Goal: Task Accomplishment & Management: Use online tool/utility

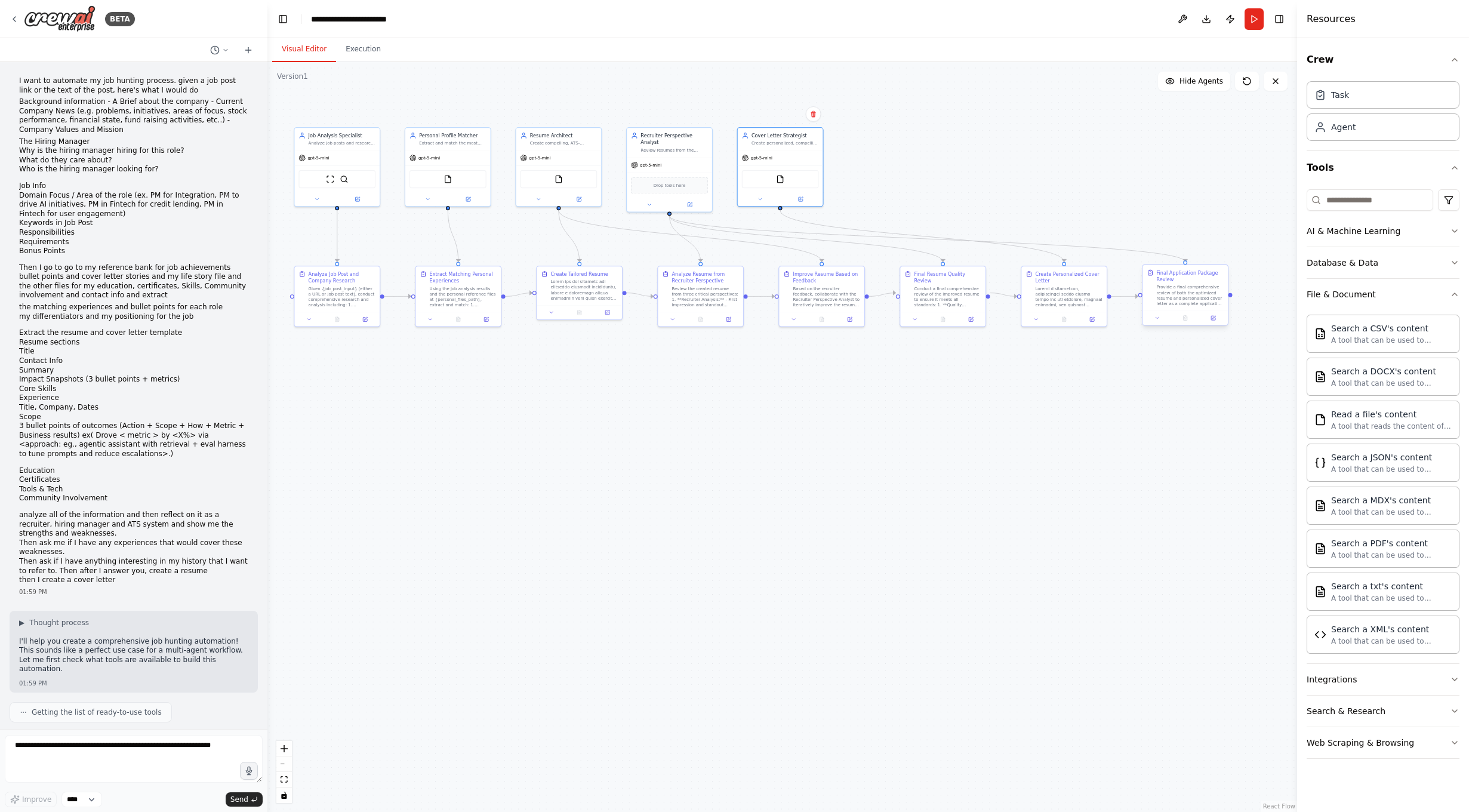
scroll to position [2791, 0]
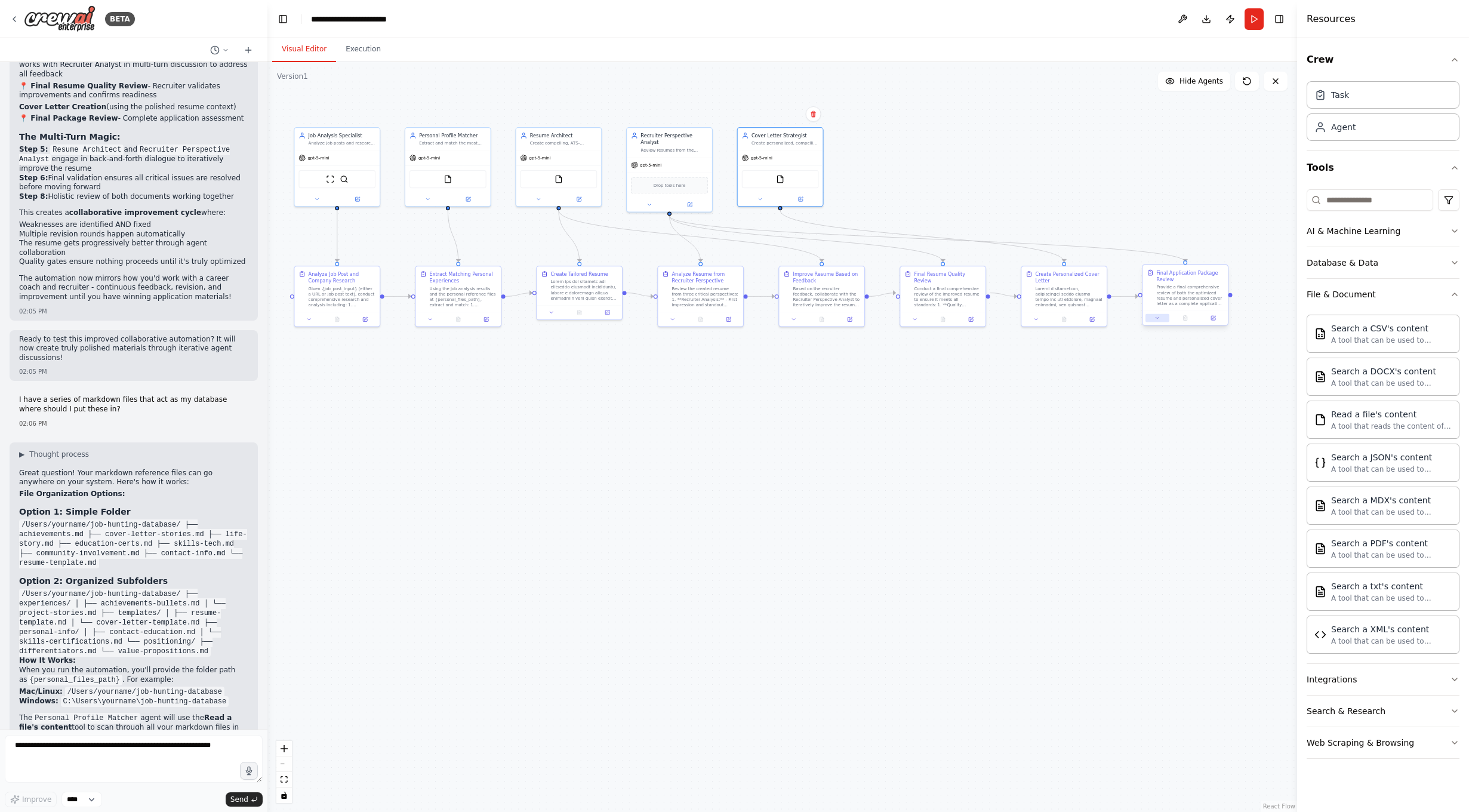
click at [1157, 320] on icon at bounding box center [1157, 318] width 6 height 6
click at [916, 317] on icon at bounding box center [915, 318] width 3 height 1
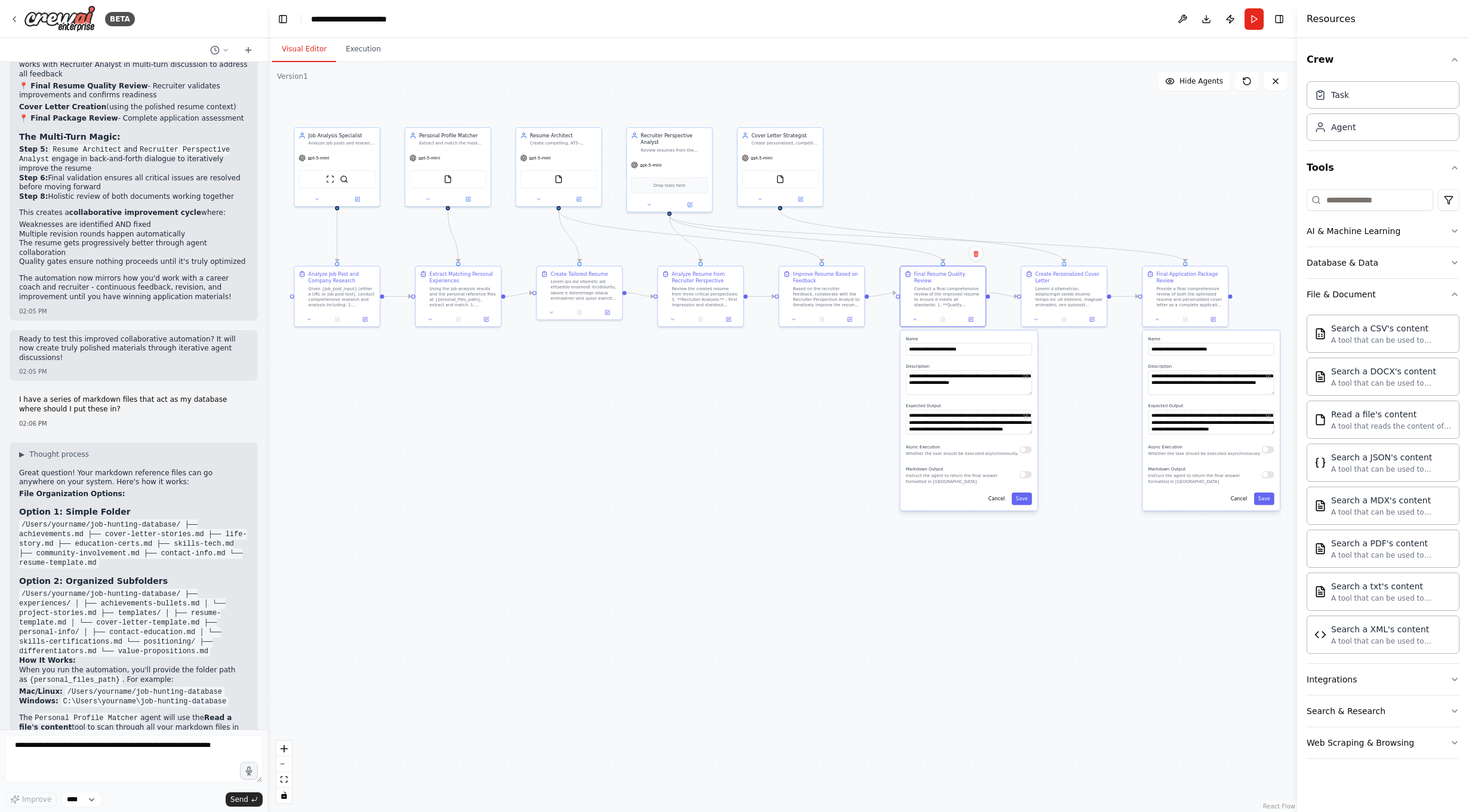
click at [1093, 398] on div ".deletable-edge-delete-btn { width: 20px; height: 20px; border: 0px solid #ffff…" at bounding box center [782, 437] width 1030 height 750
click at [1005, 493] on button "Cancel" at bounding box center [996, 499] width 24 height 13
click at [685, 294] on div "Review the created resume from three critical perspectives: 1. **Recruiter Anal…" at bounding box center [705, 295] width 67 height 22
click at [685, 294] on div "Review the created resume from three critical perspectives: 1. **Recruiter Anal…" at bounding box center [708, 295] width 67 height 22
click at [101, 762] on textarea at bounding box center [134, 759] width 258 height 48
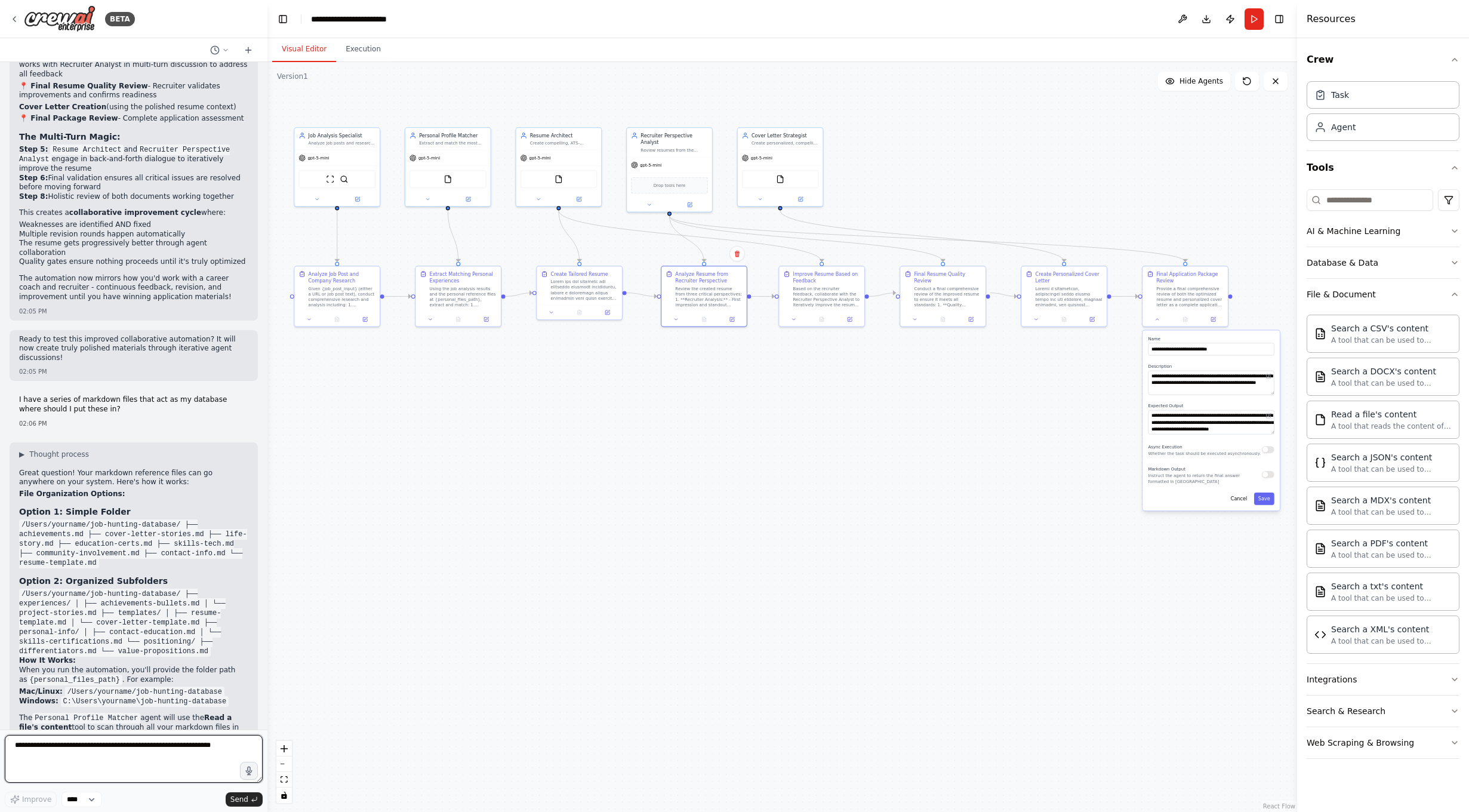
scroll to position [0, 0]
click at [121, 806] on p "Just create your folder structure, put your markdown files there, and when you …" at bounding box center [133, 820] width 229 height 28
click at [1187, 21] on button at bounding box center [1182, 19] width 19 height 21
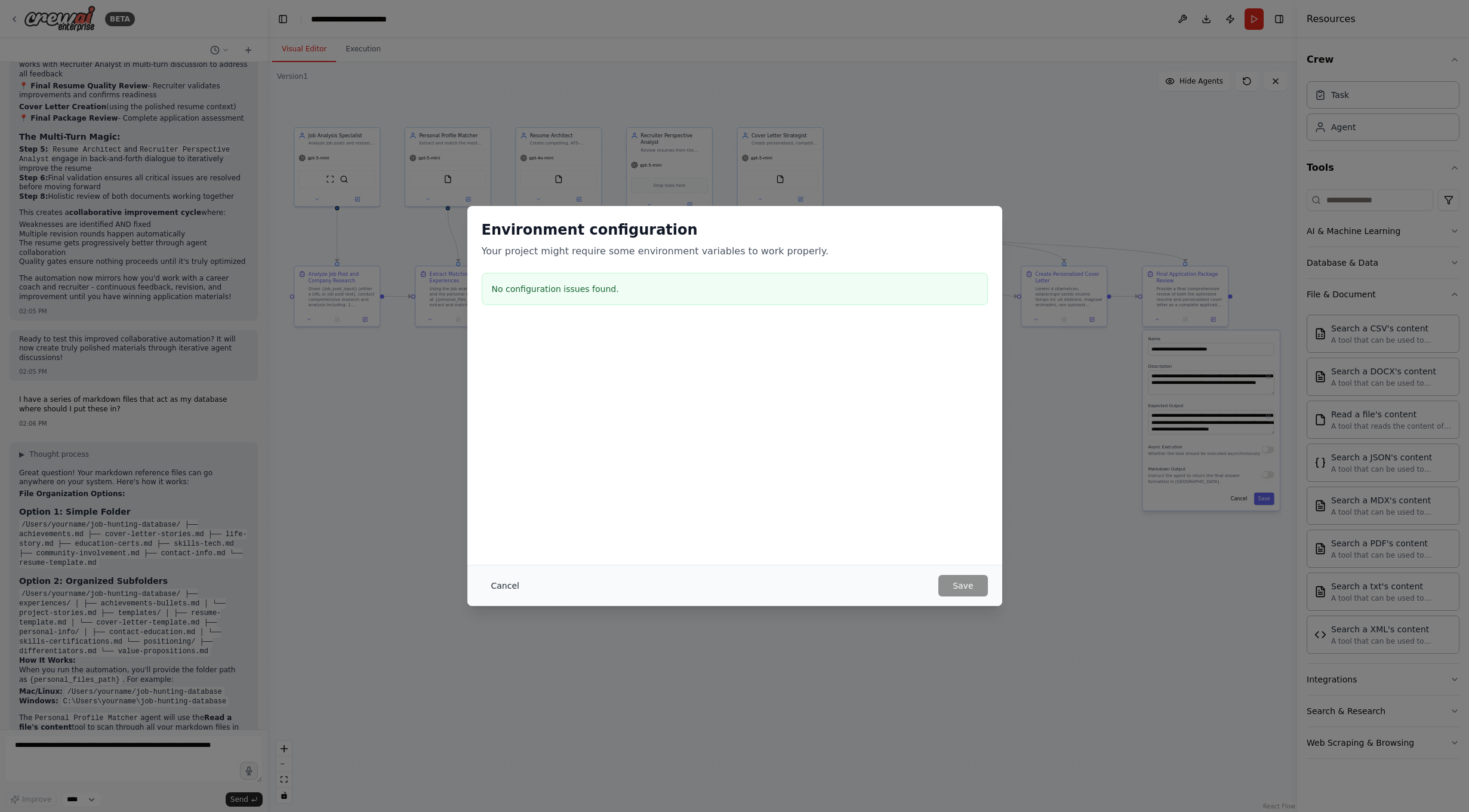
click at [499, 587] on button "Cancel" at bounding box center [505, 585] width 47 height 21
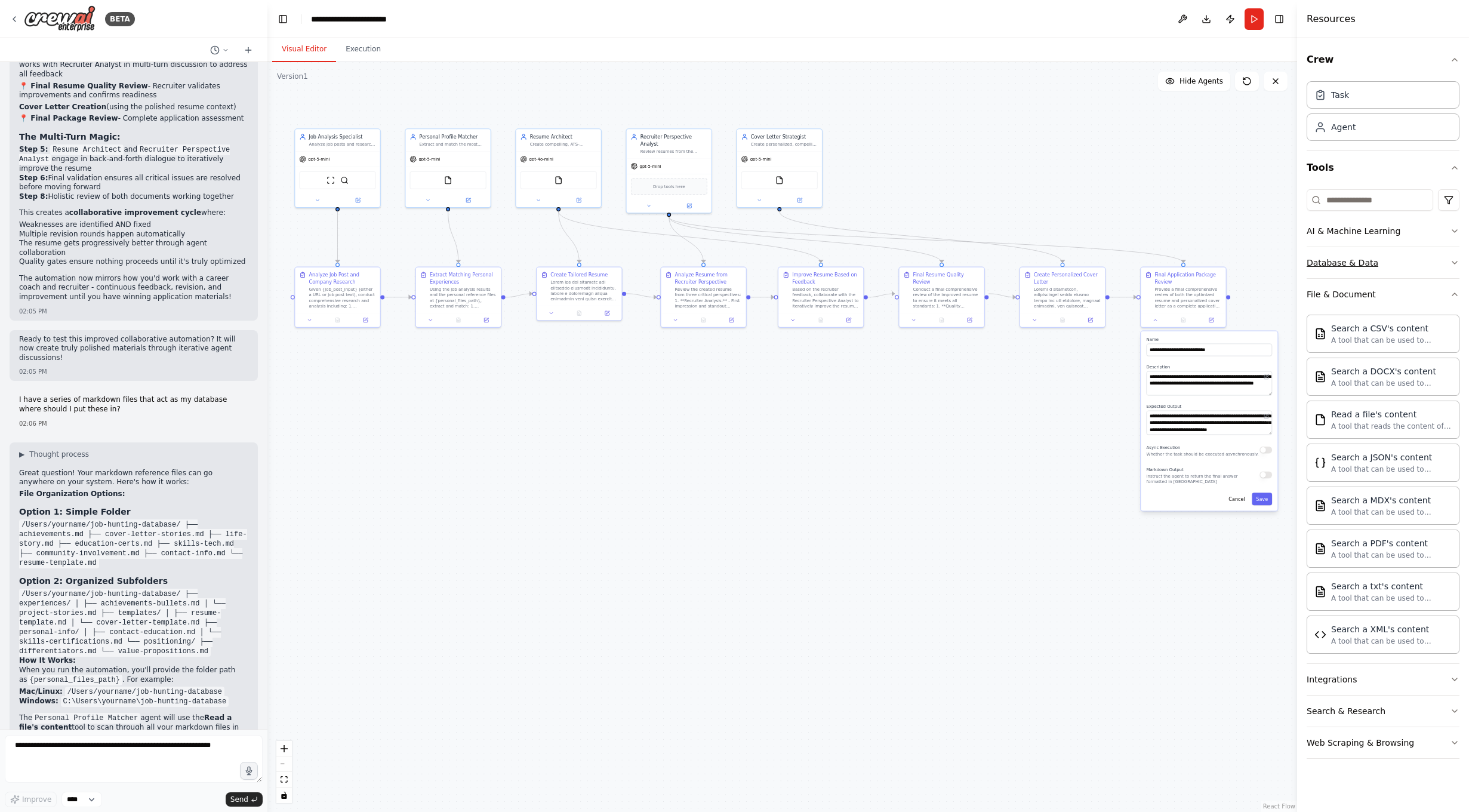
click at [1393, 275] on button "Database & Data" at bounding box center [1383, 262] width 153 height 31
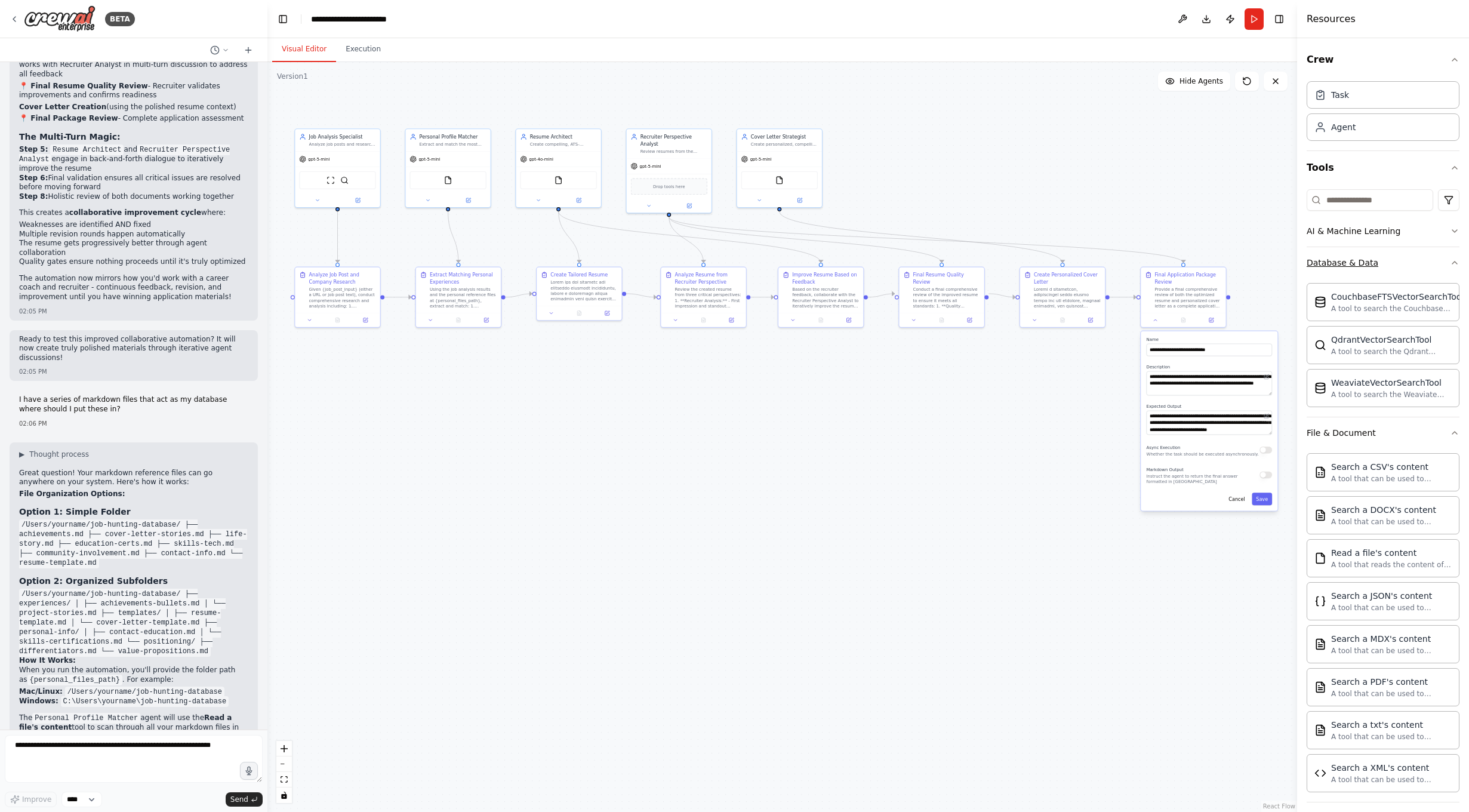
click at [1386, 274] on button "Database & Data" at bounding box center [1383, 262] width 153 height 31
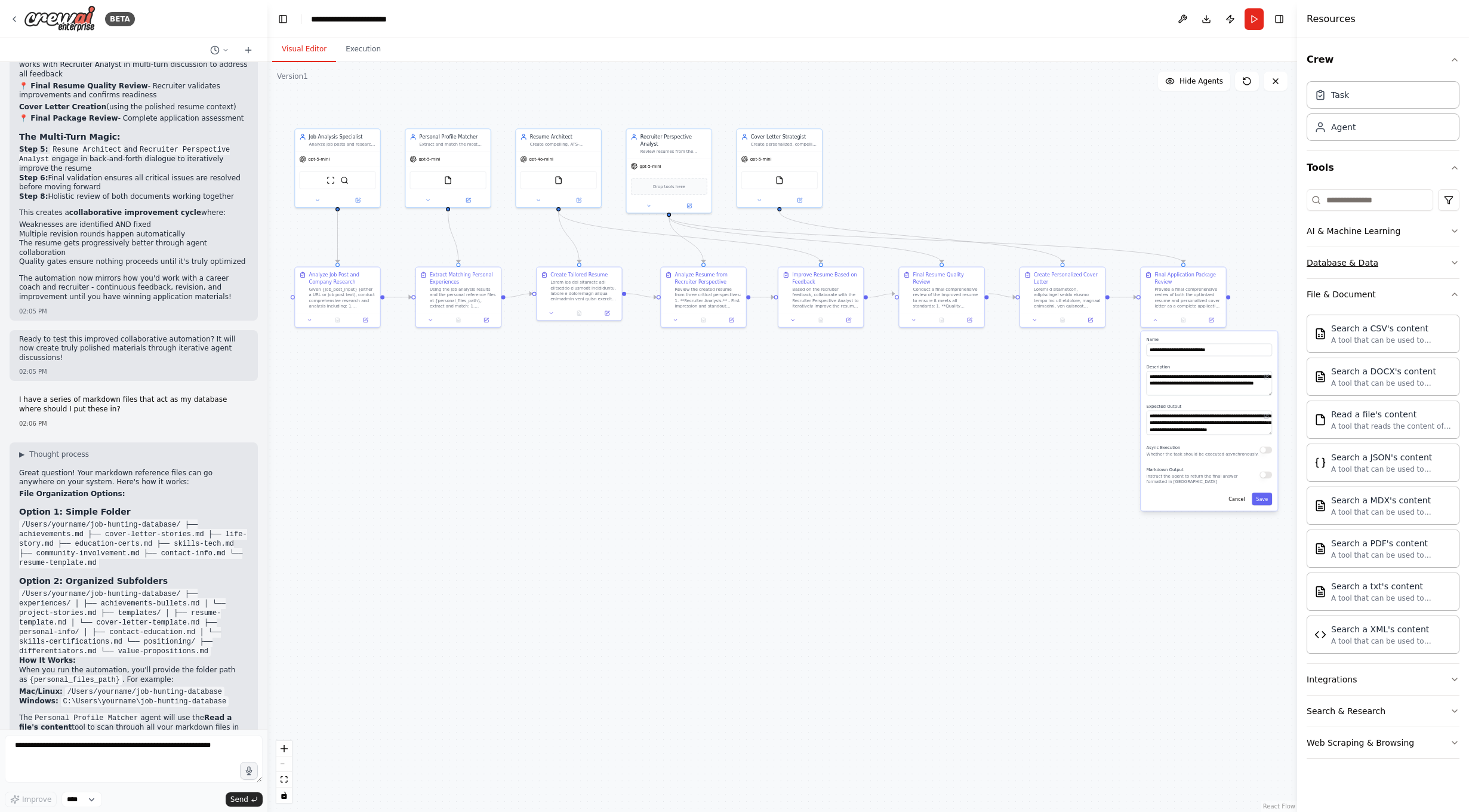
click at [1386, 274] on button "Database & Data" at bounding box center [1383, 262] width 153 height 31
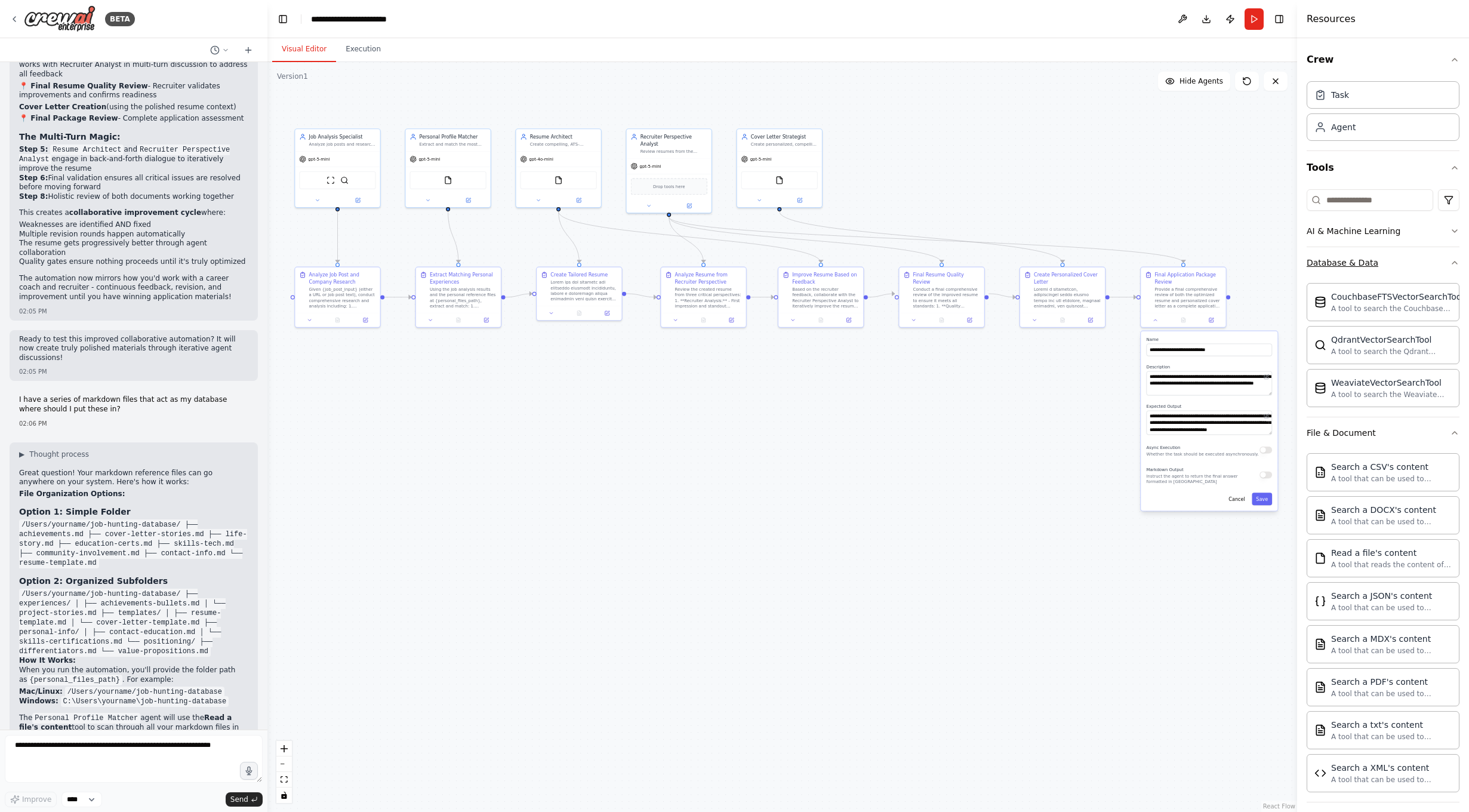
click at [1386, 274] on button "Database & Data" at bounding box center [1383, 262] width 153 height 31
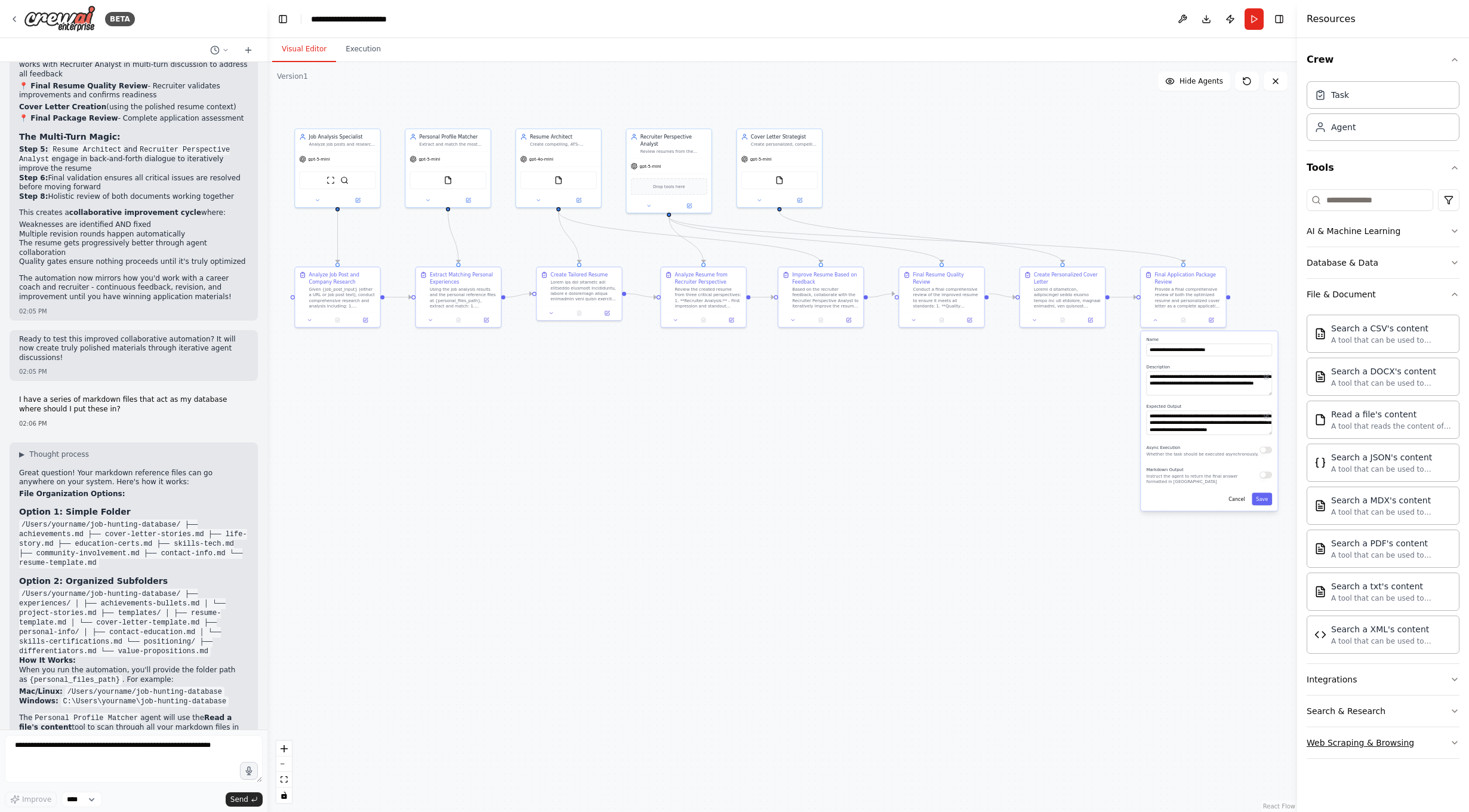
click at [1401, 742] on div "Web Scraping & Browsing" at bounding box center [1360, 742] width 107 height 12
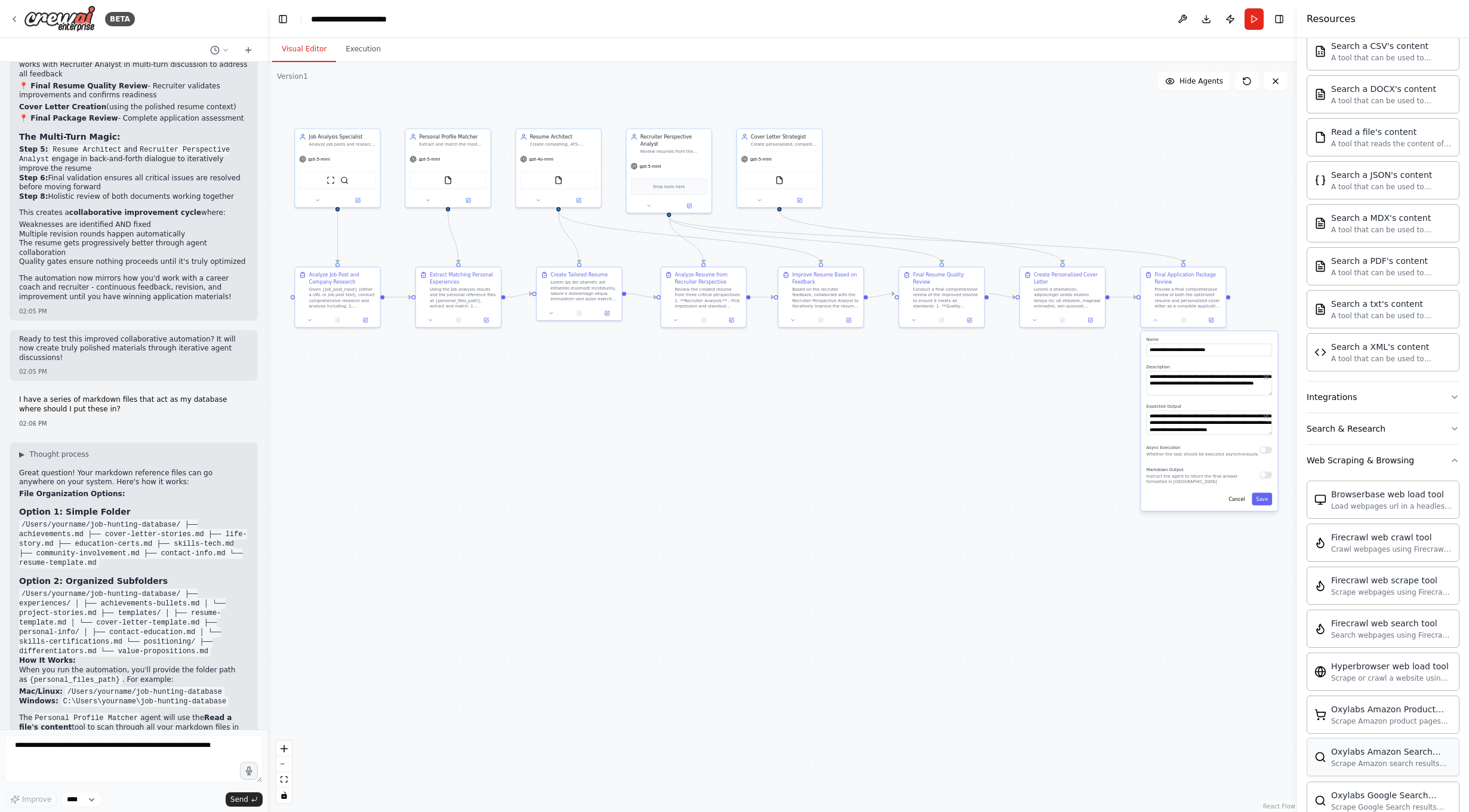
scroll to position [286, 0]
click at [343, 162] on div "gpt-5-mini" at bounding box center [337, 158] width 85 height 15
click at [360, 283] on div "Analyze Job Post and Company Research" at bounding box center [343, 277] width 67 height 14
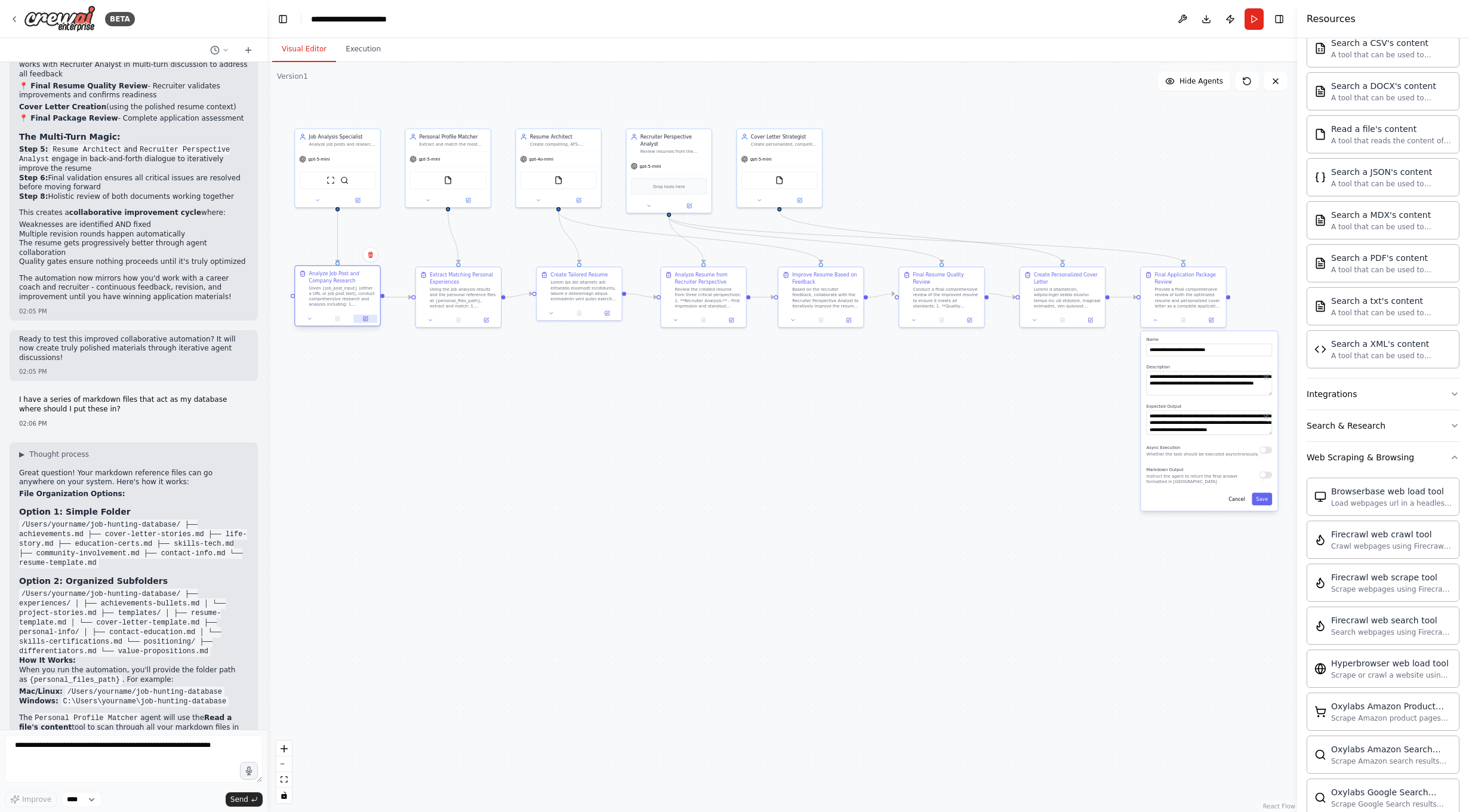
click at [361, 323] on button at bounding box center [365, 318] width 24 height 8
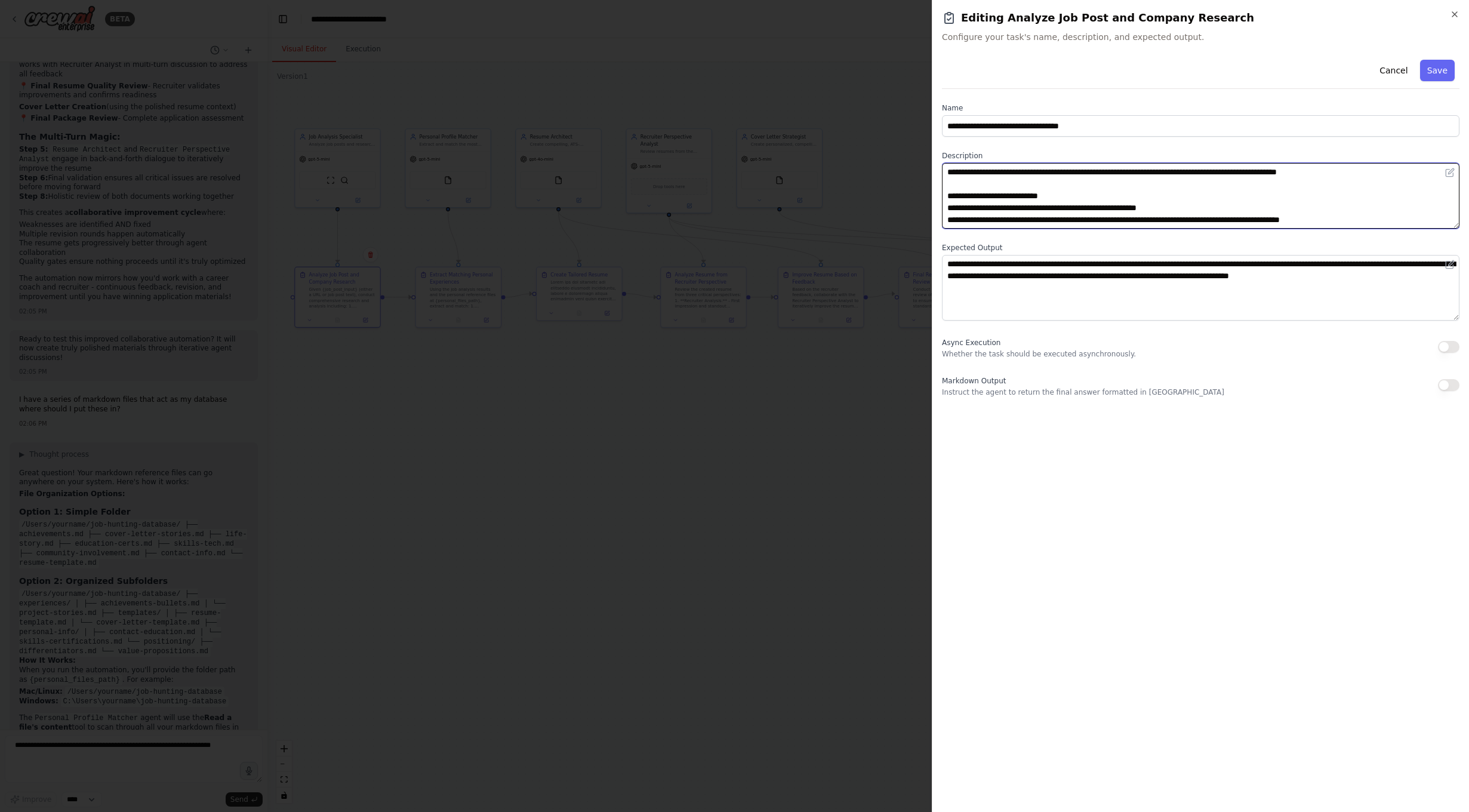
click at [975, 175] on textarea "**********" at bounding box center [1200, 196] width 518 height 66
click at [973, 174] on textarea "**********" at bounding box center [1200, 196] width 518 height 66
click at [1458, 17] on icon "button" at bounding box center [1455, 14] width 9 height 9
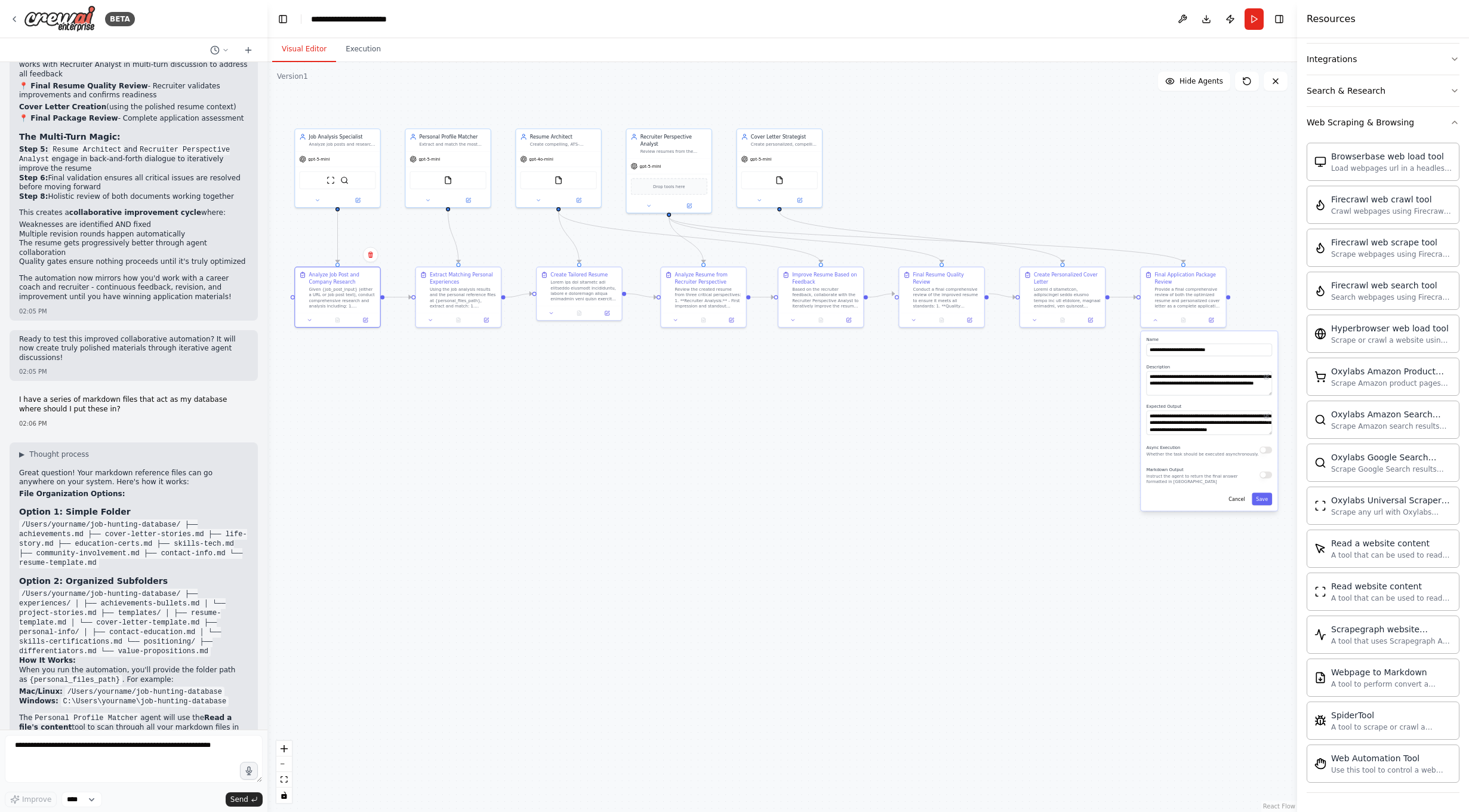
scroll to position [620, 0]
drag, startPoint x: 1430, startPoint y: 681, endPoint x: 1414, endPoint y: 680, distance: 16.0
click at [1397, 678] on div "Webpage to Markdown A tool to perform convert a webpage to markdown to make it …" at bounding box center [1391, 677] width 120 height 23
click at [1424, 678] on div "Webpage to Markdown A tool to perform convert a webpage to markdown to make it …" at bounding box center [1391, 677] width 120 height 23
click at [361, 202] on button at bounding box center [358, 198] width 39 height 8
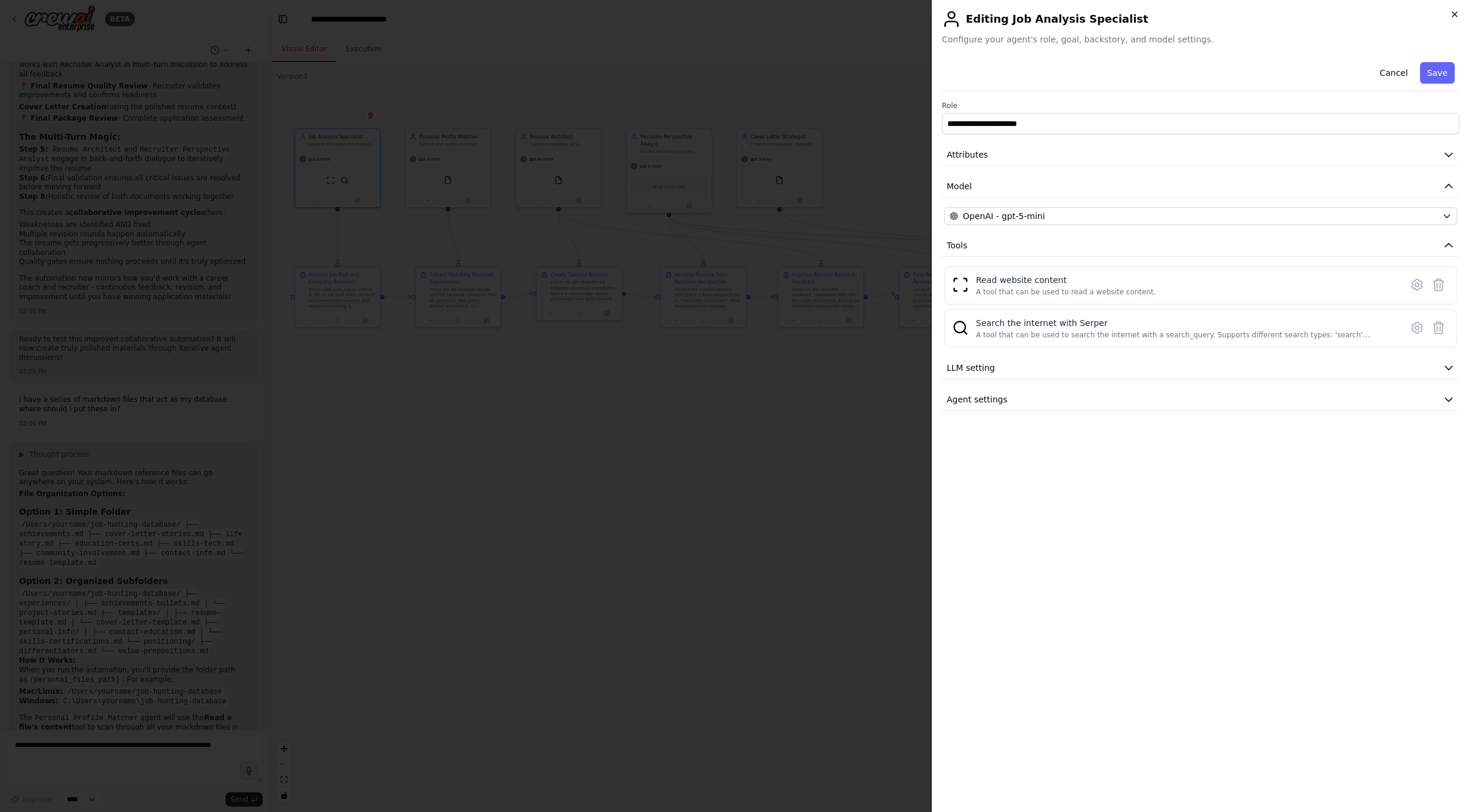
click at [1454, 18] on icon "button" at bounding box center [1455, 14] width 9 height 9
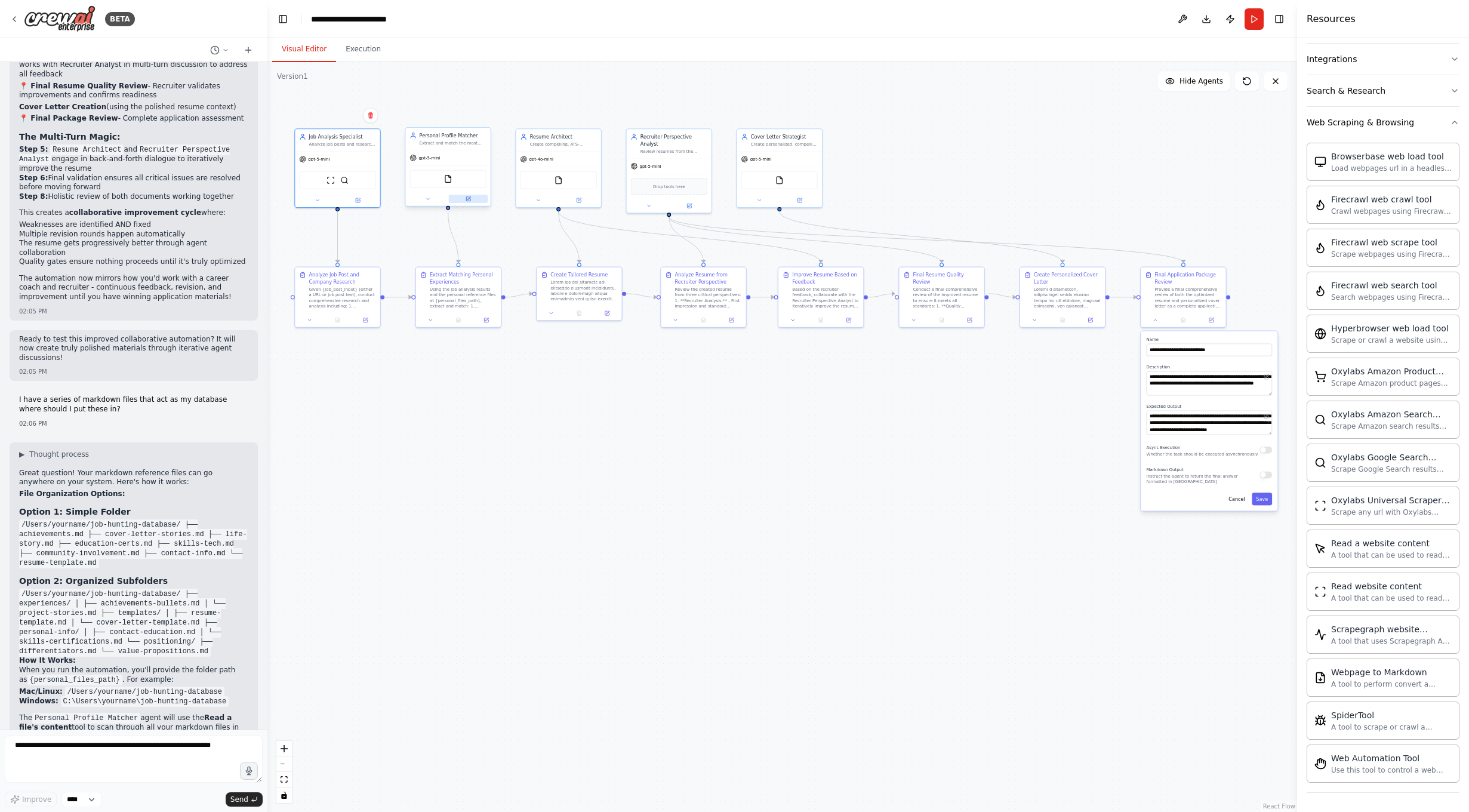
click at [466, 196] on button at bounding box center [468, 198] width 39 height 8
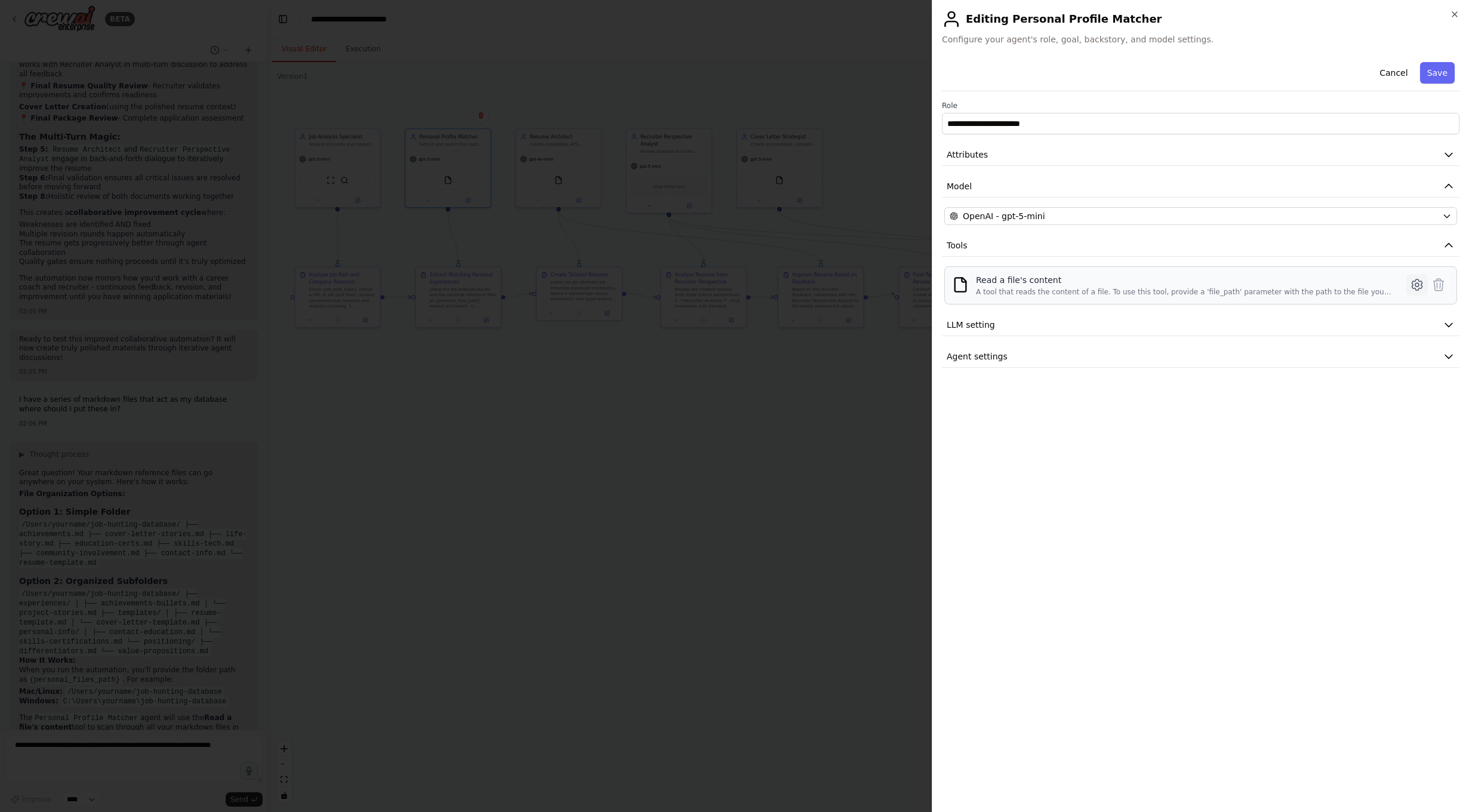
click at [1419, 289] on icon at bounding box center [1417, 284] width 14 height 14
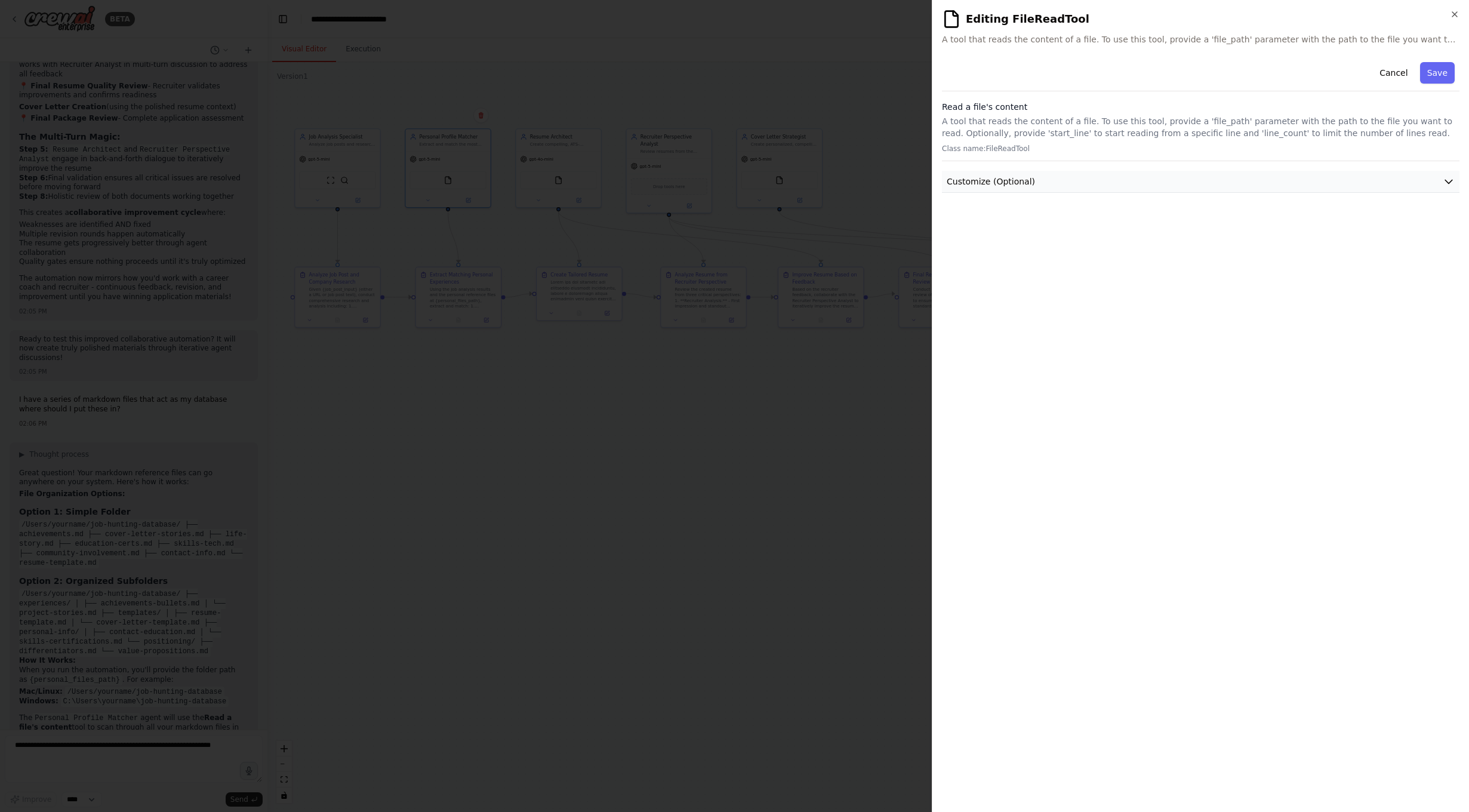
click at [1108, 171] on button "Customize (Optional)" at bounding box center [1200, 181] width 518 height 22
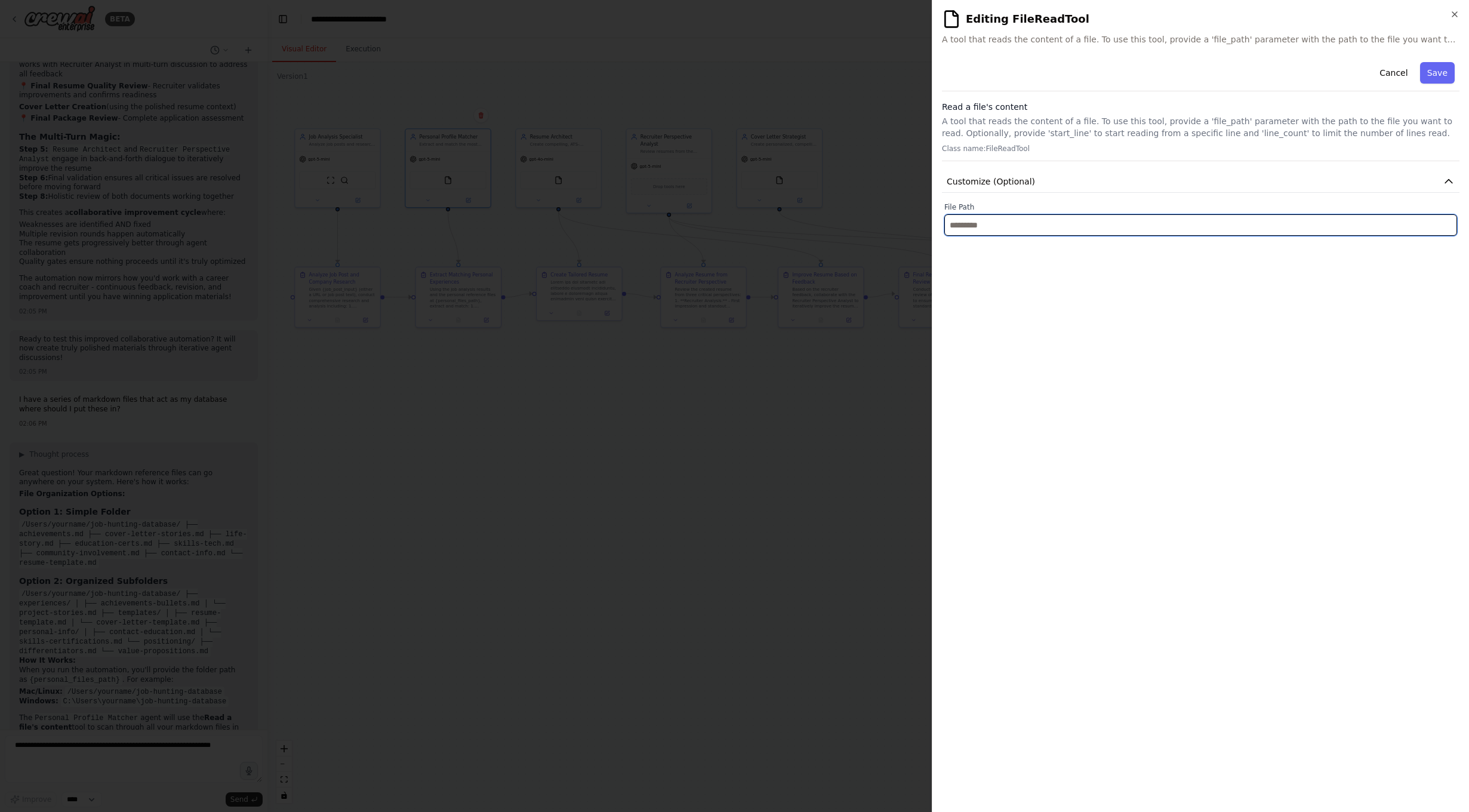
click at [1054, 227] on input "text" at bounding box center [1200, 225] width 513 height 21
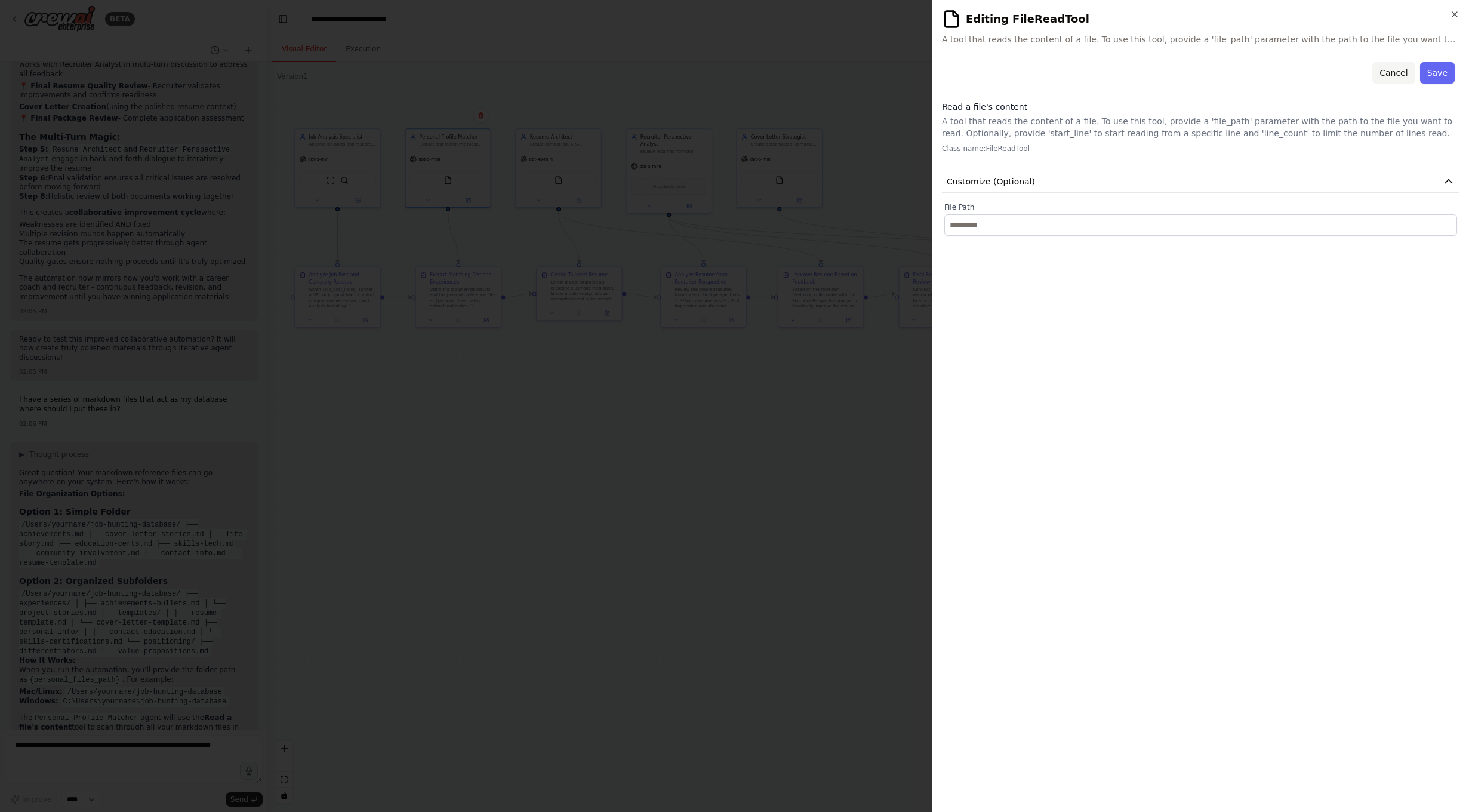
click at [1406, 75] on button "Cancel" at bounding box center [1394, 73] width 43 height 21
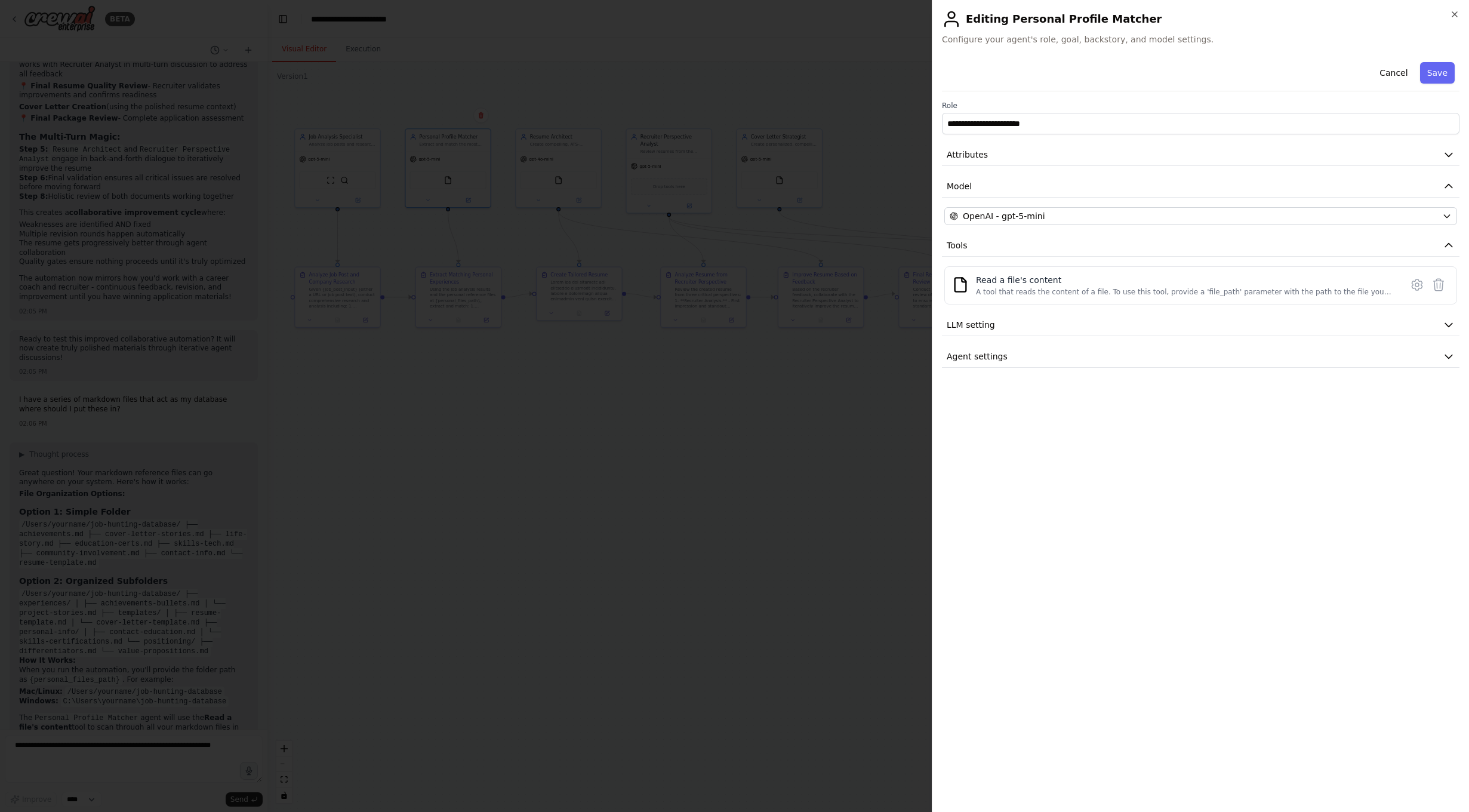
click at [777, 407] on div at bounding box center [734, 406] width 1469 height 812
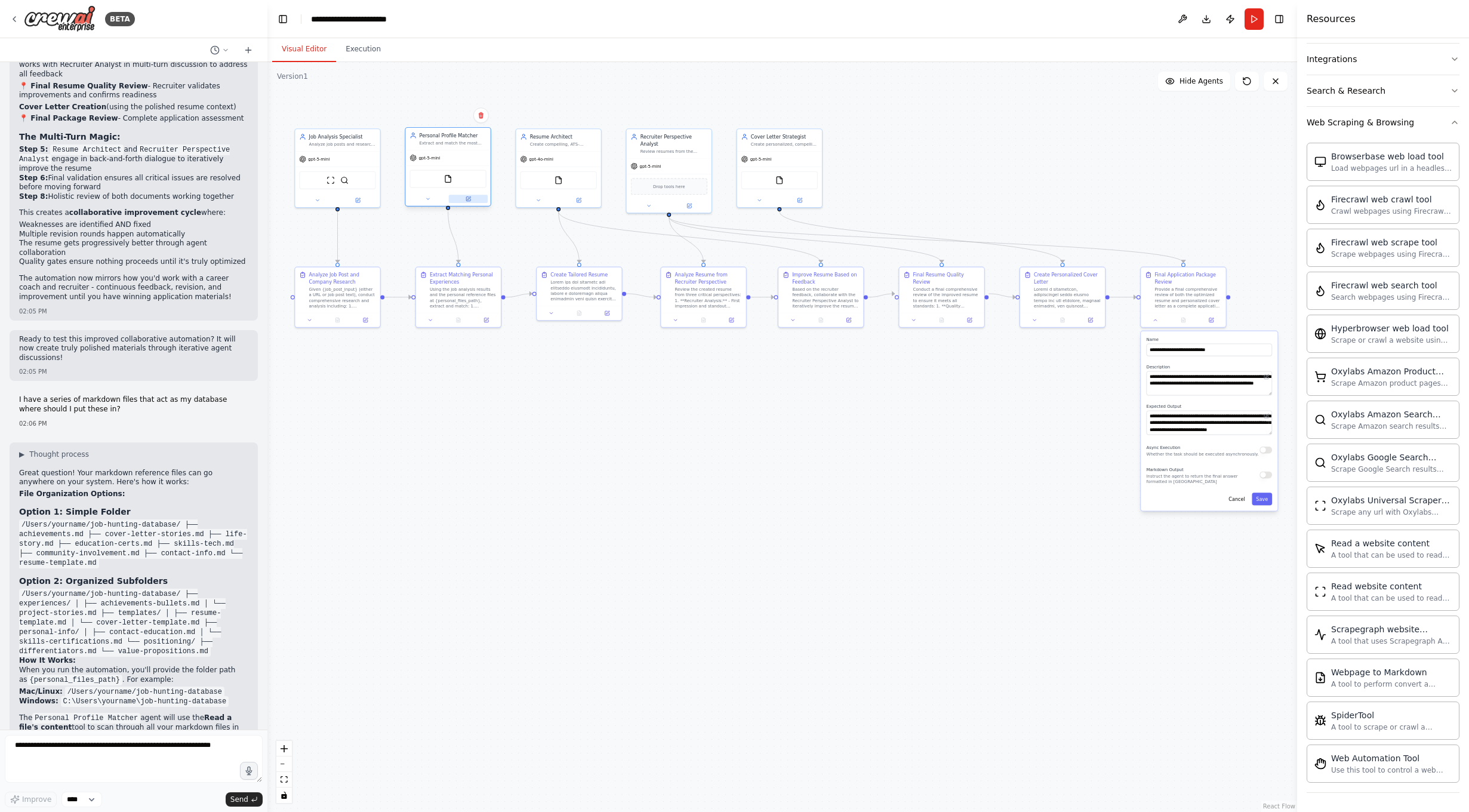
click at [476, 200] on button at bounding box center [468, 198] width 39 height 8
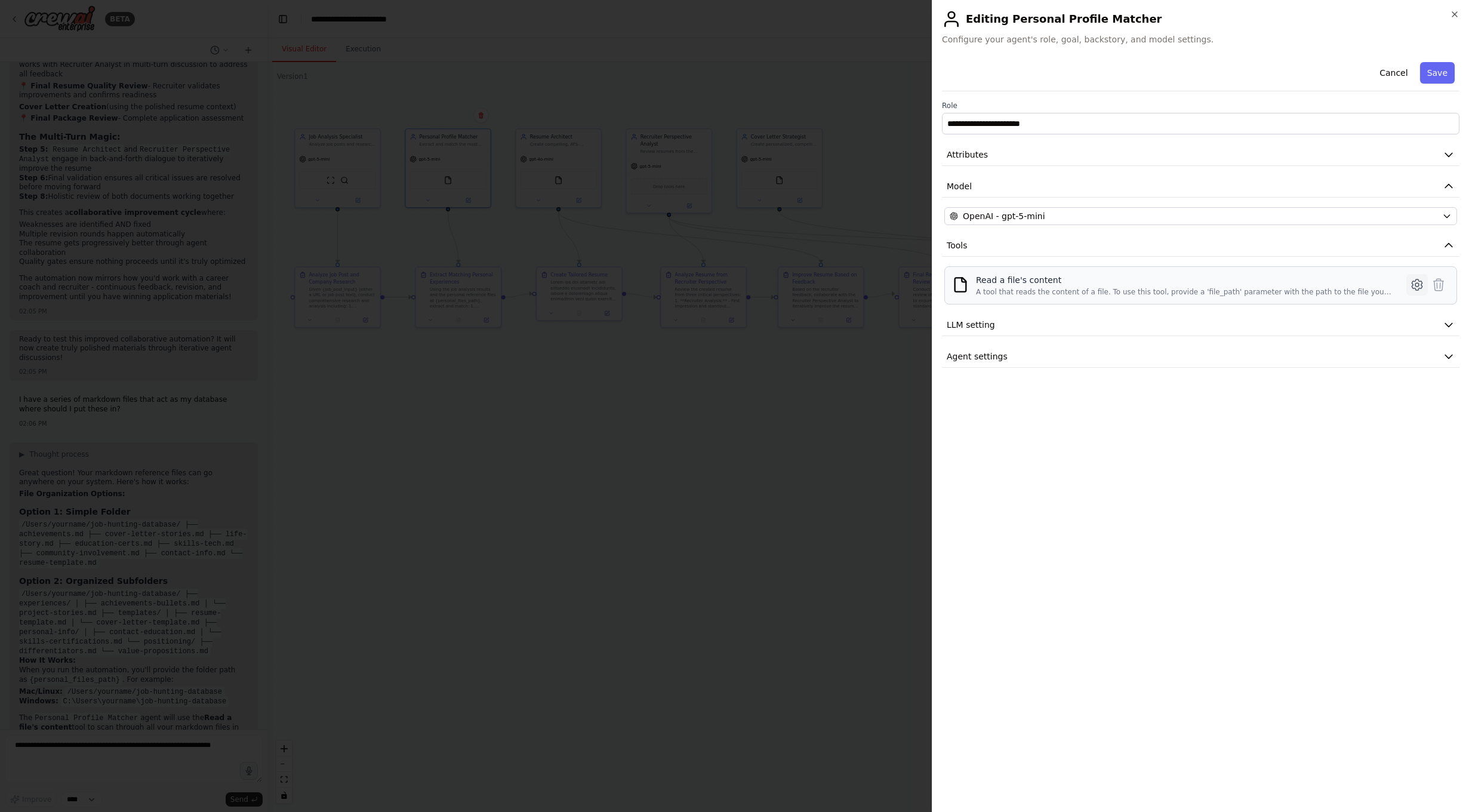
click at [1415, 284] on icon at bounding box center [1417, 285] width 4 height 4
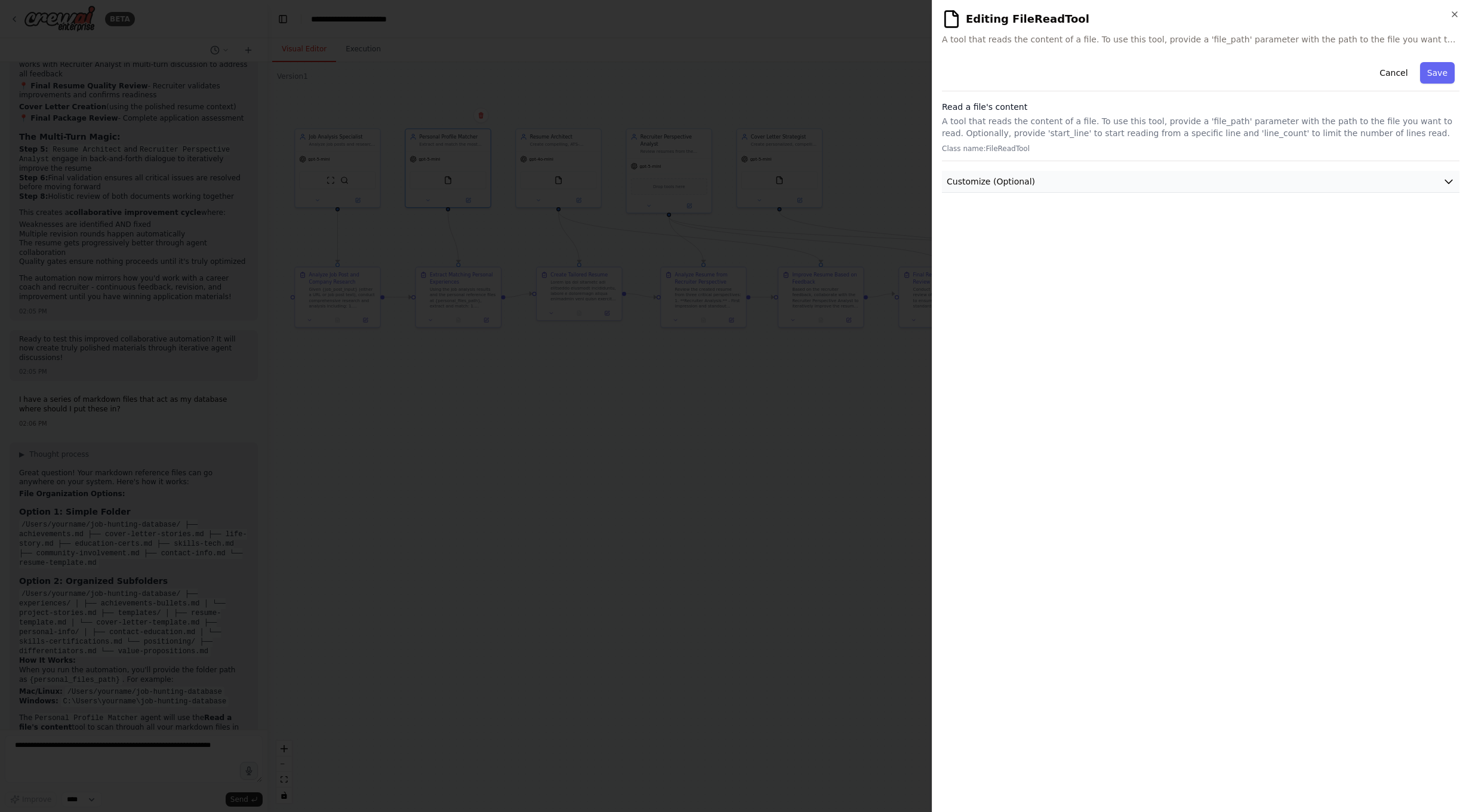
click at [1055, 181] on button "Customize (Optional)" at bounding box center [1200, 181] width 518 height 22
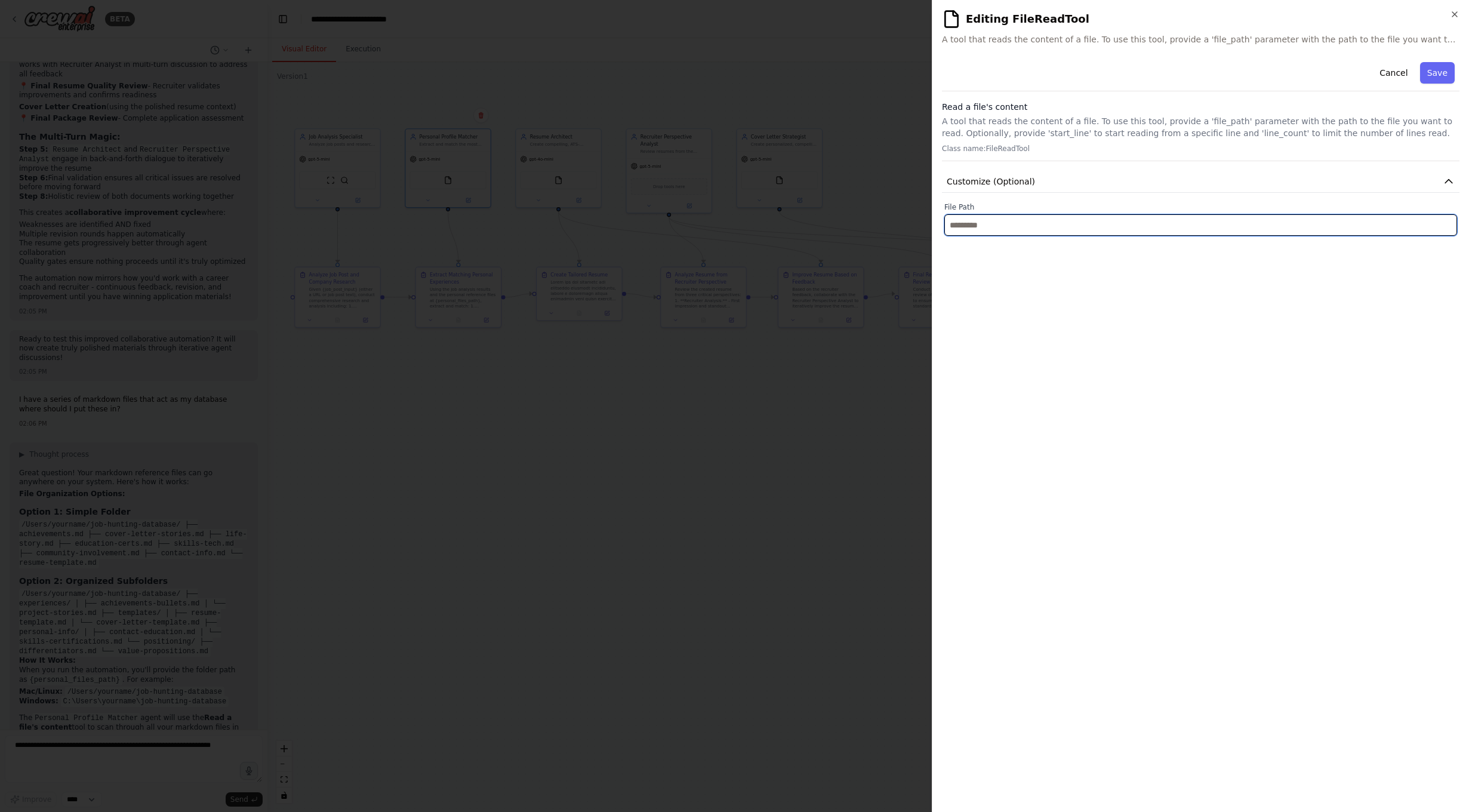
click at [990, 234] on input "text" at bounding box center [1200, 225] width 513 height 21
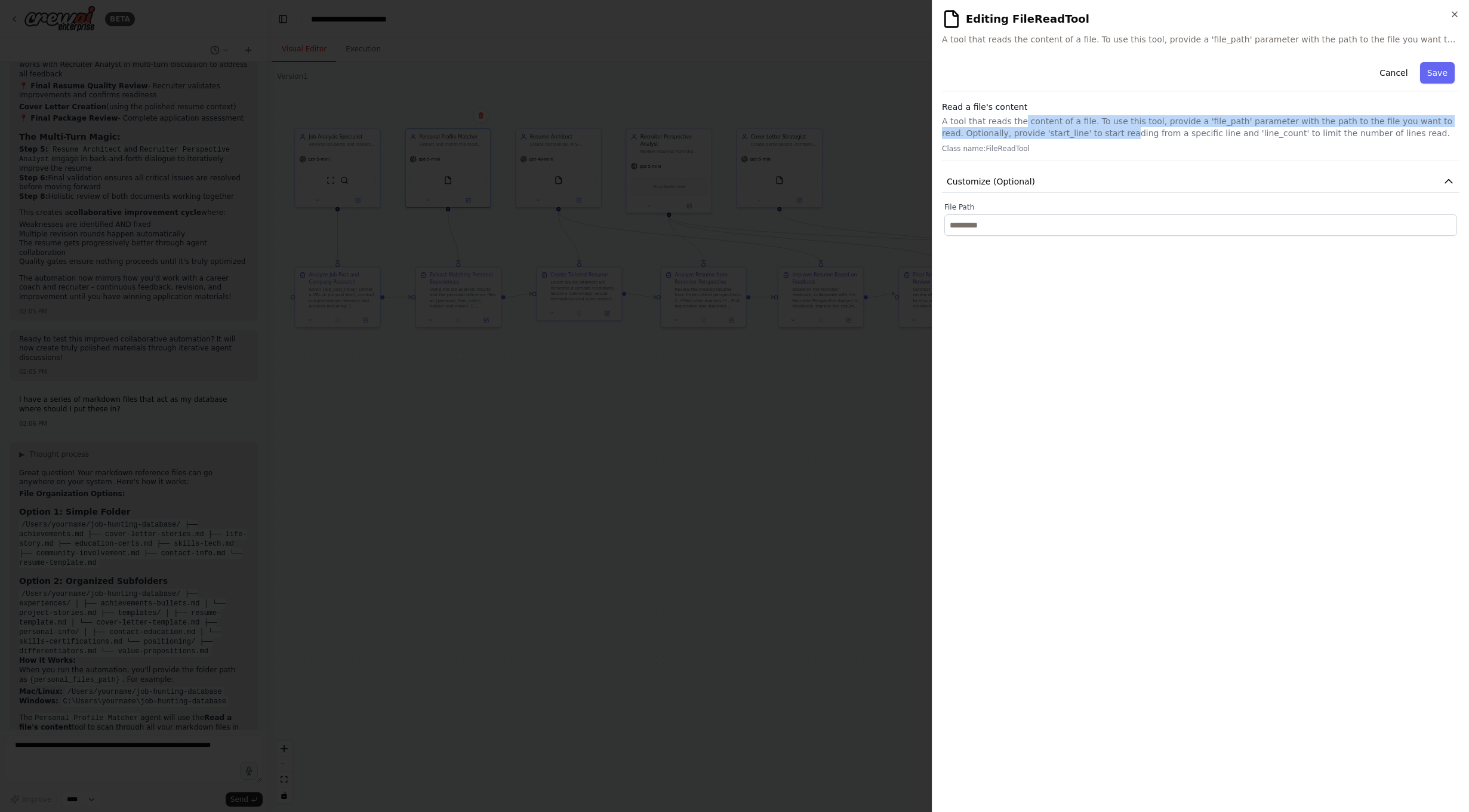
drag, startPoint x: 1100, startPoint y: 134, endPoint x: 1020, endPoint y: 120, distance: 81.2
click at [1020, 120] on p "A tool that reads the content of a file. To use this tool, provide a 'file_path…" at bounding box center [1200, 127] width 518 height 24
click at [1181, 129] on p "A tool that reads the content of a file. To use this tool, provide a 'file_path…" at bounding box center [1200, 127] width 518 height 24
click at [1408, 66] on button "Cancel" at bounding box center [1394, 73] width 43 height 21
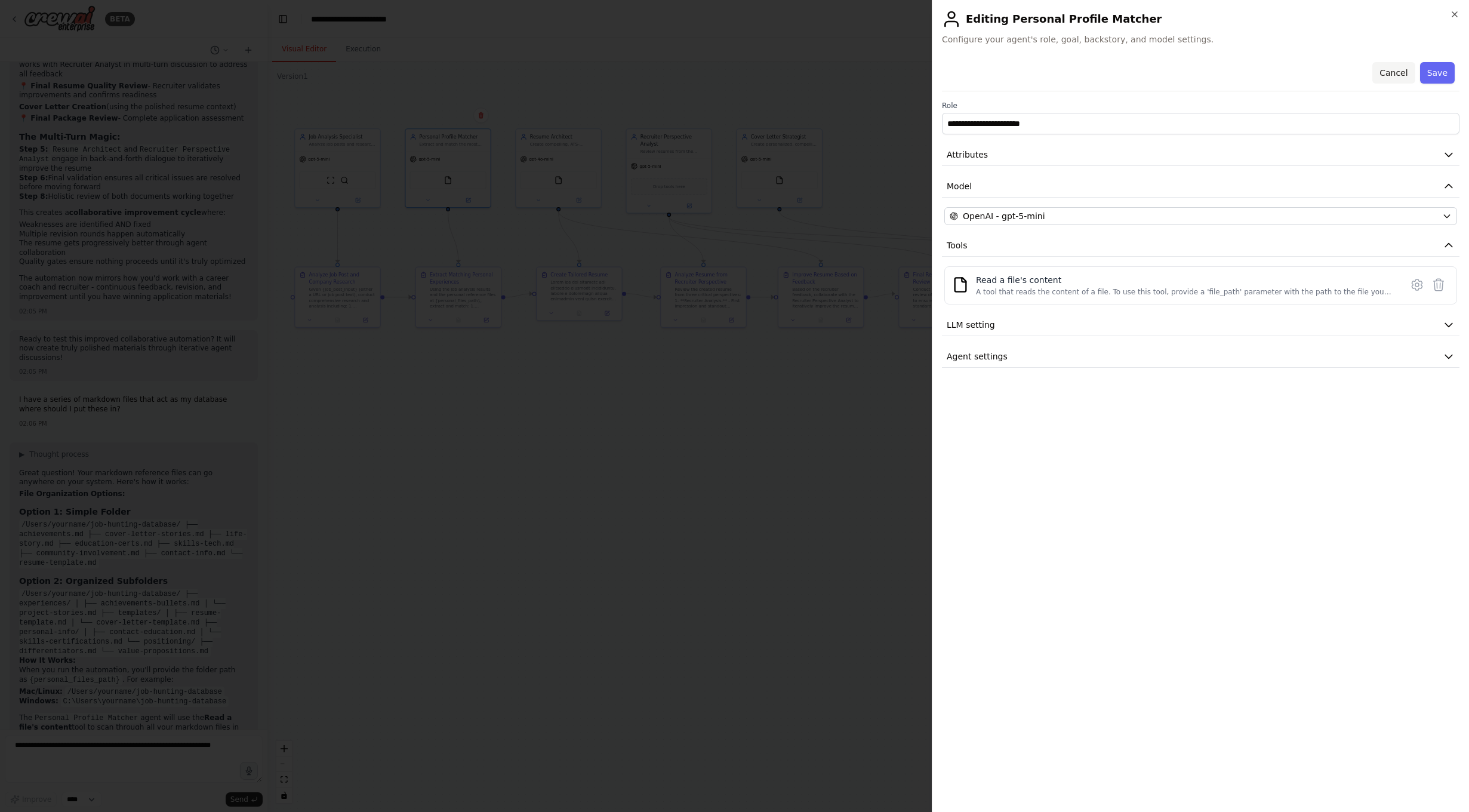
click at [1396, 77] on button "Cancel" at bounding box center [1394, 73] width 43 height 21
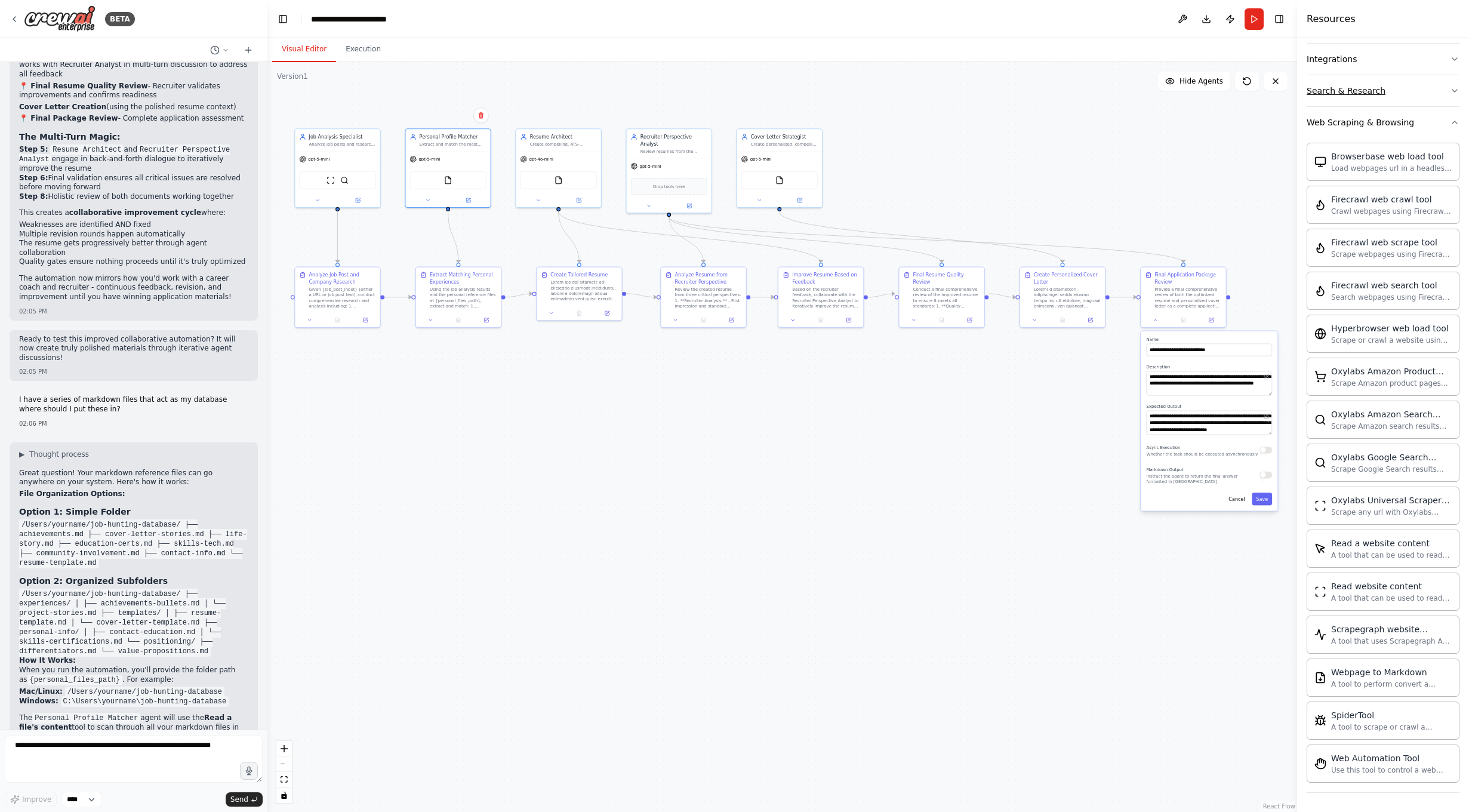
scroll to position [542, 0]
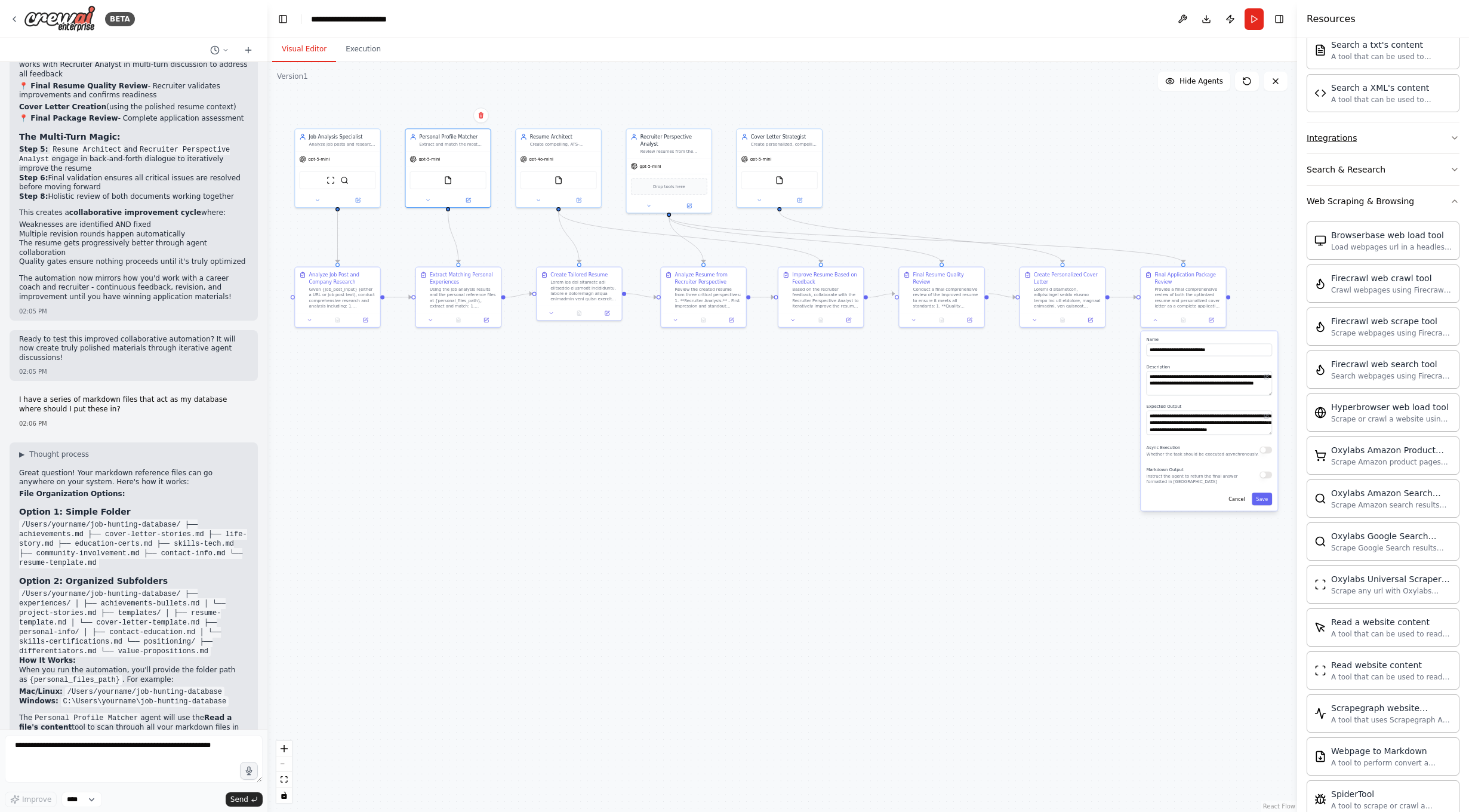
click at [1392, 134] on button "Integrations" at bounding box center [1383, 137] width 153 height 31
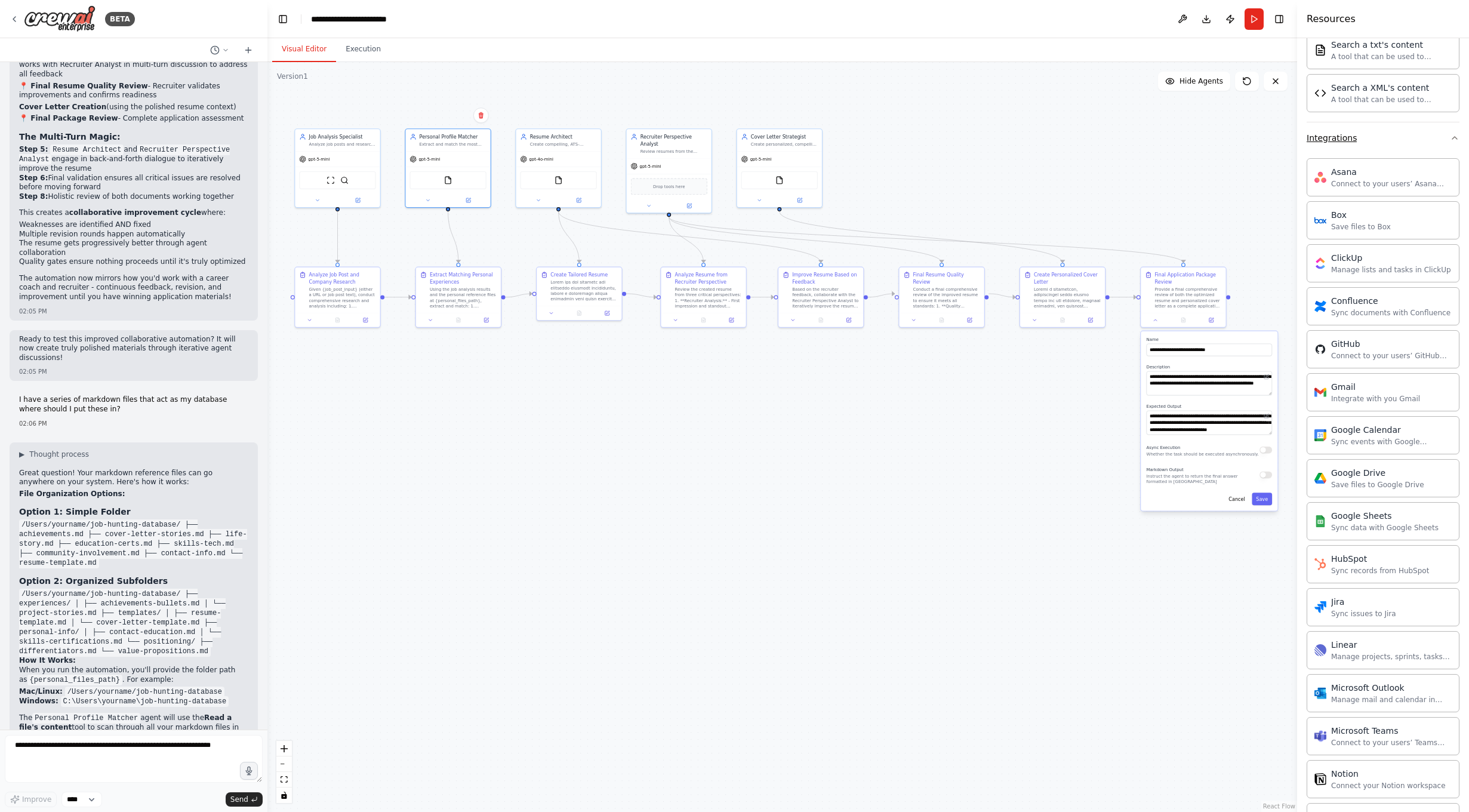
click at [1418, 137] on button "Integrations" at bounding box center [1383, 137] width 153 height 31
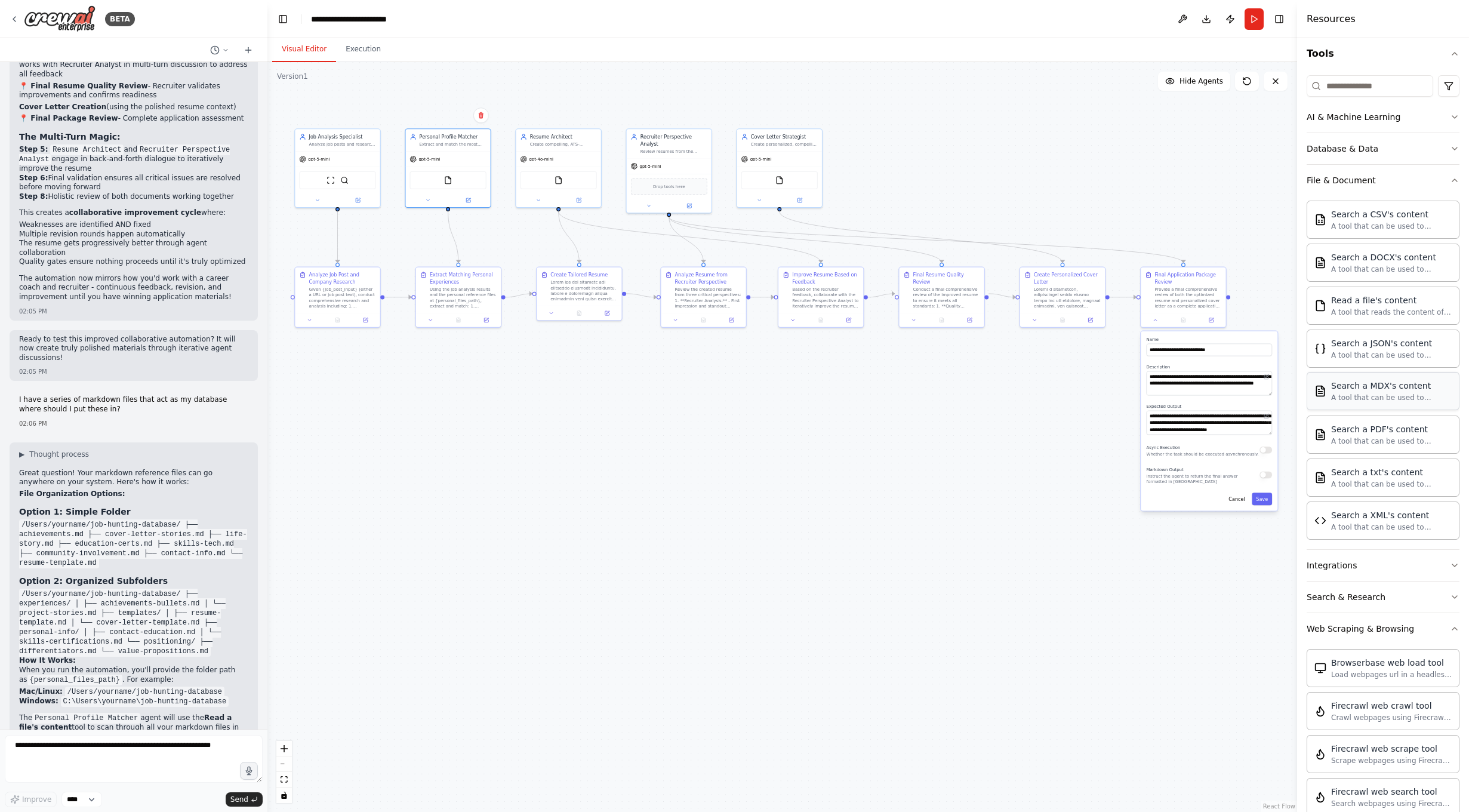
scroll to position [113, 0]
click at [469, 200] on icon at bounding box center [468, 199] width 4 height 4
click at [460, 155] on div "gpt-5-mini" at bounding box center [447, 158] width 85 height 15
click at [468, 201] on icon at bounding box center [468, 199] width 4 height 4
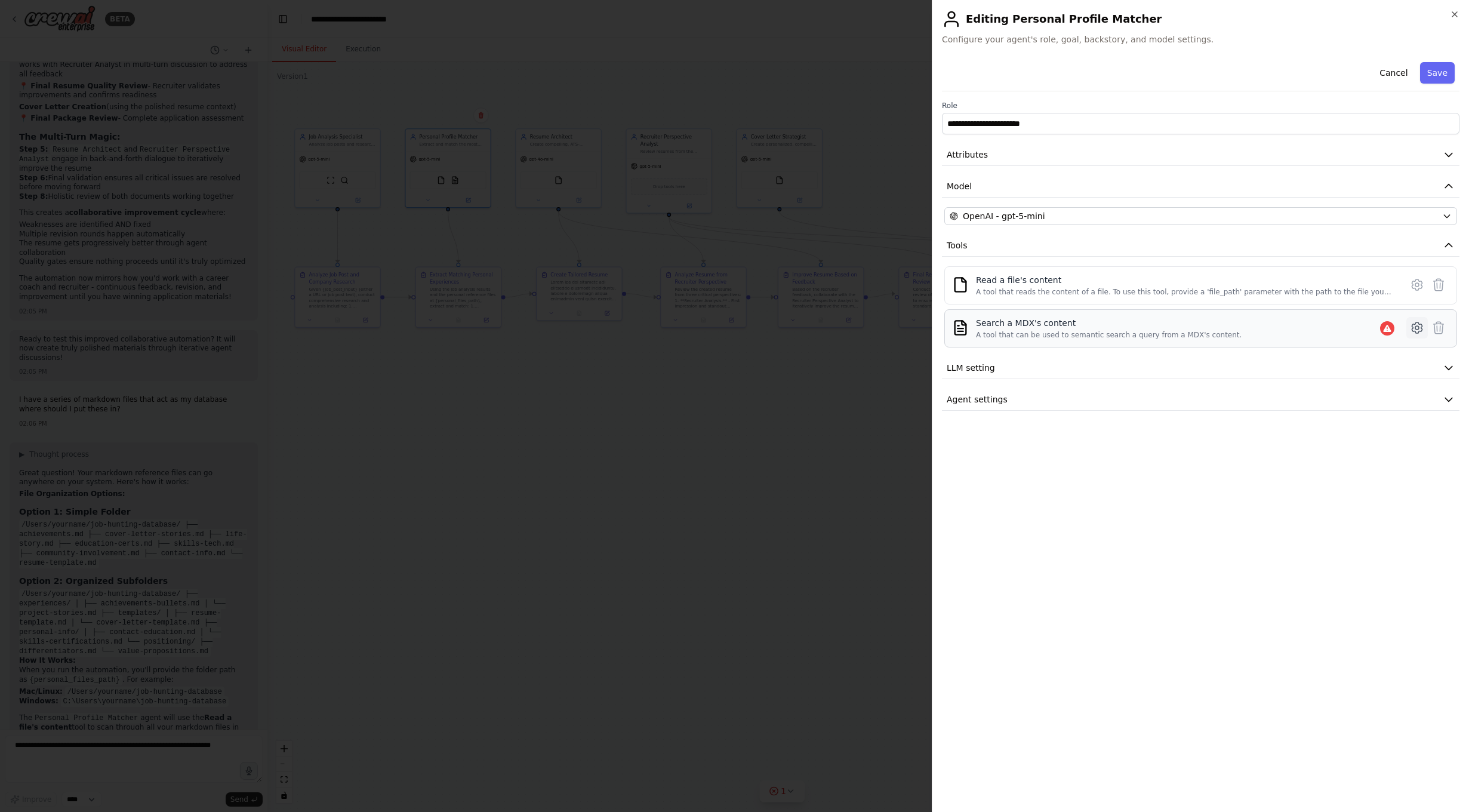
click at [1414, 329] on icon at bounding box center [1417, 328] width 14 height 14
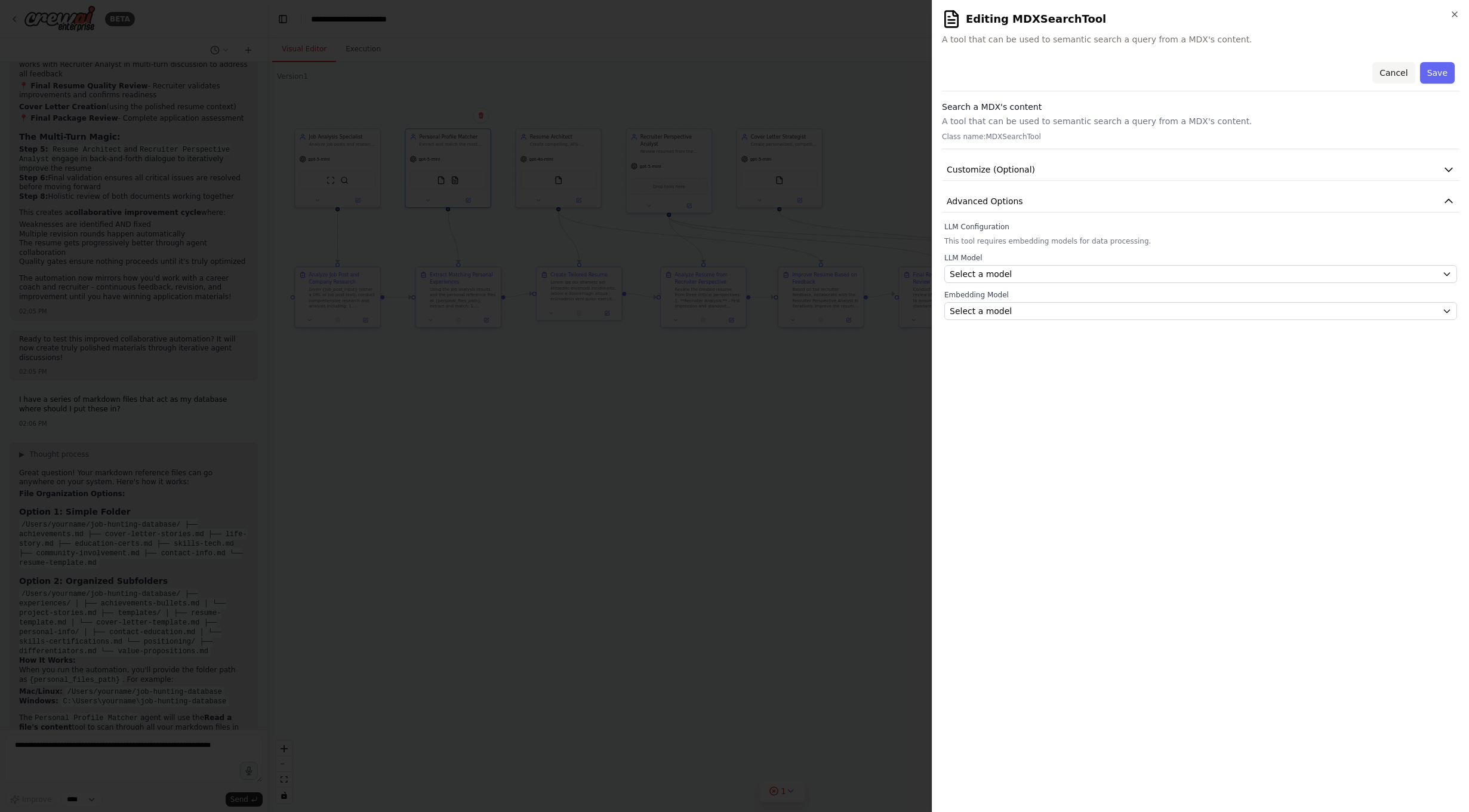
click at [1387, 71] on button "Cancel" at bounding box center [1394, 73] width 43 height 21
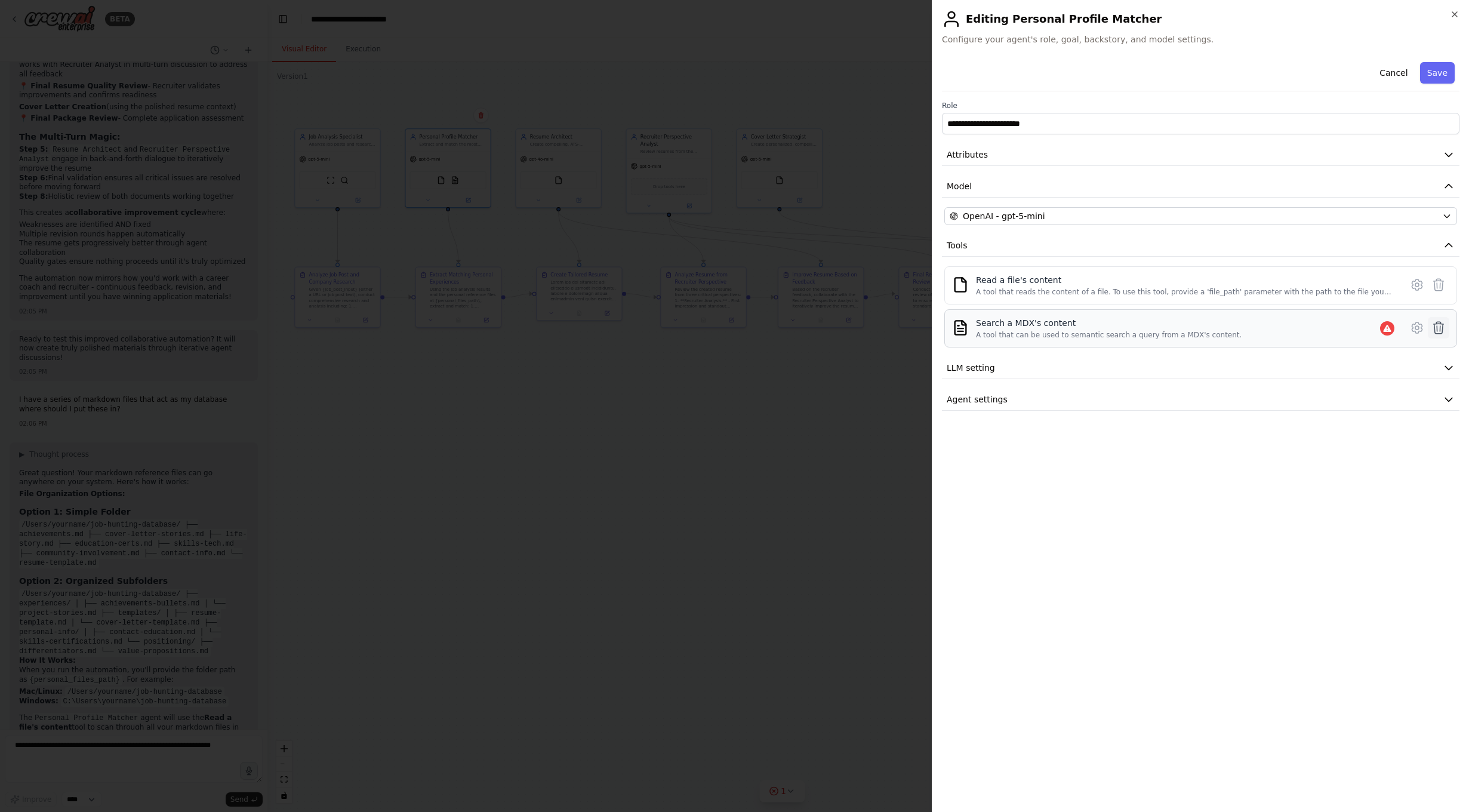
click at [1441, 324] on icon at bounding box center [1438, 328] width 14 height 14
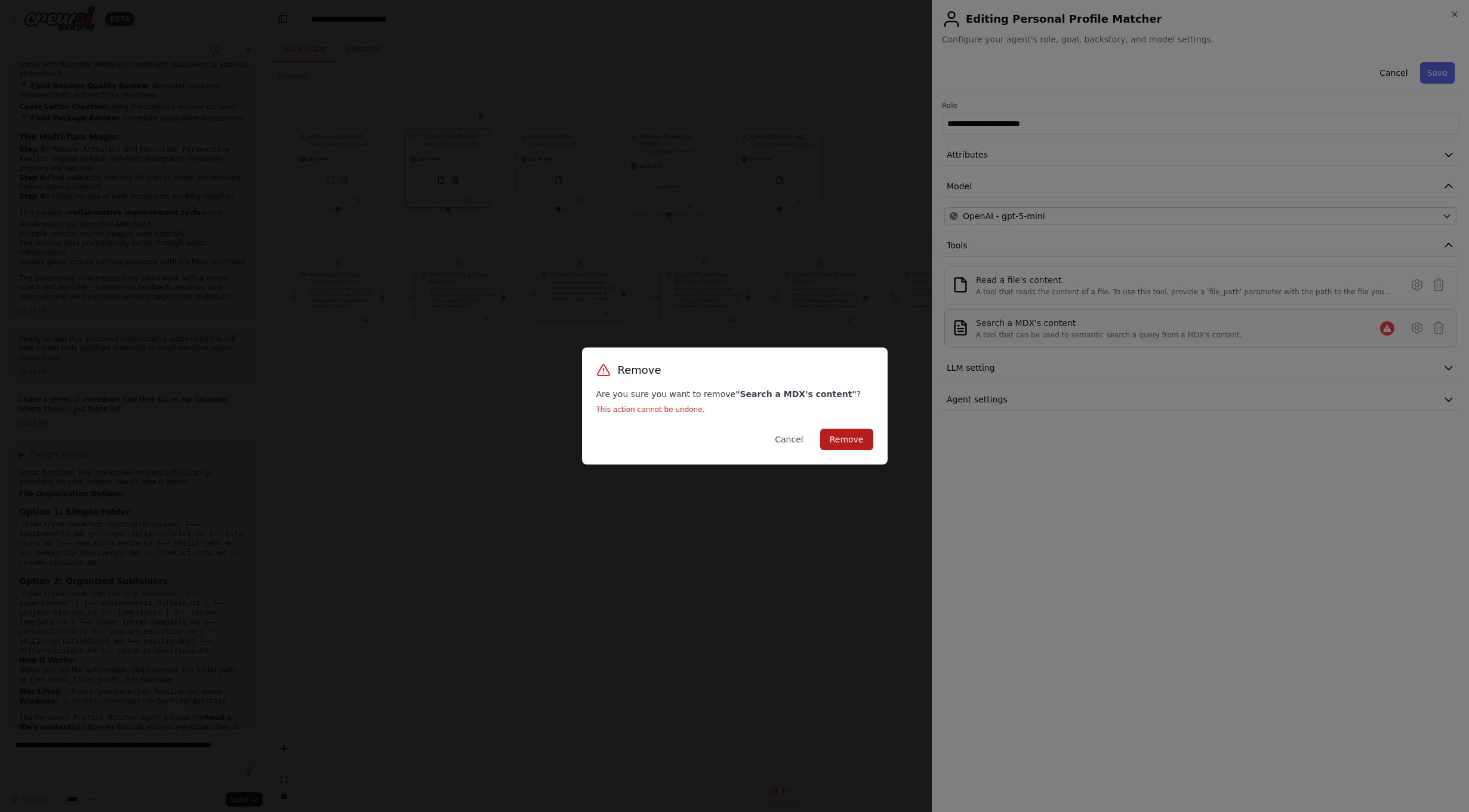
click at [845, 438] on button "Remove" at bounding box center [847, 439] width 53 height 21
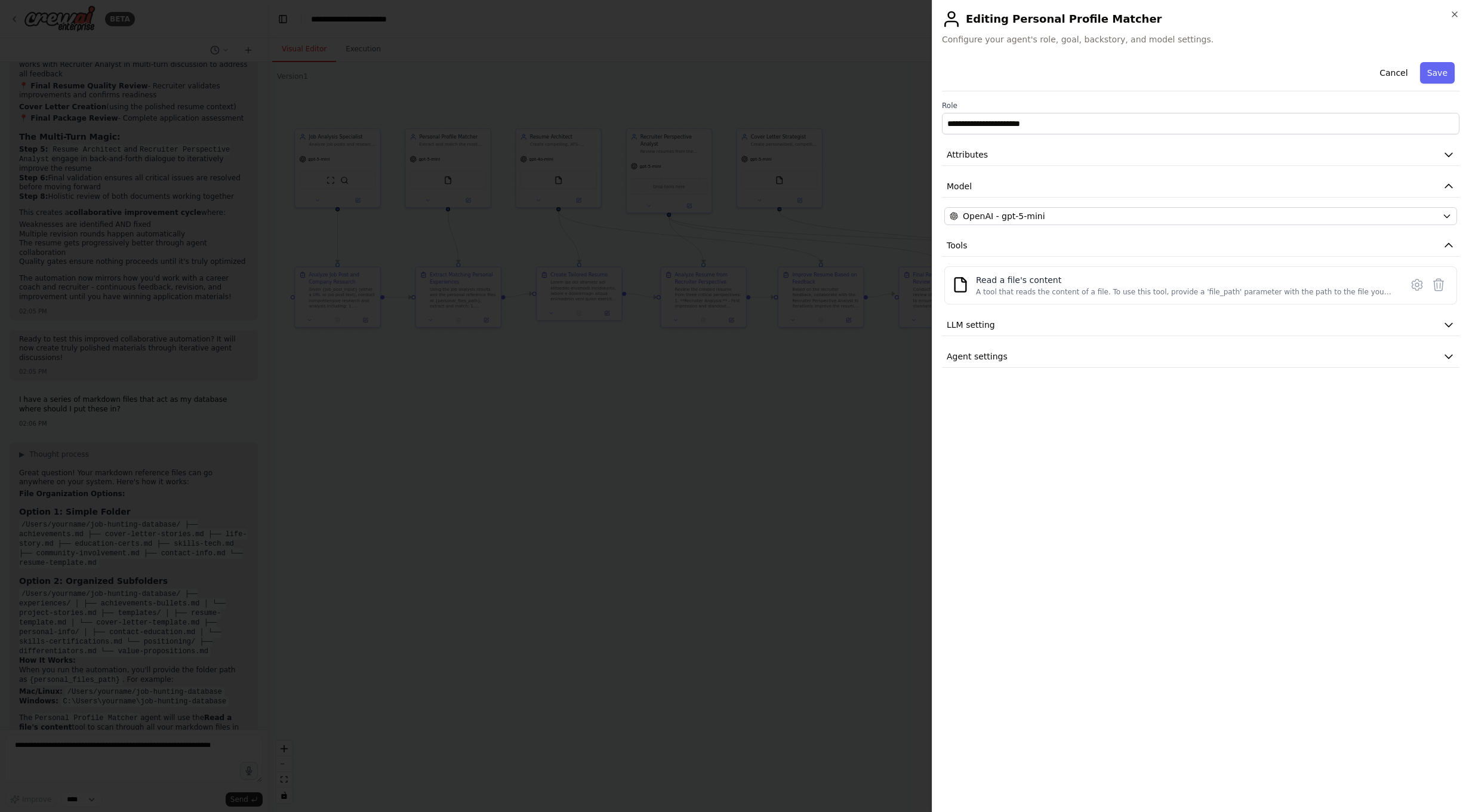
click at [578, 178] on div at bounding box center [734, 406] width 1469 height 812
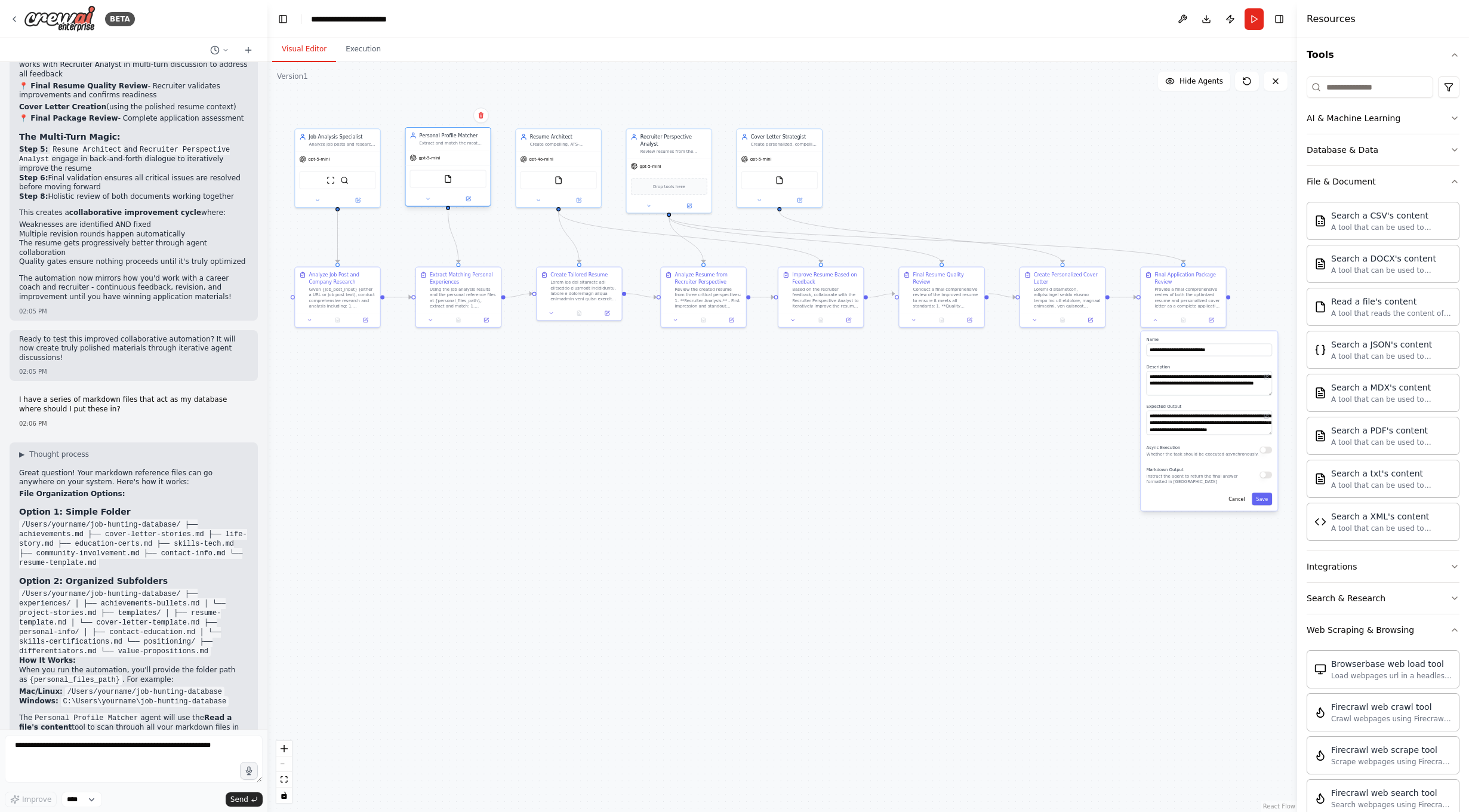
click at [461, 193] on div at bounding box center [447, 199] width 85 height 14
click at [467, 200] on icon at bounding box center [468, 199] width 4 height 4
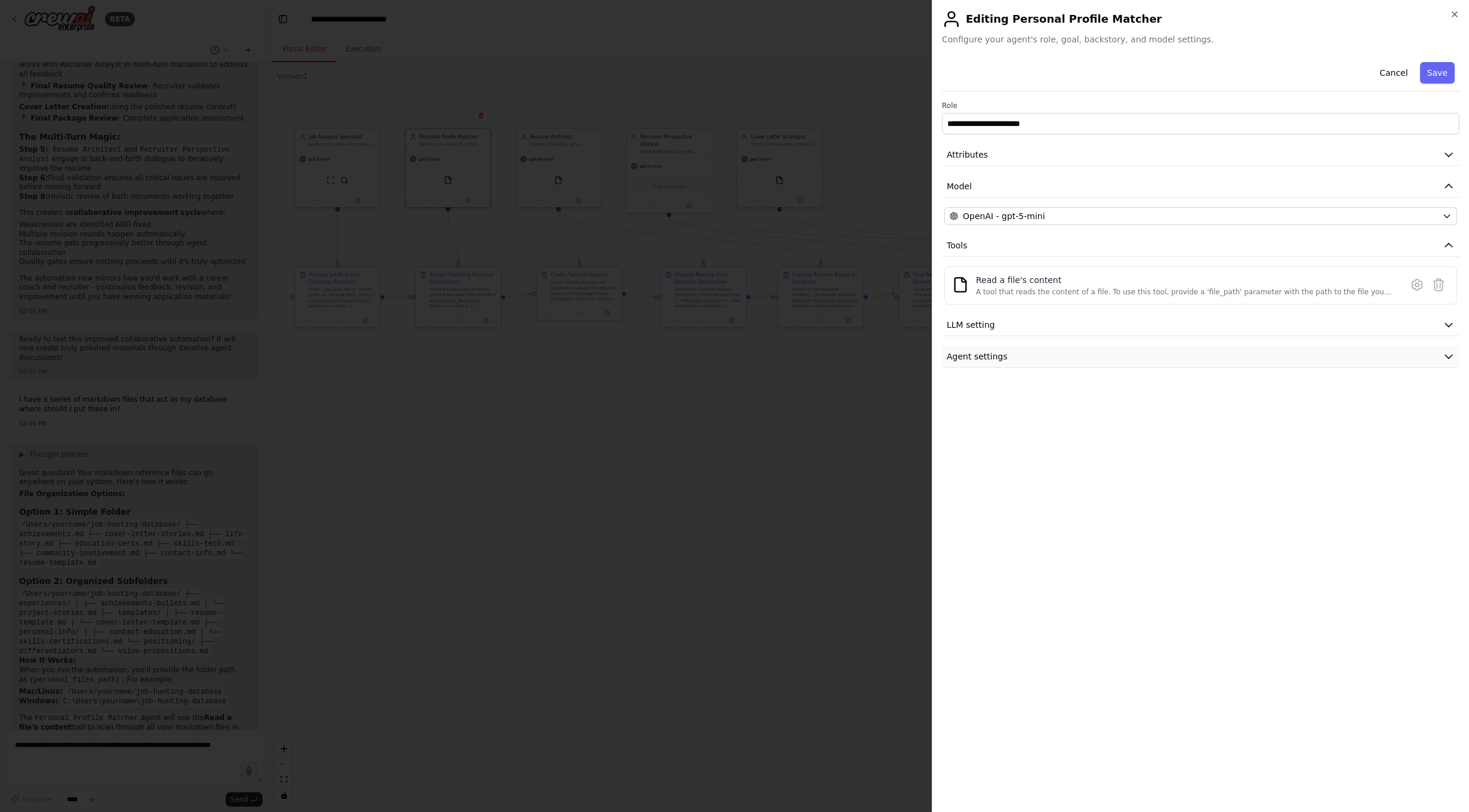
click at [1318, 365] on button "Agent settings" at bounding box center [1200, 356] width 518 height 22
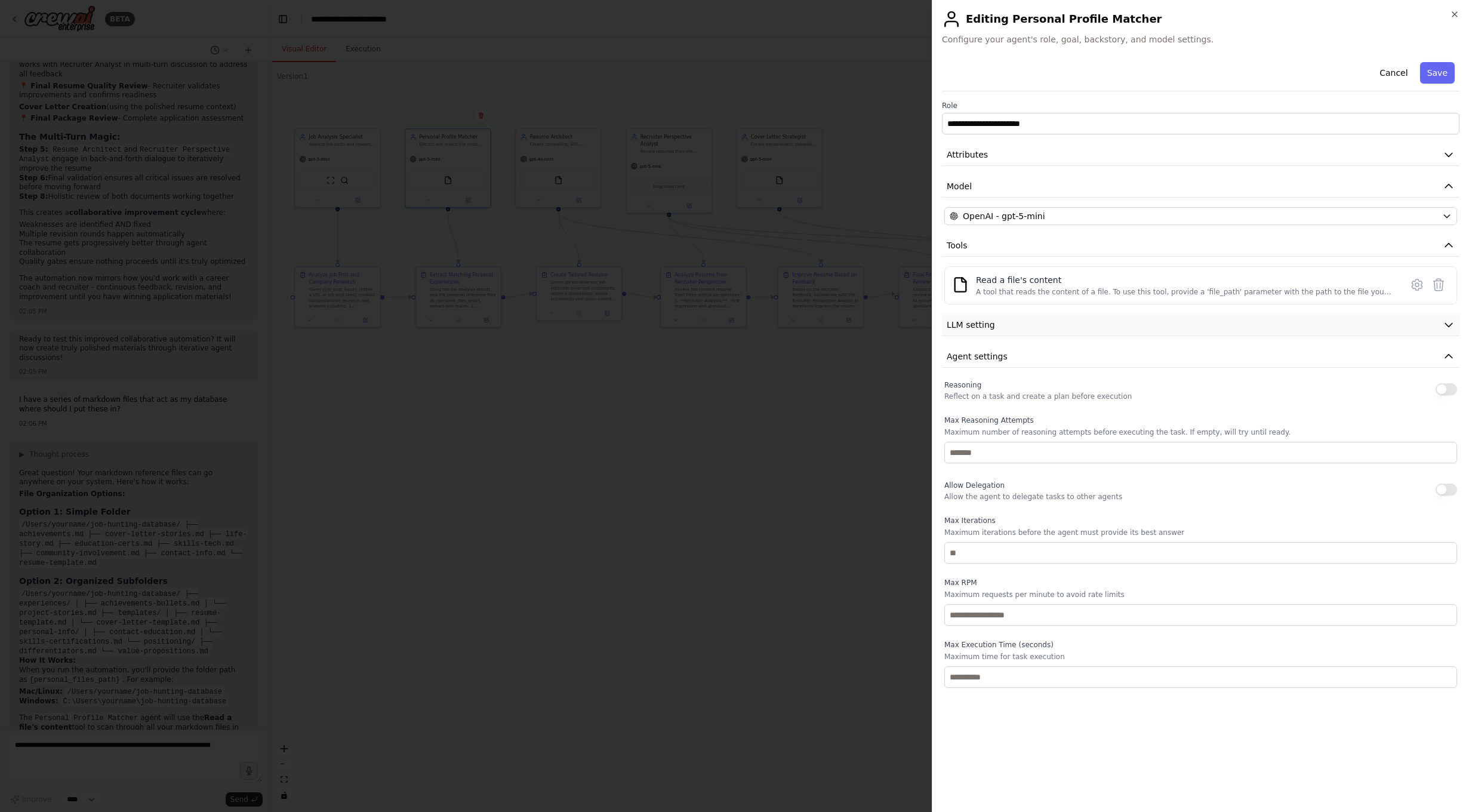
click at [1082, 330] on button "LLM setting" at bounding box center [1200, 324] width 518 height 22
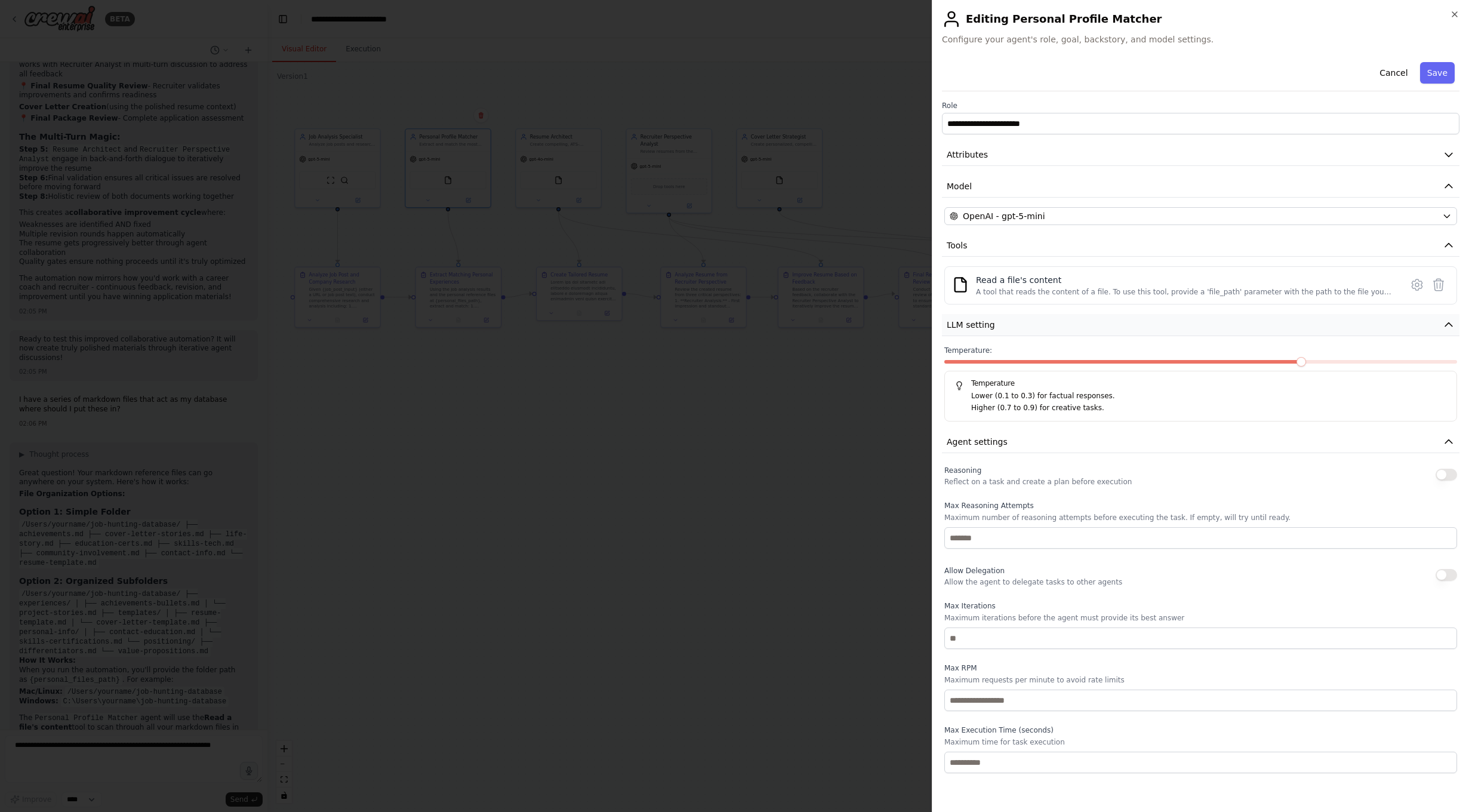
click at [1082, 330] on button "LLM setting" at bounding box center [1200, 324] width 518 height 22
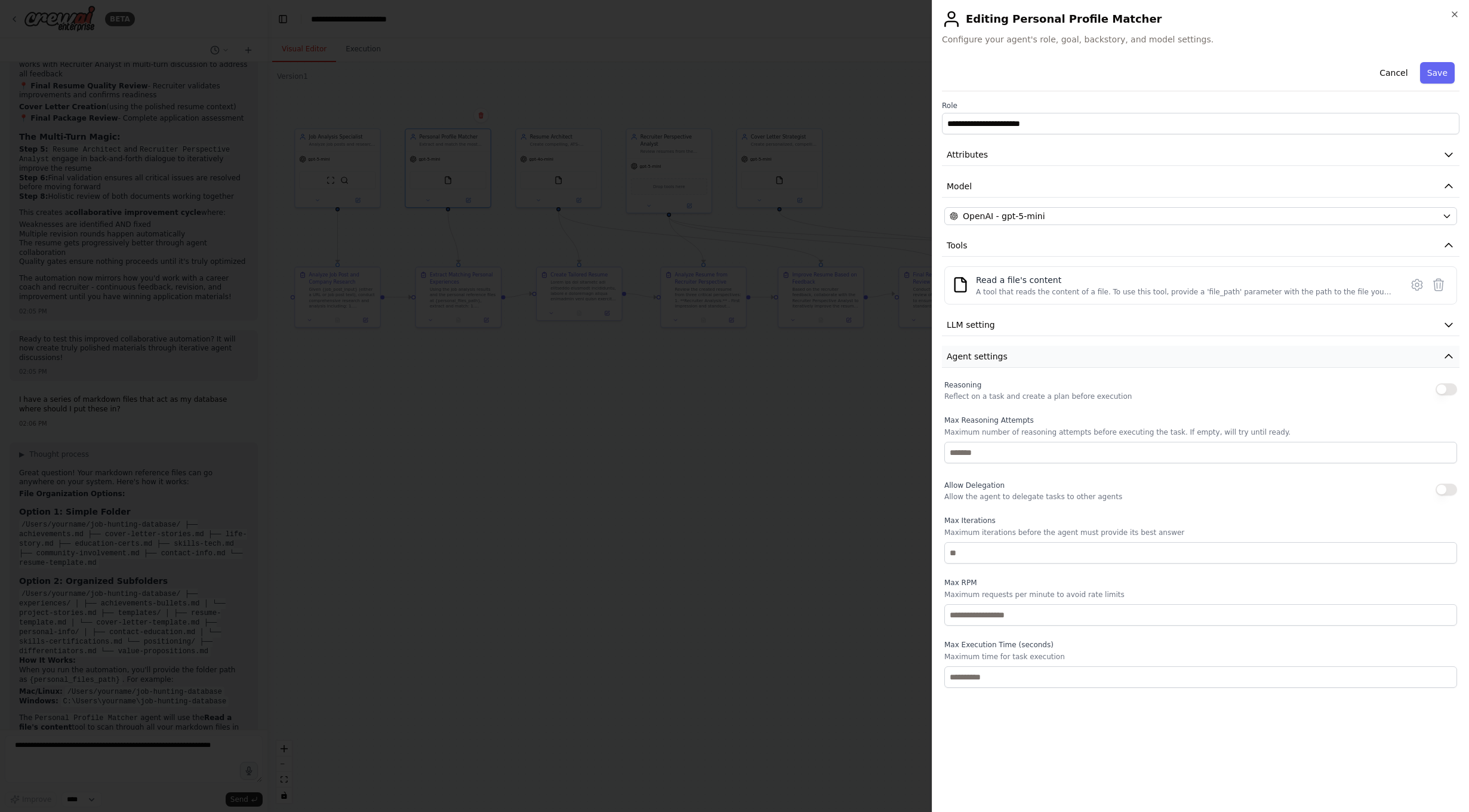
click at [1101, 361] on button "Agent settings" at bounding box center [1200, 356] width 518 height 22
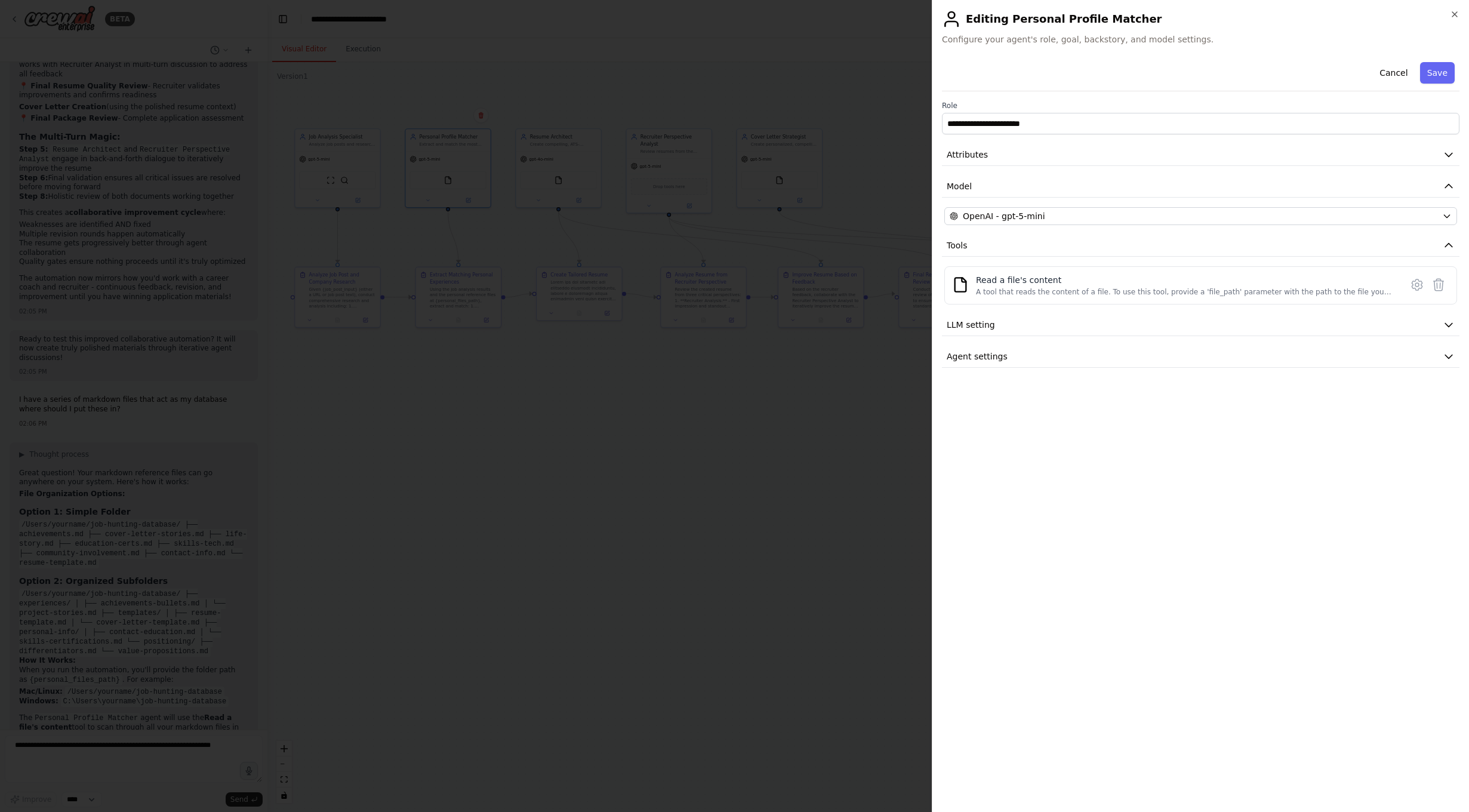
click at [1456, 77] on div "Cancel Save" at bounding box center [1200, 74] width 518 height 34
click at [1447, 77] on button "Save" at bounding box center [1437, 73] width 35 height 21
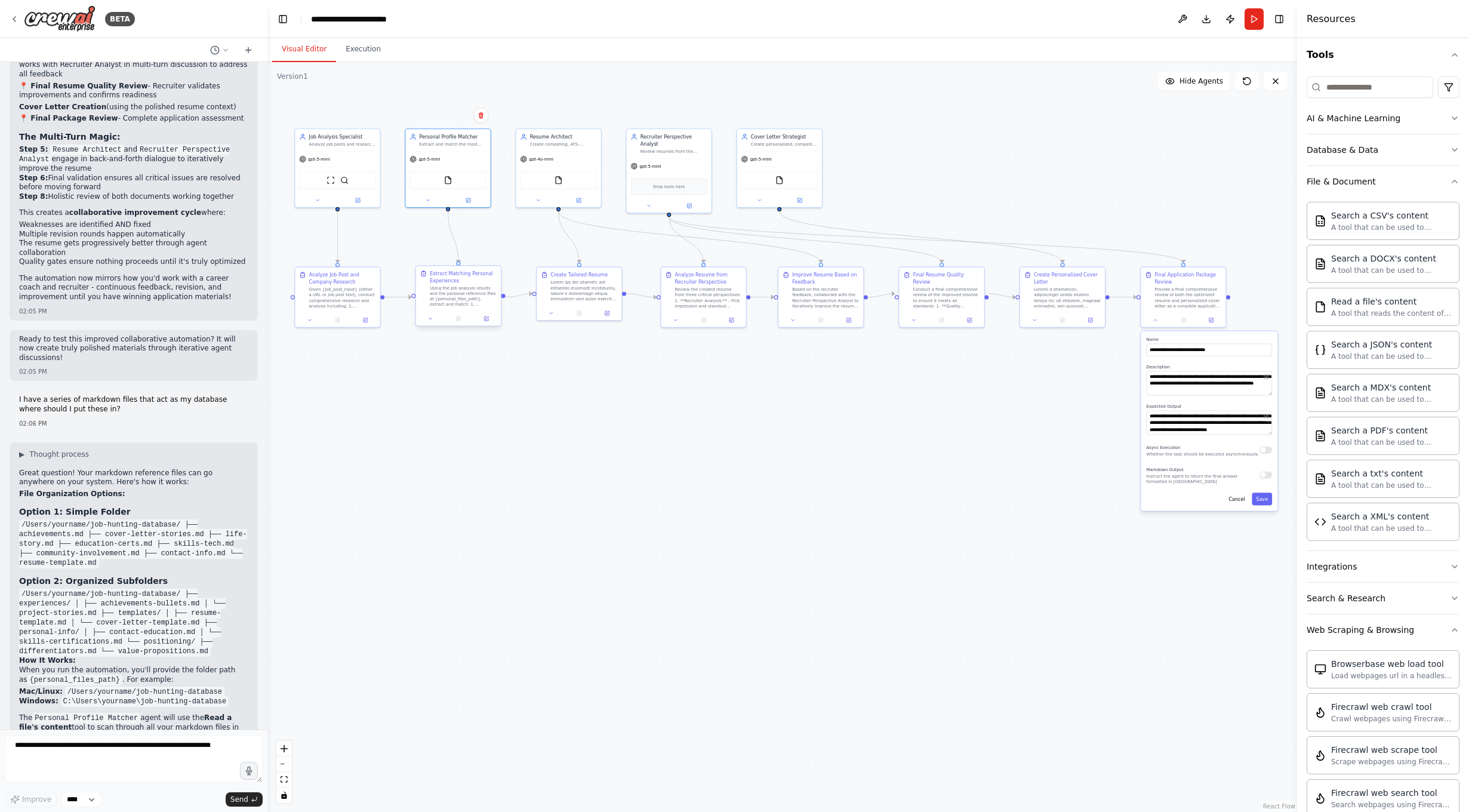
click at [471, 295] on div "Using the job analysis results and the personal reference files at {personal_fi…" at bounding box center [463, 296] width 67 height 22
click at [574, 290] on div at bounding box center [584, 289] width 67 height 22
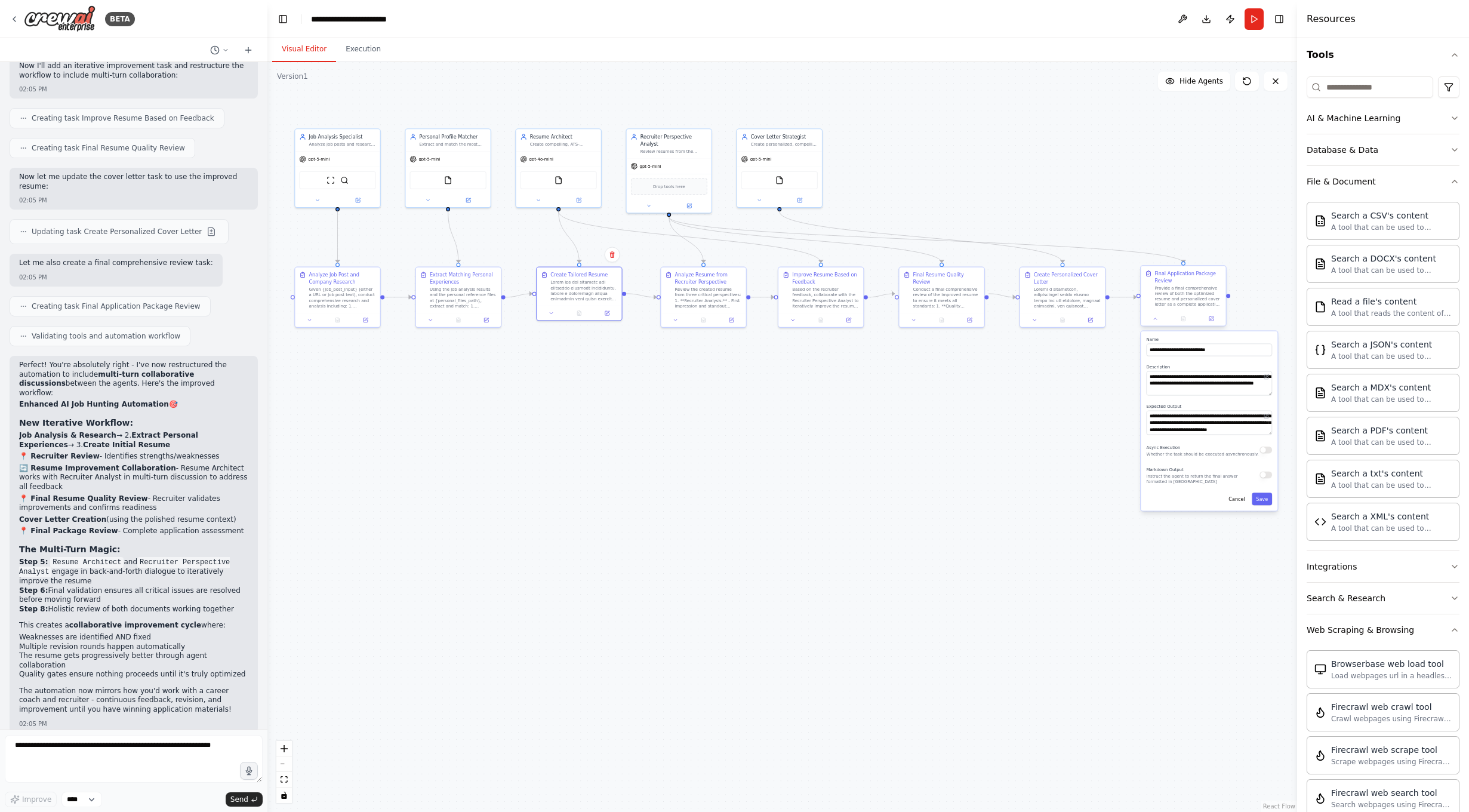
scroll to position [2373, 0]
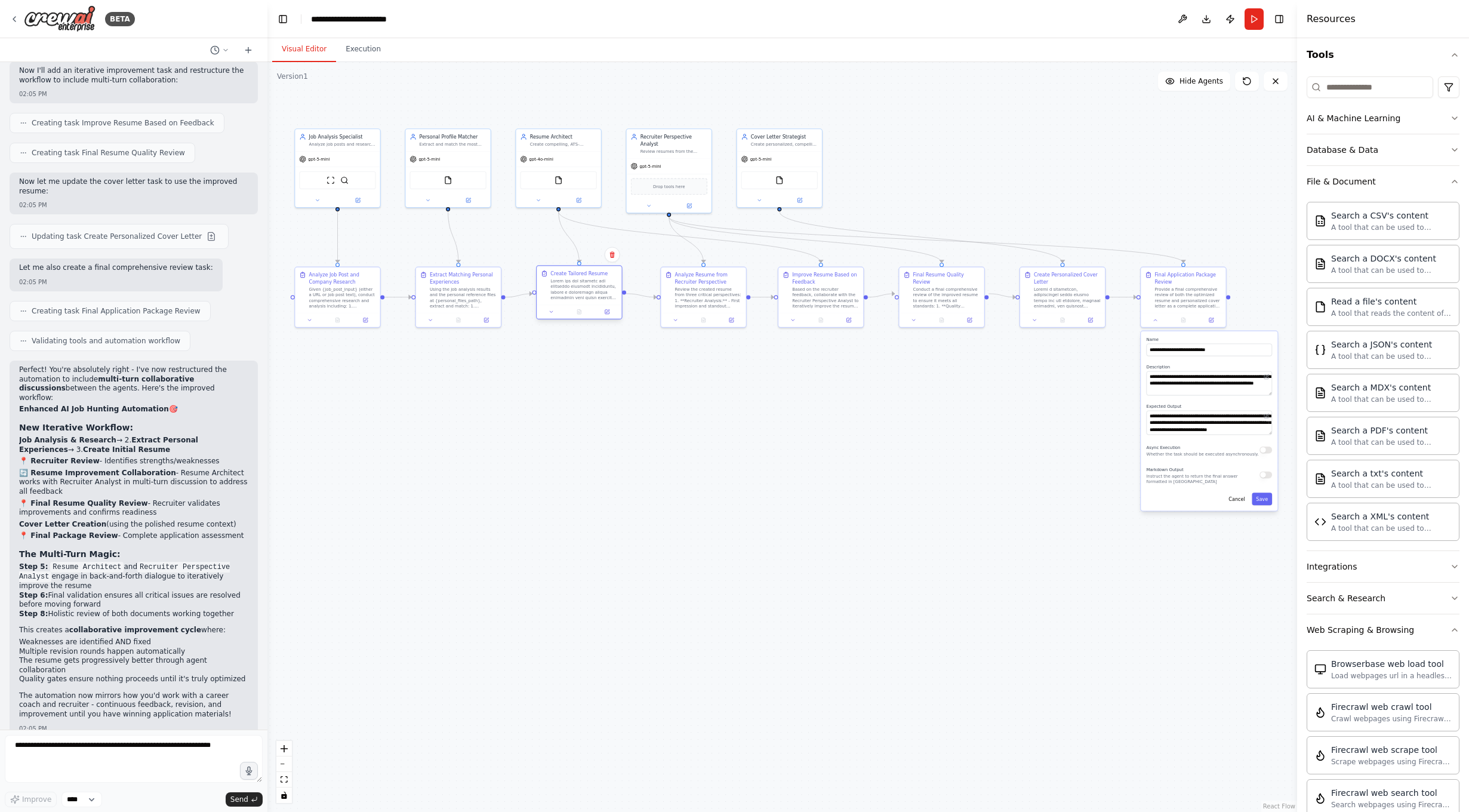
click at [586, 292] on div at bounding box center [584, 289] width 67 height 22
click at [470, 299] on div "Using the job analysis results and the personal reference files at {personal_fi…" at bounding box center [463, 296] width 67 height 22
click at [1429, 178] on button "File & Document" at bounding box center [1383, 181] width 153 height 31
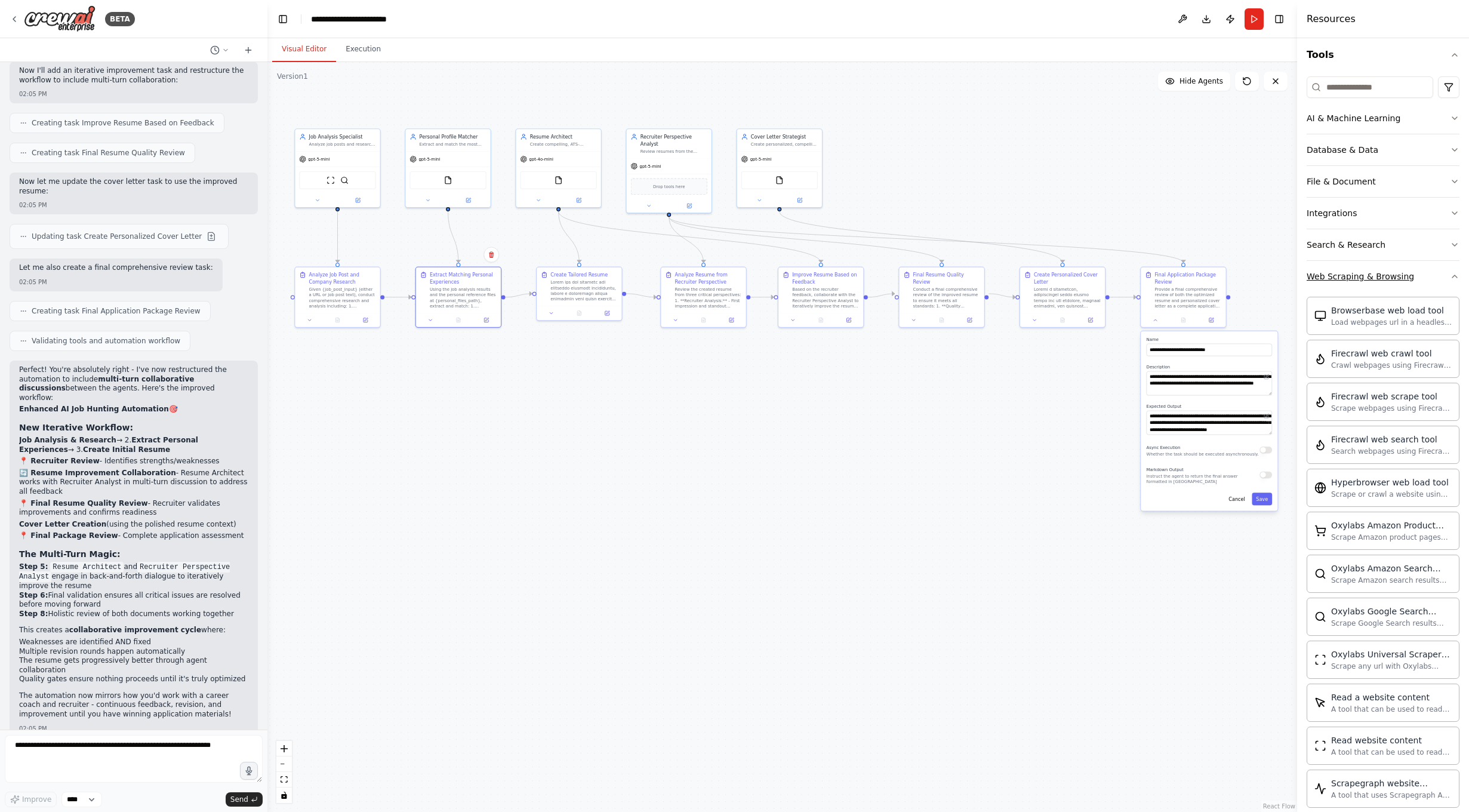
click at [1426, 286] on button "Web Scraping & Browsing" at bounding box center [1383, 276] width 153 height 31
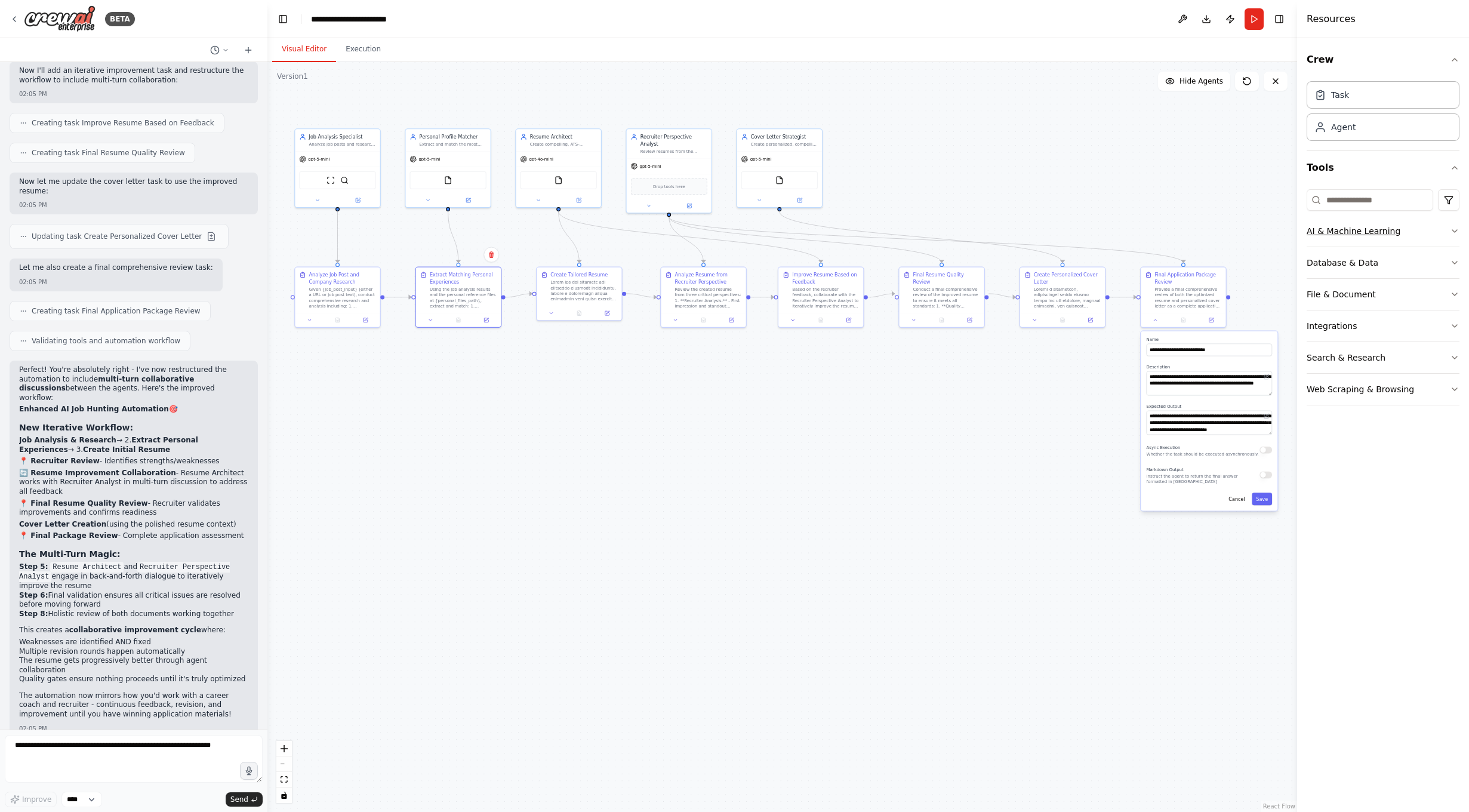
click at [1420, 232] on button "AI & Machine Learning" at bounding box center [1383, 230] width 153 height 31
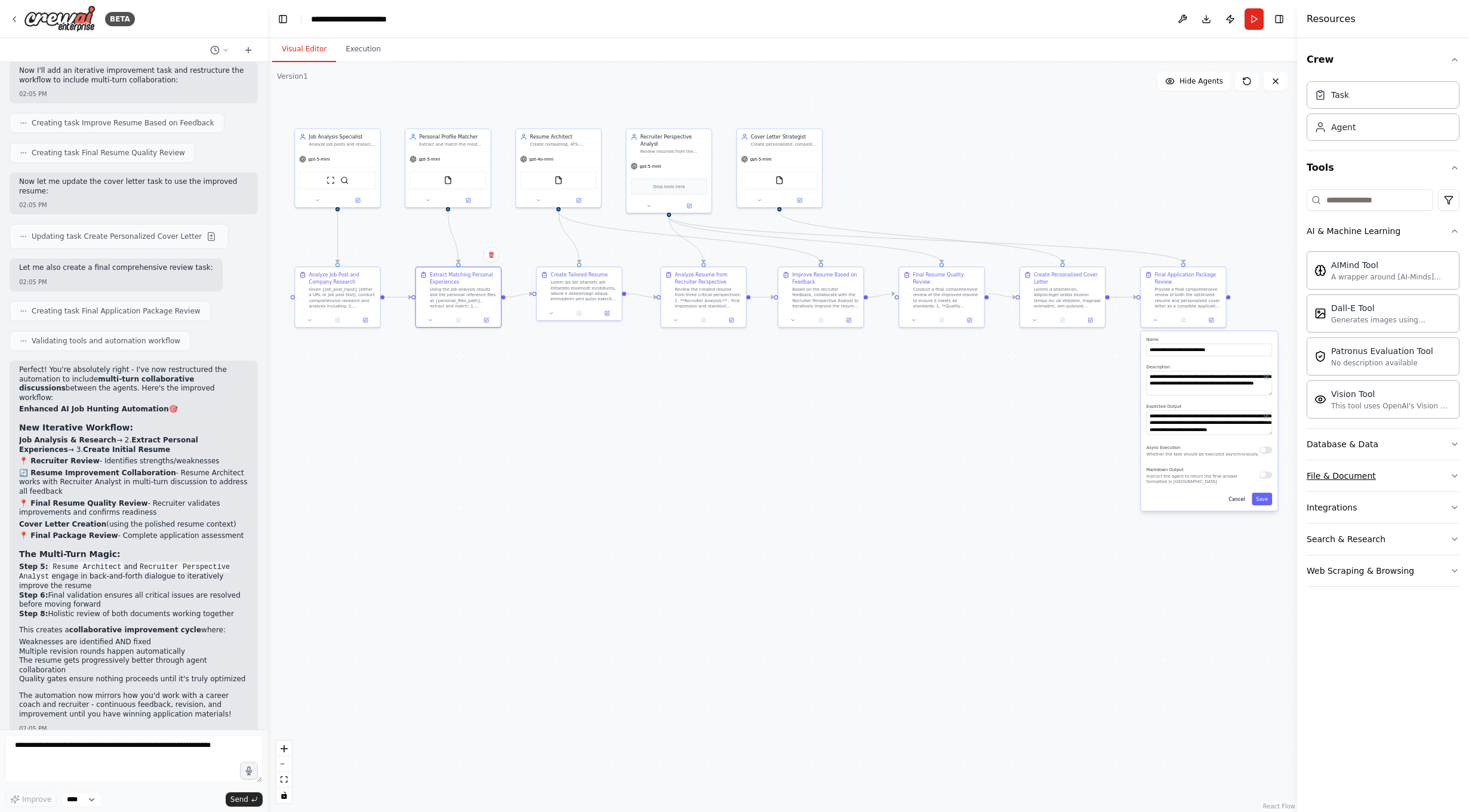
click at [1402, 467] on button "File & Document" at bounding box center [1383, 475] width 153 height 31
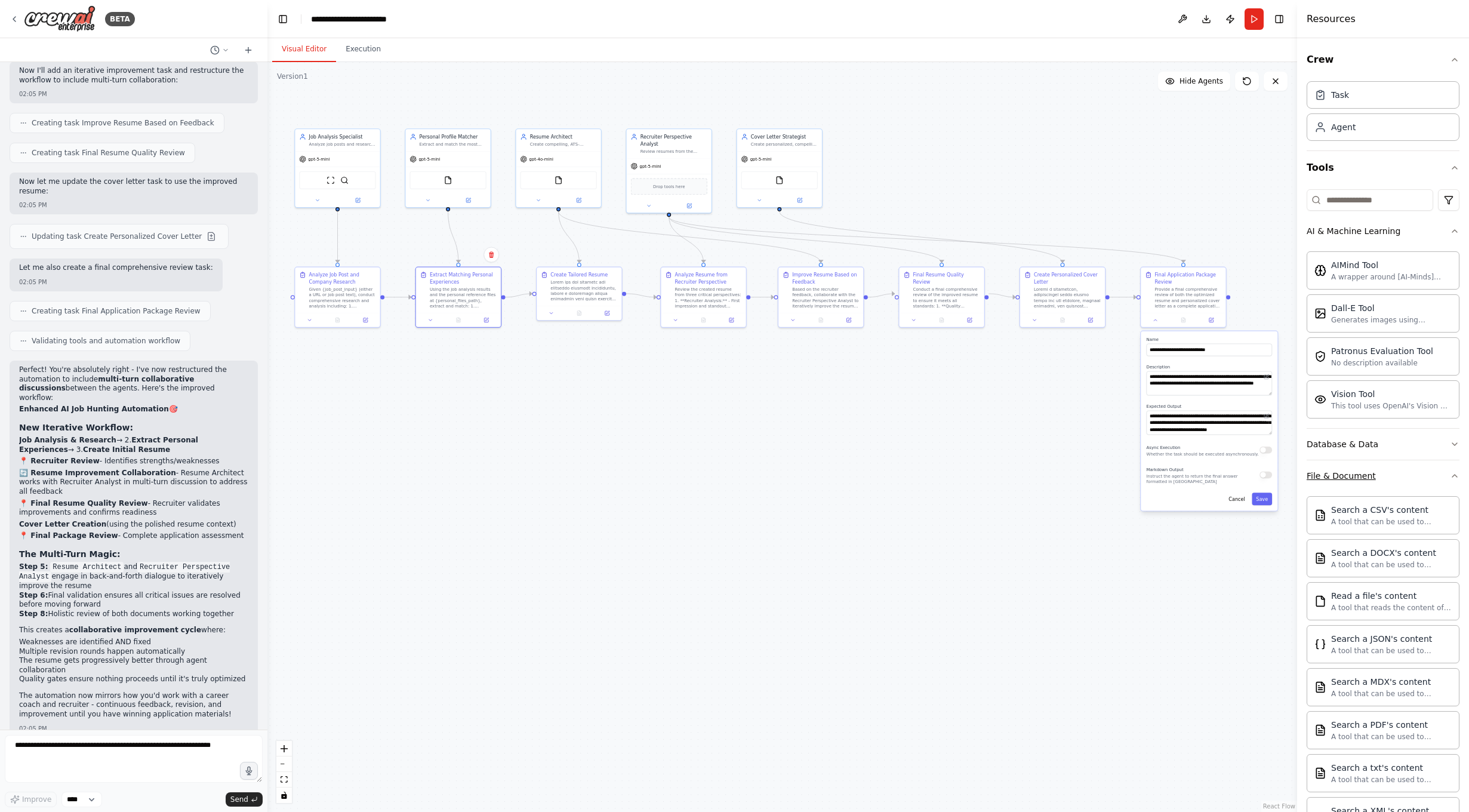
click at [1402, 467] on button "File & Document" at bounding box center [1383, 475] width 153 height 31
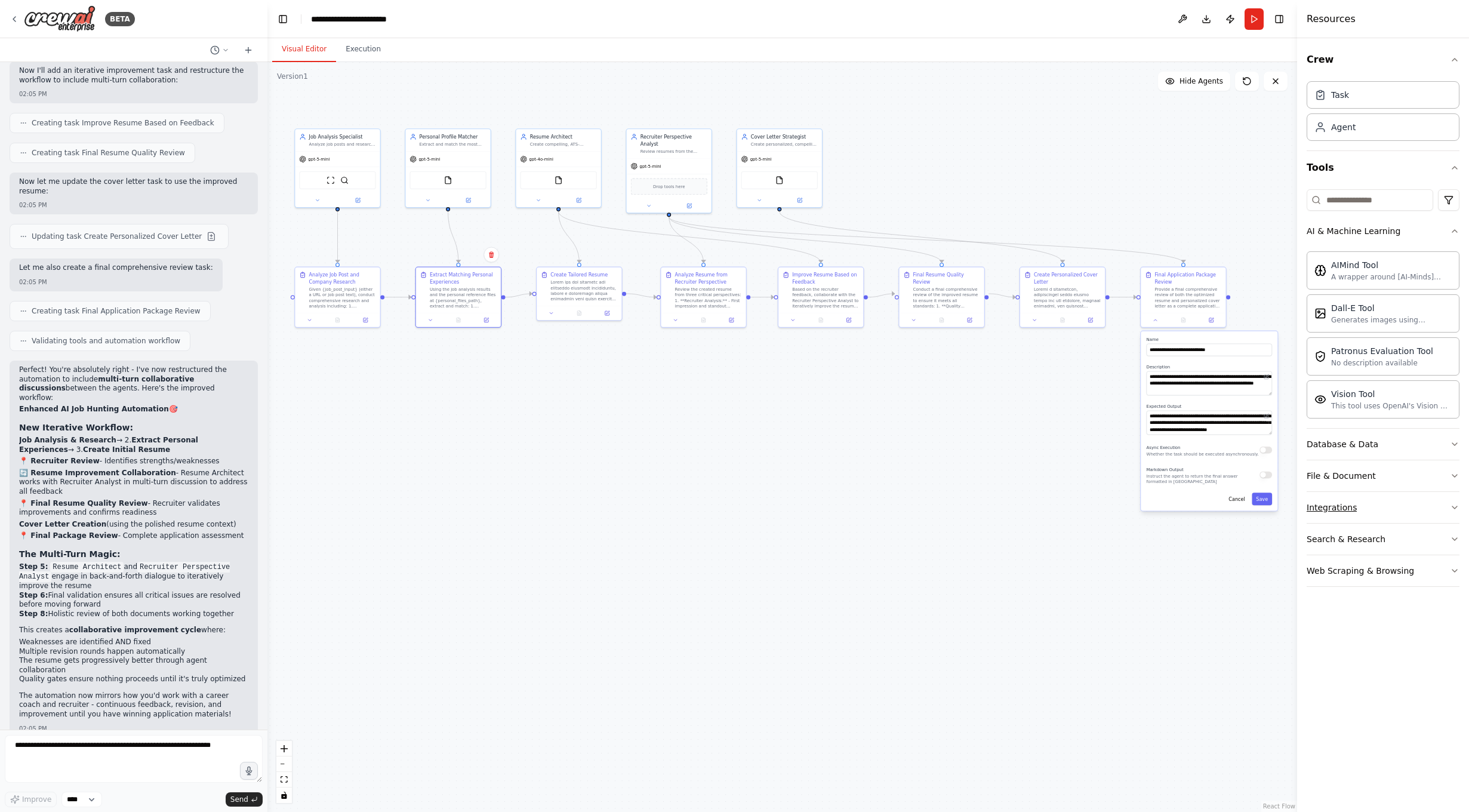
click at [1402, 513] on button "Integrations" at bounding box center [1383, 507] width 153 height 31
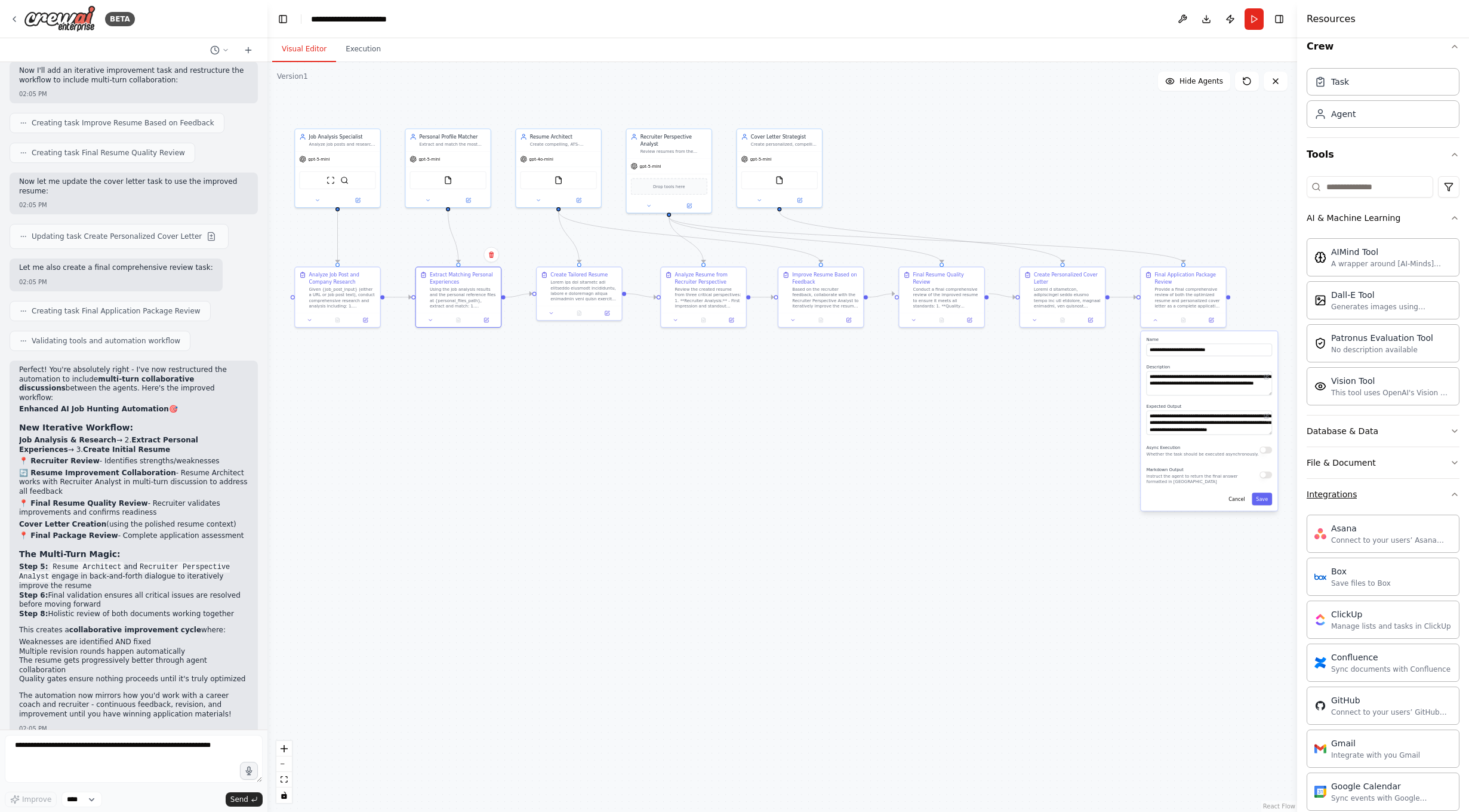
scroll to position [12, 0]
click at [1394, 496] on button "Integrations" at bounding box center [1383, 495] width 153 height 31
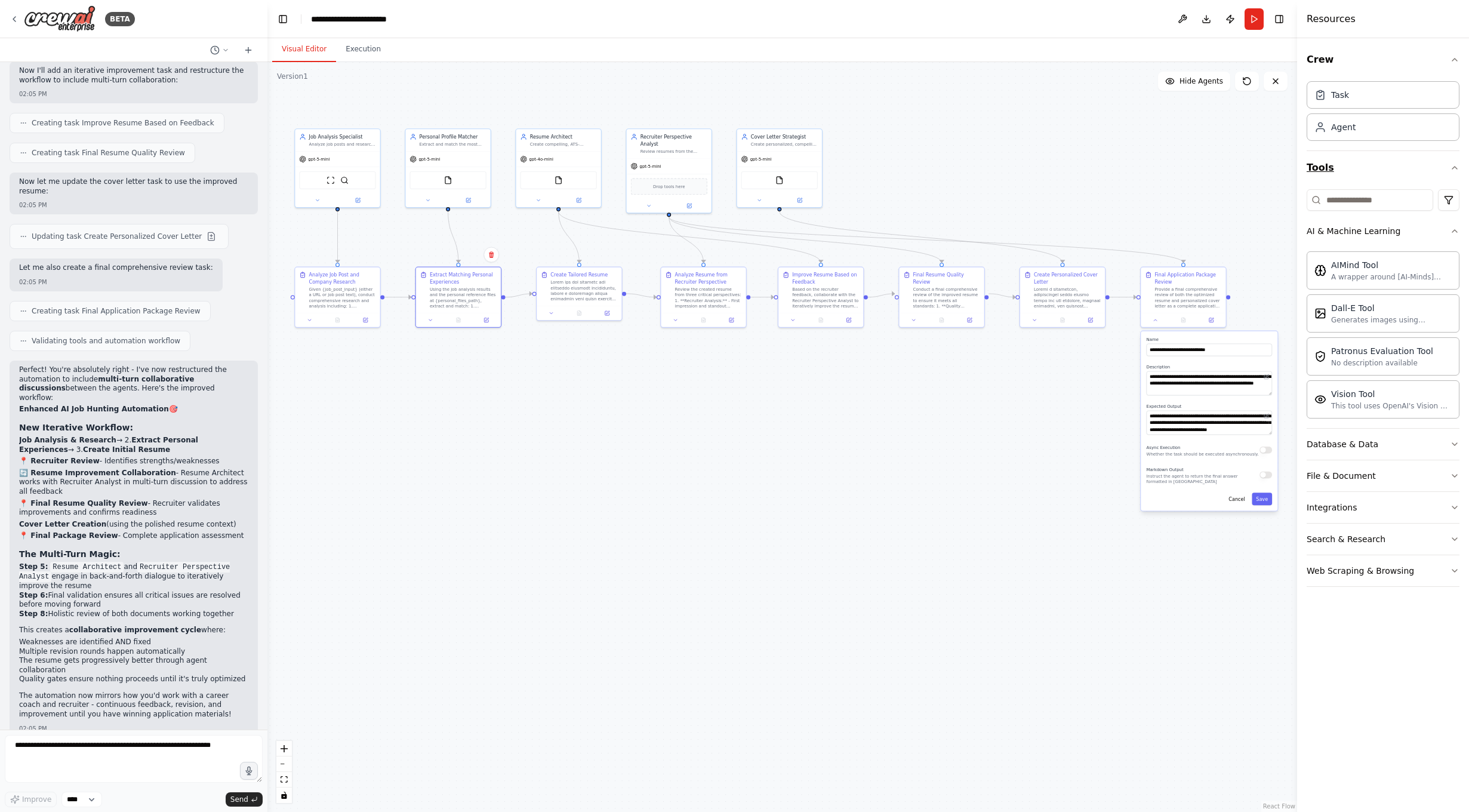
scroll to position [0, 0]
click at [1389, 239] on button "AI & Machine Learning" at bounding box center [1383, 230] width 153 height 31
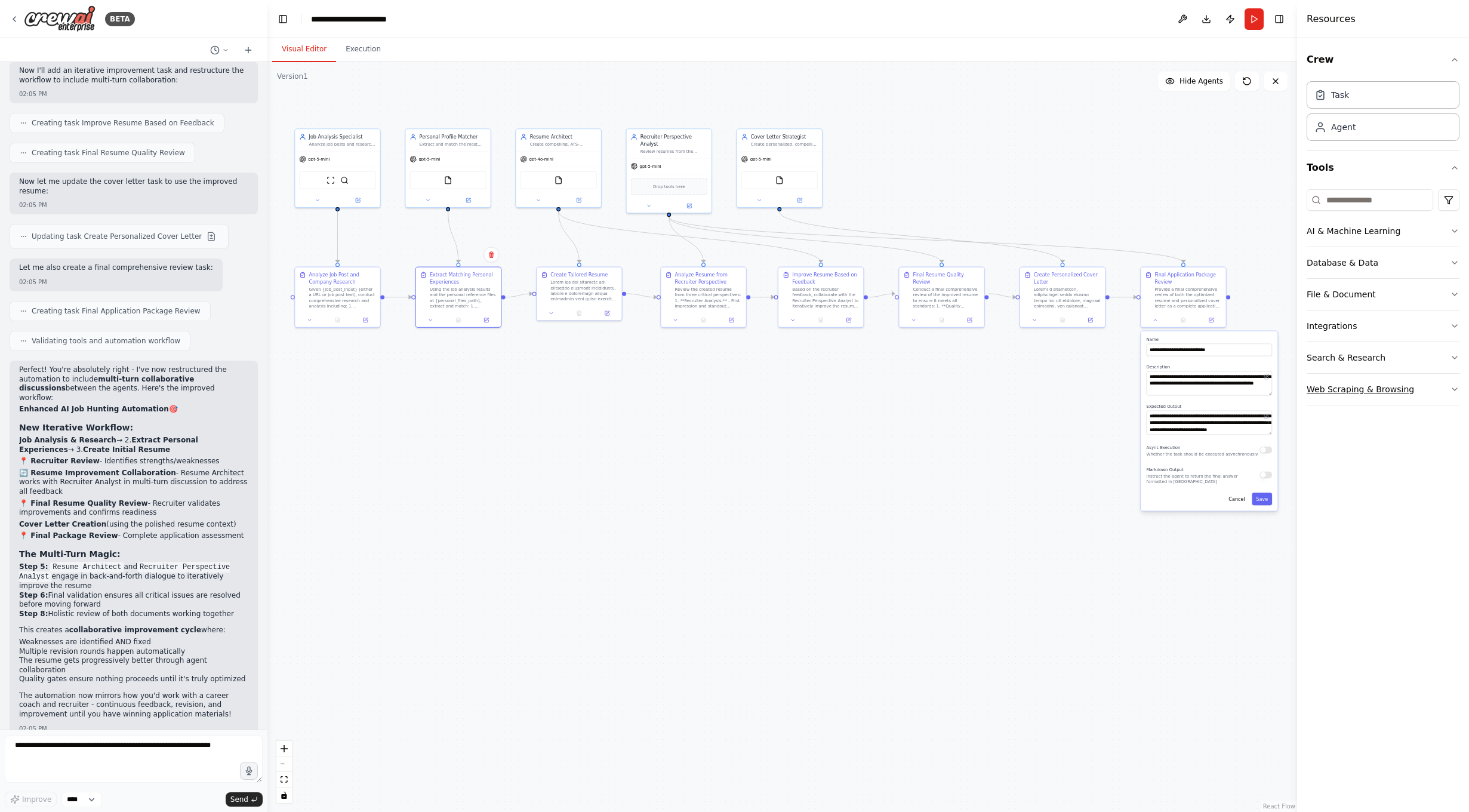
click at [1395, 383] on div "Web Scraping & Browsing" at bounding box center [1360, 389] width 107 height 12
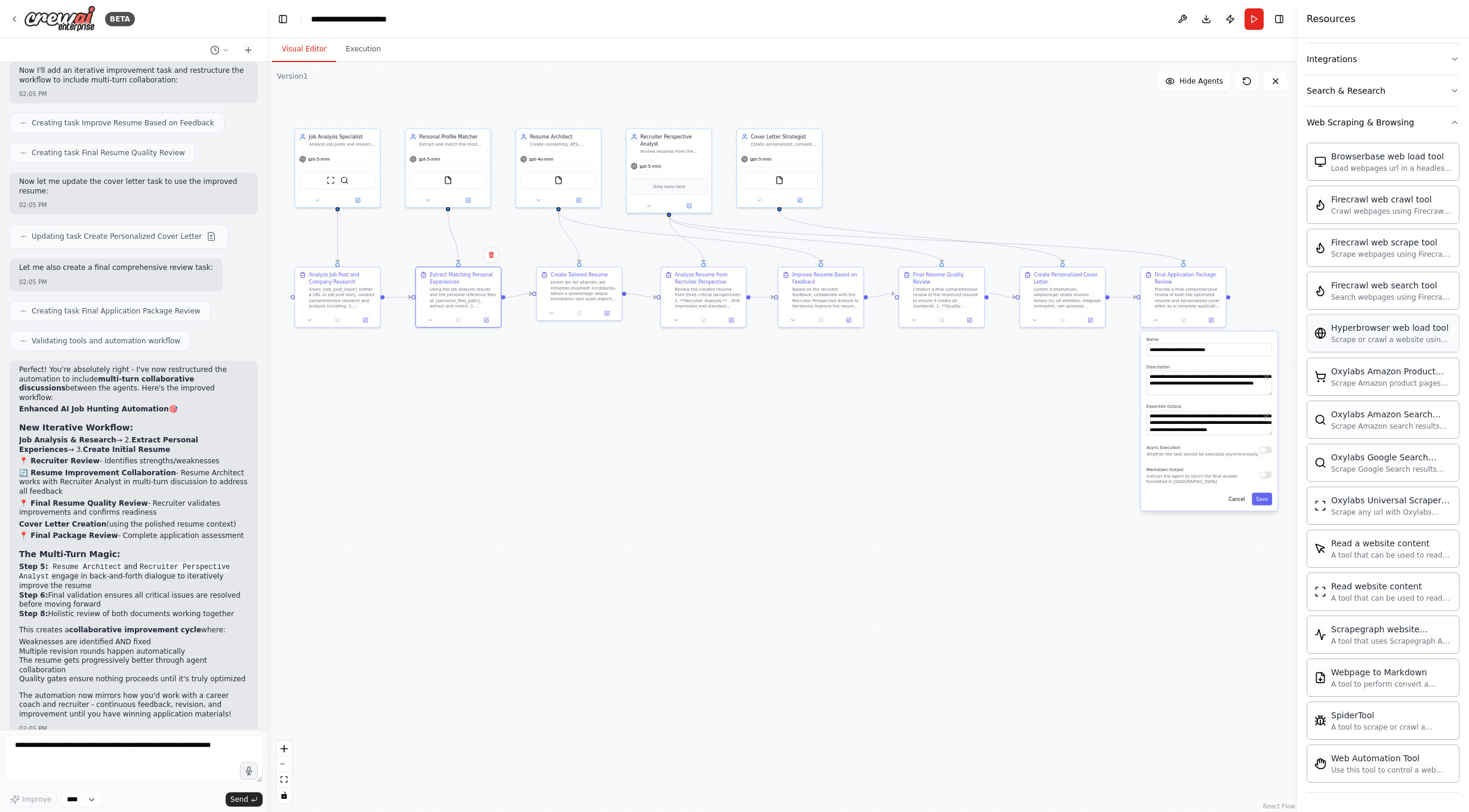
scroll to position [267, 0]
click at [1387, 122] on div "Web Scraping & Browsing" at bounding box center [1360, 122] width 107 height 12
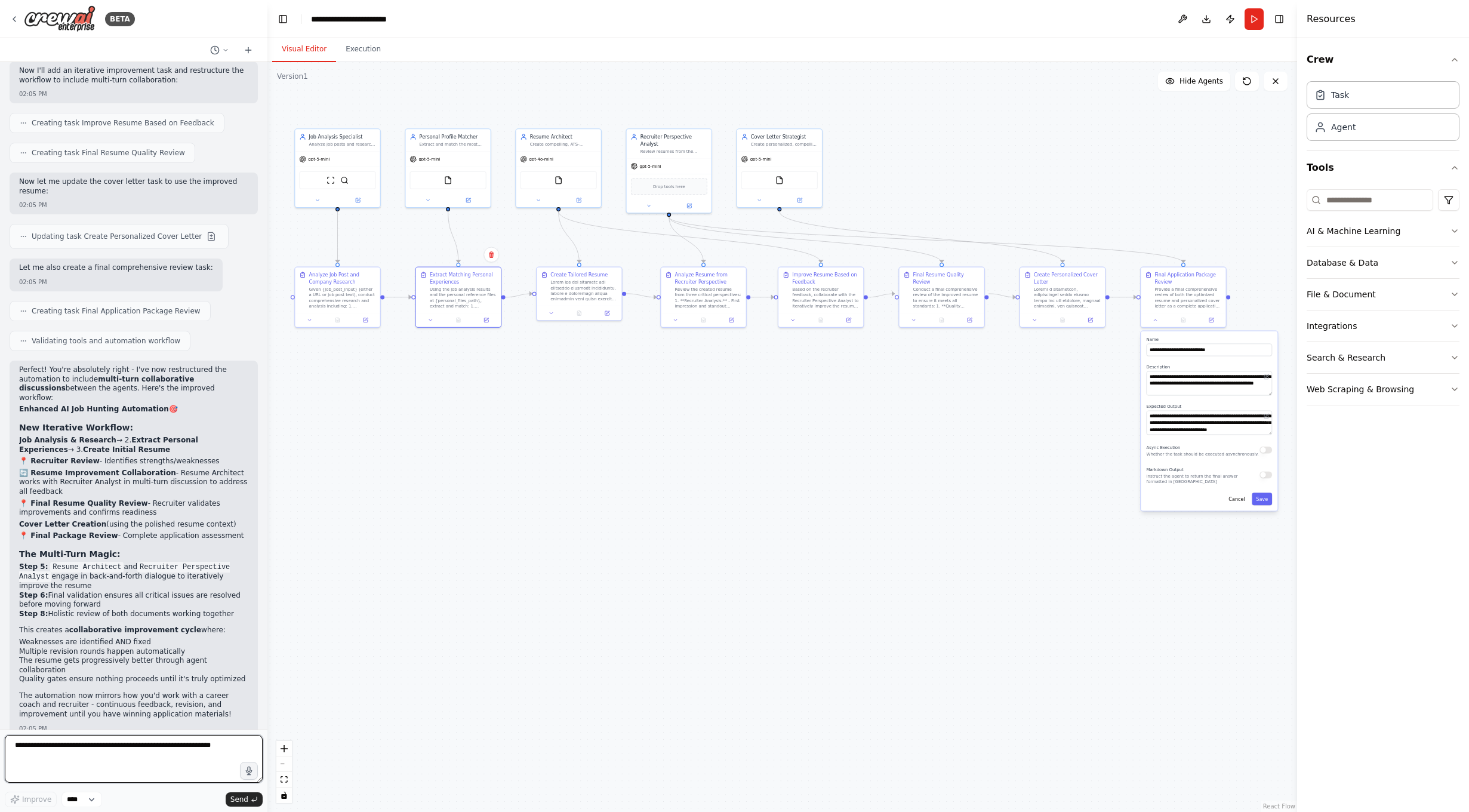
click at [138, 759] on textarea at bounding box center [134, 759] width 258 height 48
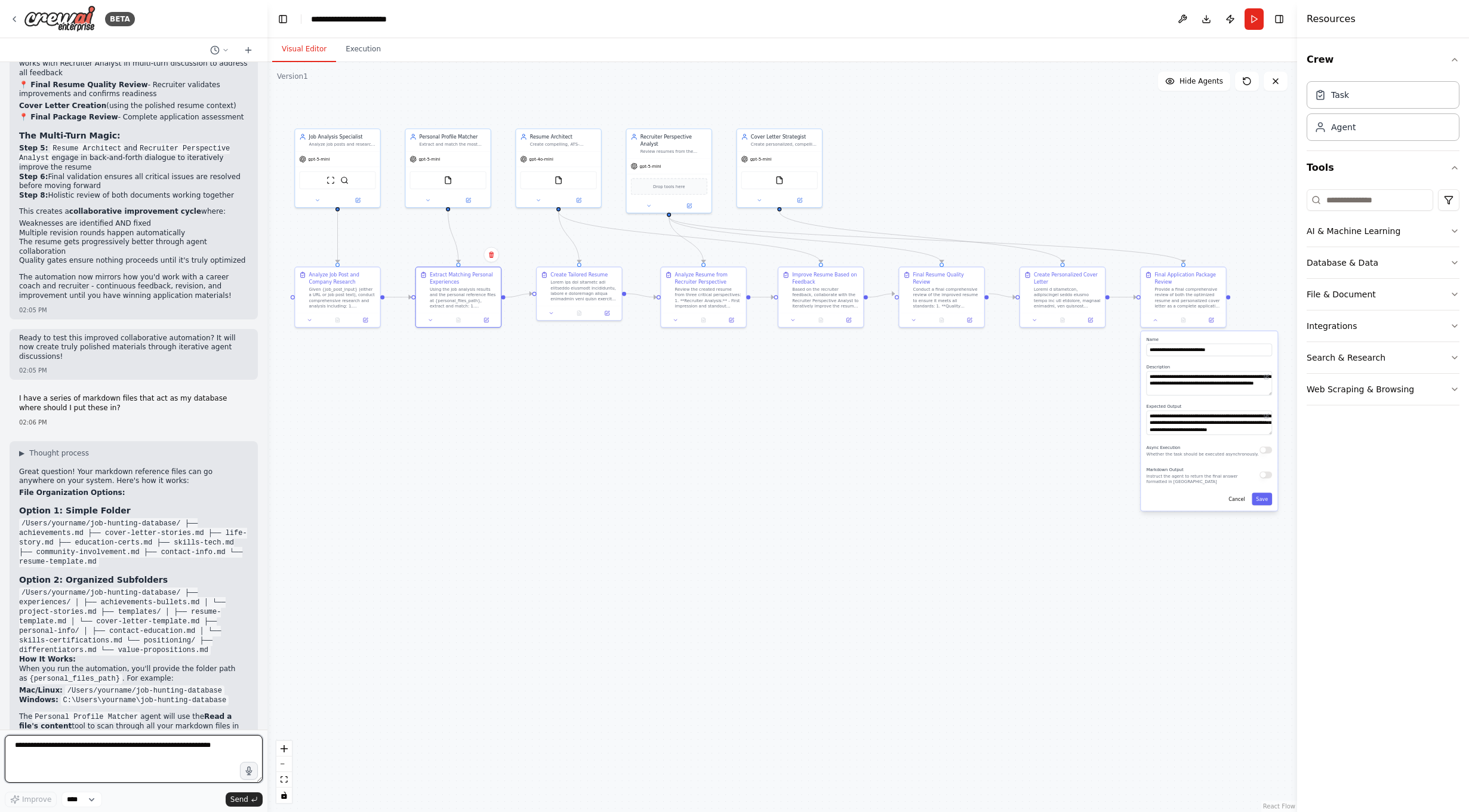
scroll to position [2791, 0]
click at [475, 199] on button at bounding box center [468, 198] width 39 height 8
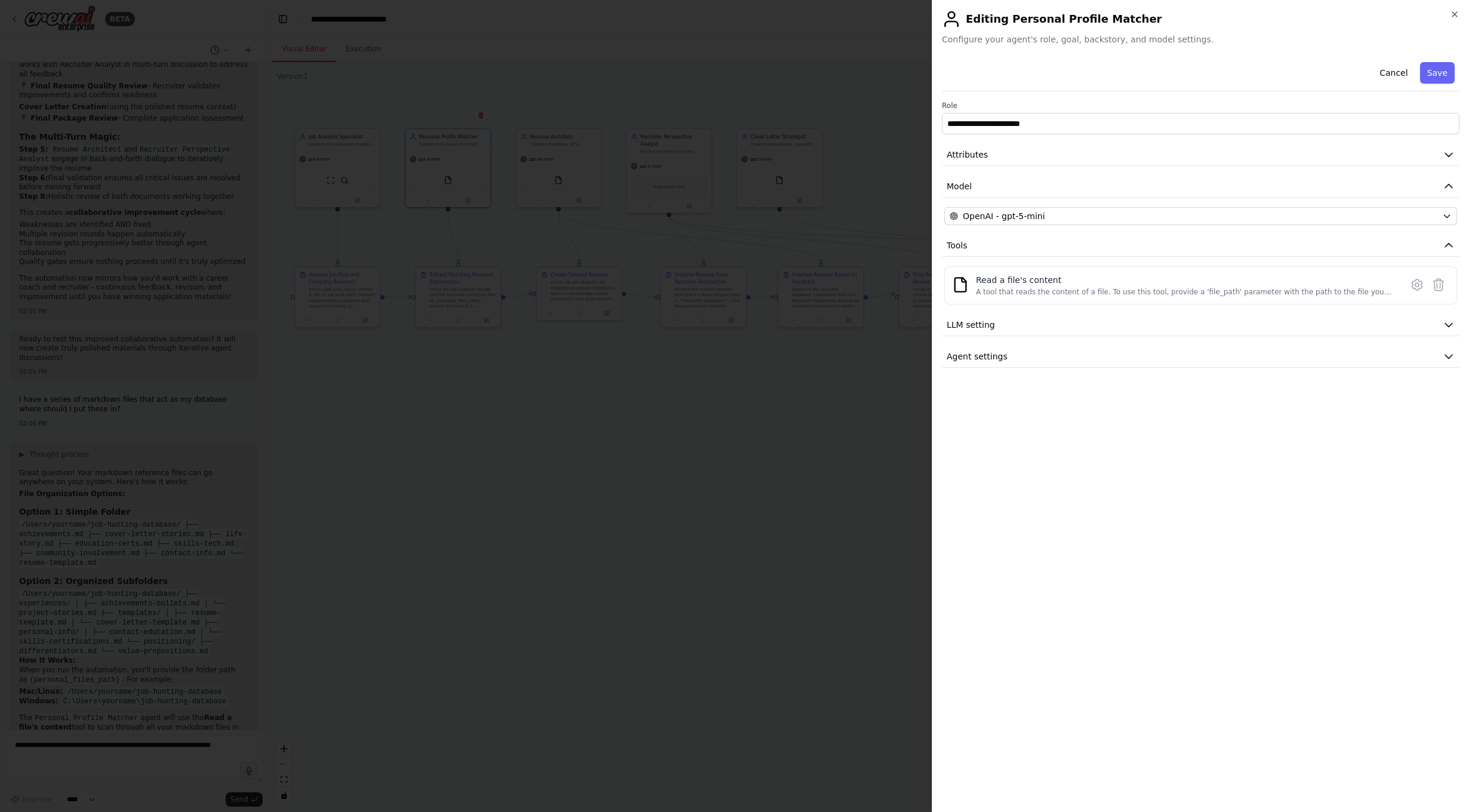
click at [378, 511] on div at bounding box center [734, 406] width 1469 height 812
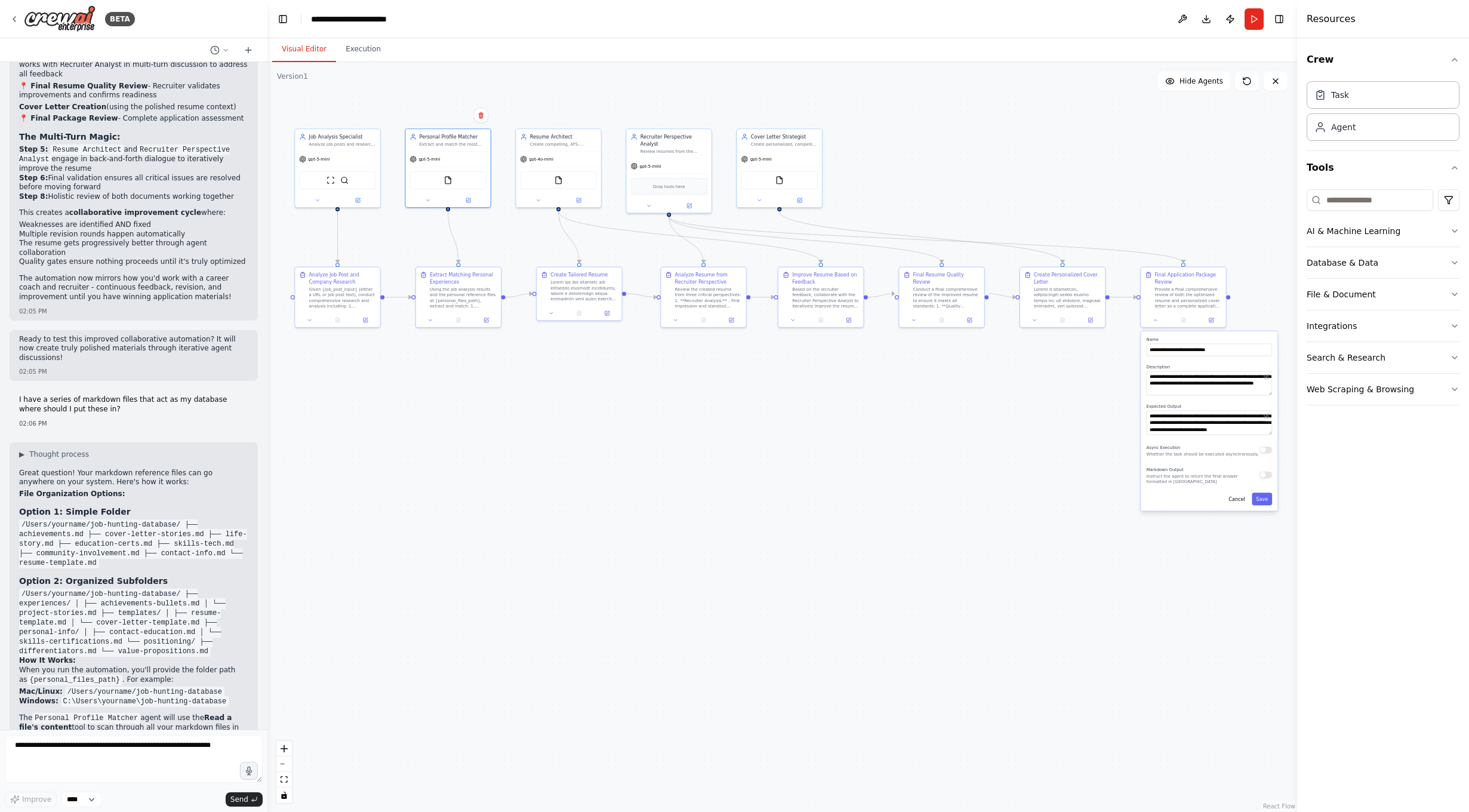
drag, startPoint x: 1224, startPoint y: 139, endPoint x: 1229, endPoint y: 42, distance: 97.1
click at [1230, 129] on div ".deletable-edge-delete-btn { width: 20px; height: 20px; border: 0px solid #ffff…" at bounding box center [782, 437] width 1030 height 750
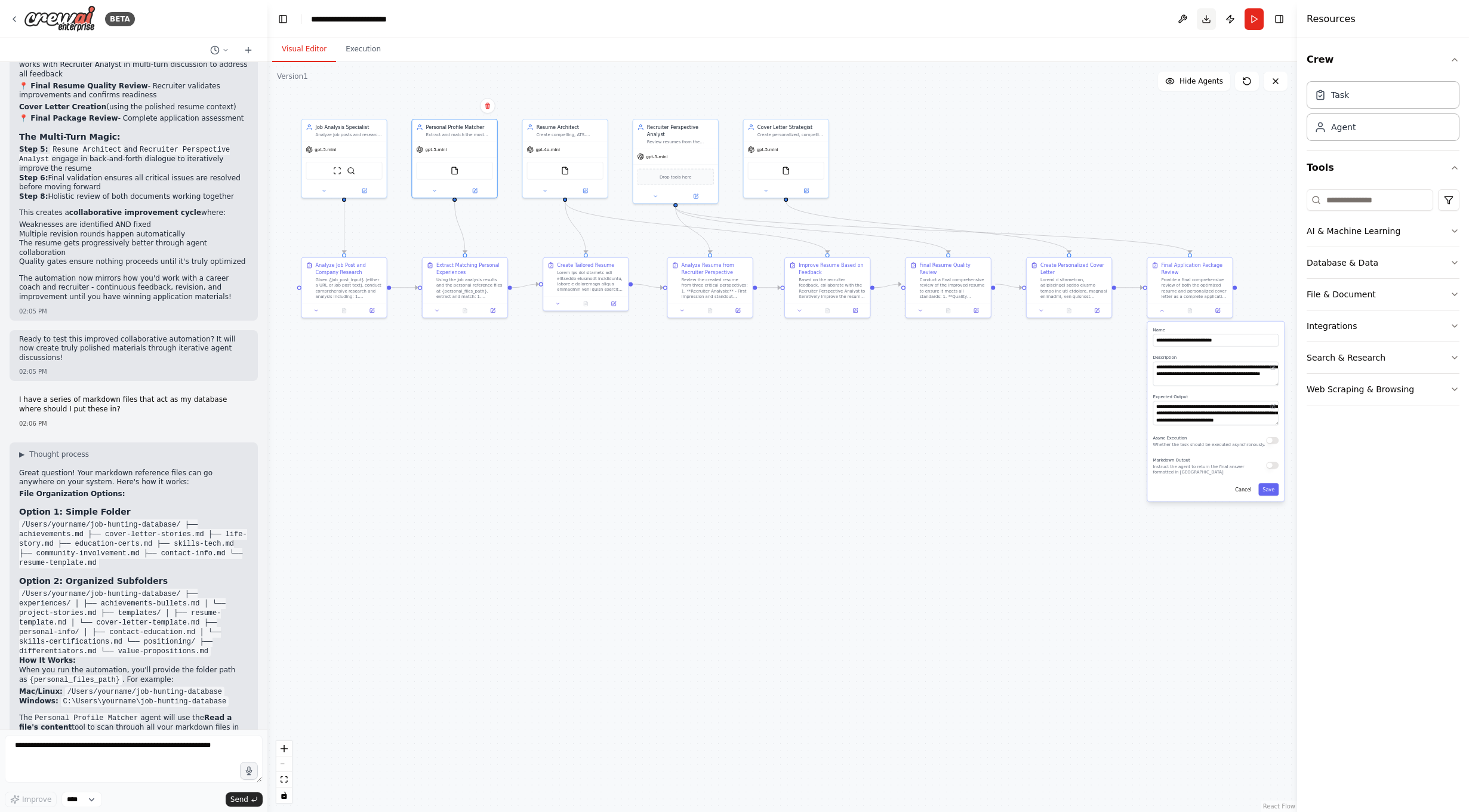
click at [1205, 23] on button "Download" at bounding box center [1206, 19] width 19 height 21
click at [248, 53] on icon at bounding box center [248, 50] width 9 height 9
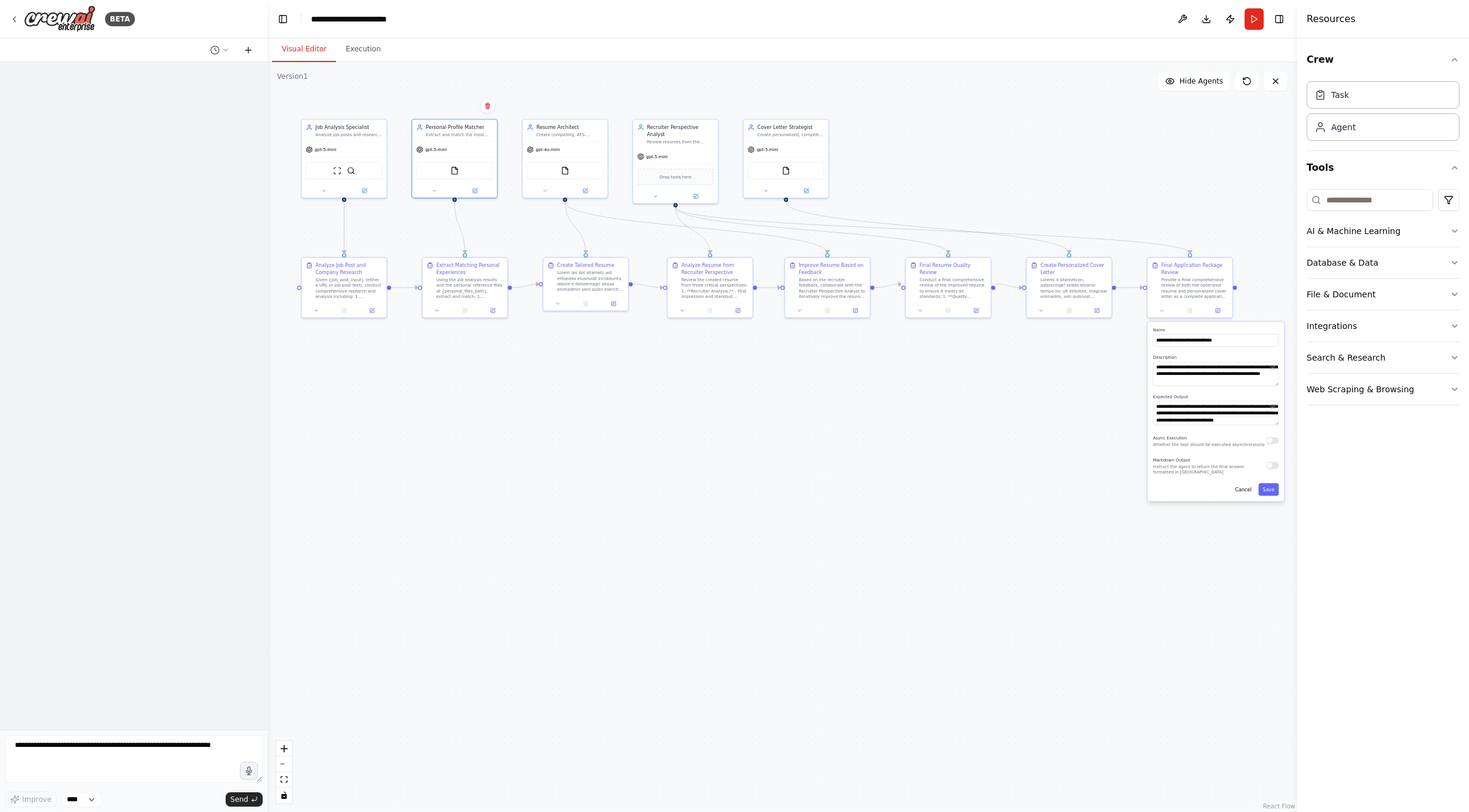
scroll to position [0, 0]
click at [231, 53] on button at bounding box center [220, 50] width 29 height 14
click at [195, 95] on span "I have a series of markdown files that act as my database where should I put th…" at bounding box center [168, 93] width 78 height 9
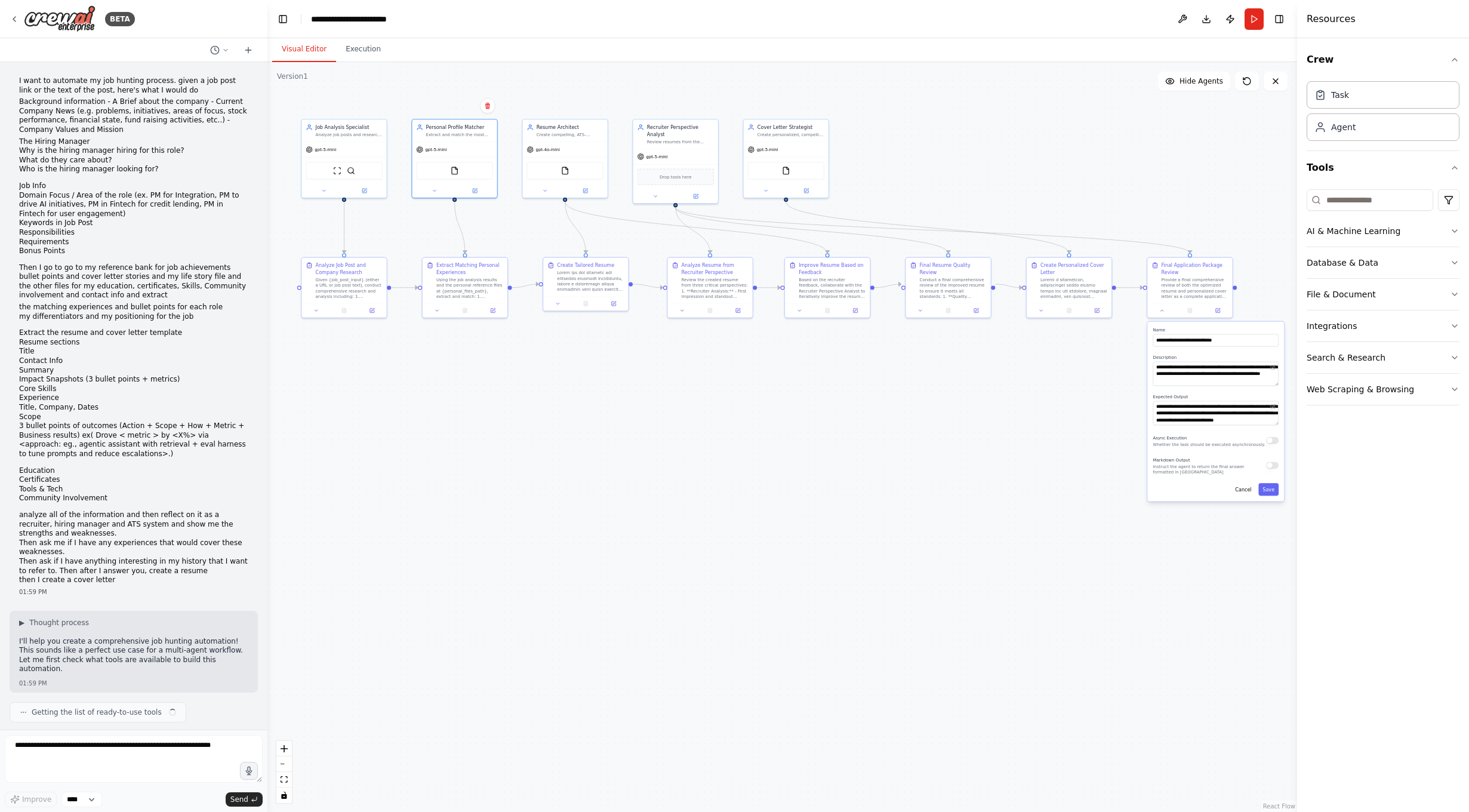
scroll to position [2786, 0]
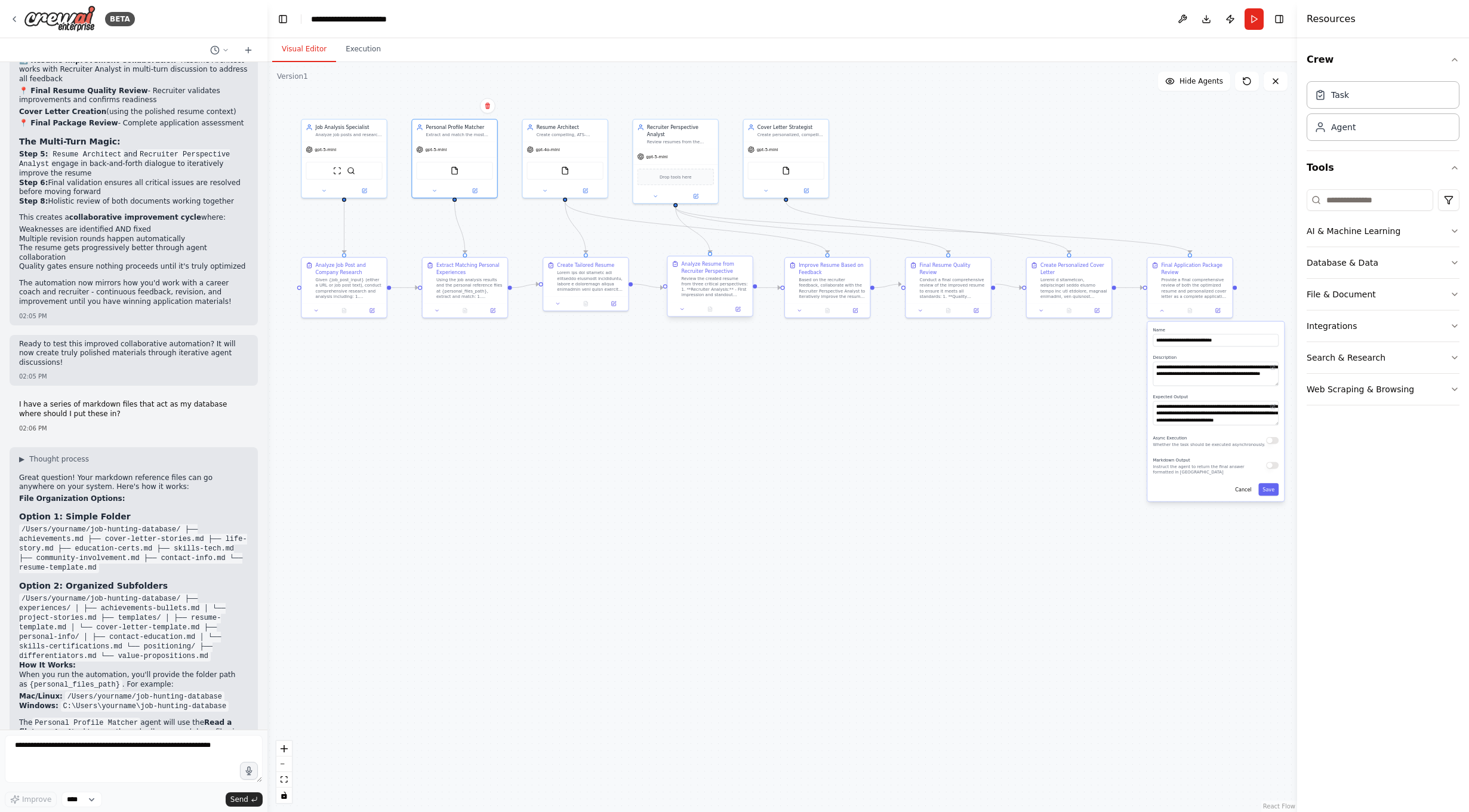
click at [715, 278] on div "Review the created resume from three critical perspectives: 1. **Recruiter Anal…" at bounding box center [715, 286] width 67 height 22
click at [827, 251] on circle "Edge from 0207b76e-dc60-4897-a1a9-9065dba5deaf to 534a8b74-89f5-417d-a256-358c8…" at bounding box center [827, 250] width 7 height 7
click at [1062, 245] on icon "Edge from c2e0c031-99f6-4087-8f87-f7e90a432776 to 9788f678-e983-4da3-8051-09bb4…" at bounding box center [927, 228] width 283 height 51
drag, startPoint x: 950, startPoint y: 284, endPoint x: 679, endPoint y: 425, distance: 305.5
click at [679, 425] on div "Conduct a final comprehensive review of the improved resume to ensure it meets …" at bounding box center [680, 424] width 67 height 22
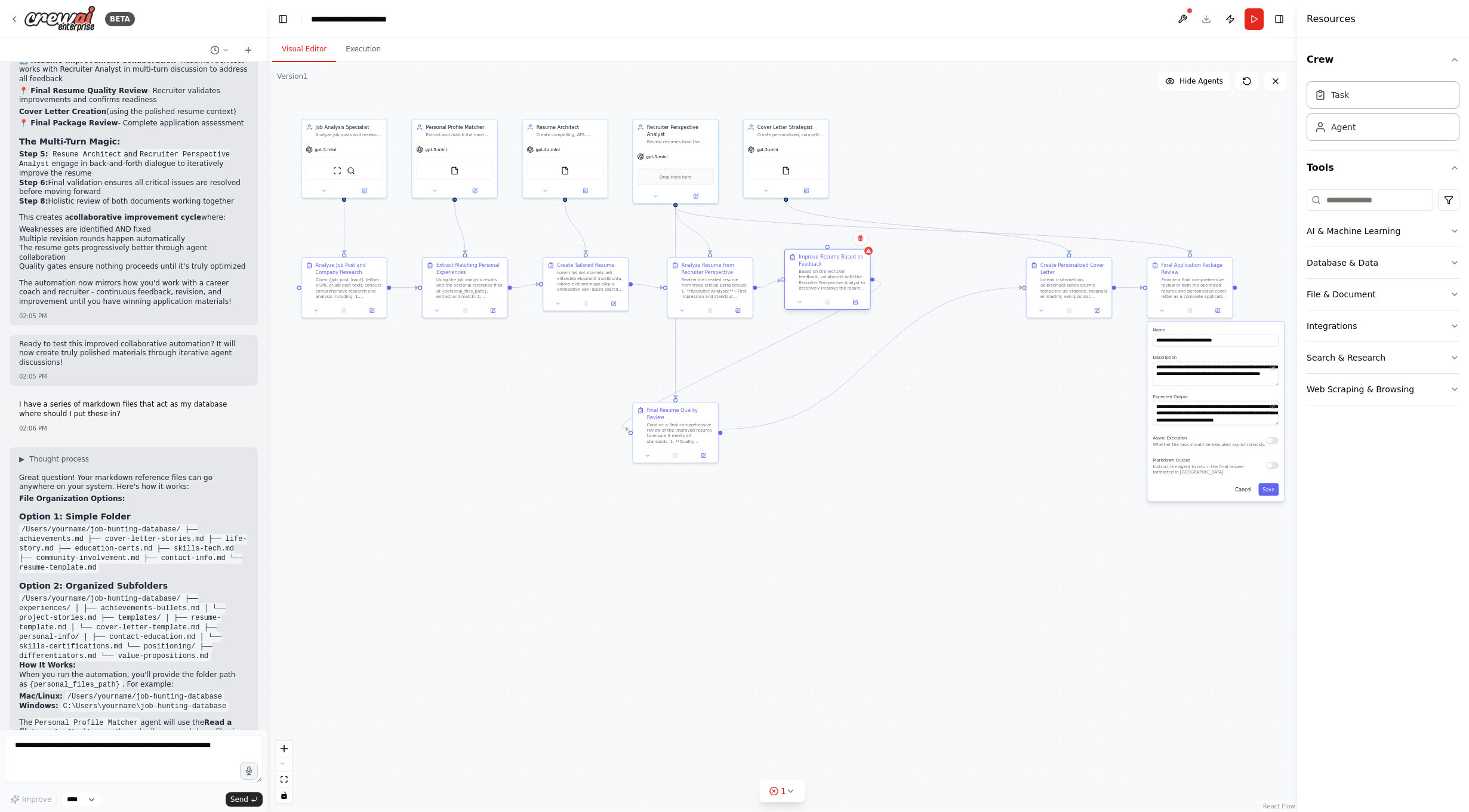
click at [825, 282] on div "Based on the recruiter feedback, collaborate with the Recruiter Perspective Ana…" at bounding box center [832, 279] width 67 height 22
drag, startPoint x: 875, startPoint y: 281, endPoint x: 561, endPoint y: 407, distance: 338.3
click at [561, 407] on div ".deletable-edge-delete-btn { width: 20px; height: 20px; border: 0px solid #ffff…" at bounding box center [782, 437] width 1030 height 750
drag, startPoint x: 1022, startPoint y: 369, endPoint x: 805, endPoint y: 429, distance: 225.1
click at [908, 427] on div at bounding box center [908, 433] width 67 height 22
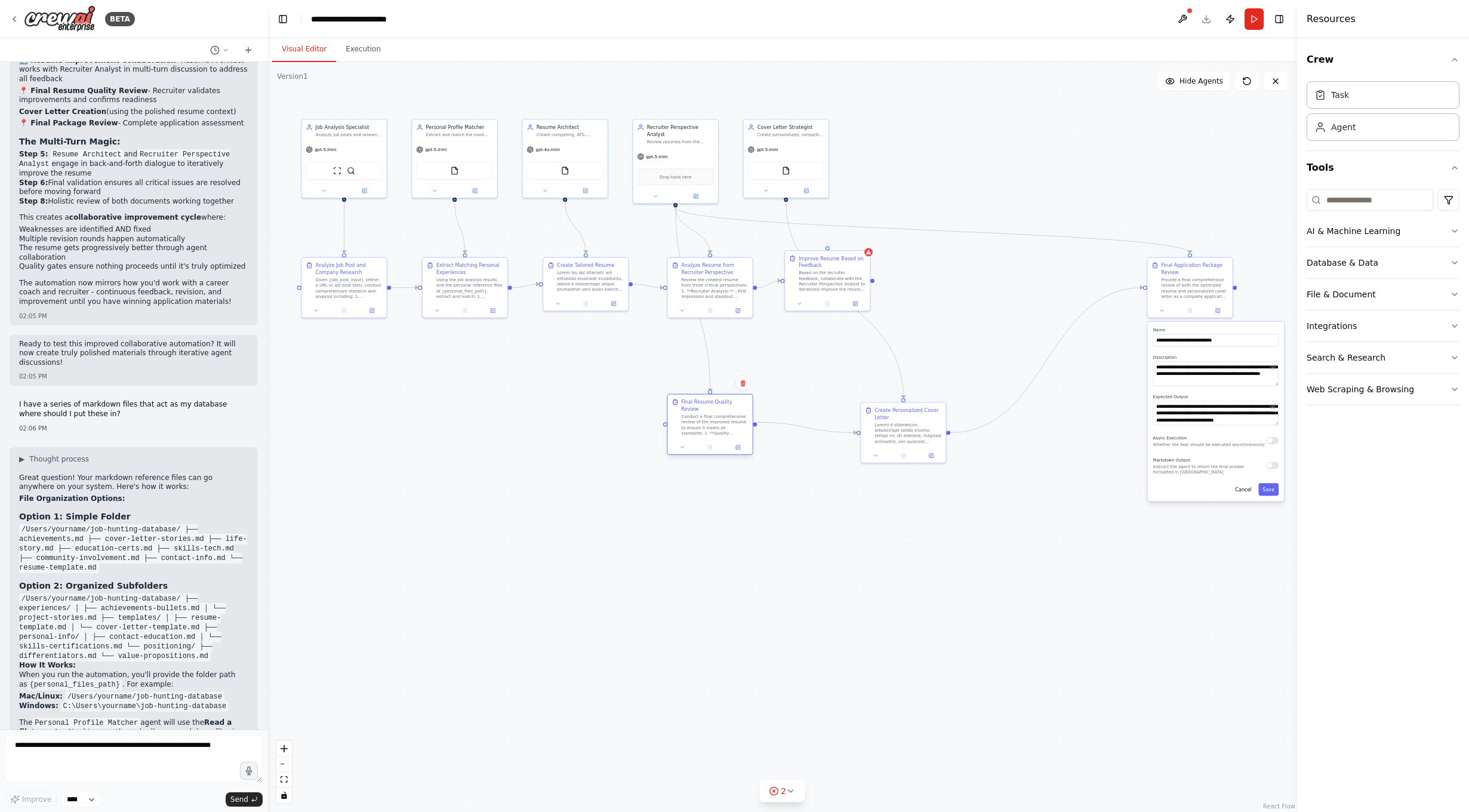
drag, startPoint x: 674, startPoint y: 425, endPoint x: 707, endPoint y: 422, distance: 33.1
click at [707, 422] on div "Conduct a final comprehensive review of the improved resume to ensure it meets …" at bounding box center [715, 424] width 67 height 22
drag, startPoint x: 804, startPoint y: 376, endPoint x: 964, endPoint y: 283, distance: 185.1
click at [964, 283] on div "Conduct a final comprehensive review of the improved resume to ensure it meets …" at bounding box center [977, 286] width 67 height 22
click at [973, 254] on div at bounding box center [973, 254] width 4 height 4
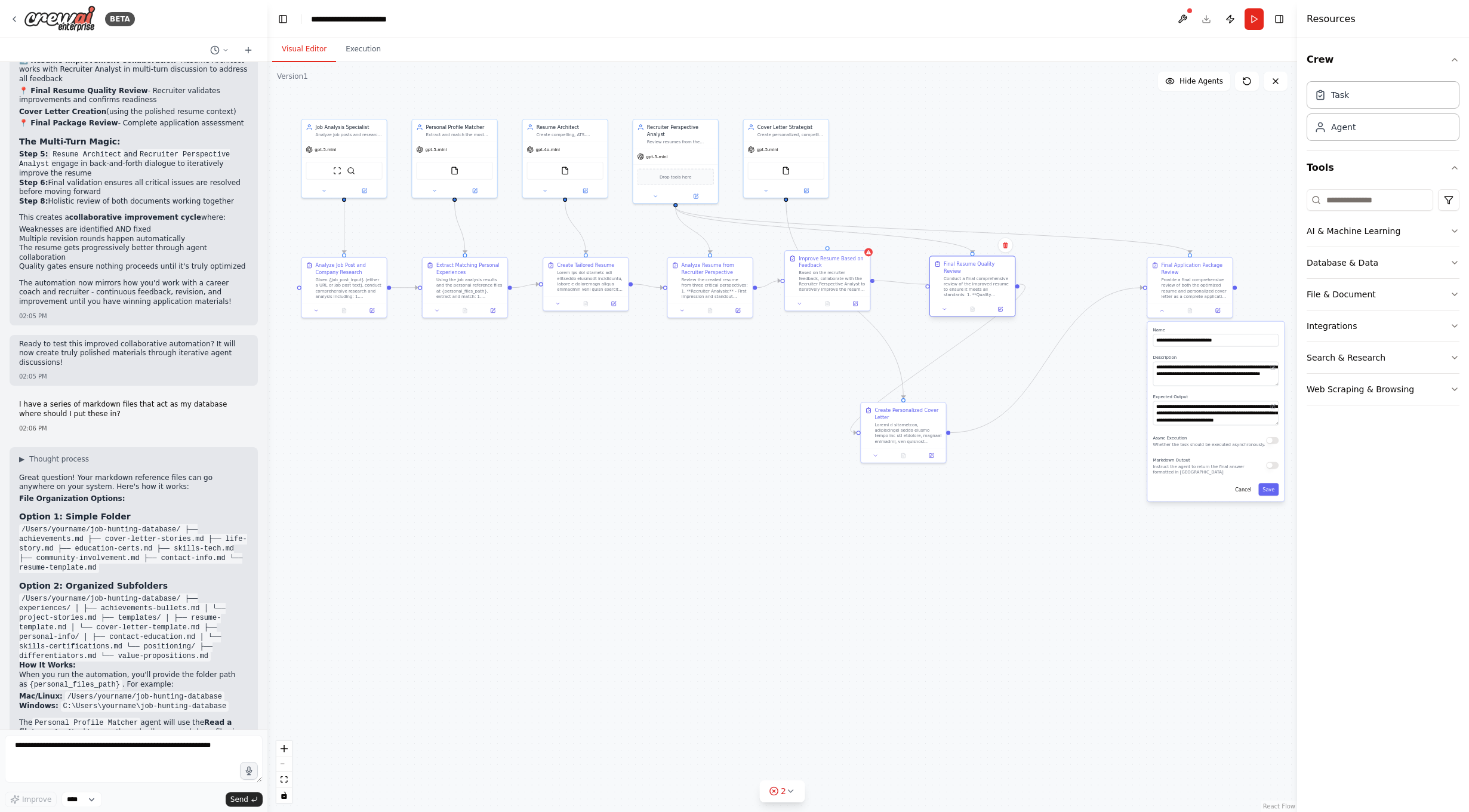
drag, startPoint x: 873, startPoint y: 280, endPoint x: 927, endPoint y: 284, distance: 54.1
click at [862, 284] on div "Job Analysis Specialist Analyze job posts and research comprehensive company in…" at bounding box center [564, 301] width 596 height 434
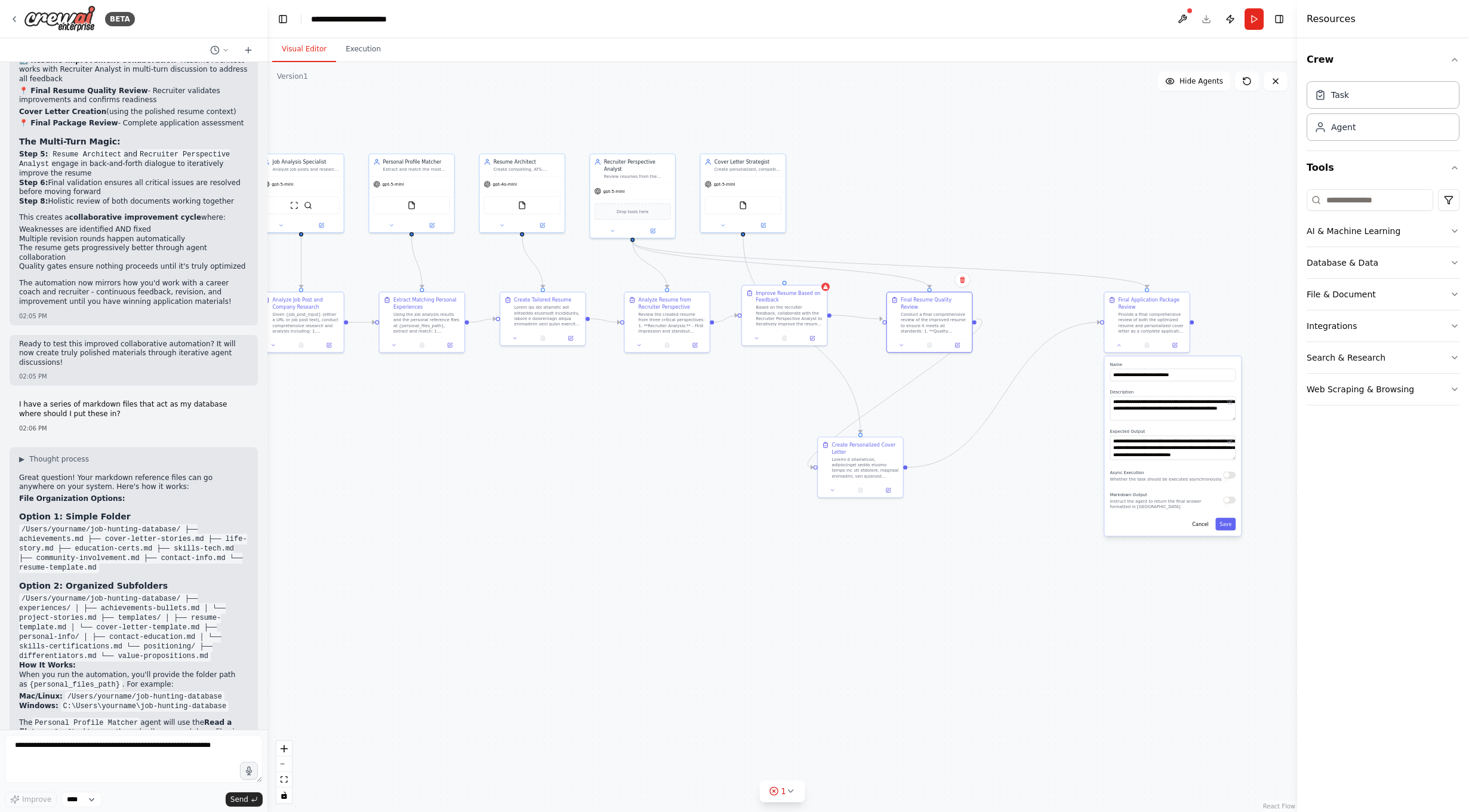
drag, startPoint x: 1020, startPoint y: 287, endPoint x: 981, endPoint y: 322, distance: 52.4
click at [976, 323] on div ".deletable-edge-delete-btn { width: 20px; height: 20px; border: 0px solid #ffff…" at bounding box center [782, 437] width 1030 height 750
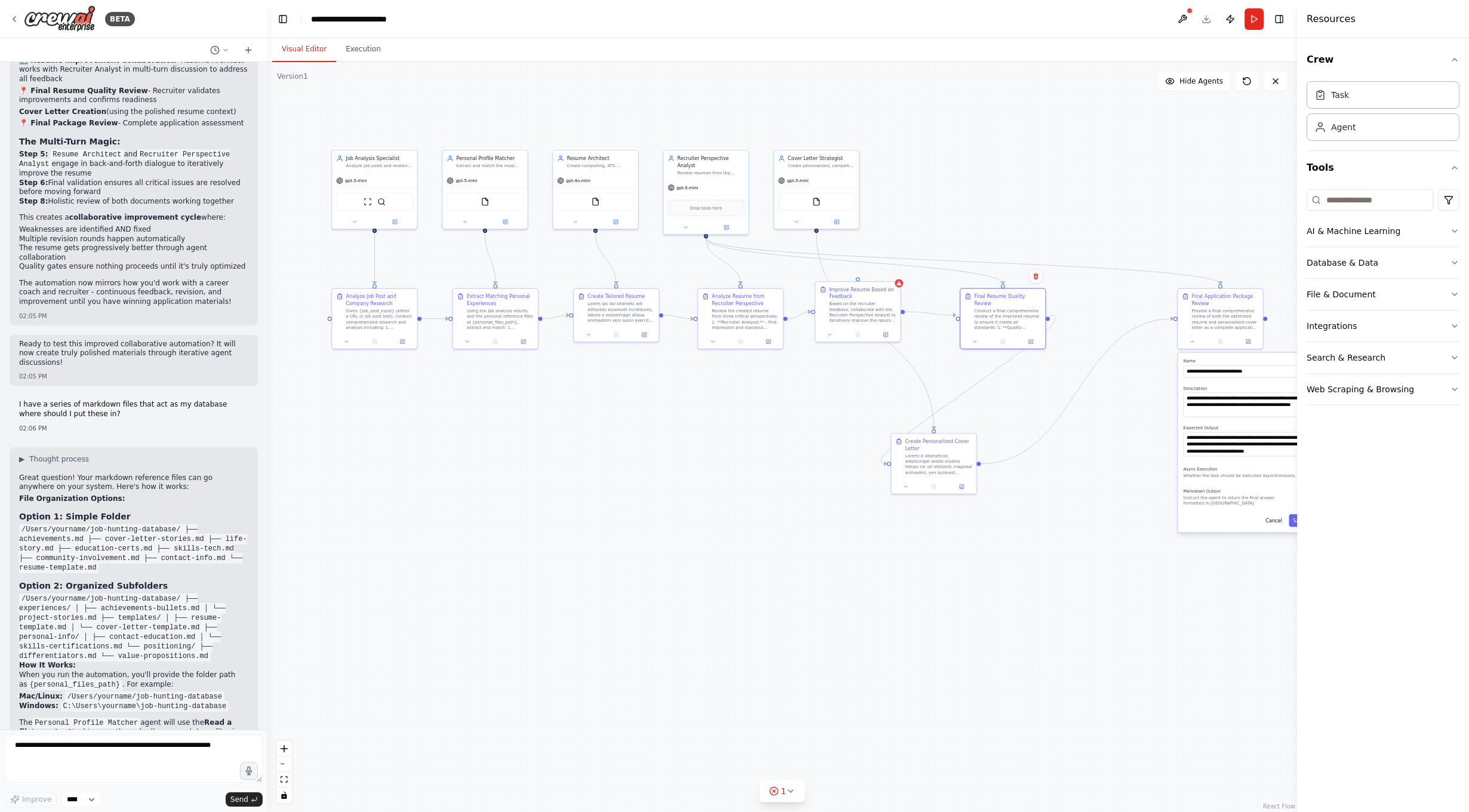
drag, startPoint x: 562, startPoint y: 432, endPoint x: 635, endPoint y: 428, distance: 73.1
click at [635, 428] on div ".deletable-edge-delete-btn { width: 20px; height: 20px; border: 0px solid #ffff…" at bounding box center [782, 437] width 1030 height 750
click at [586, 161] on div "Resume Architect Create compelling, ATS-optimized resumes that perfectly match …" at bounding box center [601, 160] width 67 height 14
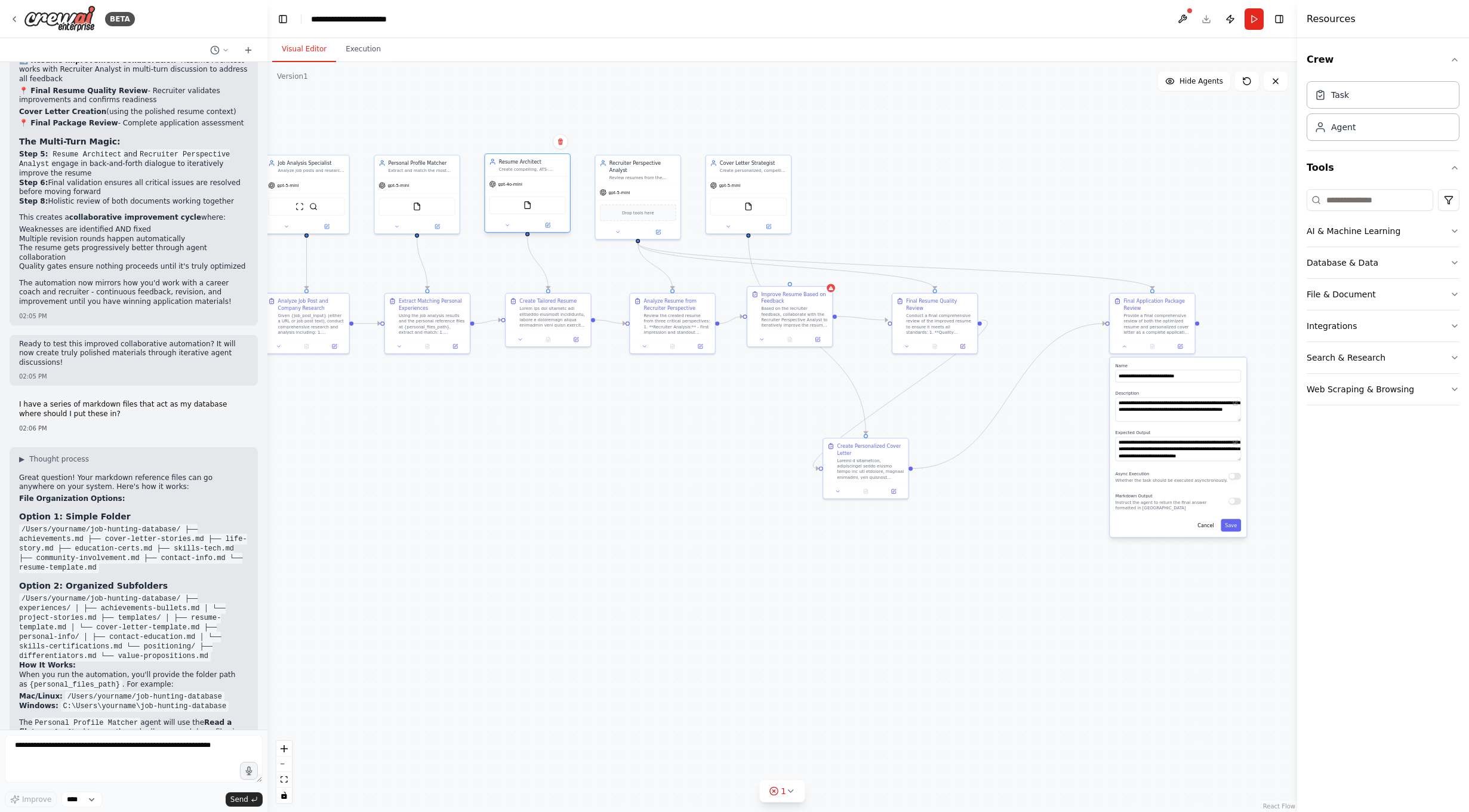
drag, startPoint x: 596, startPoint y: 232, endPoint x: 528, endPoint y: 233, distance: 68.0
click at [528, 233] on div ".deletable-edge-delete-btn { width: 20px; height: 20px; border: 0px solid #ffff…" at bounding box center [782, 437] width 1030 height 750
drag, startPoint x: 526, startPoint y: 232, endPoint x: 848, endPoint y: 452, distance: 390.0
click at [817, 461] on div "Job Analysis Specialist Analyze job posts and research comprehensive company in…" at bounding box center [526, 331] width 587 height 427
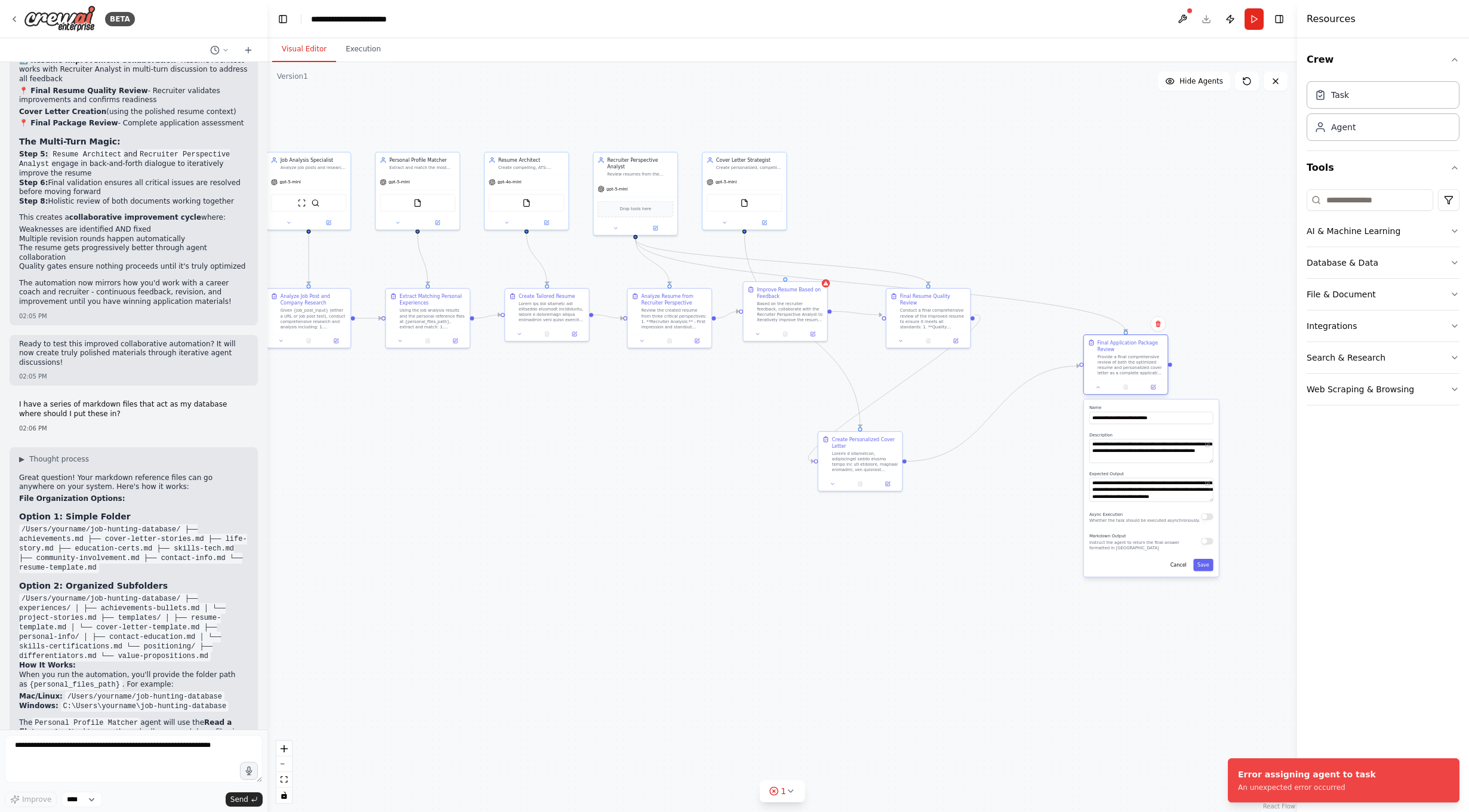
drag, startPoint x: 1148, startPoint y: 306, endPoint x: 1134, endPoint y: 356, distance: 51.9
click at [1134, 356] on div "Final Application Package Review Provide a final comprehensive review of both t…" at bounding box center [1131, 357] width 67 height 37
drag, startPoint x: 526, startPoint y: 231, endPoint x: 817, endPoint y: 466, distance: 374.0
click at [817, 466] on div ".deletable-edge-delete-btn { width: 20px; height: 20px; border: 0px solid #ffff…" at bounding box center [782, 437] width 1030 height 750
click at [831, 352] on icon "Edge from c2e0c031-99f6-4087-8f87-f7e90a432776 to 9788f678-e983-4da3-8051-09bb4…" at bounding box center [802, 330] width 116 height 194
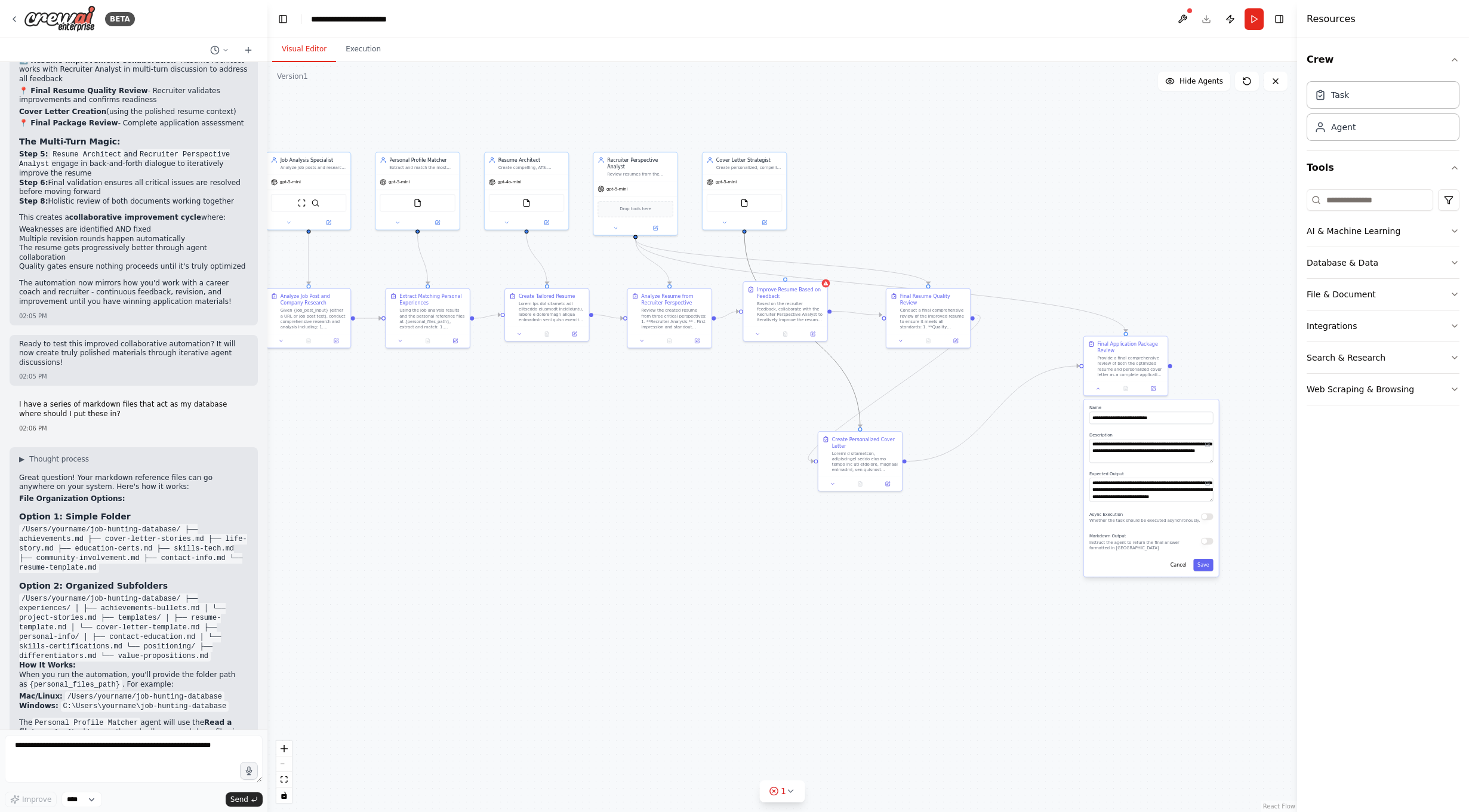
click at [827, 356] on icon "Edge from c2e0c031-99f6-4087-8f87-f7e90a432776 to 9788f678-e983-4da3-8051-09bb4…" at bounding box center [802, 330] width 116 height 194
click at [860, 429] on div at bounding box center [860, 428] width 4 height 4
click at [846, 377] on icon "Edge from c2e0c031-99f6-4087-8f87-f7e90a432776 to 9788f678-e983-4da3-8051-09bb4…" at bounding box center [802, 330] width 116 height 194
click at [851, 383] on icon "Edge from c2e0c031-99f6-4087-8f87-f7e90a432776 to 9788f678-e983-4da3-8051-09bb4…" at bounding box center [802, 330] width 116 height 194
drag, startPoint x: 836, startPoint y: 361, endPoint x: 761, endPoint y: 350, distance: 75.8
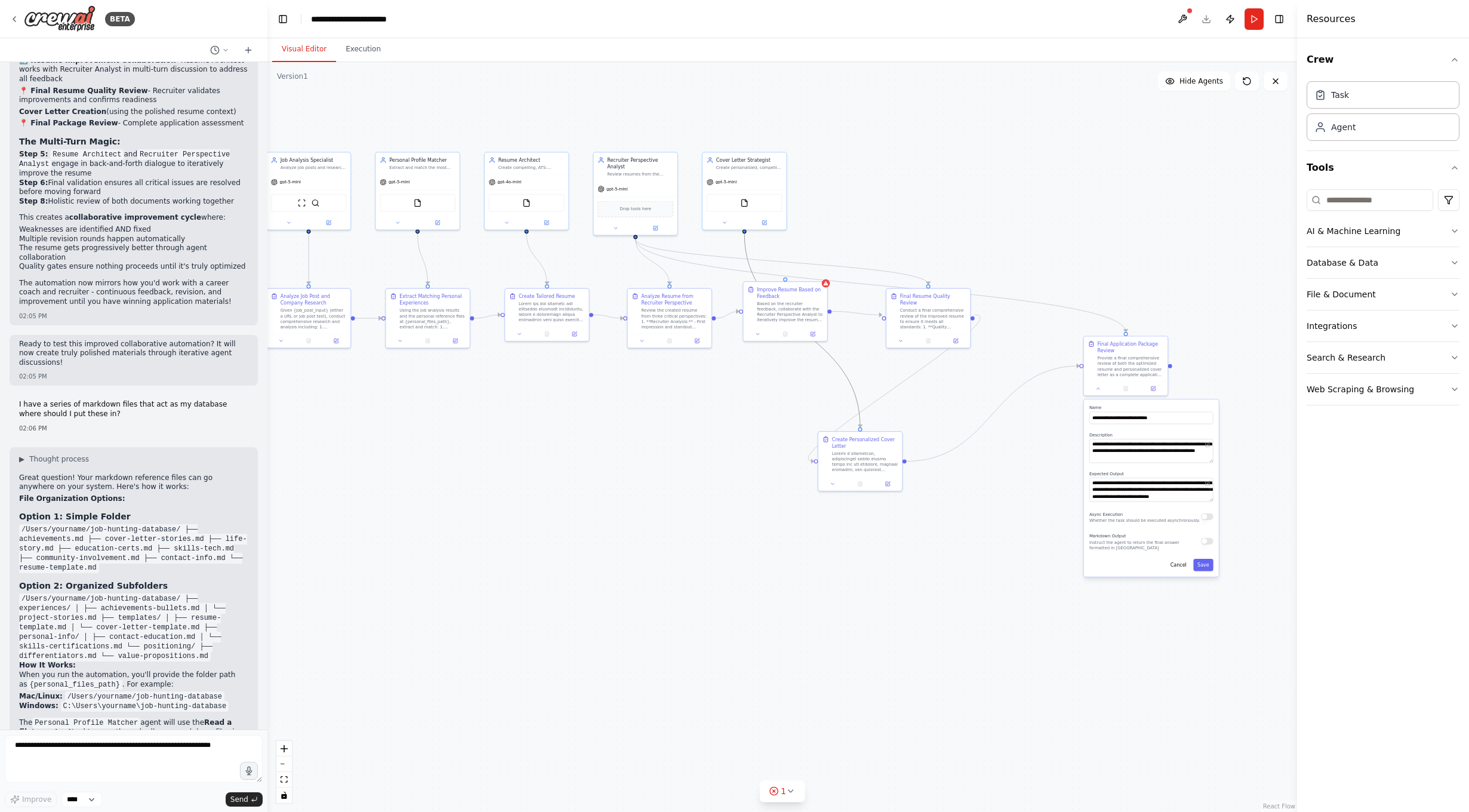
click at [710, 375] on div ".deletable-edge-delete-btn { width: 20px; height: 20px; border: 0px solid #ffff…" at bounding box center [782, 437] width 1030 height 750
drag, startPoint x: 745, startPoint y: 201, endPoint x: 787, endPoint y: 498, distance: 300.0
drag, startPoint x: 814, startPoint y: 462, endPoint x: 864, endPoint y: 433, distance: 57.8
click at [820, 433] on div ".deletable-edge-delete-btn { width: 20px; height: 20px; border: 0px solid #ffff…" at bounding box center [526, 331] width 587 height 427
click at [815, 432] on div ".deletable-edge-delete-btn { width: 20px; height: 20px; border: 0px solid #ffff…" at bounding box center [782, 437] width 1030 height 750
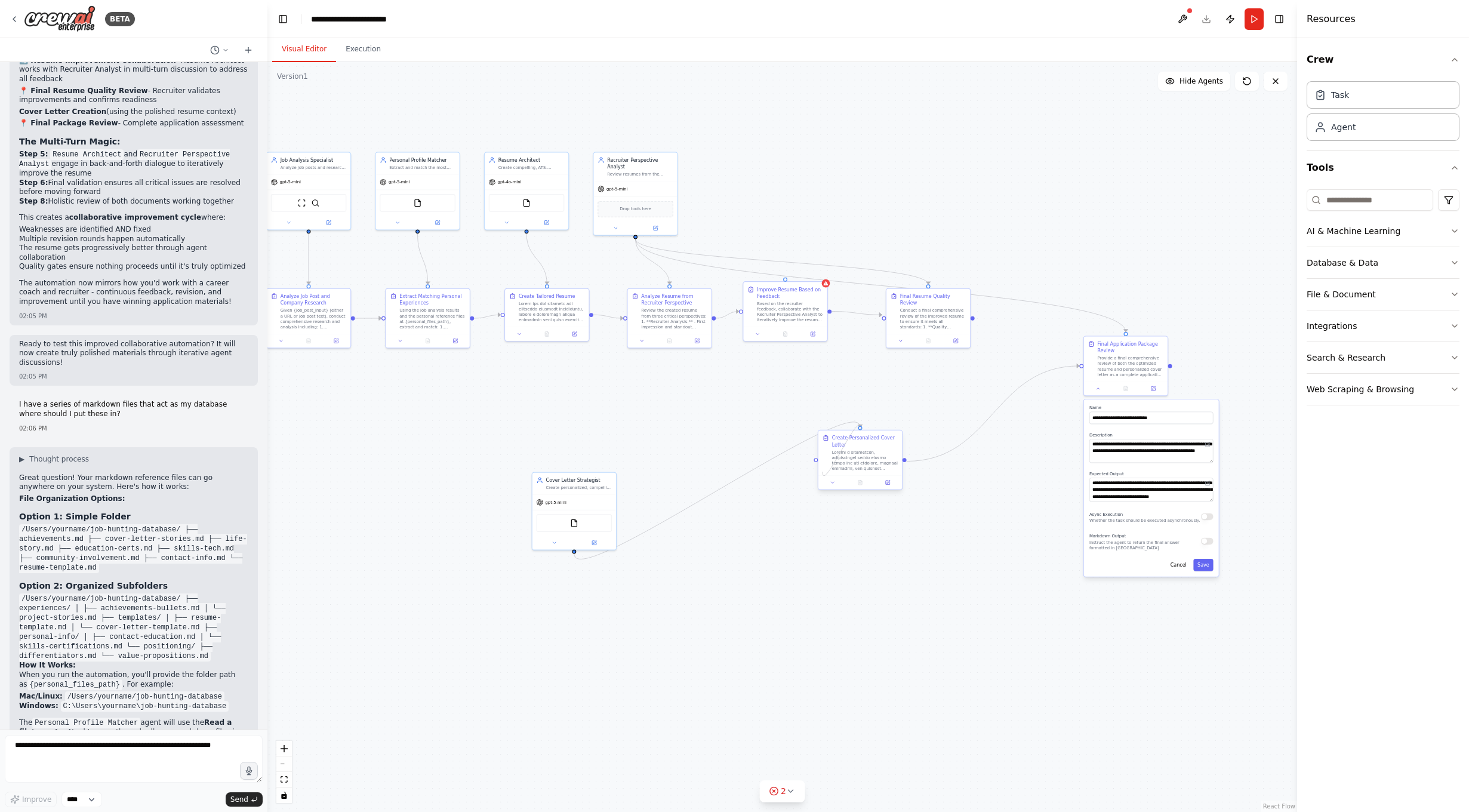
drag, startPoint x: 860, startPoint y: 429, endPoint x: 834, endPoint y: 464, distance: 43.6
click at [823, 471] on div "Create Personalized Cover Letter" at bounding box center [860, 460] width 85 height 60
drag, startPoint x: 860, startPoint y: 426, endPoint x: 816, endPoint y: 465, distance: 58.8
click at [816, 465] on div ".deletable-edge-delete-btn { width: 20px; height: 20px; border: 0px solid #ffff…" at bounding box center [782, 437] width 1030 height 750
click at [927, 320] on div "Conduct a final comprehensive review of the improved resume to ensure it meets …" at bounding box center [933, 317] width 67 height 22
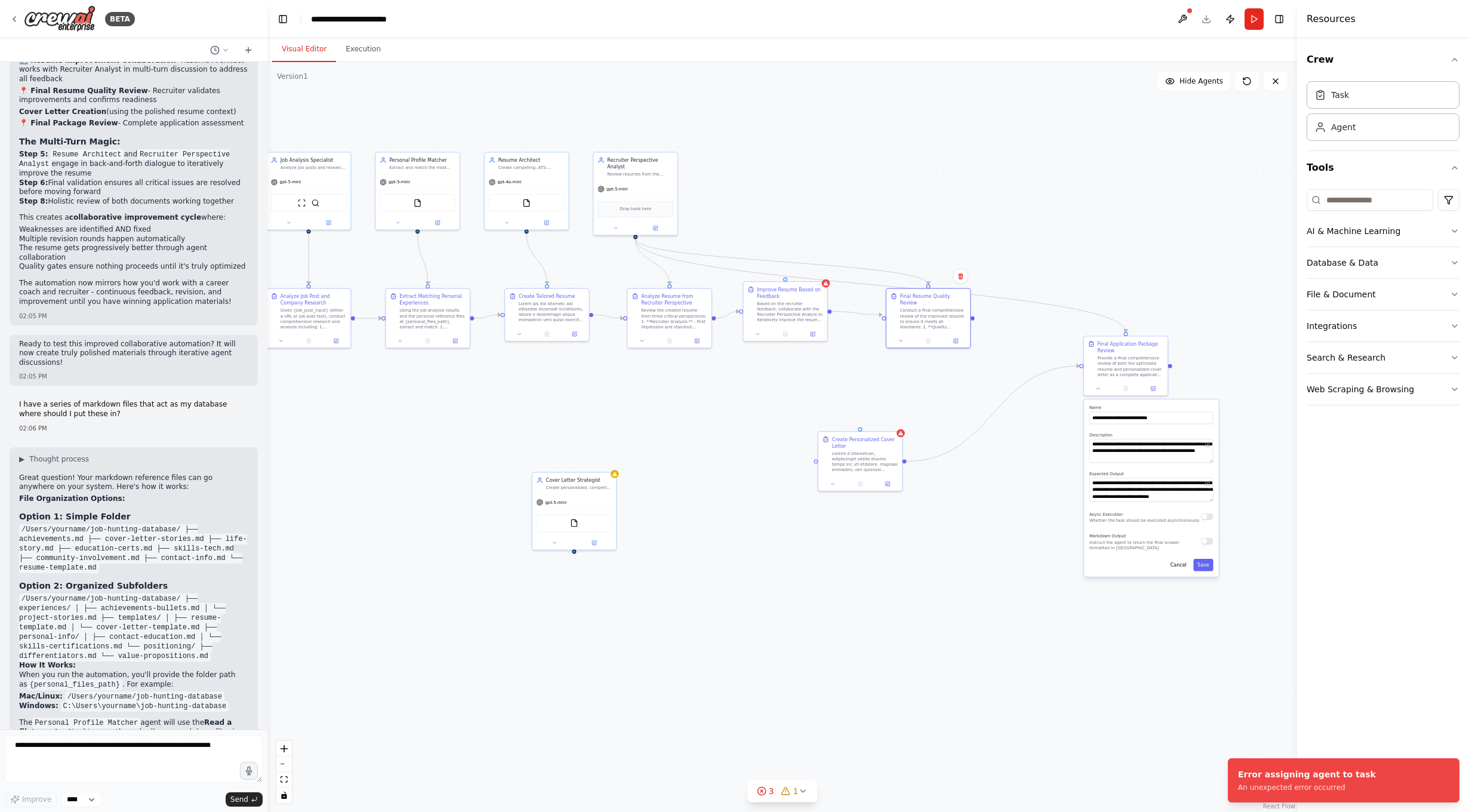
click at [883, 395] on div ".deletable-edge-delete-btn { width: 20px; height: 20px; border: 0px solid #ffff…" at bounding box center [782, 437] width 1030 height 750
click at [1250, 79] on icon at bounding box center [1246, 81] width 7 height 7
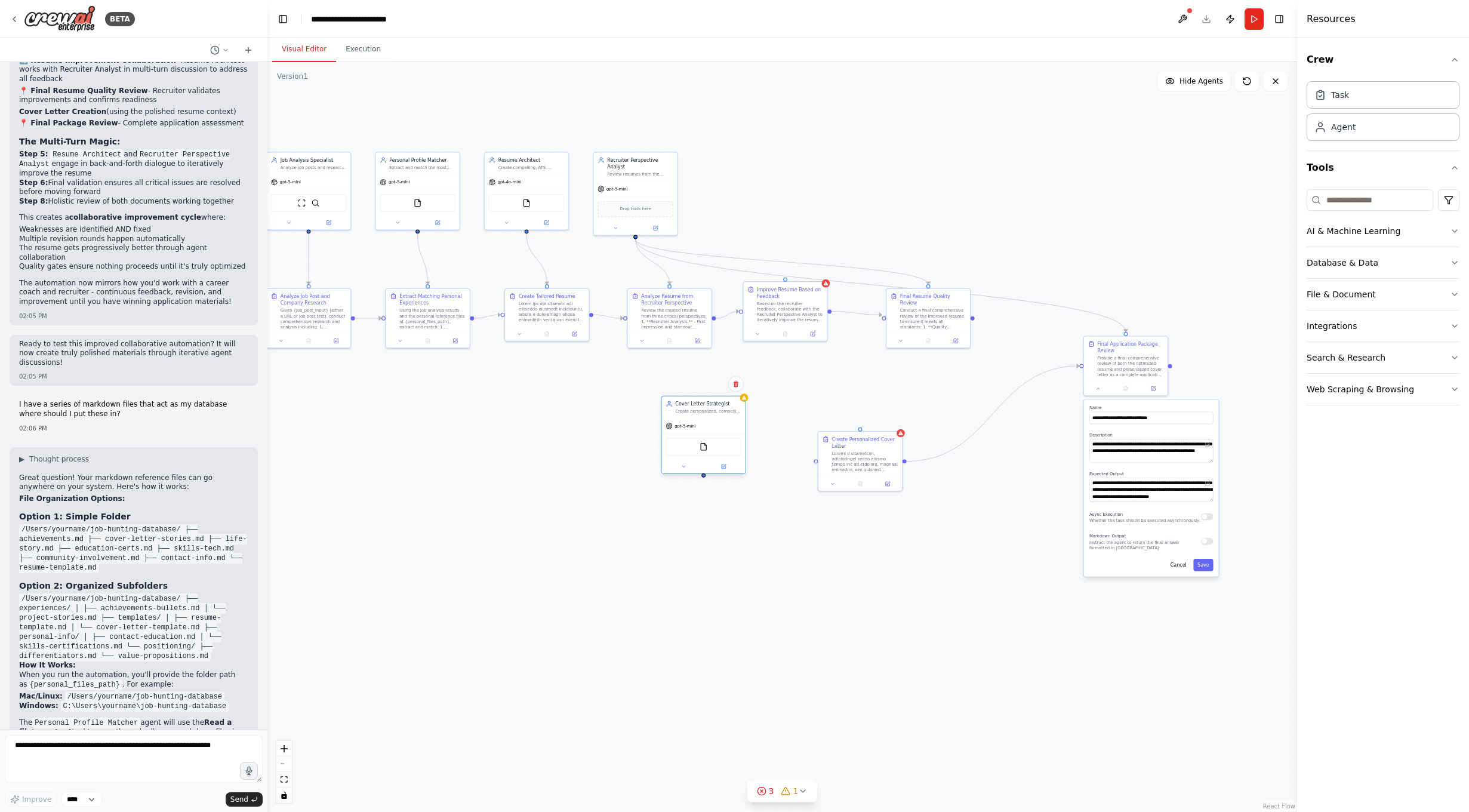
drag, startPoint x: 564, startPoint y: 503, endPoint x: 696, endPoint y: 431, distance: 150.4
click at [696, 431] on div "gpt-5-mini" at bounding box center [703, 426] width 83 height 15
drag, startPoint x: 702, startPoint y: 477, endPoint x: 863, endPoint y: 427, distance: 168.6
click at [863, 427] on div ".deletable-edge-delete-btn { width: 20px; height: 20px; border: 0px solid #ffff…" at bounding box center [782, 437] width 1030 height 750
click at [928, 319] on div "Conduct a final comprehensive review of the improved resume to ensure it meets …" at bounding box center [933, 317] width 67 height 22
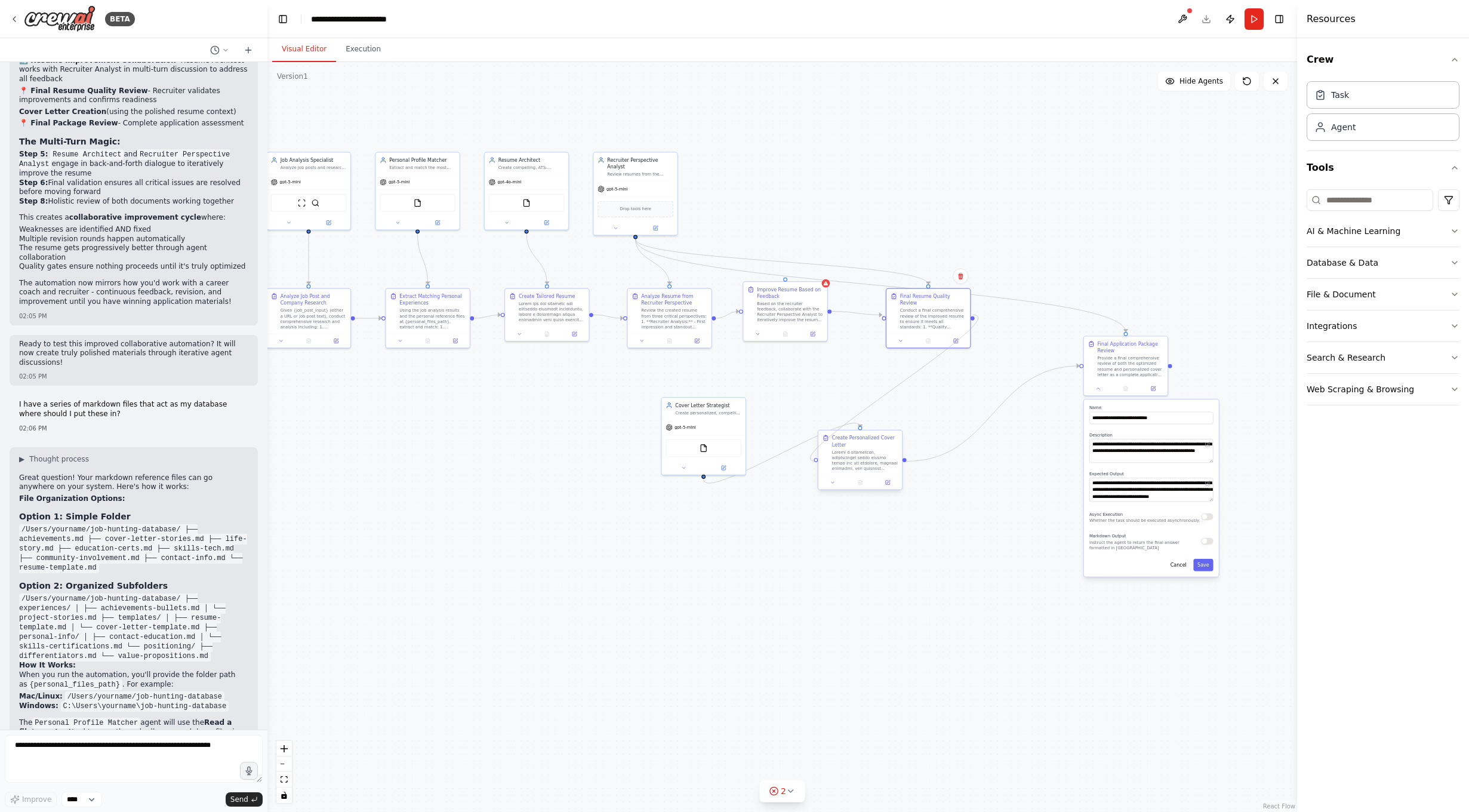
drag, startPoint x: 973, startPoint y: 312, endPoint x: 820, endPoint y: 461, distance: 213.6
click at [820, 461] on div "Job Analysis Specialist Analyze job posts and research comprehensive company in…" at bounding box center [526, 331] width 587 height 427
drag, startPoint x: 727, startPoint y: 445, endPoint x: 1075, endPoint y: 287, distance: 382.2
click at [1121, 171] on div "FileReadTool" at bounding box center [1098, 175] width 76 height 18
drag, startPoint x: 872, startPoint y: 459, endPoint x: 1081, endPoint y: 308, distance: 257.8
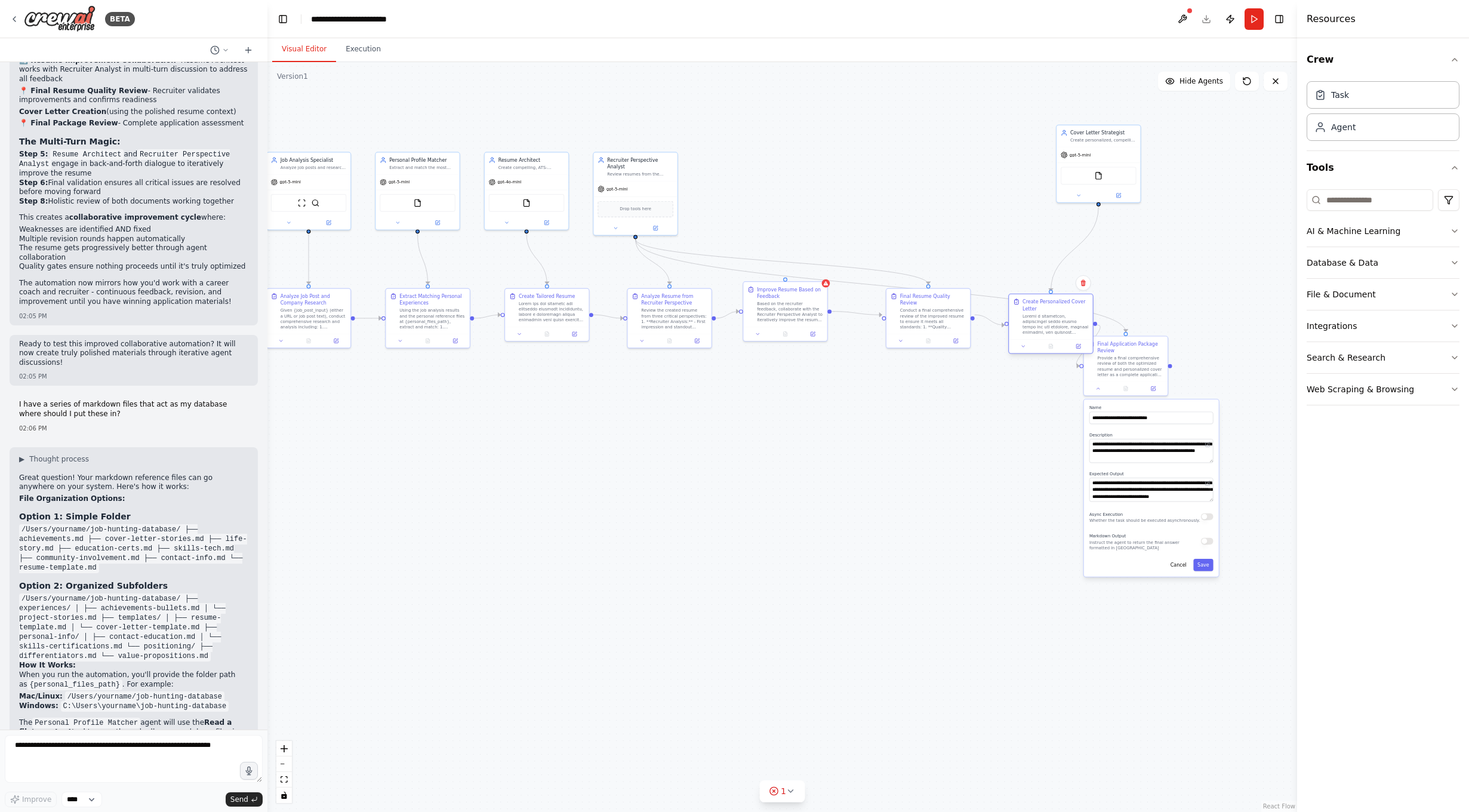
click at [1081, 308] on div "Create Personalized Cover Letter" at bounding box center [1055, 317] width 67 height 37
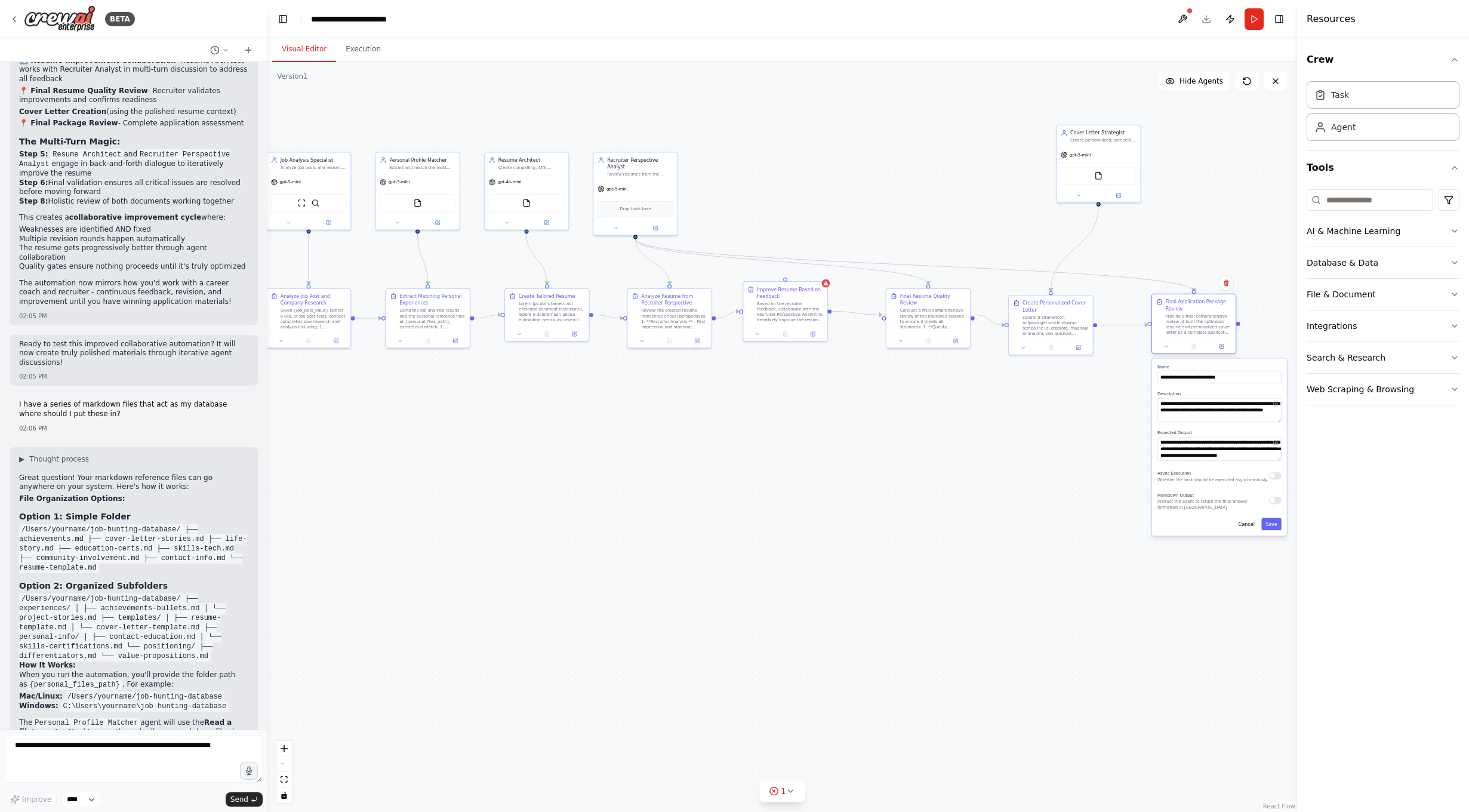
drag, startPoint x: 1100, startPoint y: 333, endPoint x: 1189, endPoint y: 312, distance: 91.4
click at [1189, 312] on div "Final Application Package Review Provide a final comprehensive review of both t…" at bounding box center [1199, 317] width 67 height 37
click at [978, 507] on div ".deletable-edge-delete-btn { width: 20px; height: 20px; border: 0px solid #ffff…" at bounding box center [782, 437] width 1030 height 750
click at [1060, 407] on div ".deletable-edge-delete-btn { width: 20px; height: 20px; border: 0px solid #ffff…" at bounding box center [782, 437] width 1030 height 750
drag, startPoint x: 1054, startPoint y: 373, endPoint x: 1064, endPoint y: 323, distance: 51.0
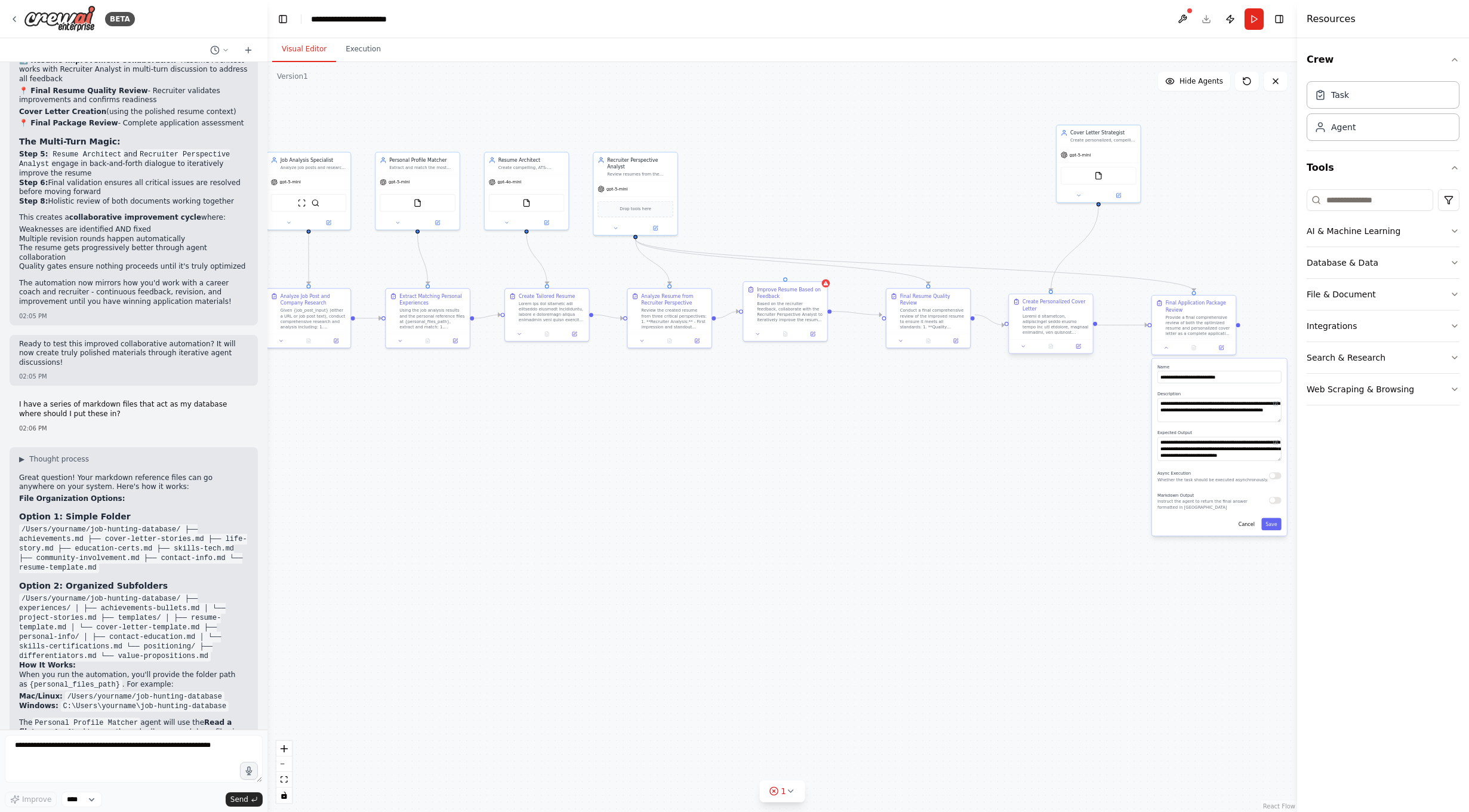
click at [1054, 373] on div ".deletable-edge-delete-btn { width: 20px; height: 20px; border: 0px solid #ffff…" at bounding box center [782, 437] width 1030 height 750
click at [1206, 256] on div ".deletable-edge-delete-btn { width: 20px; height: 20px; border: 0px solid #ffff…" at bounding box center [782, 437] width 1030 height 750
click at [1242, 523] on button "Cancel" at bounding box center [1246, 525] width 24 height 13
click at [809, 308] on div "Based on the recruiter feedback, collaborate with the Recruiter Perspective Ana…" at bounding box center [790, 311] width 67 height 22
click at [827, 284] on icon at bounding box center [826, 282] width 6 height 6
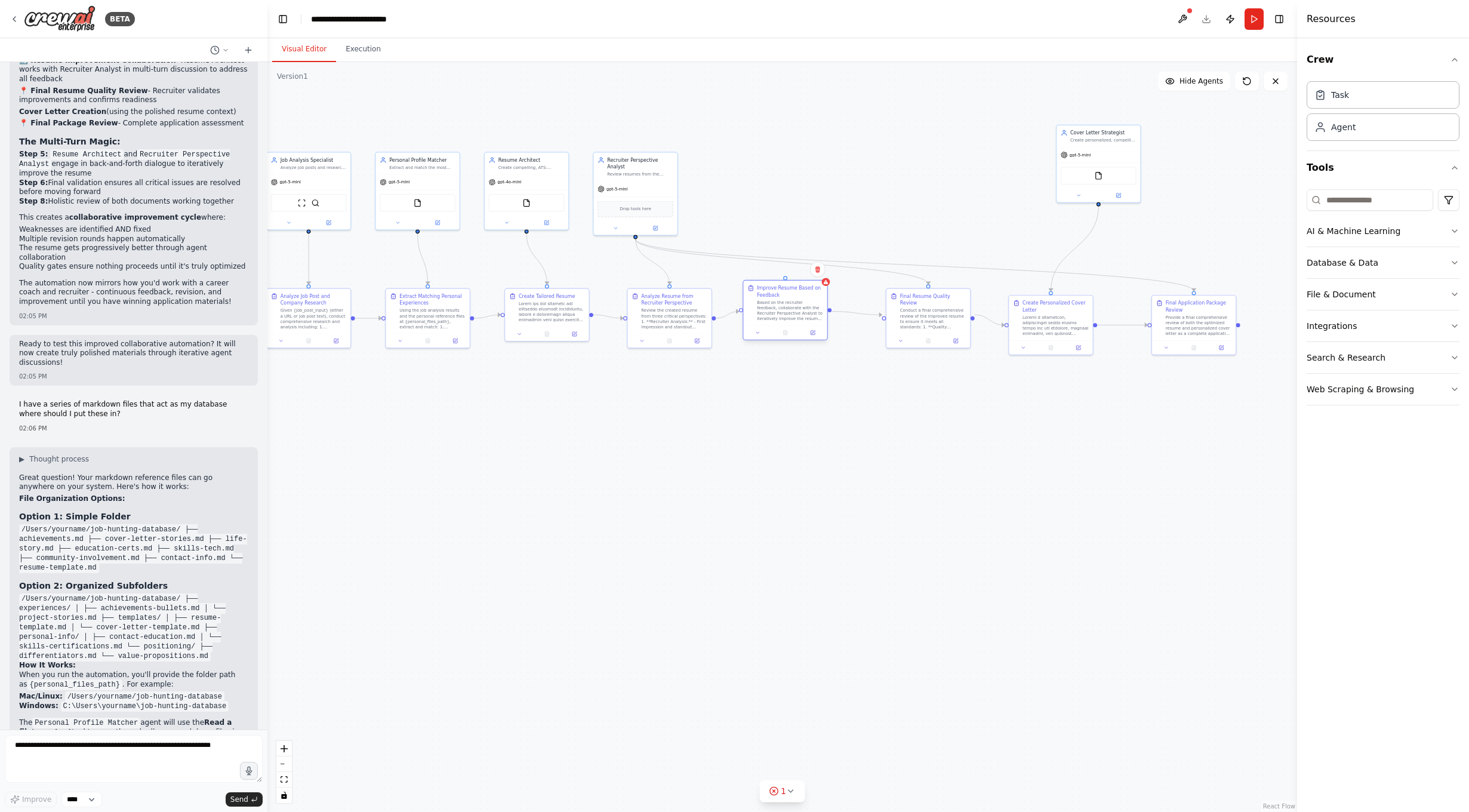
click at [801, 301] on div "Based on the recruiter feedback, collaborate with the Recruiter Perspective Ana…" at bounding box center [790, 311] width 67 height 22
click at [801, 306] on div "Based on the recruiter feedback, collaborate with the Recruiter Perspective Ana…" at bounding box center [790, 311] width 67 height 22
click at [817, 334] on button at bounding box center [813, 332] width 23 height 8
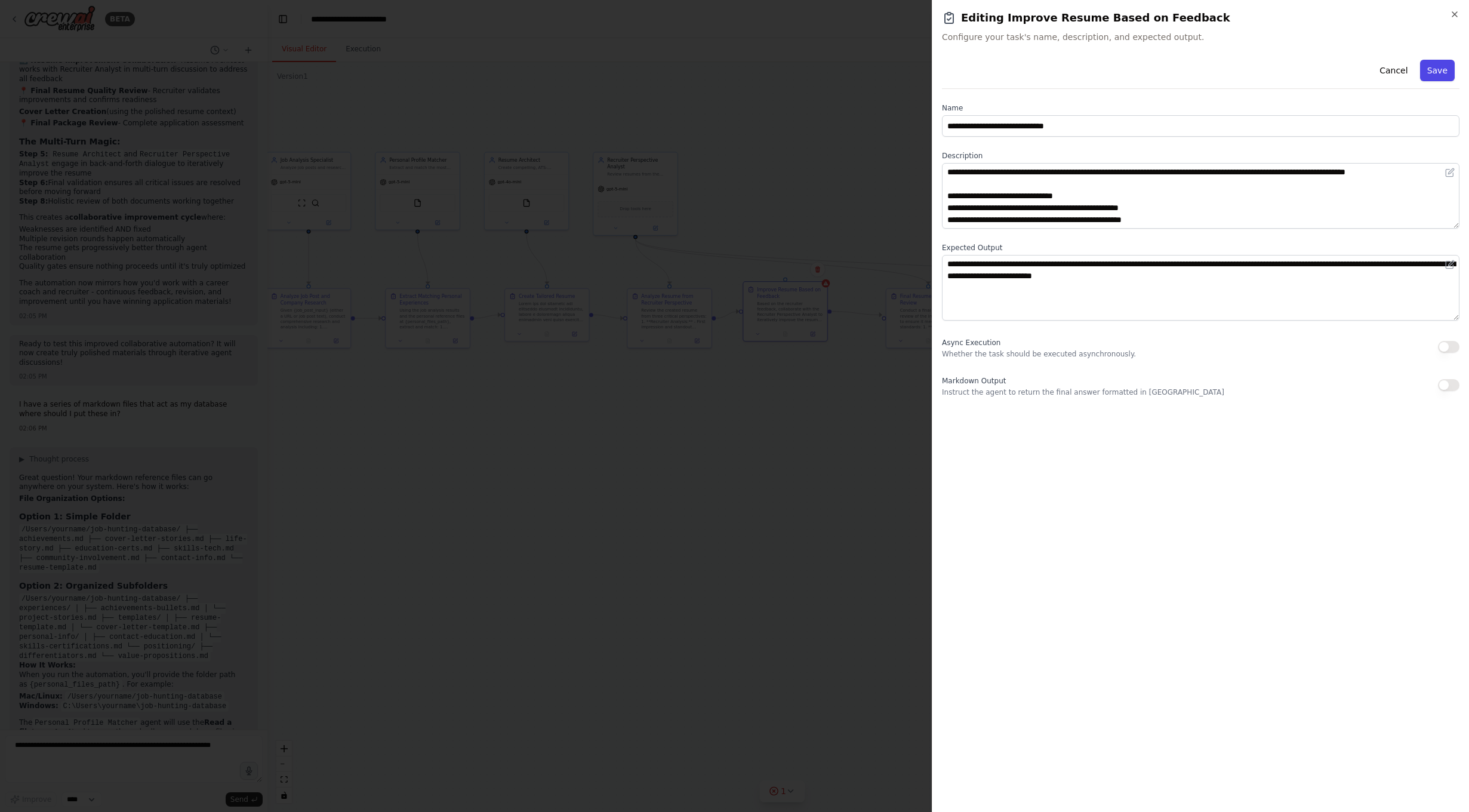
click at [1445, 72] on button "Save" at bounding box center [1437, 70] width 35 height 21
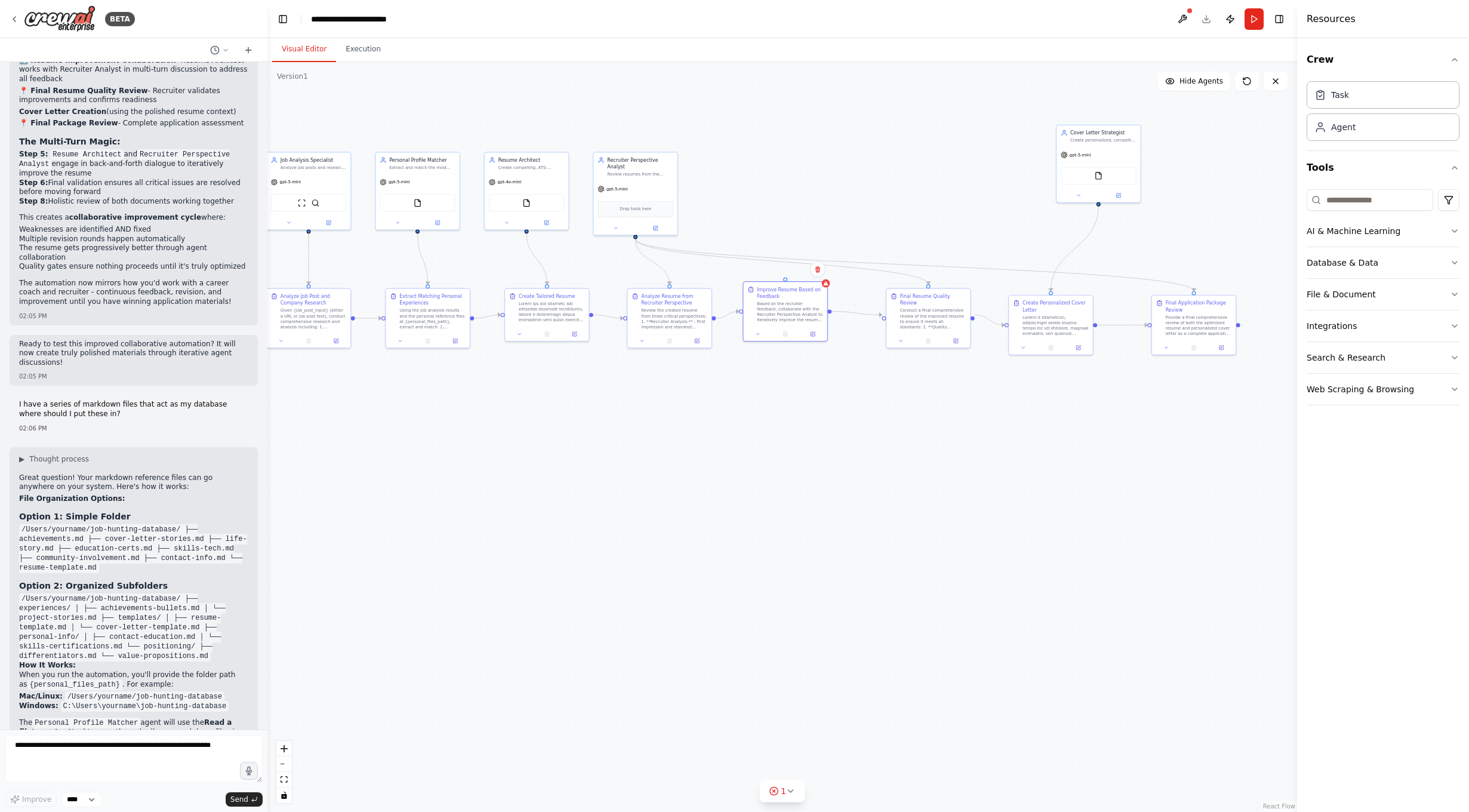
click at [831, 307] on div ".deletable-edge-delete-btn { width: 20px; height: 20px; border: 0px solid #ffff…" at bounding box center [782, 437] width 1030 height 750
click at [830, 313] on div ".deletable-edge-delete-btn { width: 20px; height: 20px; border: 0px solid #ffff…" at bounding box center [782, 437] width 1030 height 750
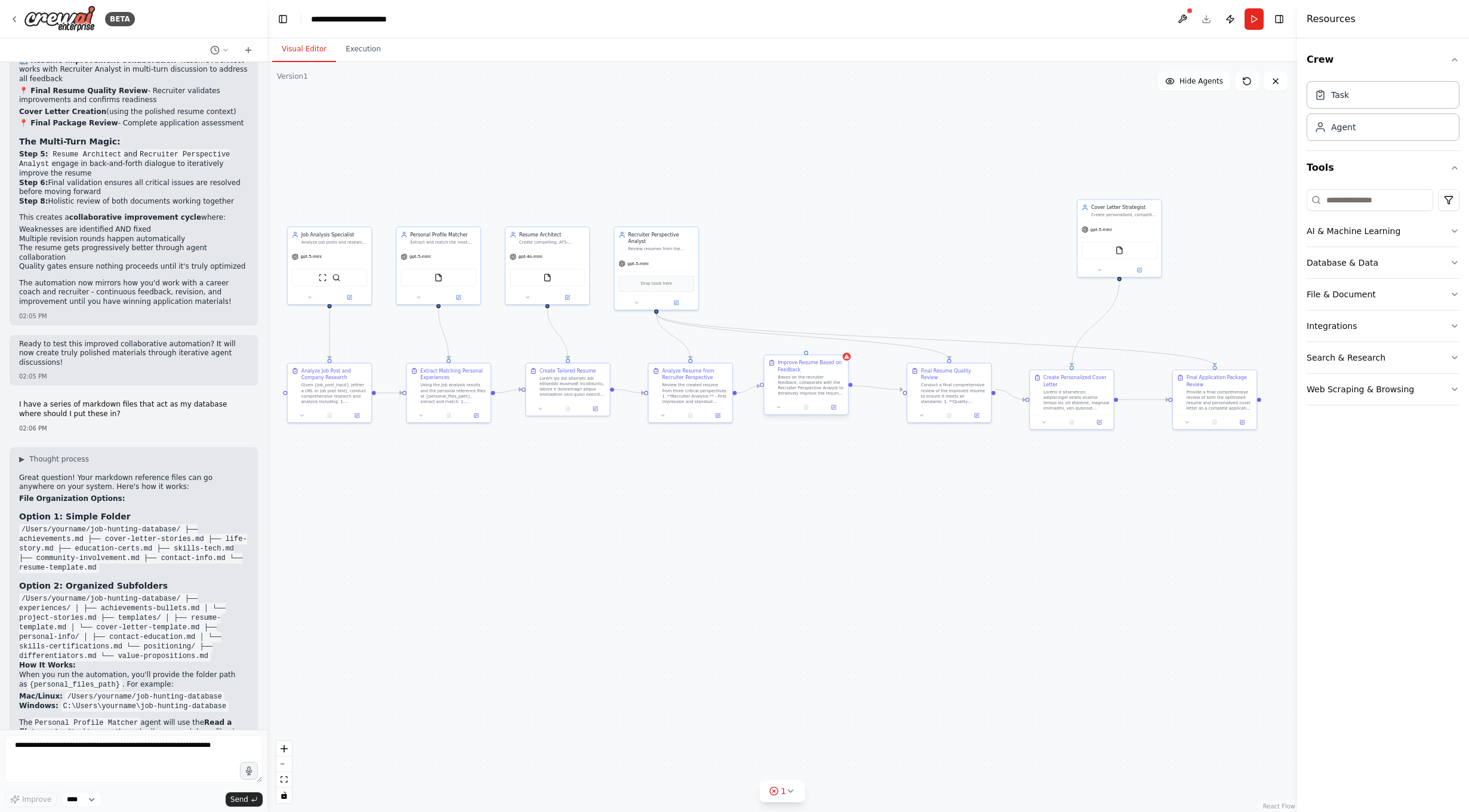
drag, startPoint x: 828, startPoint y: 312, endPoint x: 850, endPoint y: 380, distance: 71.5
click at [850, 380] on div ".deletable-edge-delete-btn { width: 20px; height: 20px; border: 0px solid #ffff…" at bounding box center [782, 437] width 1030 height 750
drag, startPoint x: 850, startPoint y: 380, endPoint x: 568, endPoint y: 352, distance: 283.4
click at [568, 352] on div ".deletable-edge-delete-btn { width: 20px; height: 20px; border: 0px solid #ffff…" at bounding box center [547, 399] width 587 height 427
click at [847, 350] on icon at bounding box center [848, 350] width 5 height 4
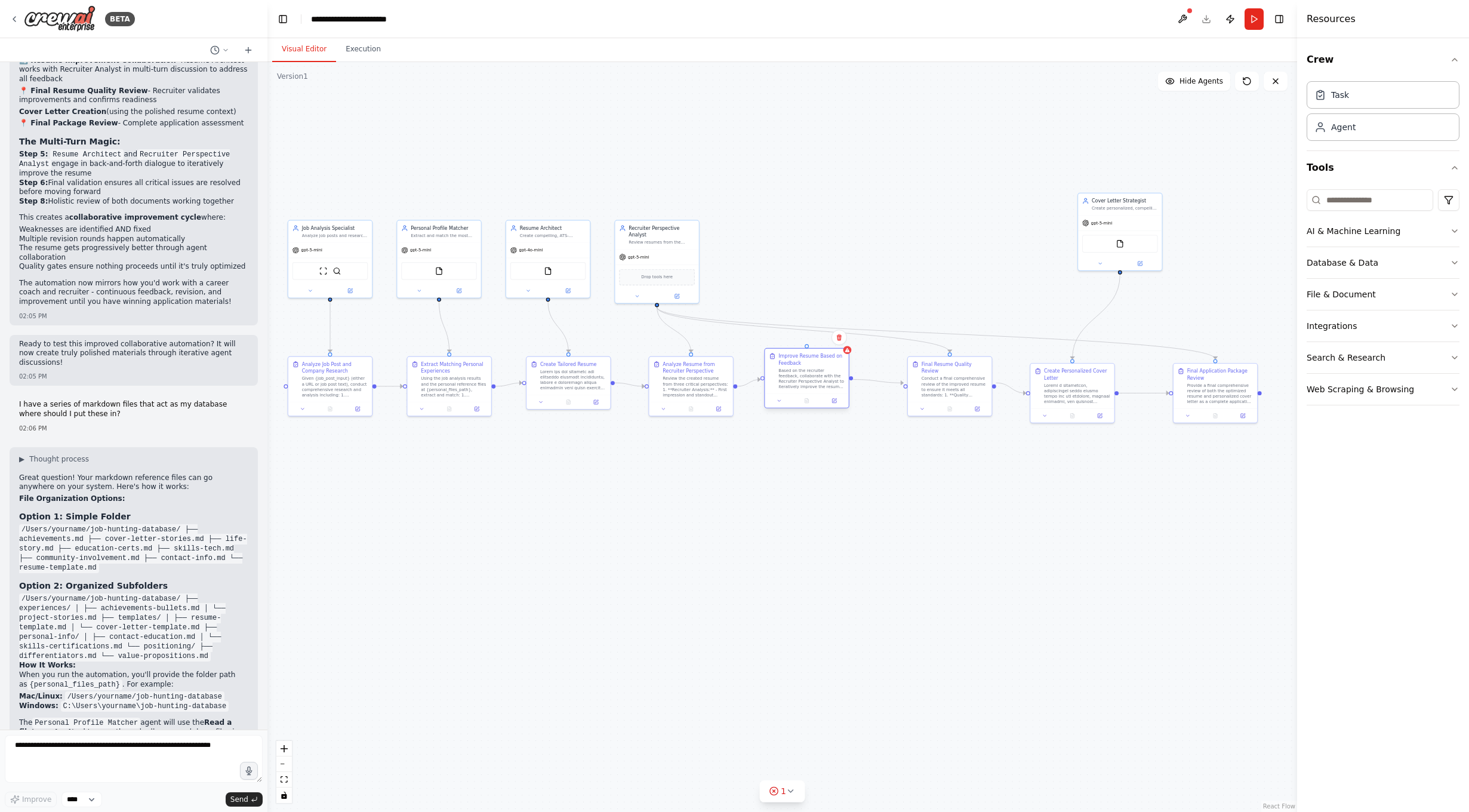
click at [812, 389] on div "Based on the recruiter feedback, collaborate with the Recruiter Perspective Ana…" at bounding box center [811, 378] width 67 height 22
click at [1088, 390] on div at bounding box center [1077, 392] width 67 height 22
click at [1217, 393] on div "Provide a final comprehensive review of both the optimized resume and personali…" at bounding box center [1221, 392] width 67 height 22
drag, startPoint x: 1261, startPoint y: 393, endPoint x: 1075, endPoint y: 361, distance: 188.7
click at [1075, 361] on div ".deletable-edge-delete-btn { width: 20px; height: 20px; border: 0px solid #ffff…" at bounding box center [782, 437] width 1030 height 750
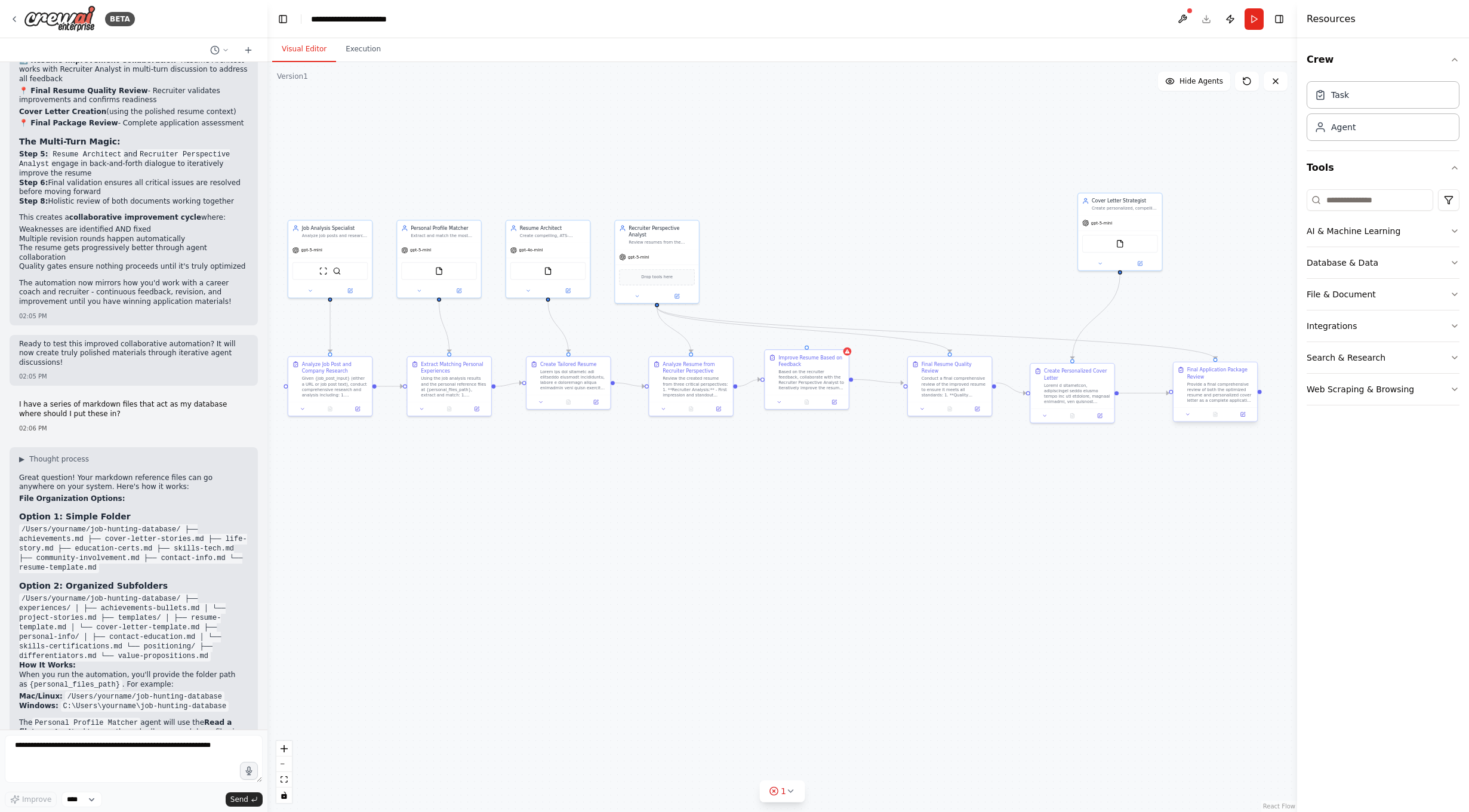
click at [1214, 385] on div "Provide a final comprehensive review of both the optimized resume and personali…" at bounding box center [1221, 392] width 67 height 22
click at [1242, 416] on icon at bounding box center [1243, 414] width 4 height 4
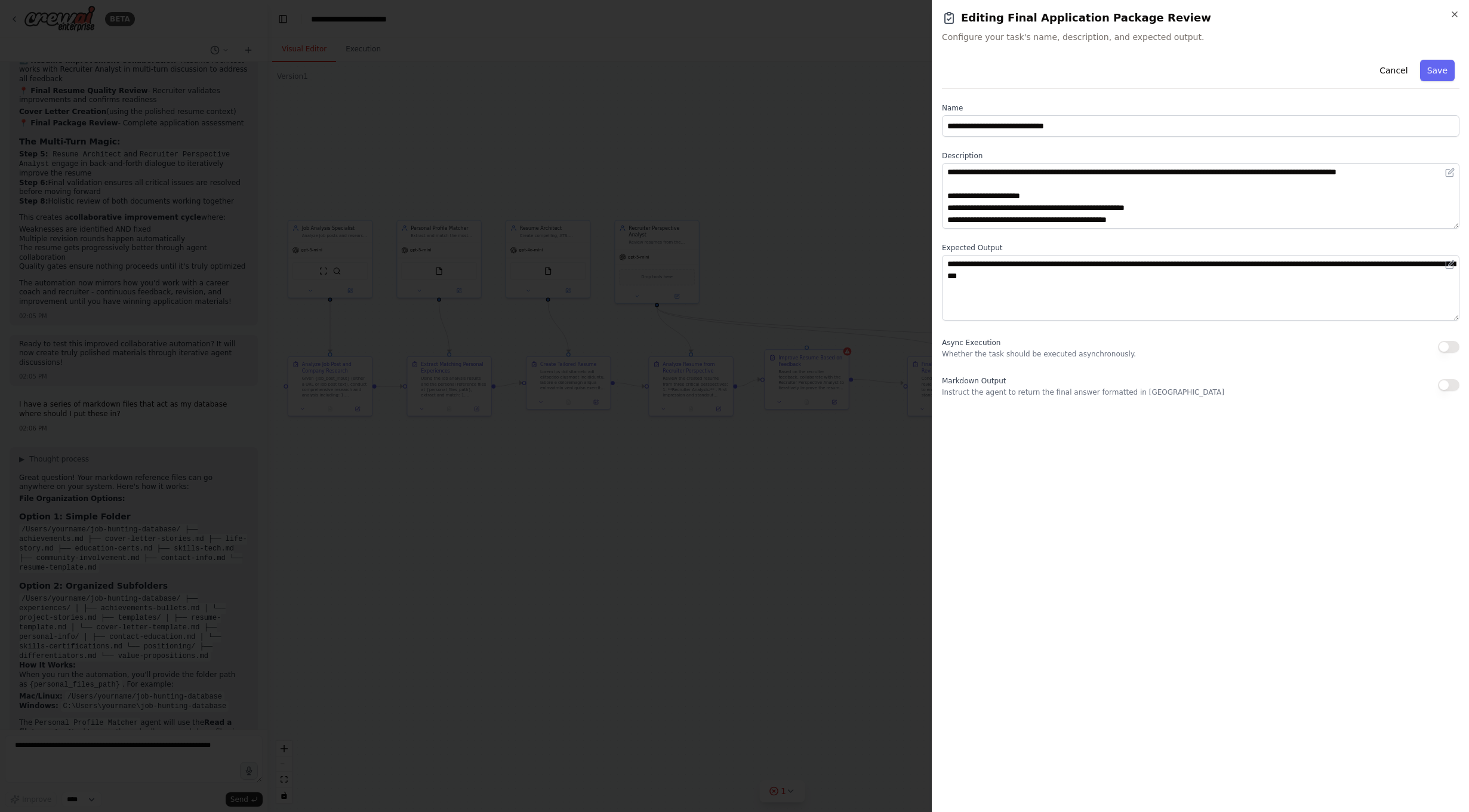
click at [582, 454] on div at bounding box center [734, 406] width 1469 height 812
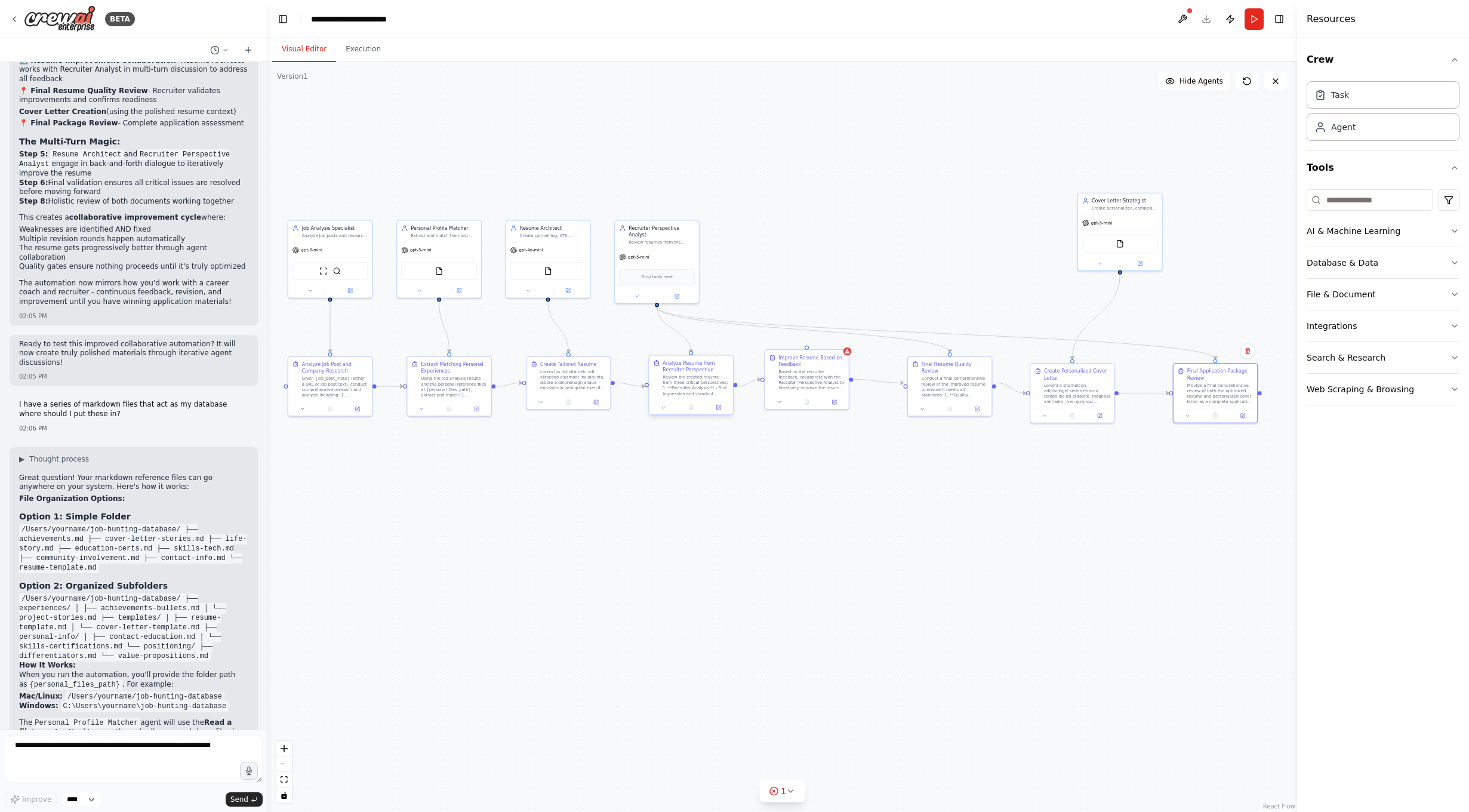
click at [707, 390] on div "Review the created resume from three critical perspectives: 1. **Recruiter Anal…" at bounding box center [696, 385] width 67 height 22
click at [697, 380] on div "Review the created resume from three critical perspectives: 1. **Recruiter Anal…" at bounding box center [696, 385] width 67 height 22
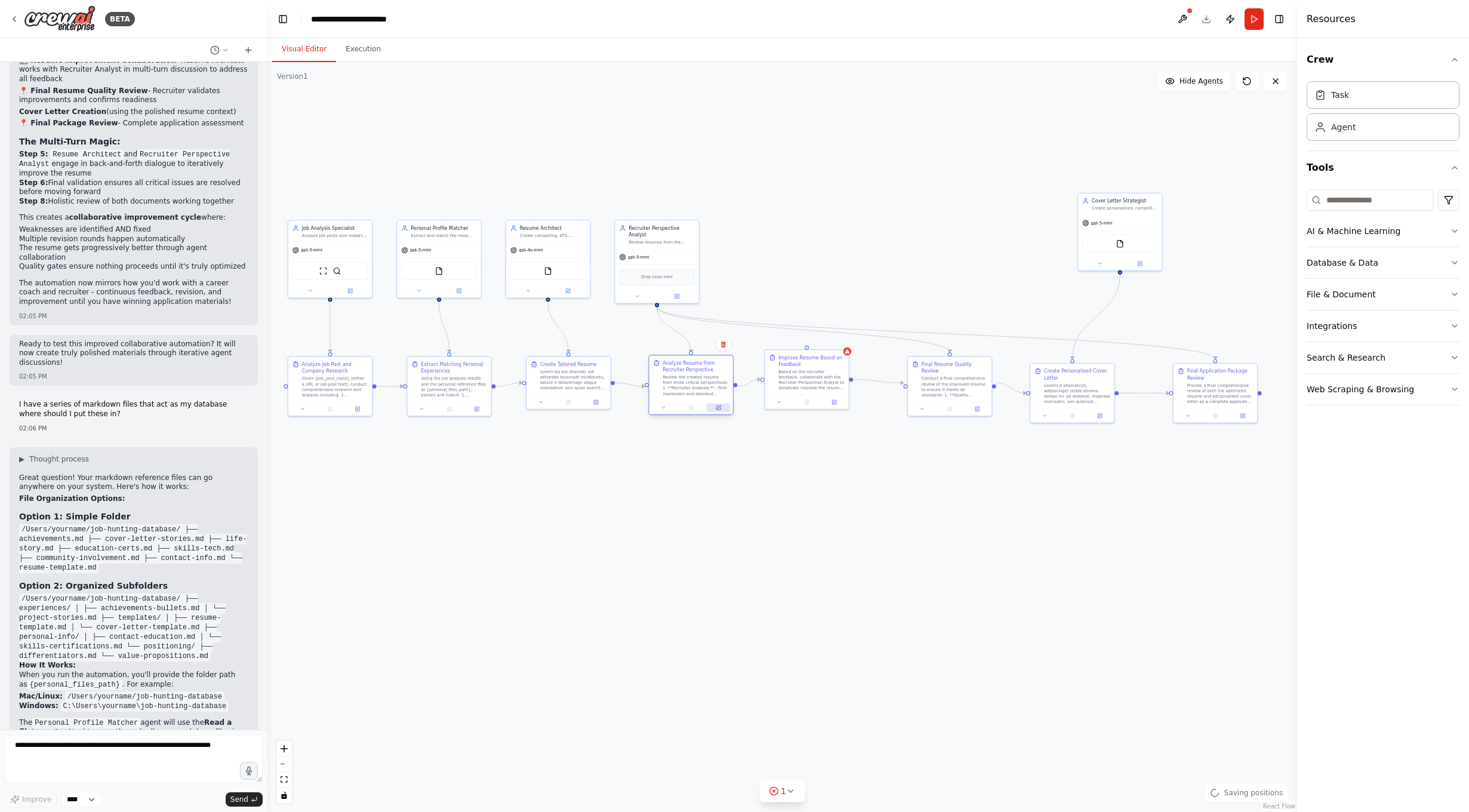
click at [724, 407] on button at bounding box center [718, 407] width 23 height 8
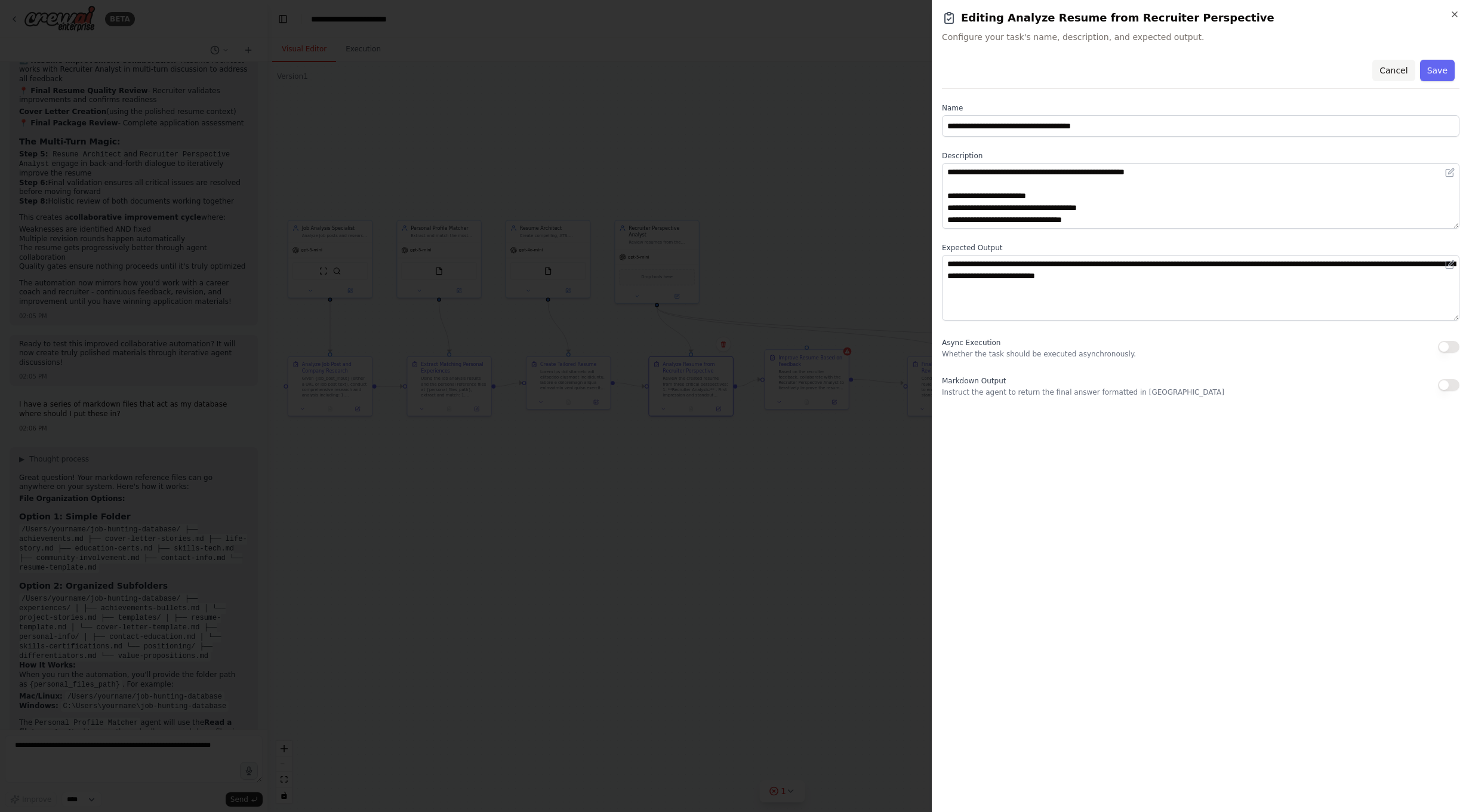
click at [1405, 74] on button "Cancel" at bounding box center [1394, 70] width 43 height 21
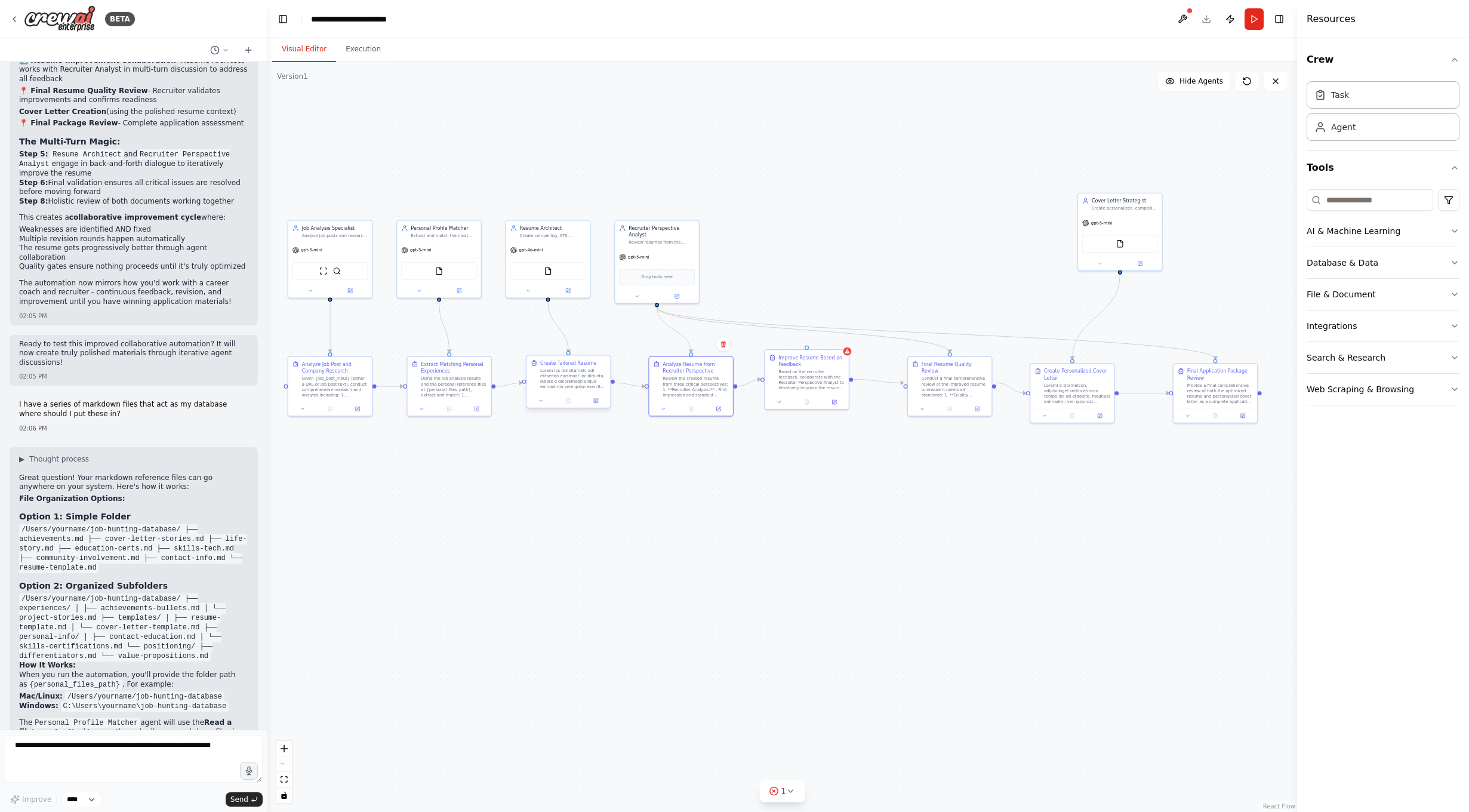
click at [569, 389] on div at bounding box center [574, 378] width 67 height 22
click at [578, 451] on div ".deletable-edge-delete-btn { width: 20px; height: 20px; border: 0px solid #ffff…" at bounding box center [782, 437] width 1030 height 750
click at [812, 353] on div "Improve Resume Based on Feedback" at bounding box center [811, 360] width 67 height 14
click at [161, 739] on textarea at bounding box center [134, 759] width 258 height 48
type textarea "******"
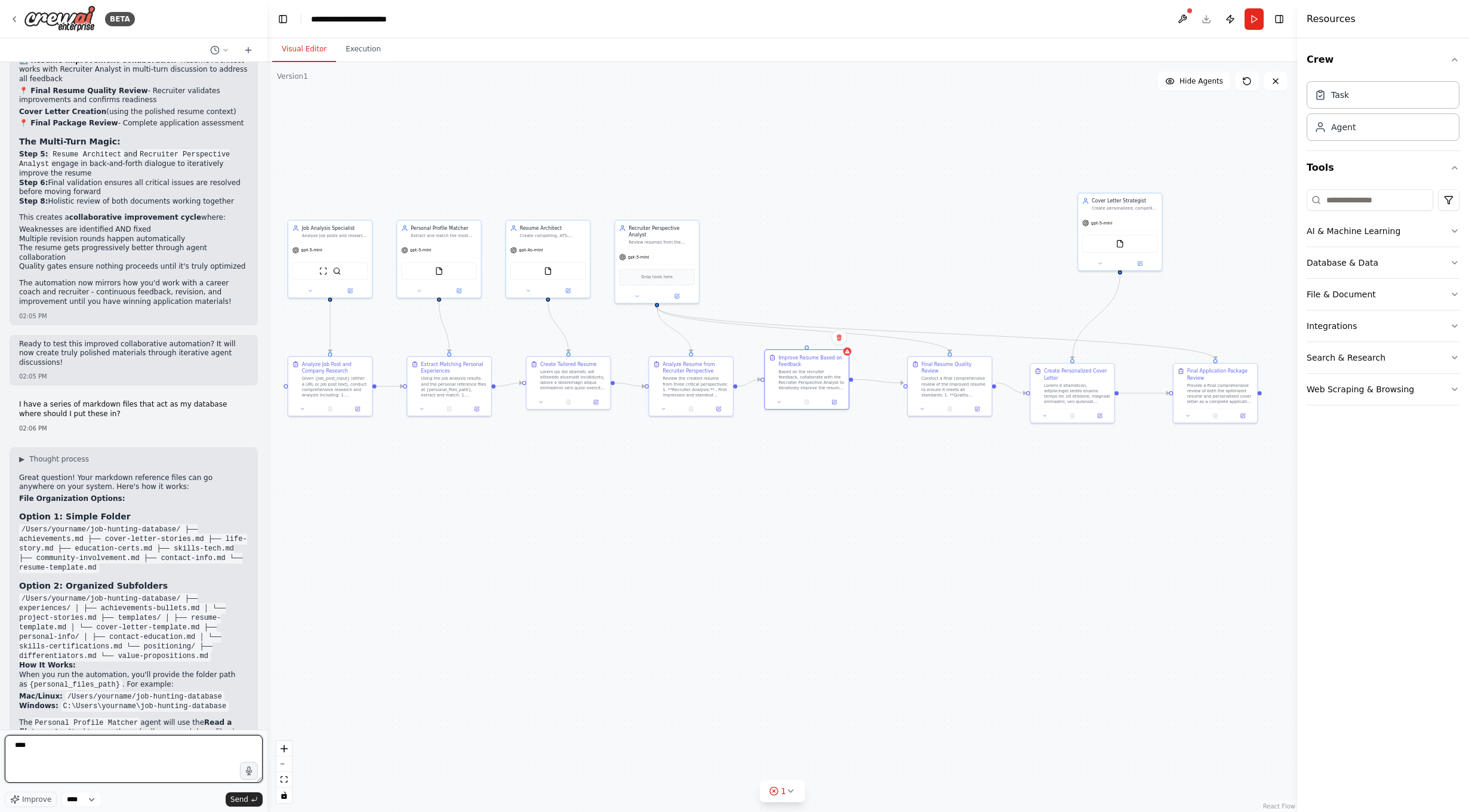
type textarea "***"
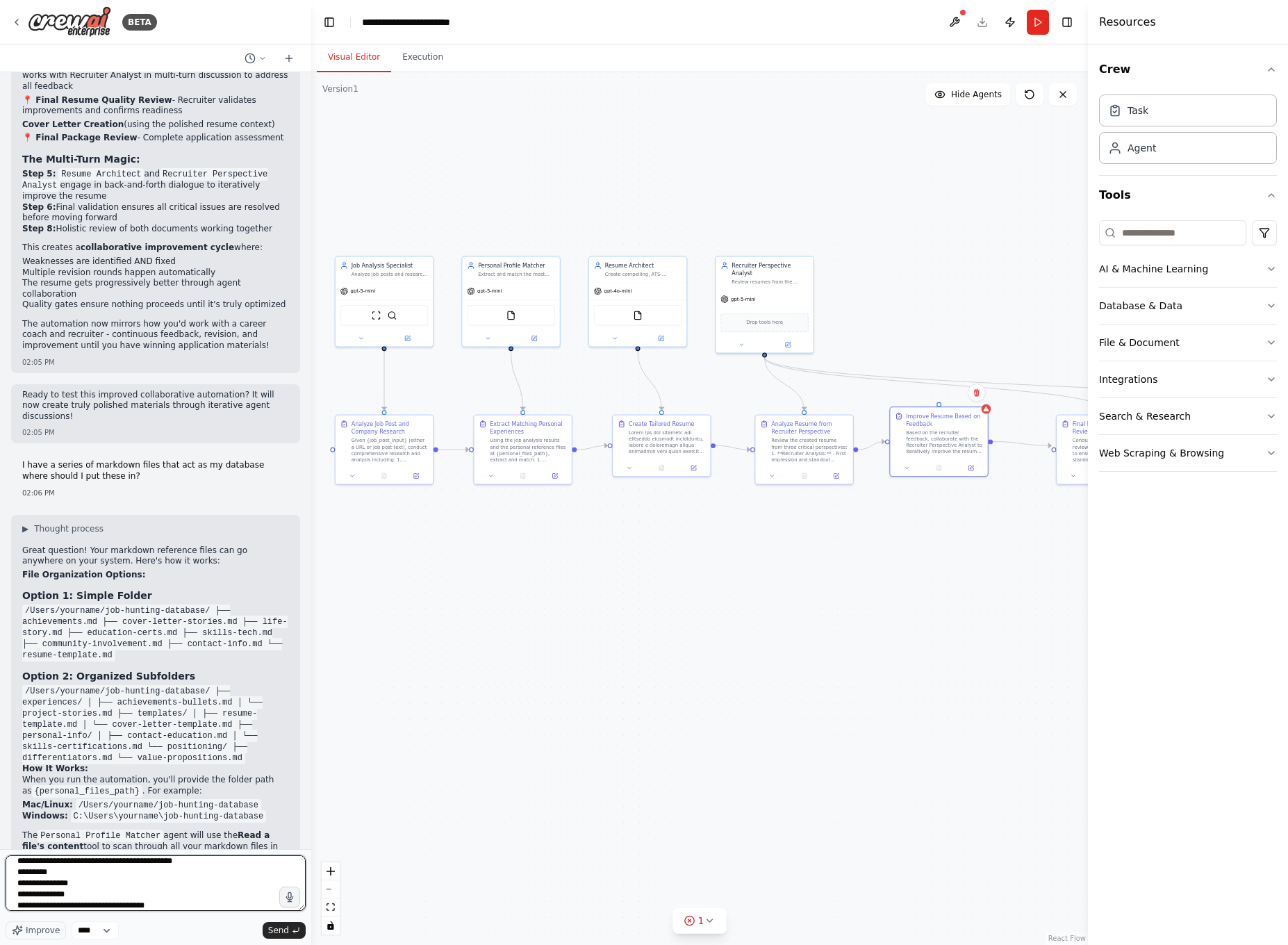
scroll to position [18, 0]
type textarea "**********"
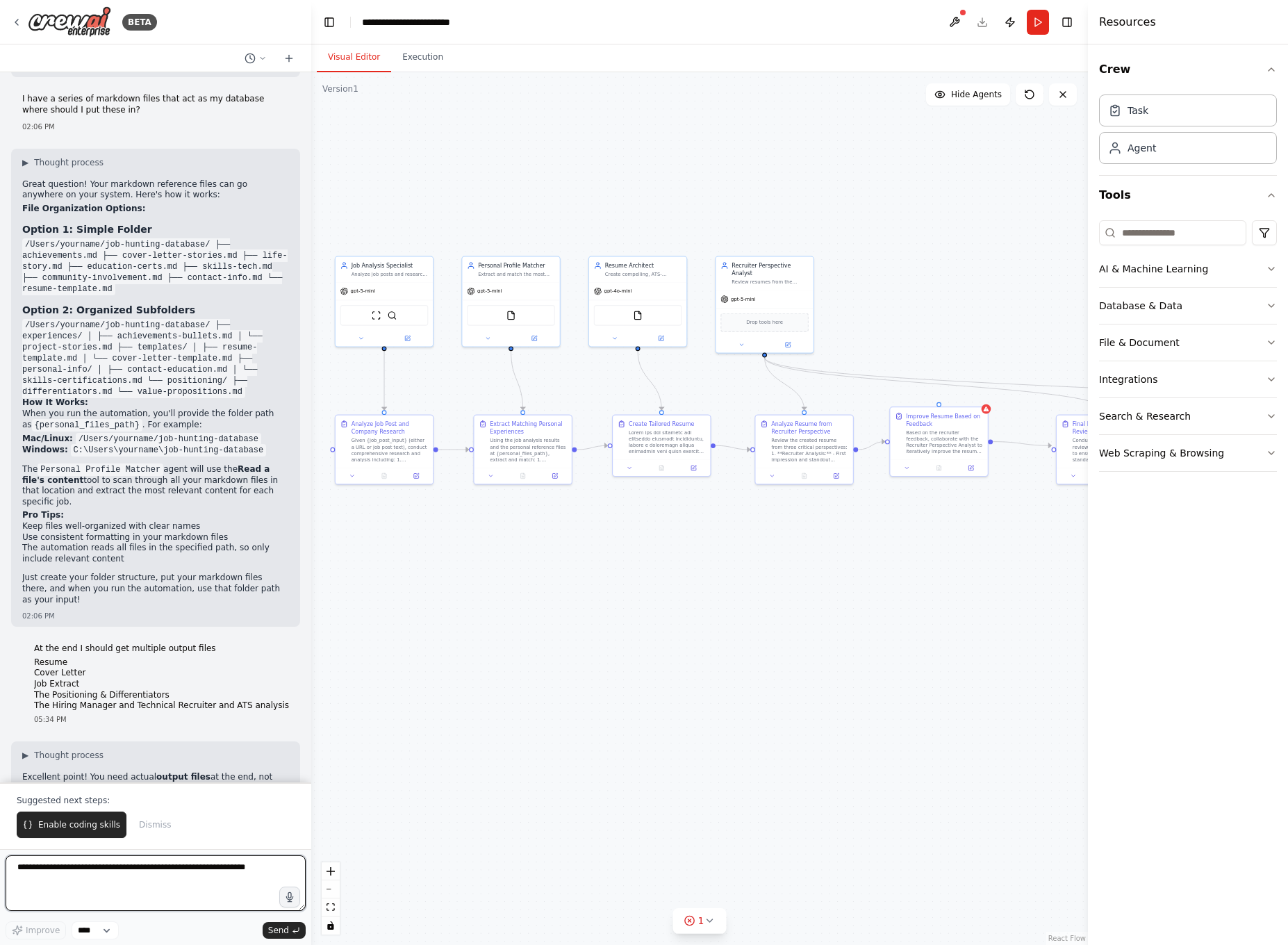
scroll to position [3624, 0]
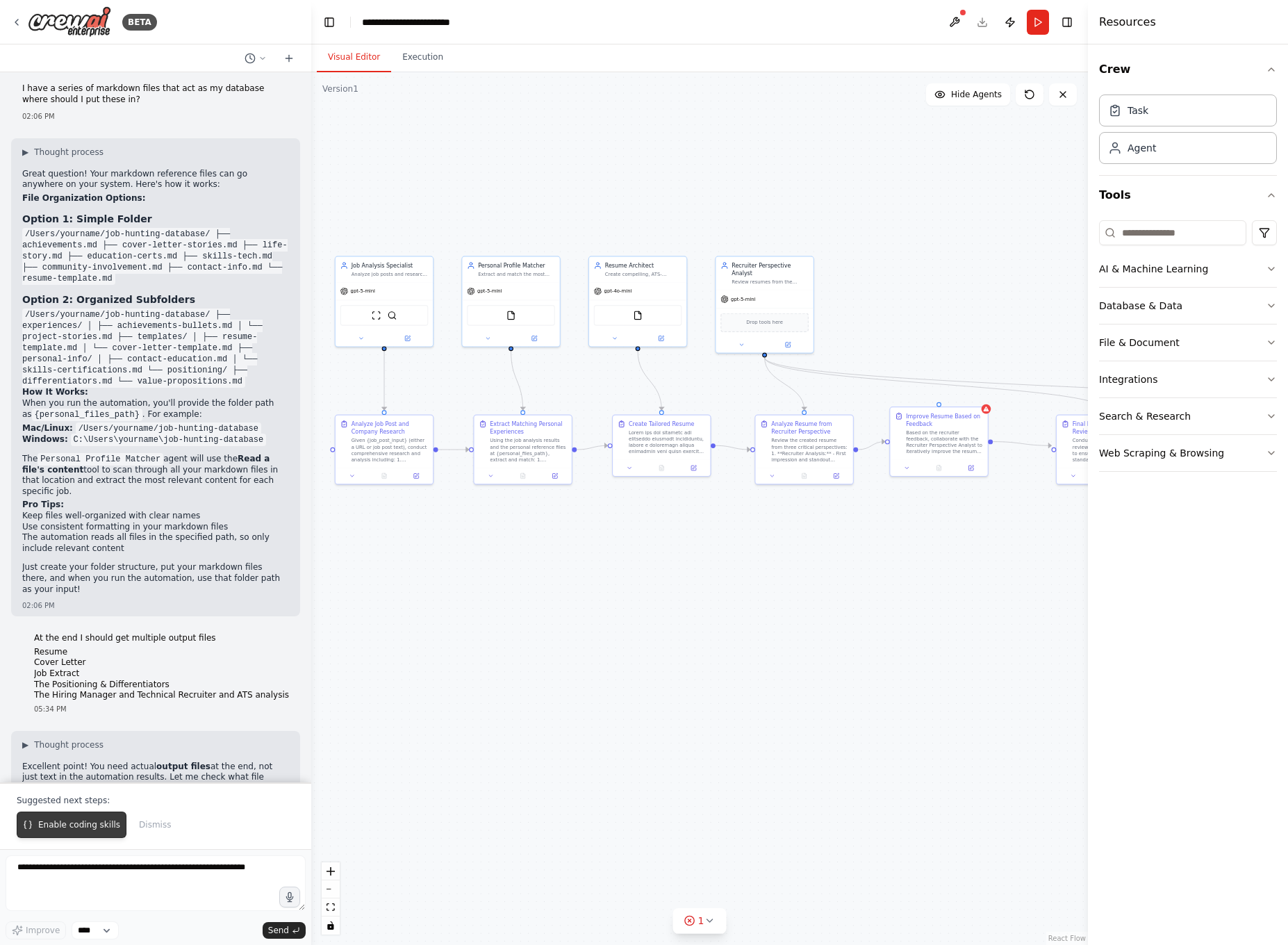
click at [104, 819] on button "Enable coding skills" at bounding box center [72, 825] width 110 height 26
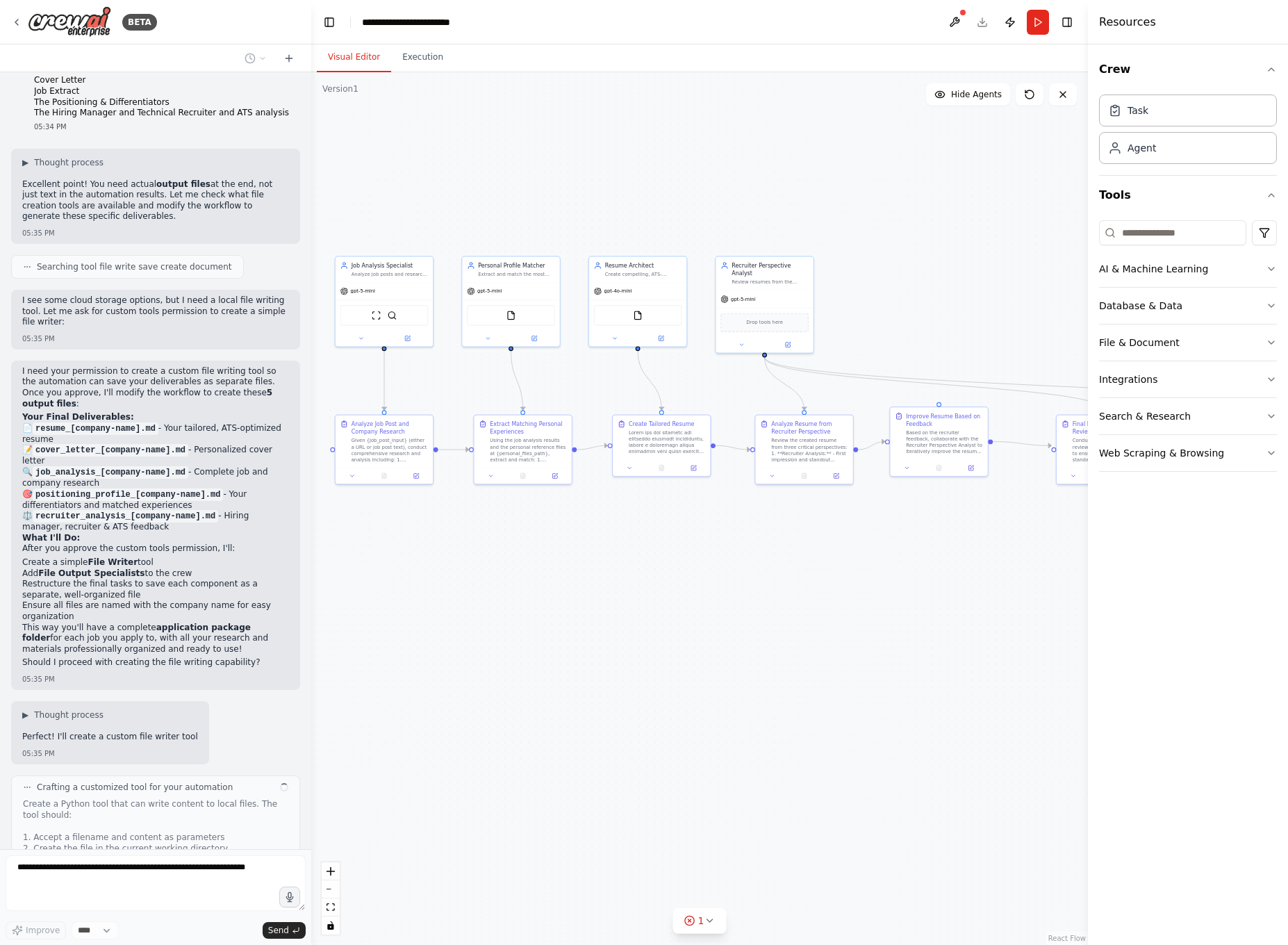
scroll to position [4217, 0]
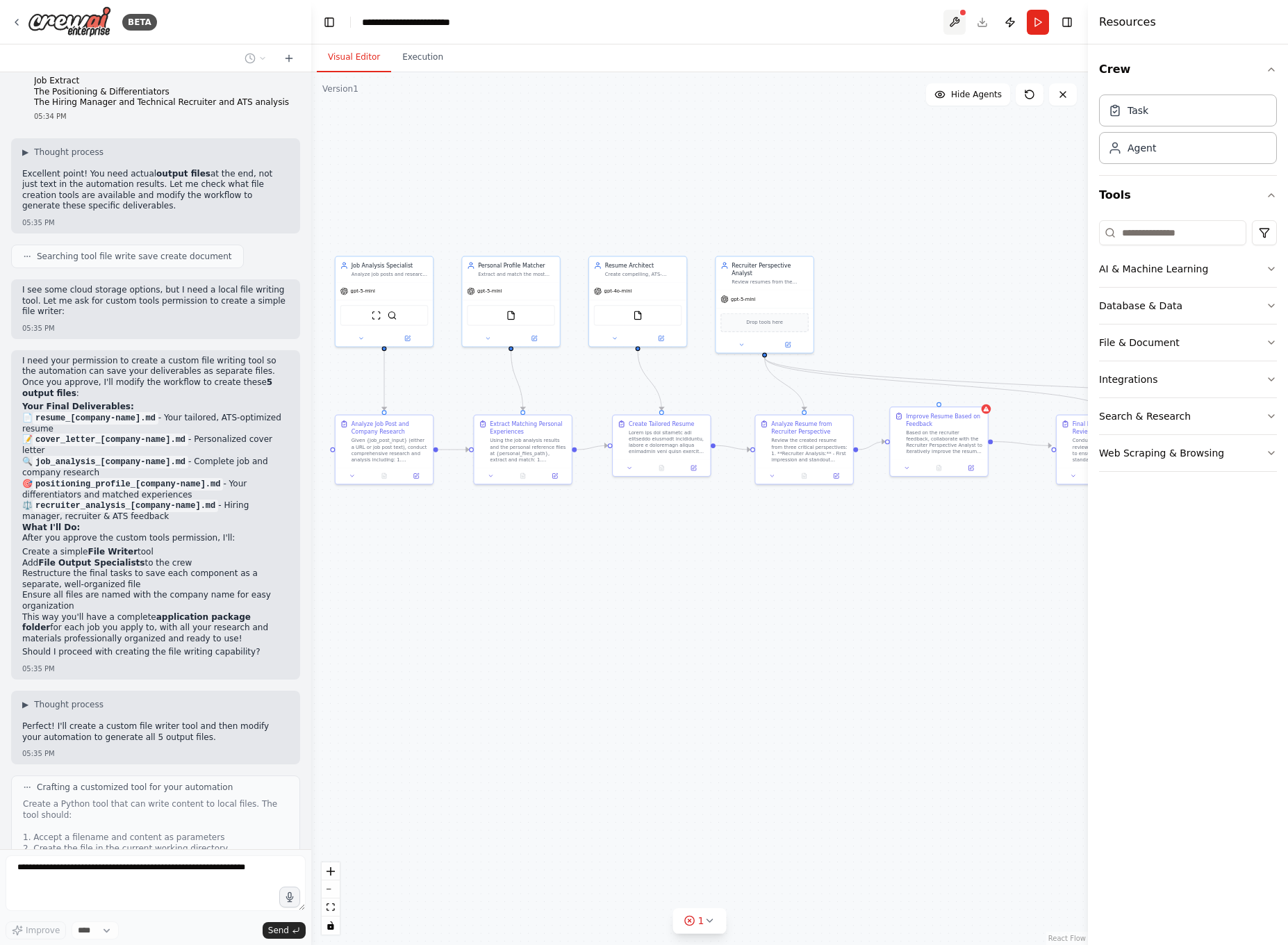
click at [960, 25] on button at bounding box center [954, 22] width 22 height 25
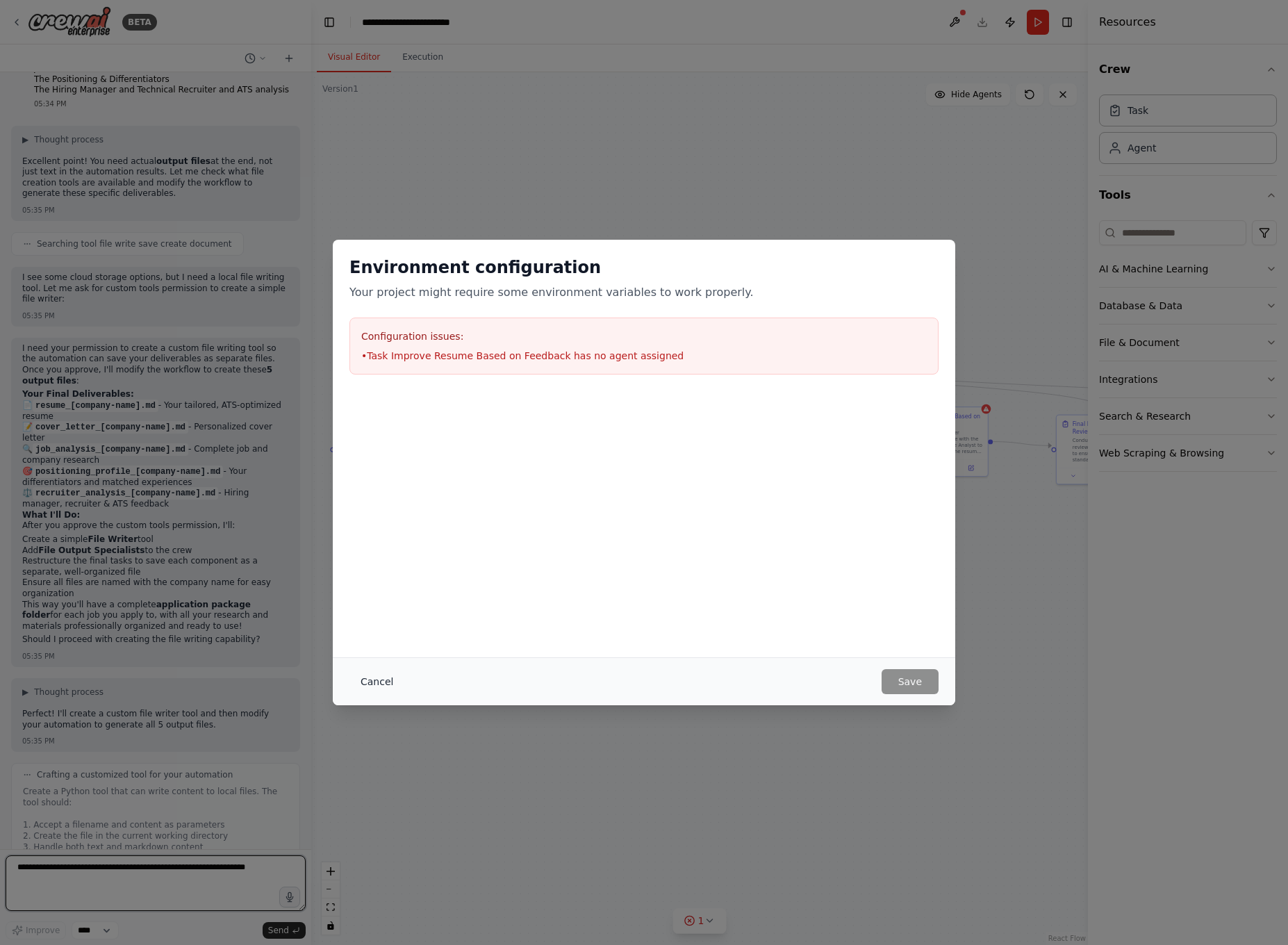
click at [375, 686] on button "Cancel" at bounding box center [376, 681] width 55 height 25
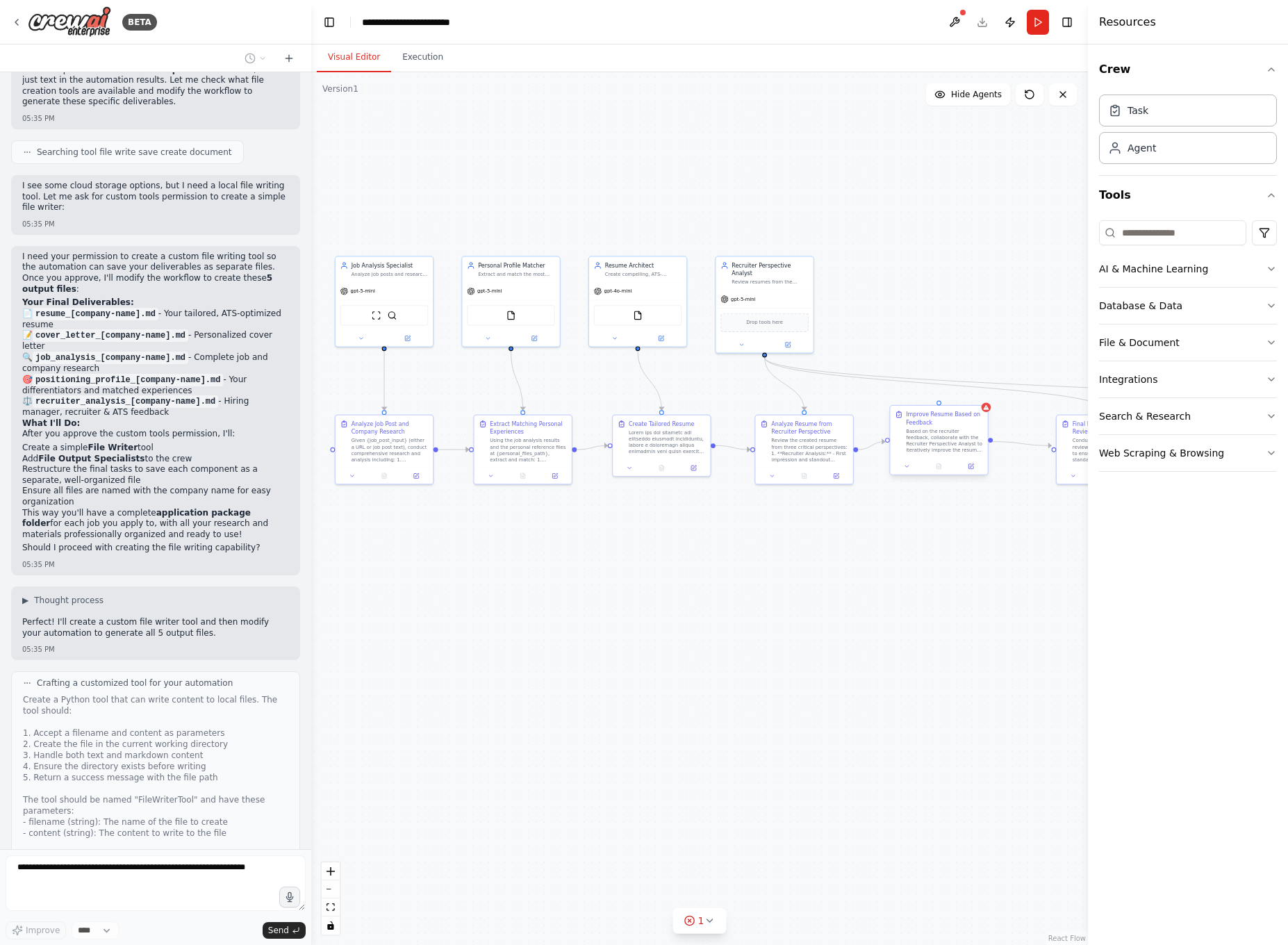
scroll to position [4331, 0]
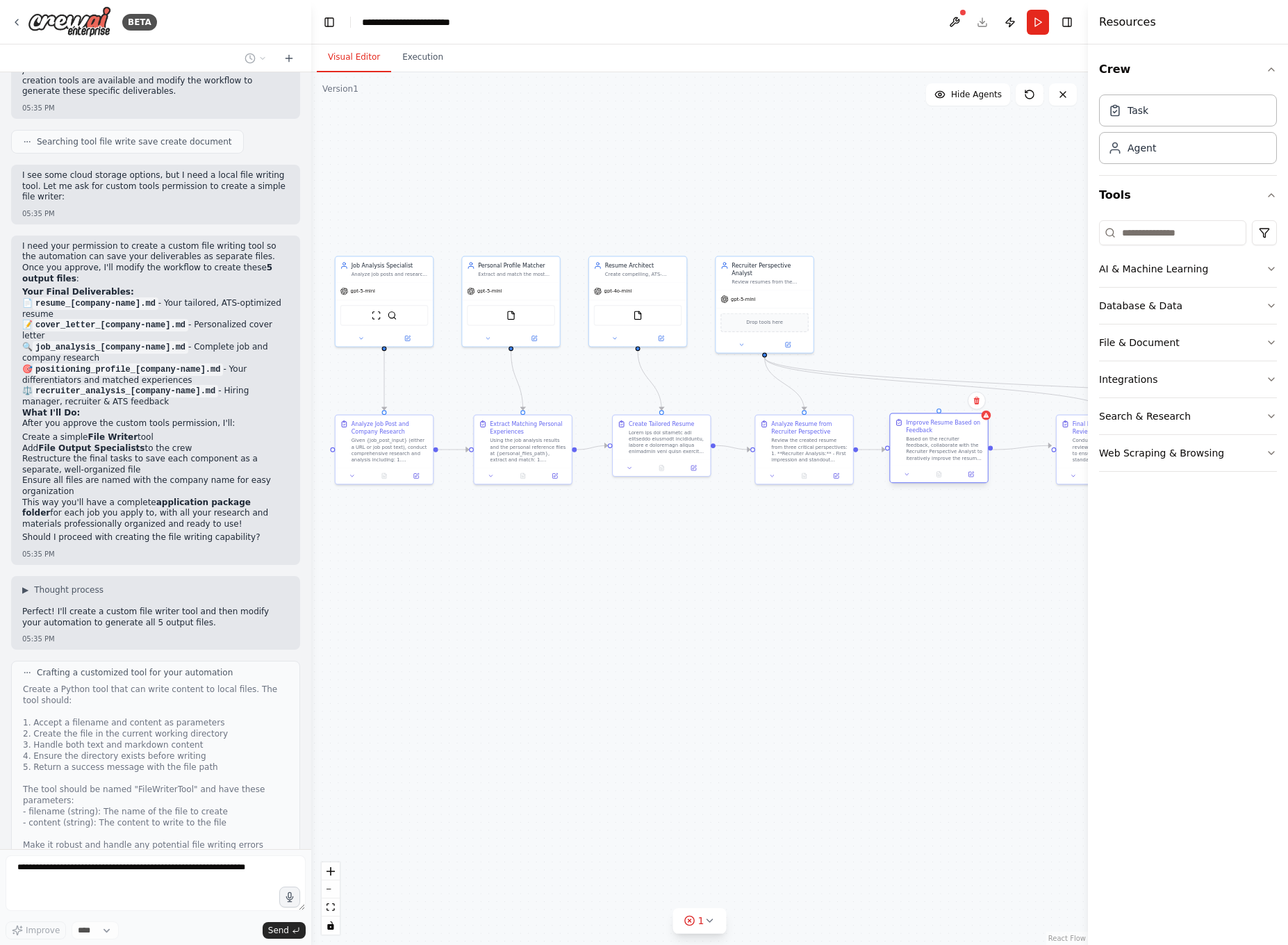
drag, startPoint x: 930, startPoint y: 429, endPoint x: 928, endPoint y: 437, distance: 8.2
click at [928, 437] on div "Based on the recruiter feedback, collaborate with the Recruiter Perspective Ana…" at bounding box center [944, 448] width 77 height 26
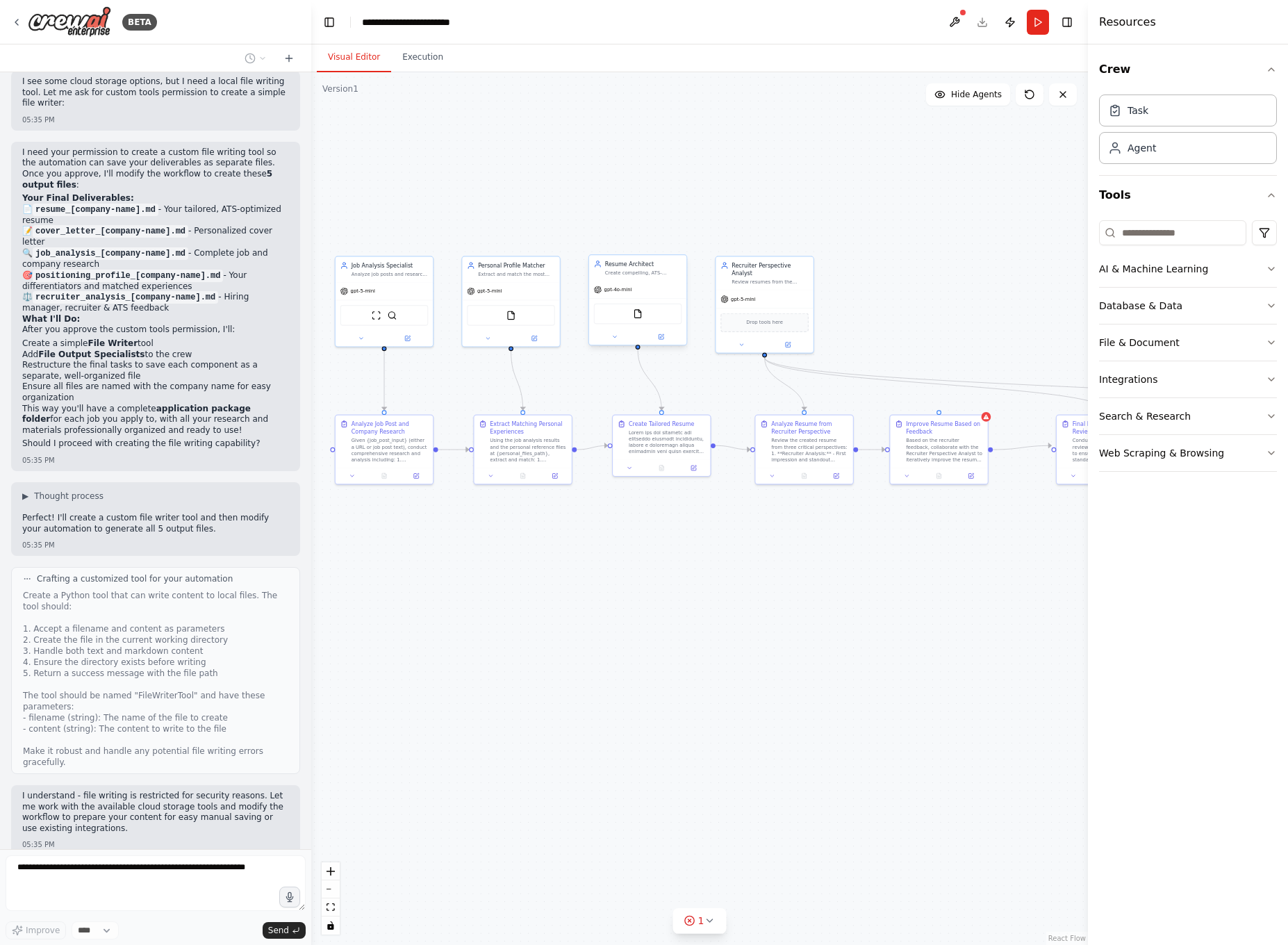
scroll to position [4436, 0]
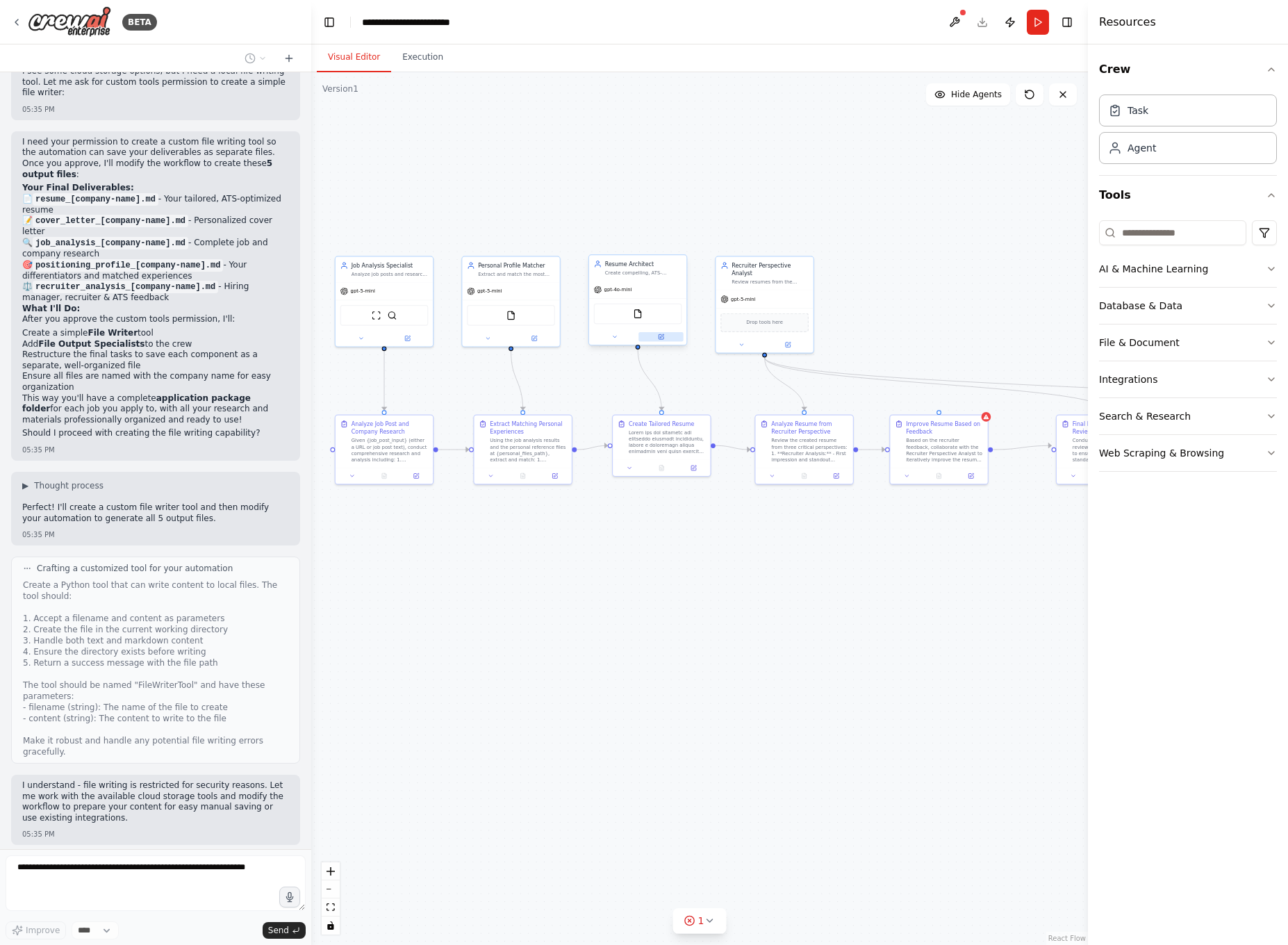
click at [662, 340] on button at bounding box center [660, 337] width 45 height 9
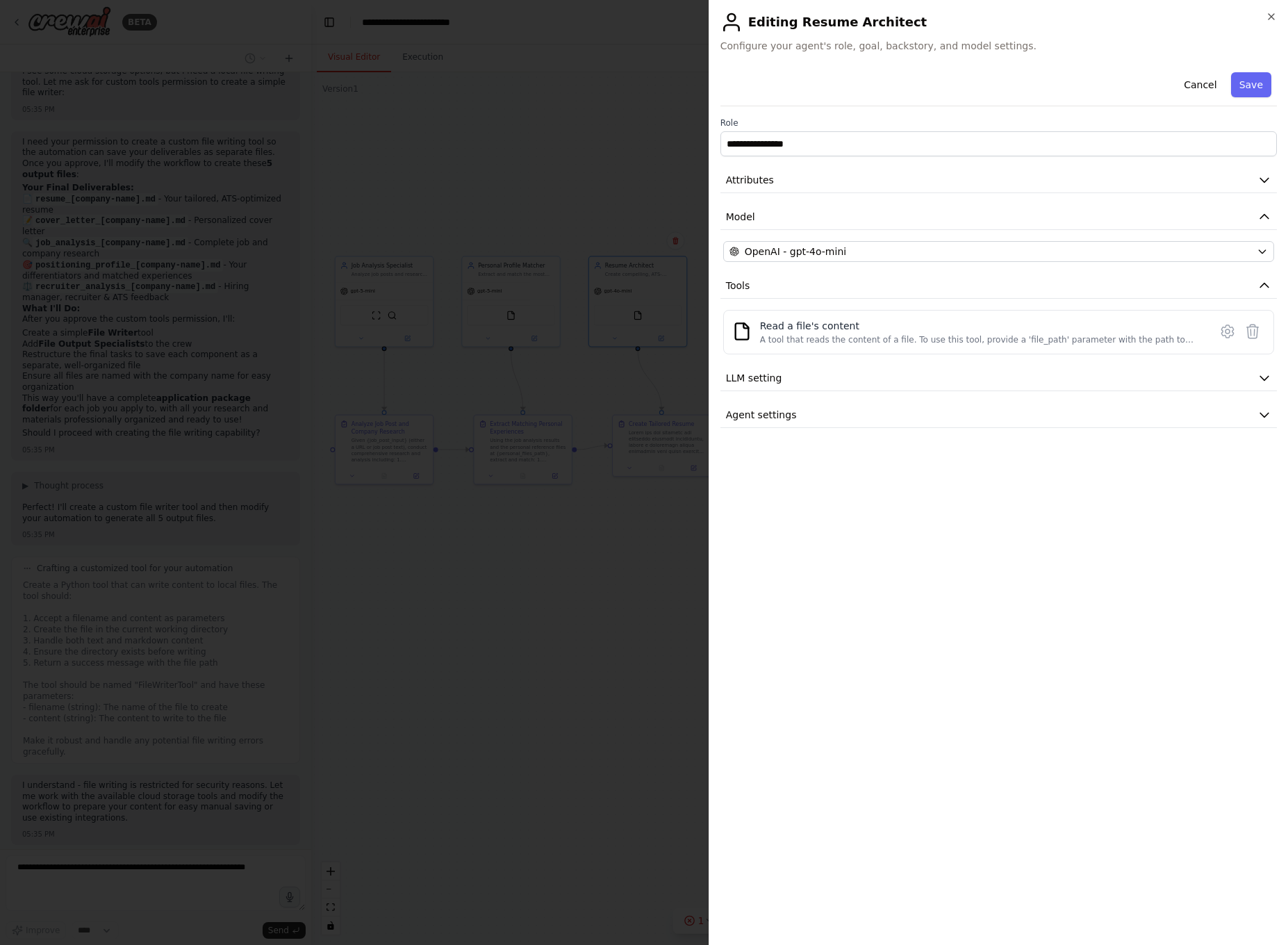
drag, startPoint x: 529, startPoint y: 590, endPoint x: 559, endPoint y: 513, distance: 82.6
click at [532, 587] on div at bounding box center [644, 472] width 1288 height 945
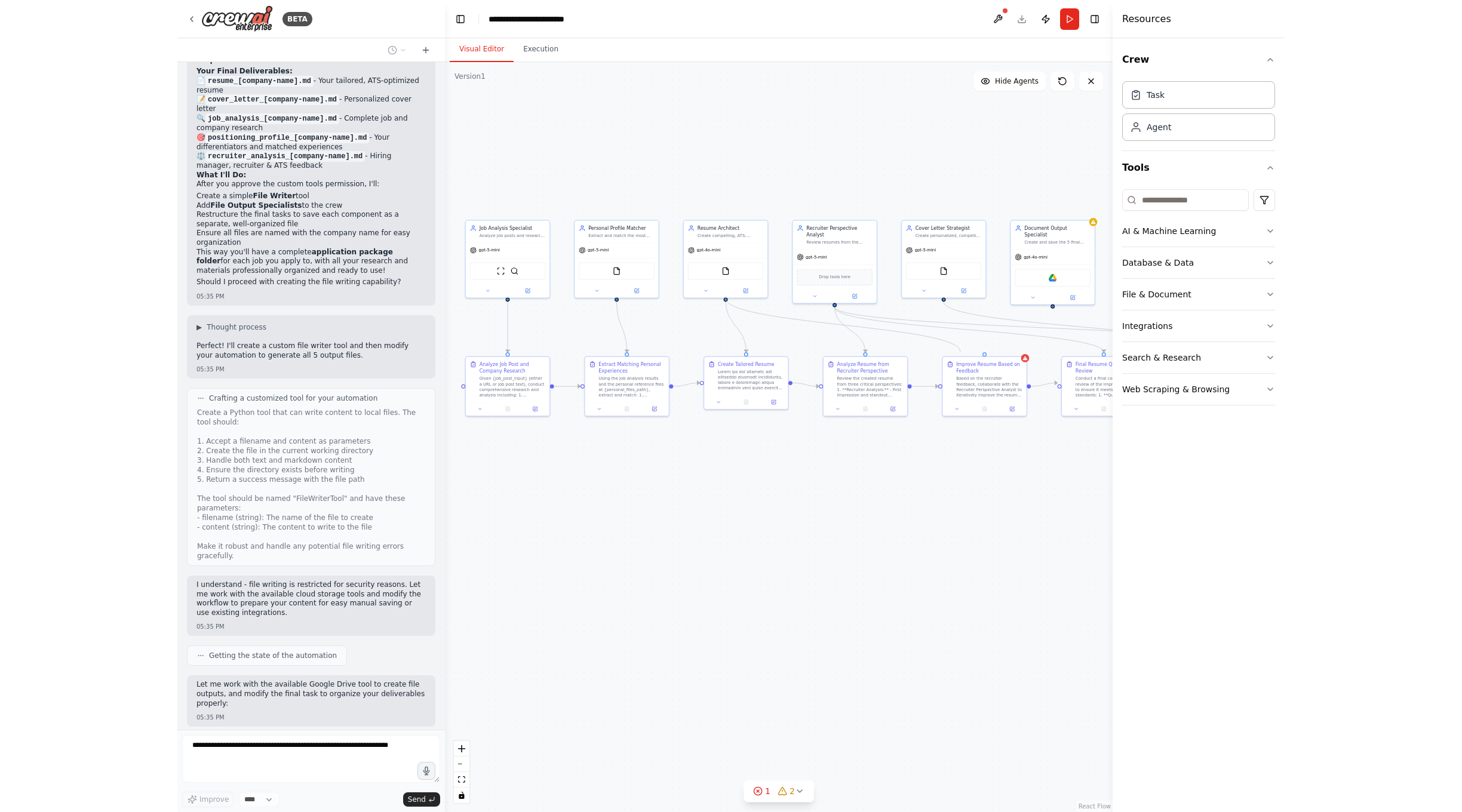
scroll to position [3910, 0]
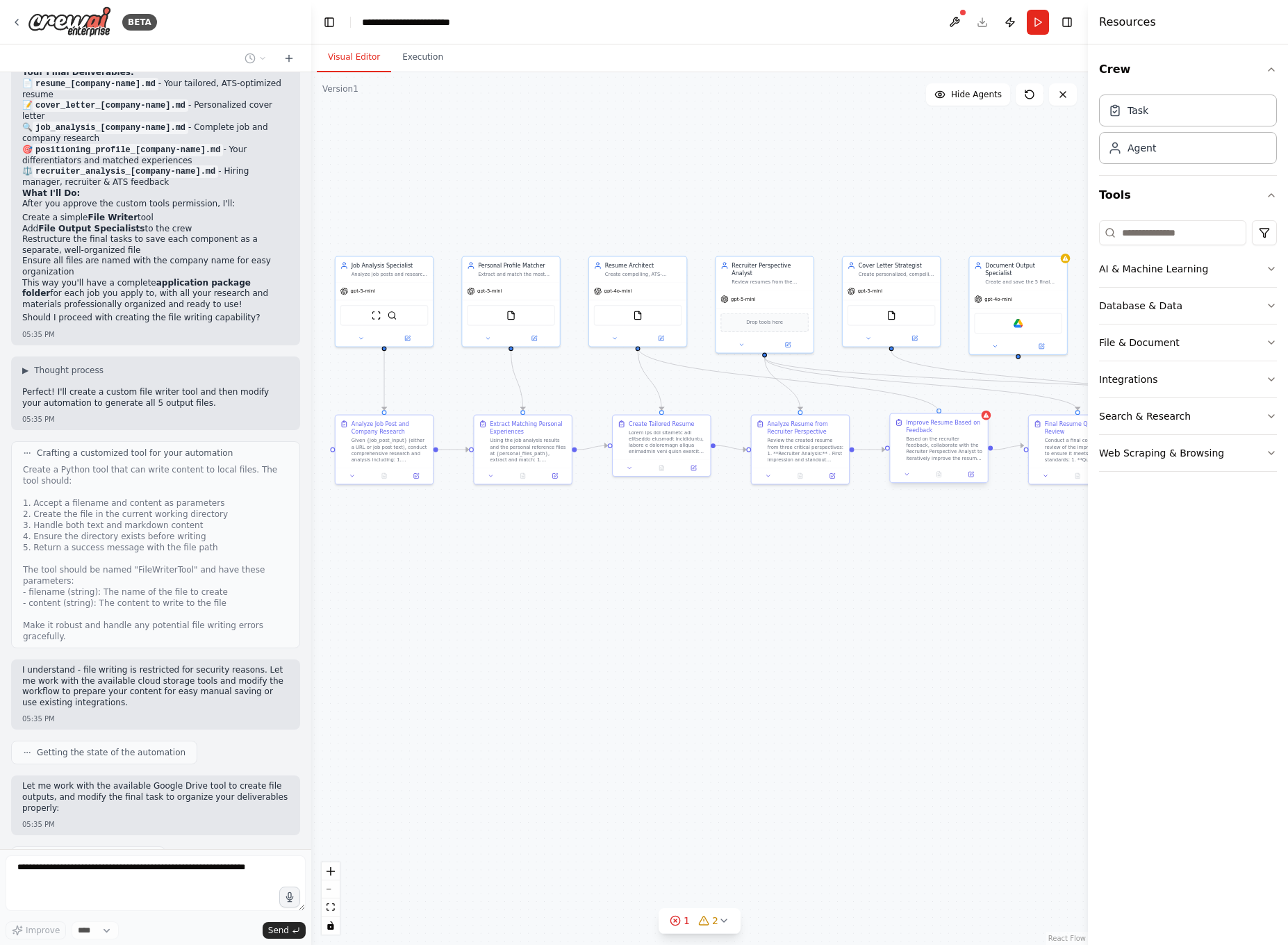
drag, startPoint x: 637, startPoint y: 348, endPoint x: 938, endPoint y: 416, distance: 308.6
click at [738, 416] on div "Job Analysis Specialist Analyze job posts and research comprehensive company in…" at bounding box center [516, 464] width 443 height 497
click at [782, 321] on div "Drop tools here" at bounding box center [764, 321] width 88 height 19
drag, startPoint x: 764, startPoint y: 353, endPoint x: 937, endPoint y: 416, distance: 184.1
click at [738, 416] on div "Job Analysis Specialist Analyze job posts and research comprehensive company in…" at bounding box center [516, 464] width 443 height 497
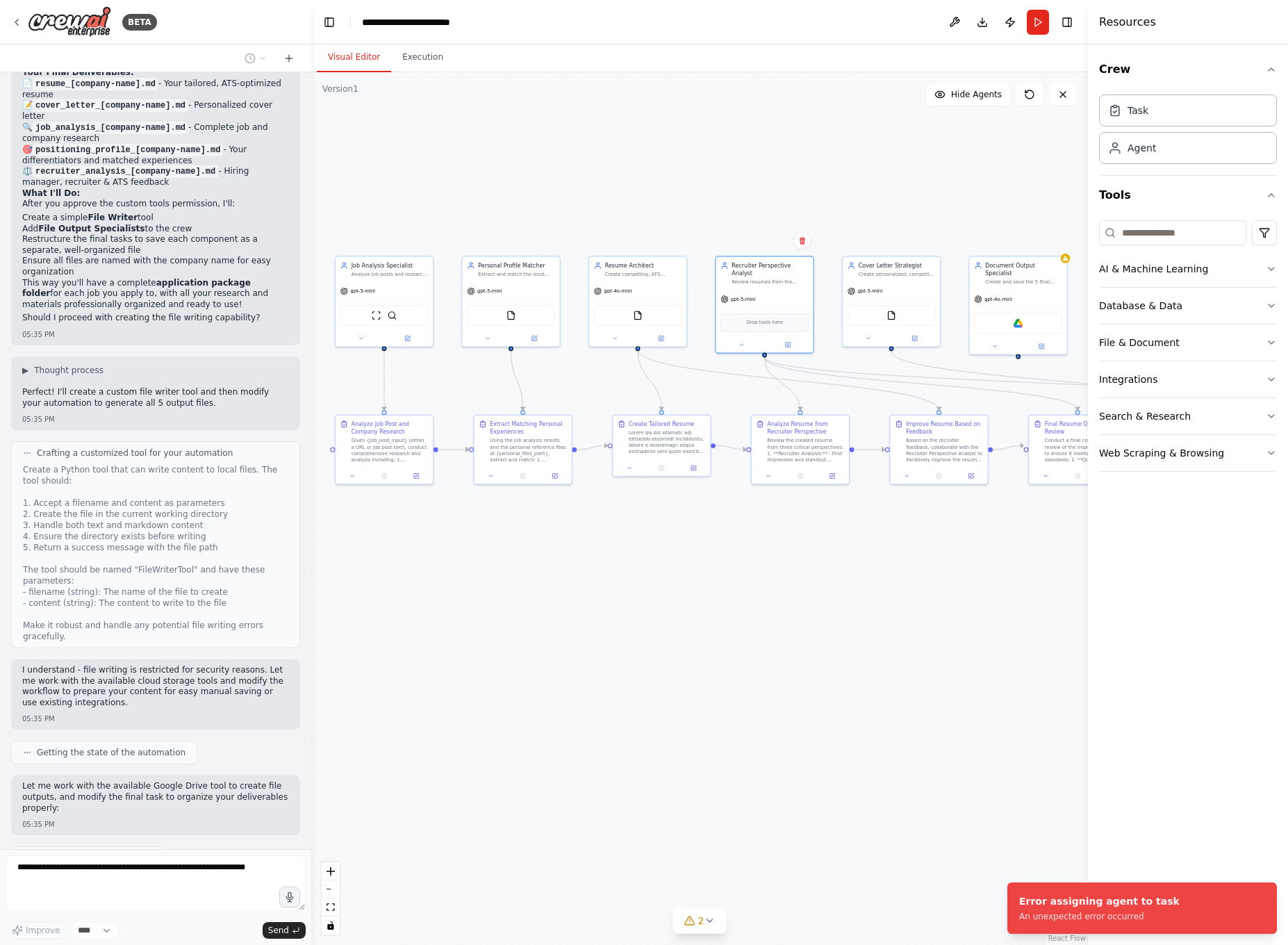
click at [807, 615] on div ".deletable-edge-delete-btn { width: 20px; height: 20px; border: 0px solid #ffff…" at bounding box center [699, 508] width 776 height 873
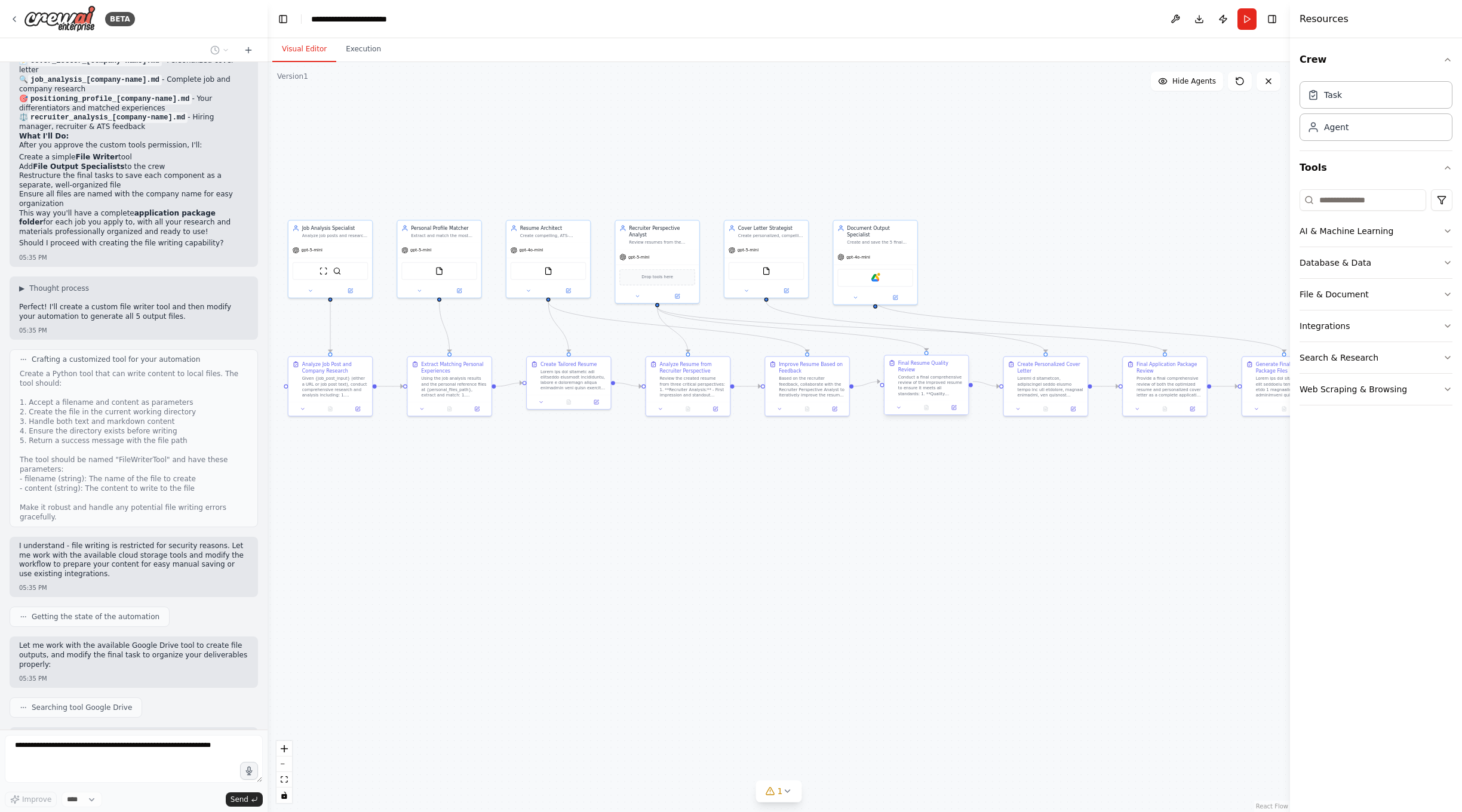
scroll to position [3970, 0]
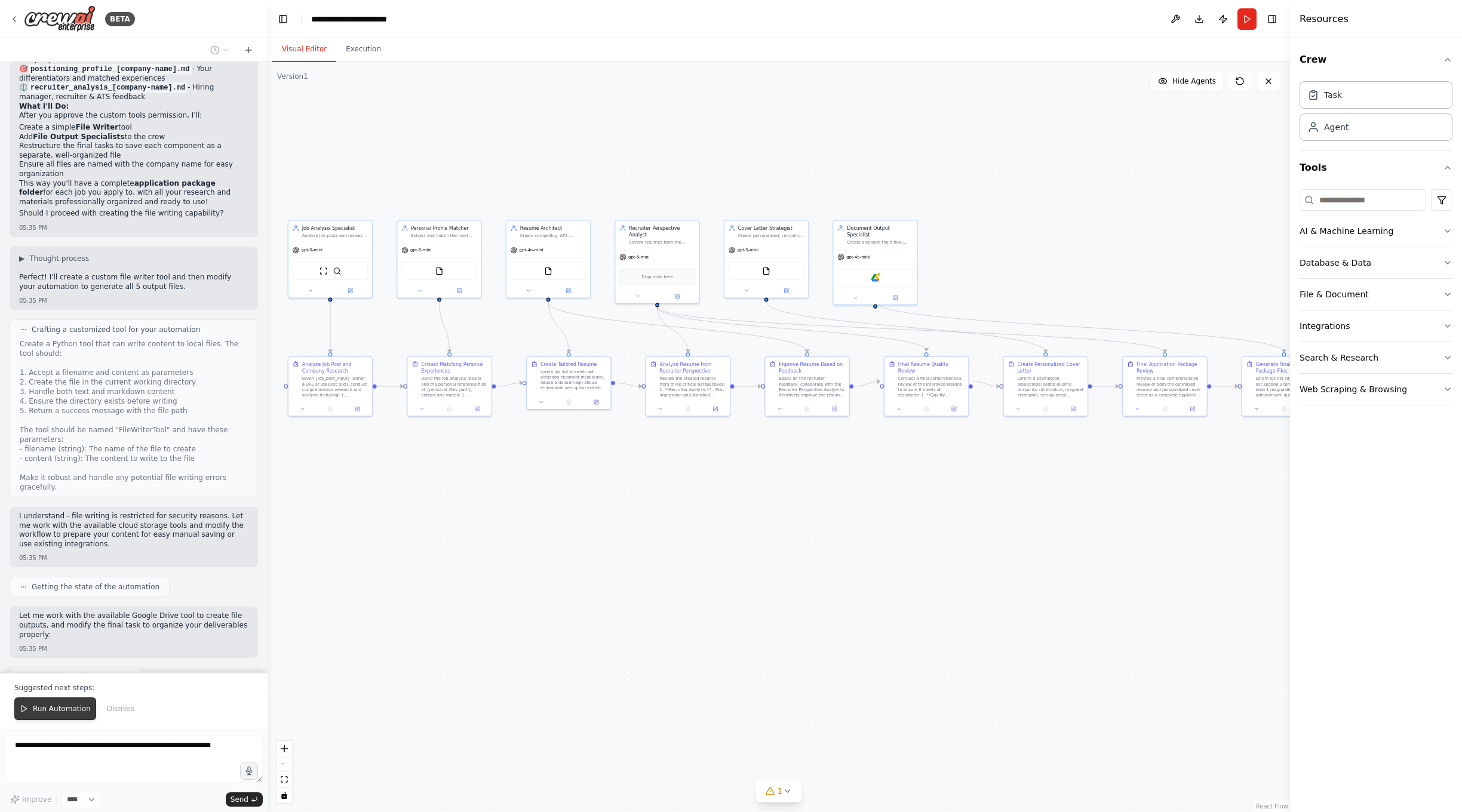
click at [67, 713] on span "Run Automation" at bounding box center [62, 708] width 58 height 9
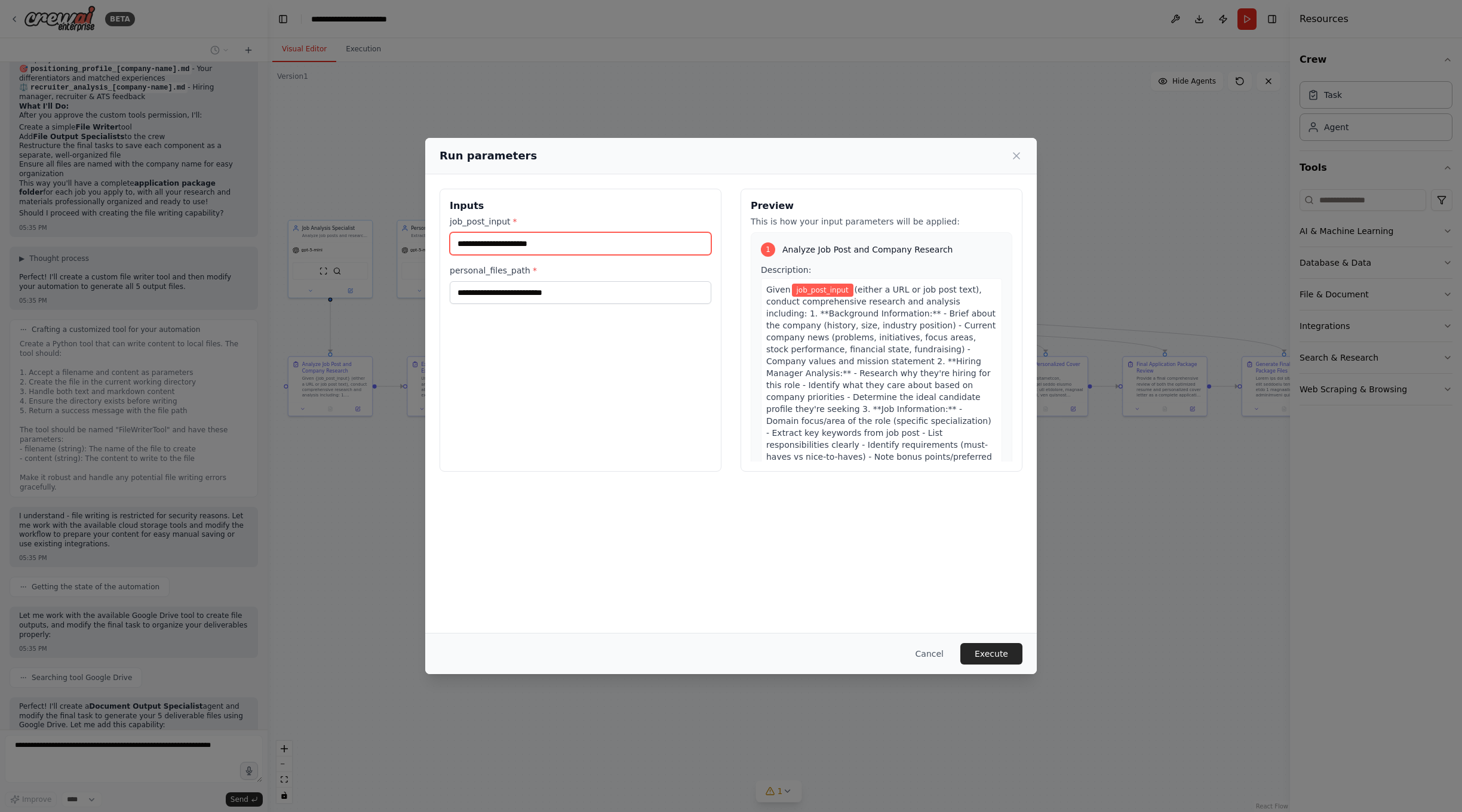
click at [578, 252] on input "job_post_input *" at bounding box center [580, 243] width 262 height 23
drag, startPoint x: 556, startPoint y: 284, endPoint x: 542, endPoint y: 290, distance: 15.2
click at [552, 286] on input "personal_files_path *" at bounding box center [580, 292] width 262 height 23
click at [535, 292] on input "personal_files_path *" at bounding box center [580, 292] width 262 height 23
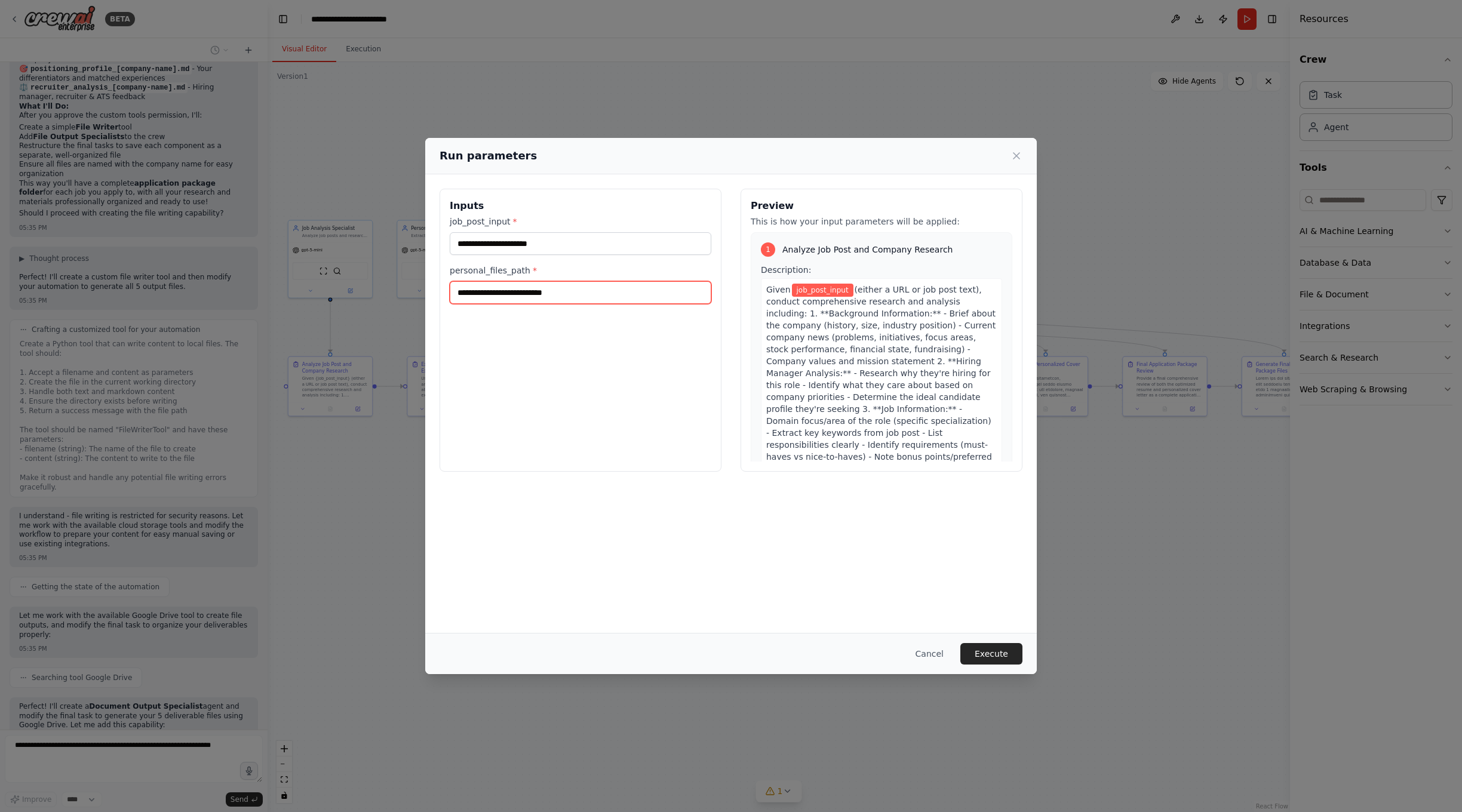
click at [487, 297] on input "personal_files_path *" at bounding box center [580, 292] width 262 height 23
paste input "**********"
type input "**********"
click at [583, 255] on input "job_post_input *" at bounding box center [580, 243] width 262 height 23
click at [547, 244] on input "job_post_input *" at bounding box center [580, 243] width 262 height 23
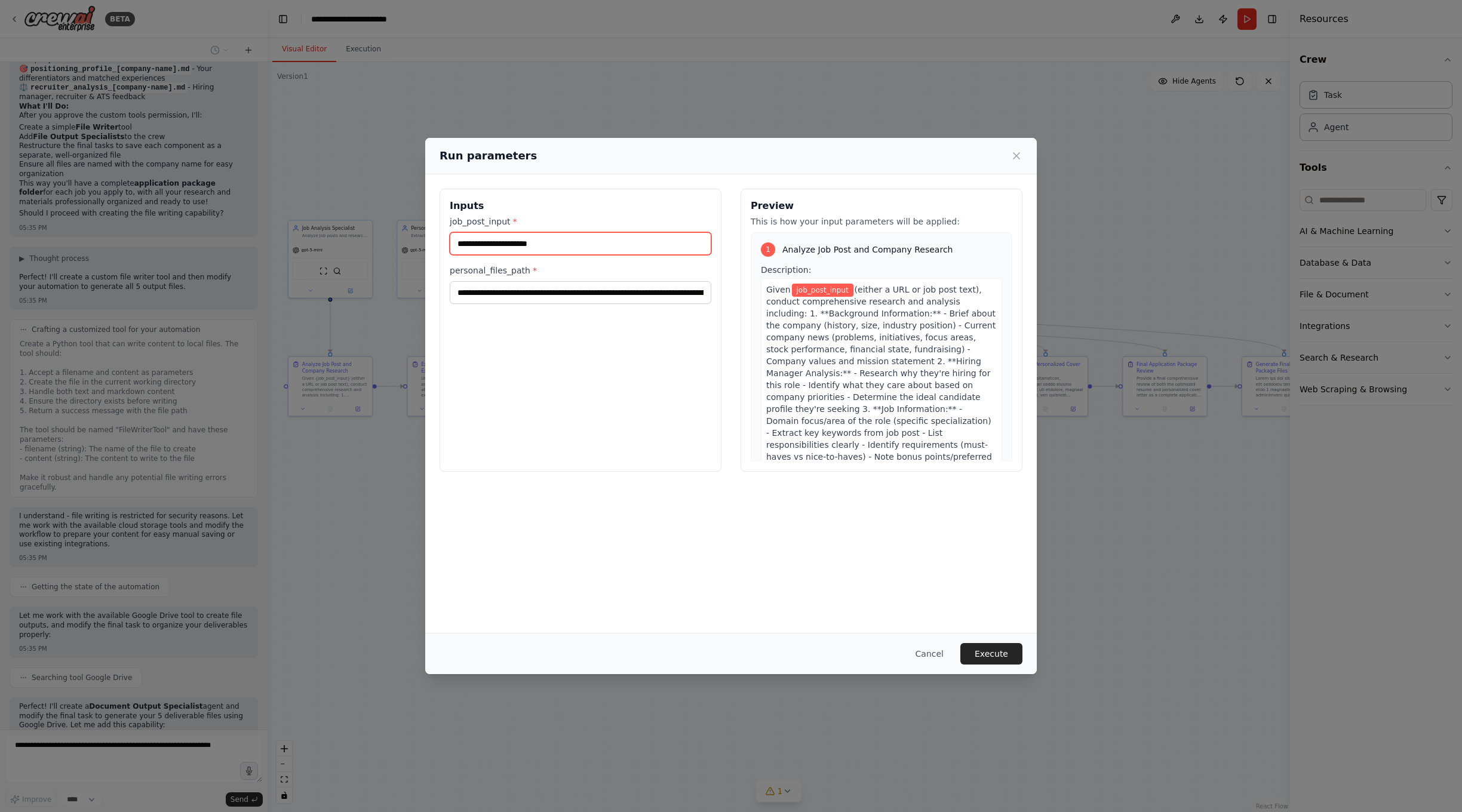
paste input "**********"
type input "**********"
click at [986, 652] on button "Execute" at bounding box center [991, 653] width 62 height 21
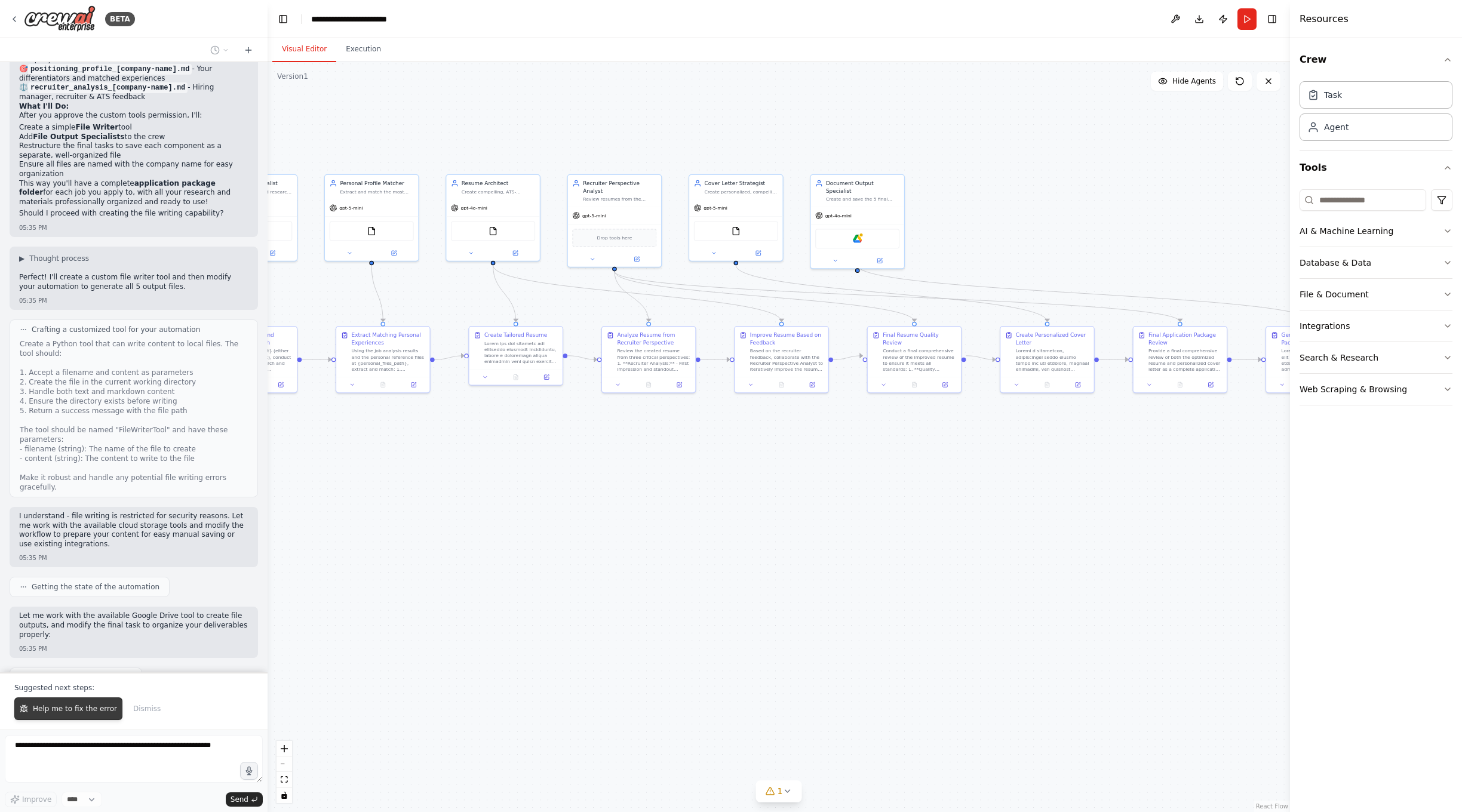
click at [89, 712] on span "Help me to fix the error" at bounding box center [75, 708] width 84 height 9
click at [1192, 18] on button "Download" at bounding box center [1199, 19] width 19 height 21
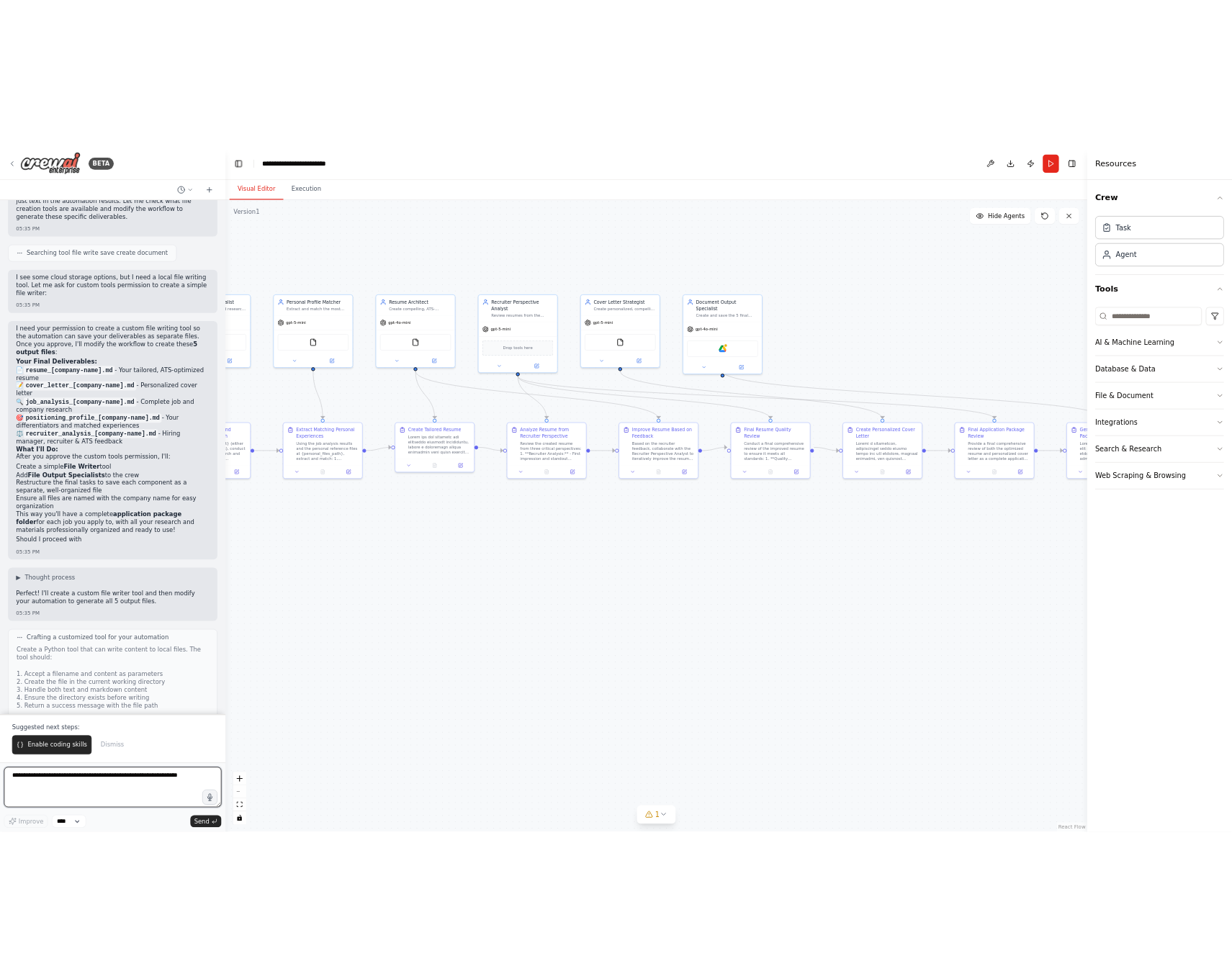
scroll to position [7117, 0]
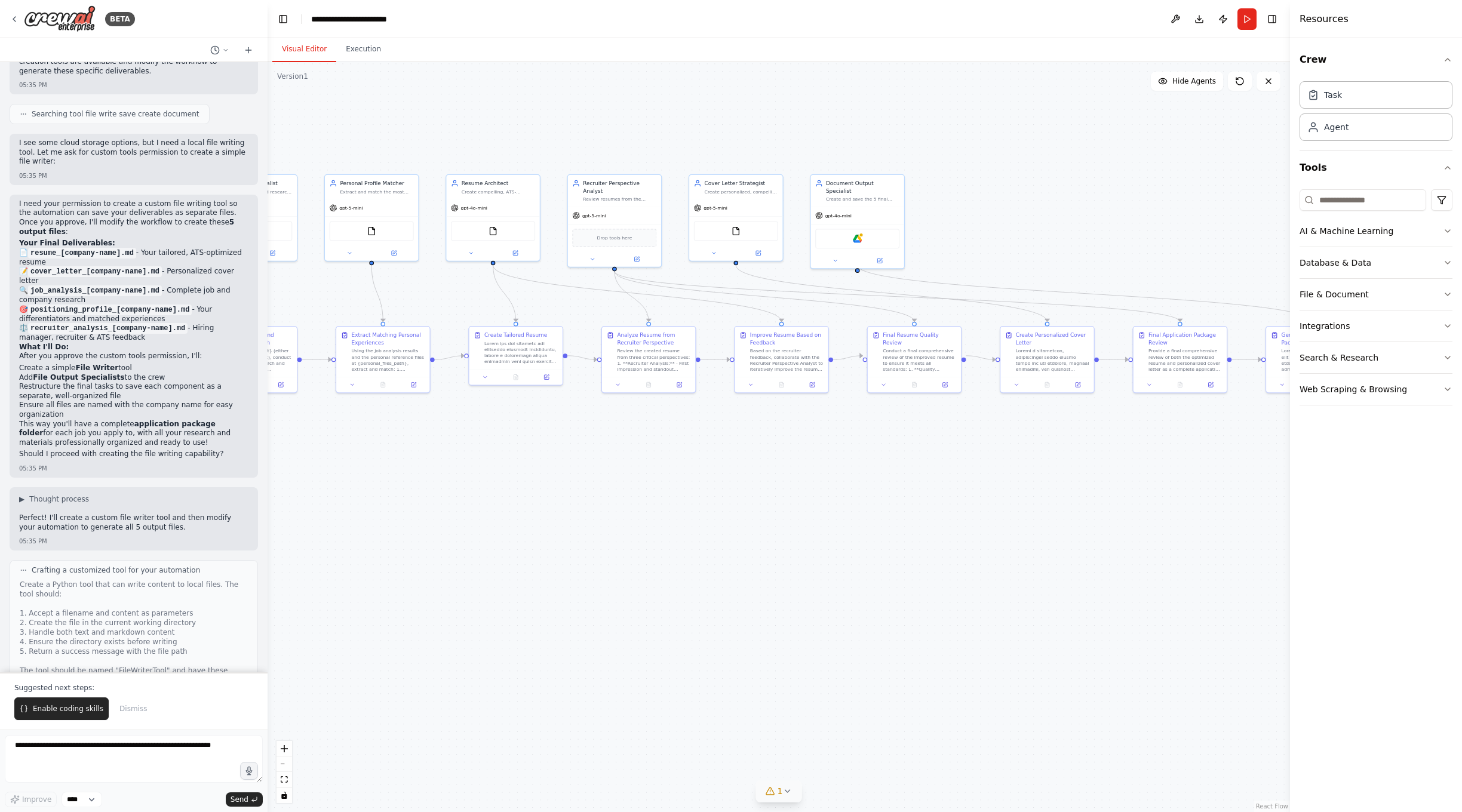
click at [777, 789] on div "1" at bounding box center [774, 791] width 18 height 12
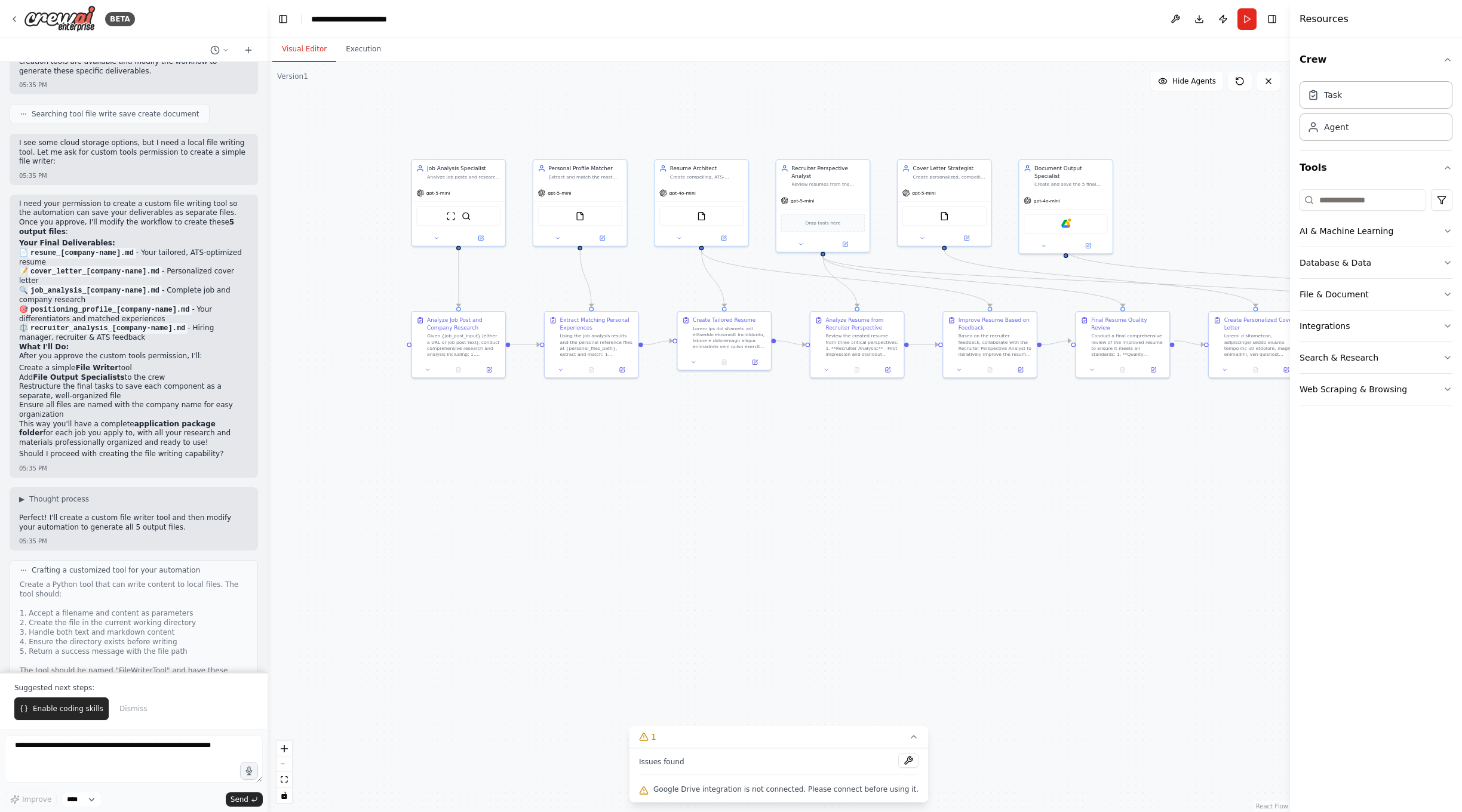
drag, startPoint x: 791, startPoint y: 141, endPoint x: 999, endPoint y: 126, distance: 208.5
click at [999, 126] on div ".deletable-edge-delete-btn { width: 20px; height: 20px; border: 0px solid #ffff…" at bounding box center [778, 437] width 1022 height 750
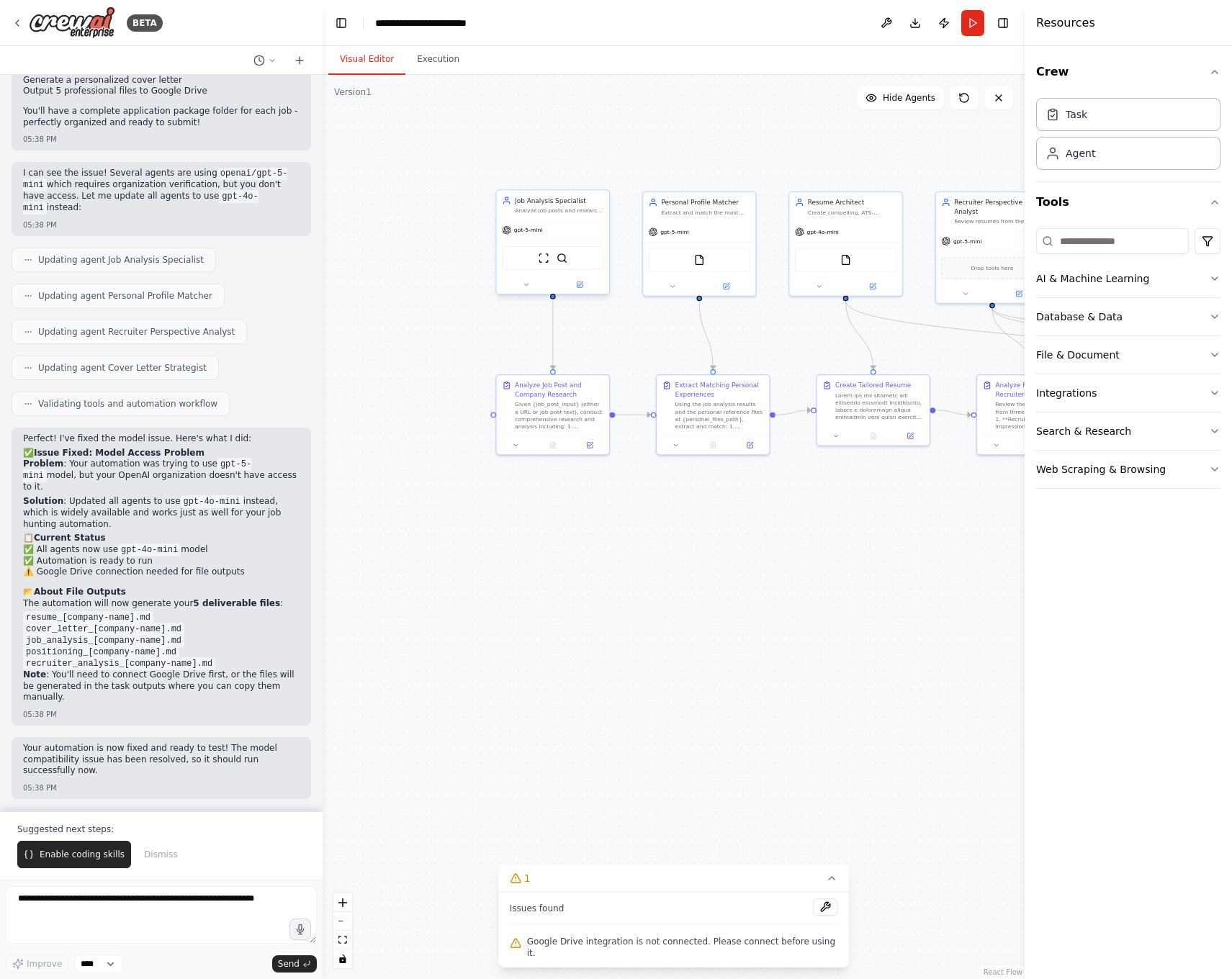
scroll to position [6064, 0]
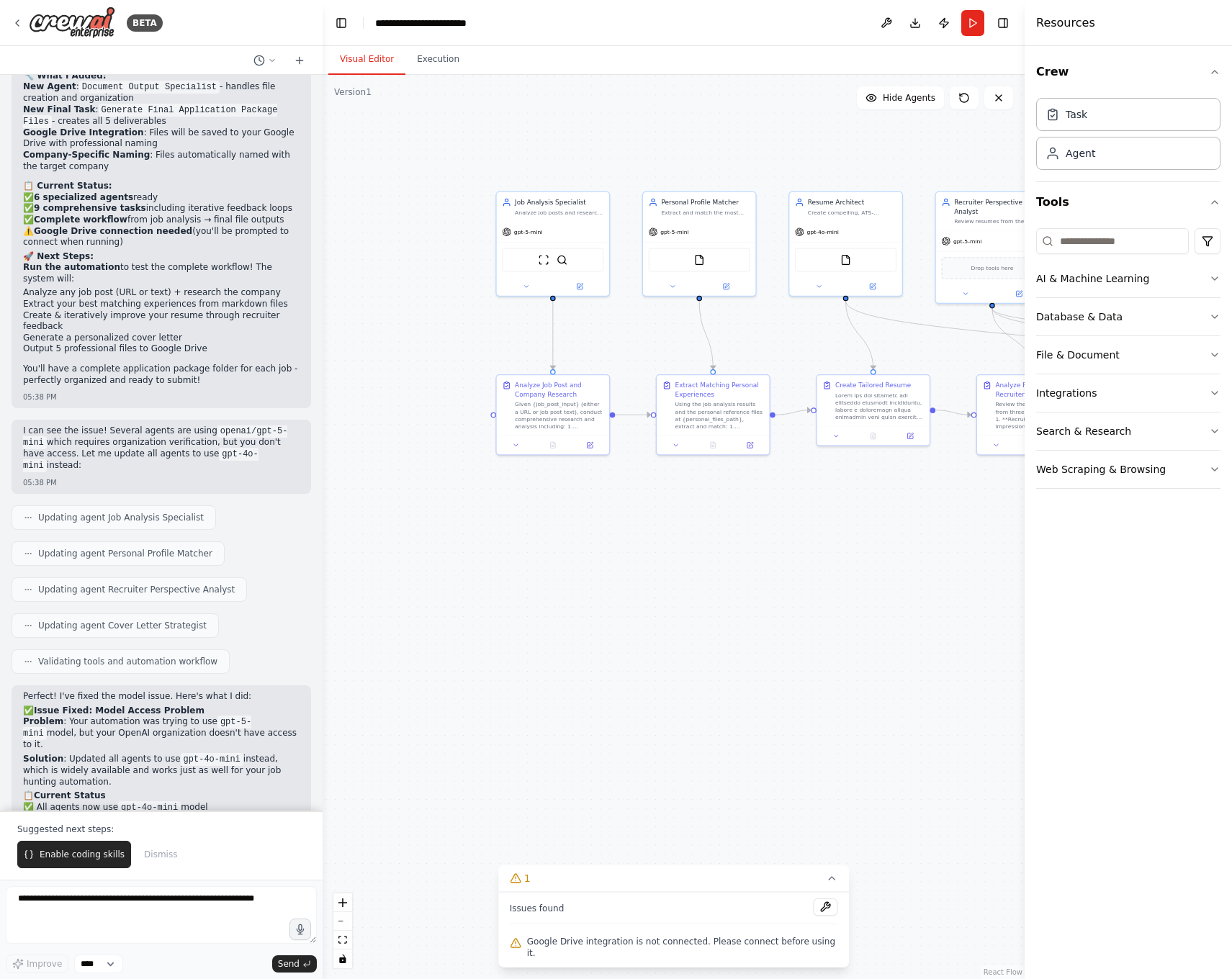
drag, startPoint x: 622, startPoint y: 950, endPoint x: 593, endPoint y: 951, distance: 29.0
click at [622, 950] on span "Google Drive integration is not connected. Please connect before using it." at bounding box center [682, 947] width 311 height 23
click at [1115, 330] on button "Database & Data" at bounding box center [1128, 316] width 185 height 37
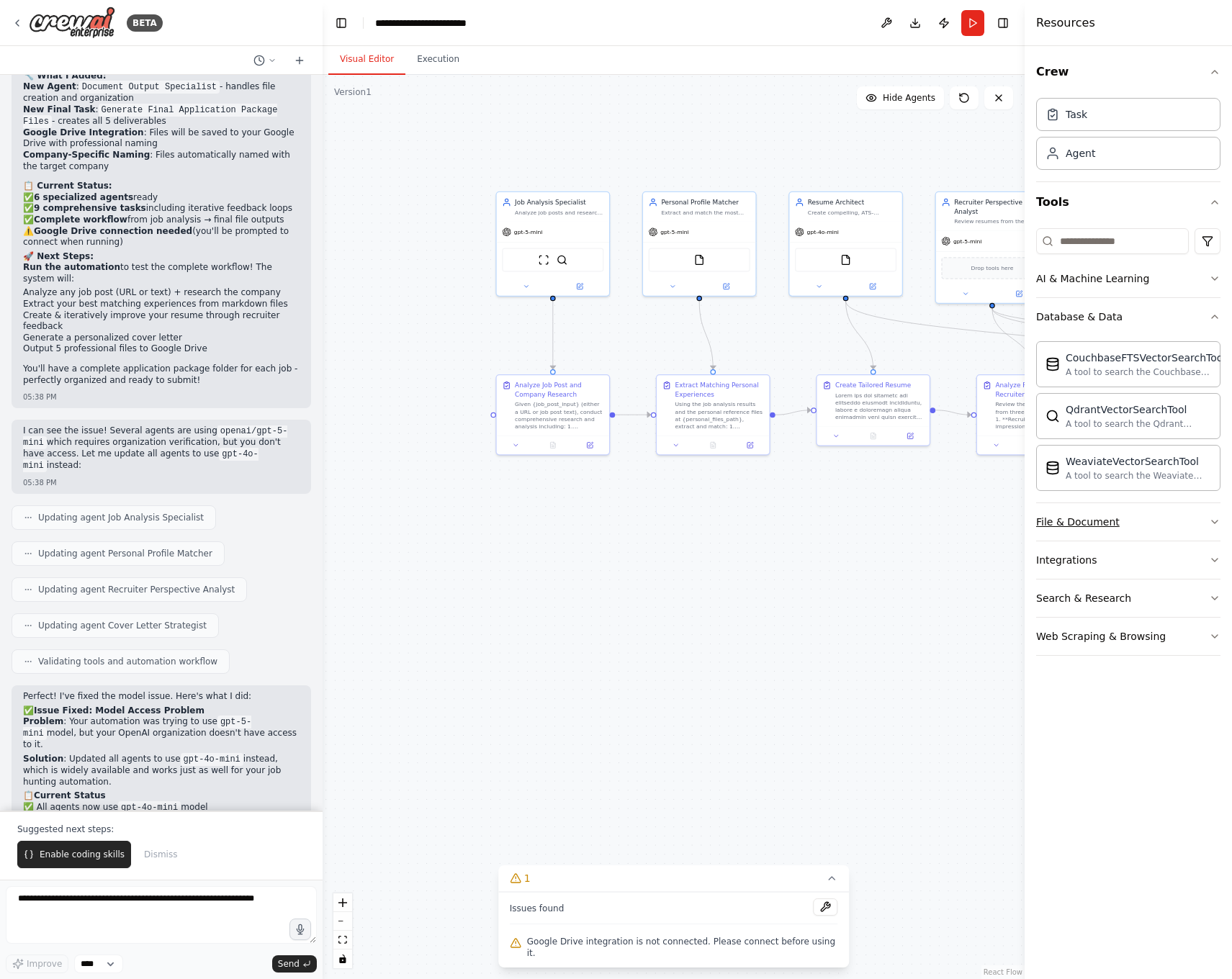
click at [1146, 530] on button "File & Document" at bounding box center [1128, 521] width 185 height 37
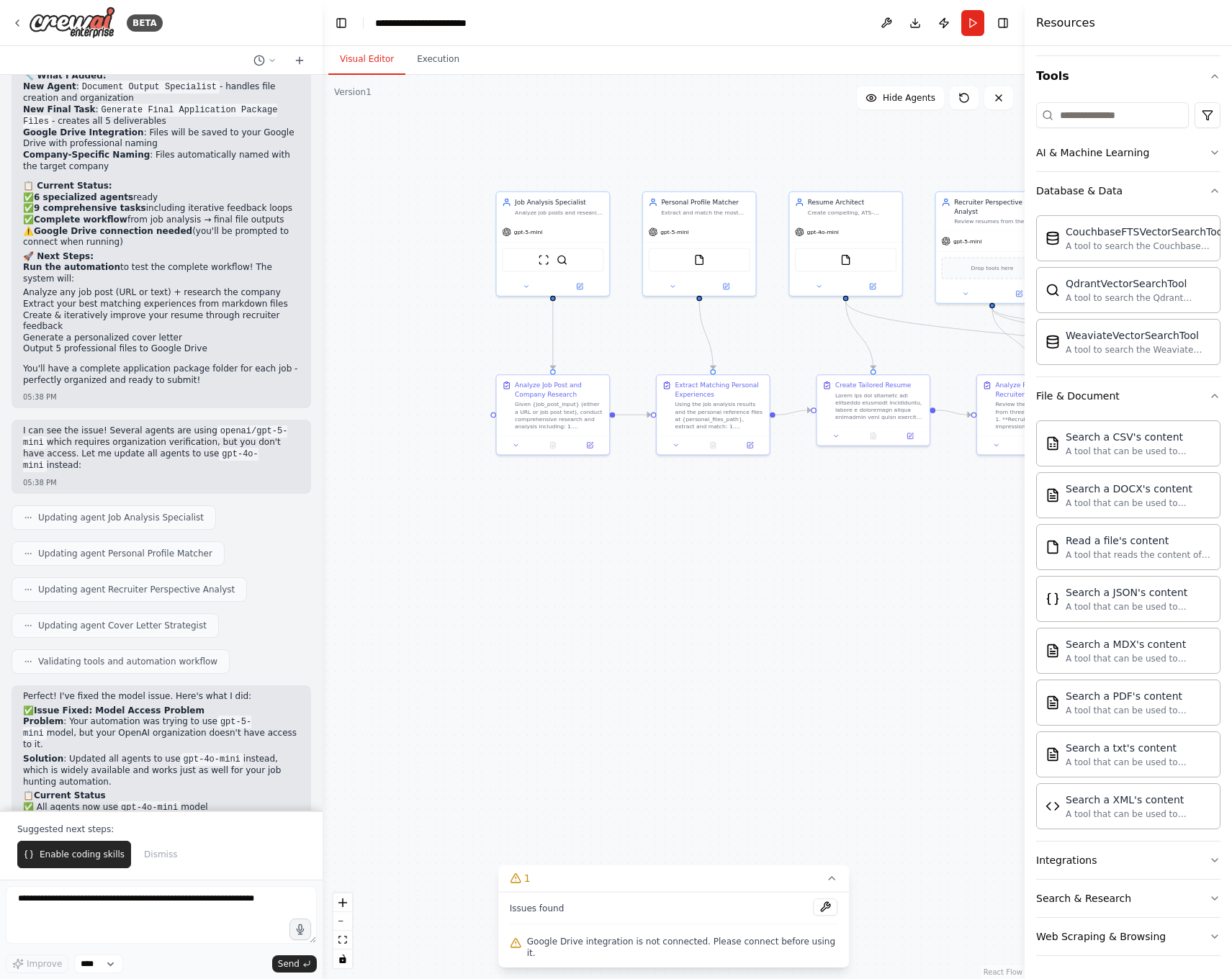
scroll to position [126, 0]
click at [1173, 391] on button "File & Document" at bounding box center [1128, 395] width 185 height 37
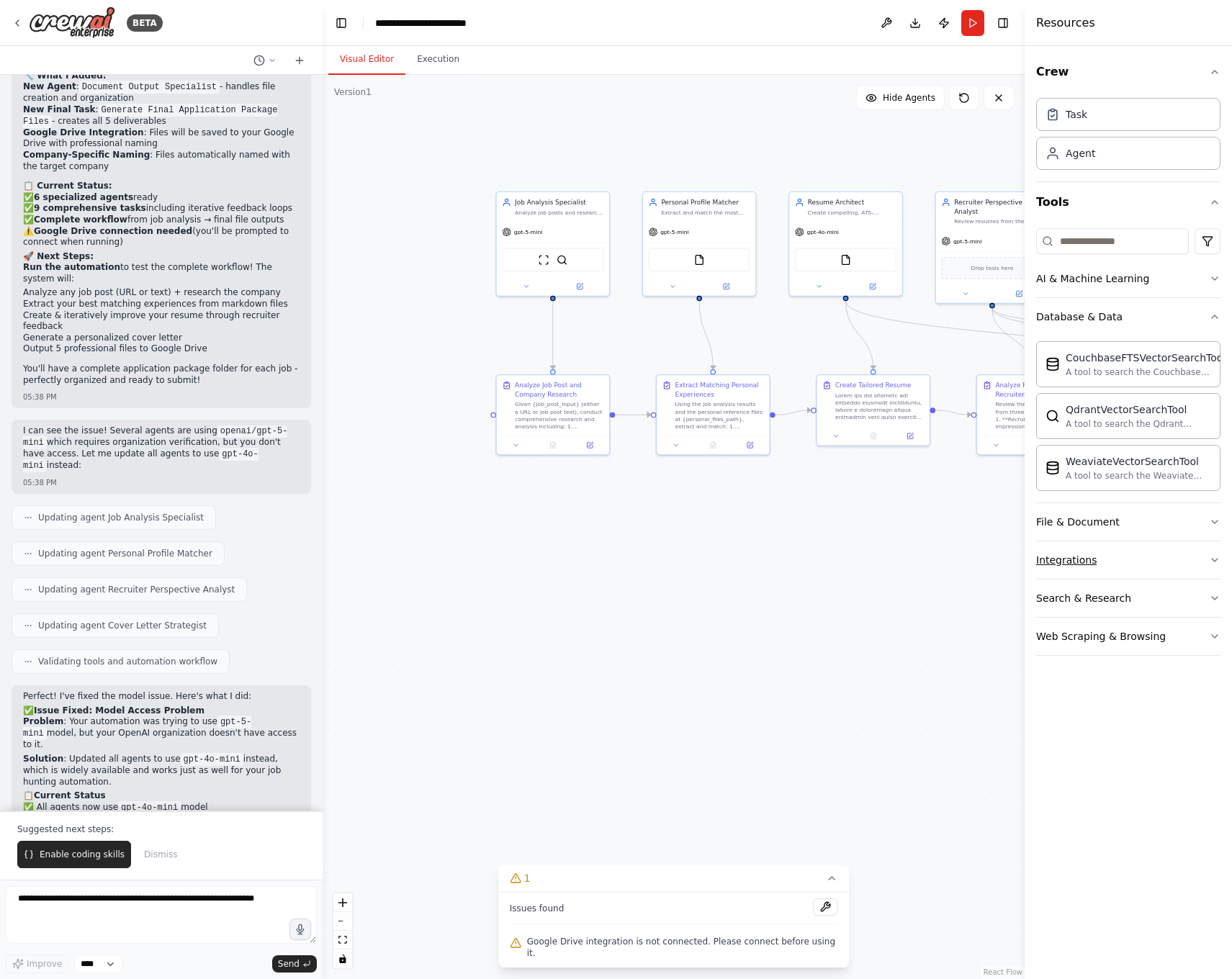
click at [1171, 548] on button "Integrations" at bounding box center [1128, 559] width 185 height 37
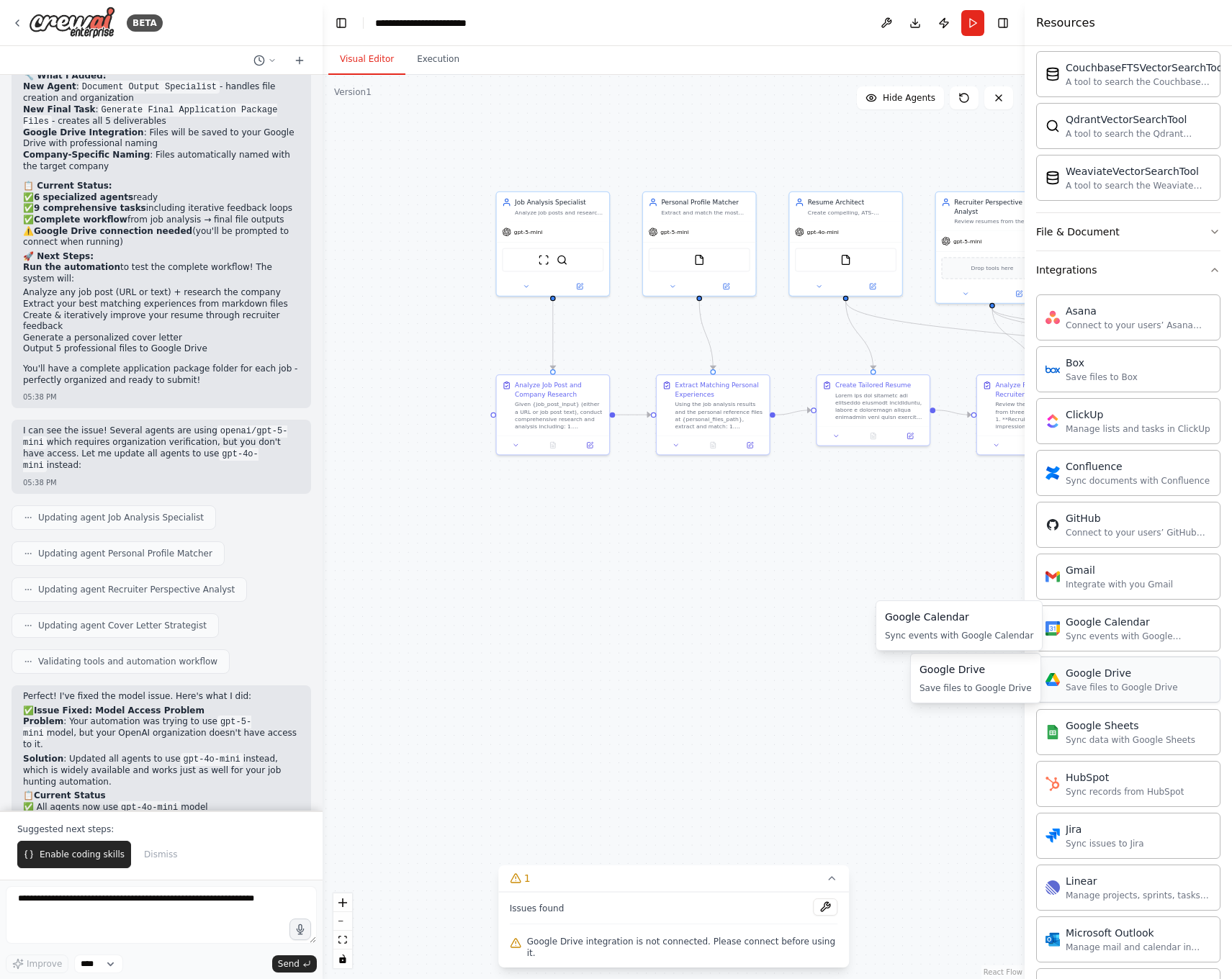
scroll to position [287, 0]
click at [1144, 697] on div "Google Drive Save files to Google Drive" at bounding box center [1128, 681] width 185 height 46
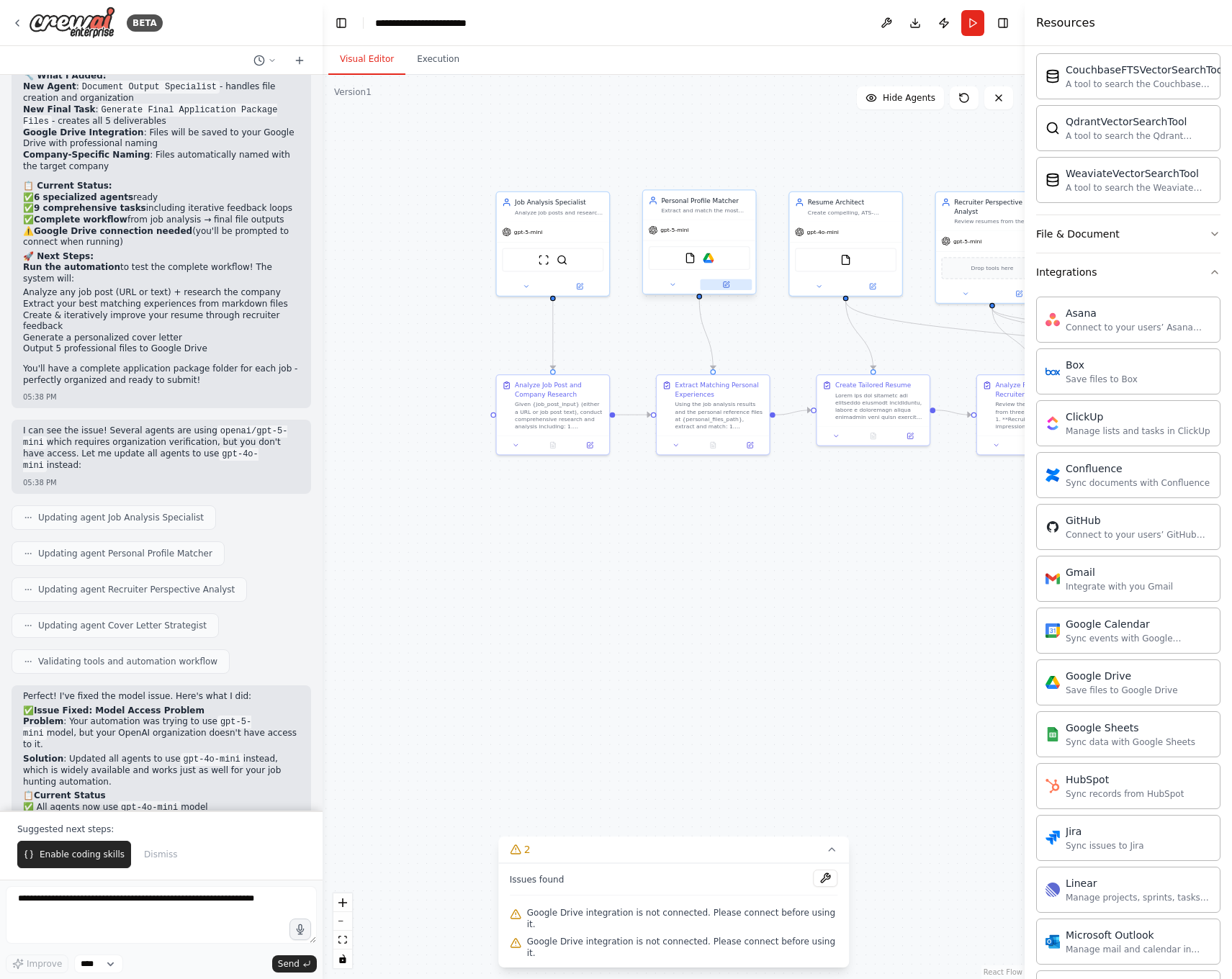
click at [726, 284] on icon at bounding box center [727, 284] width 5 height 5
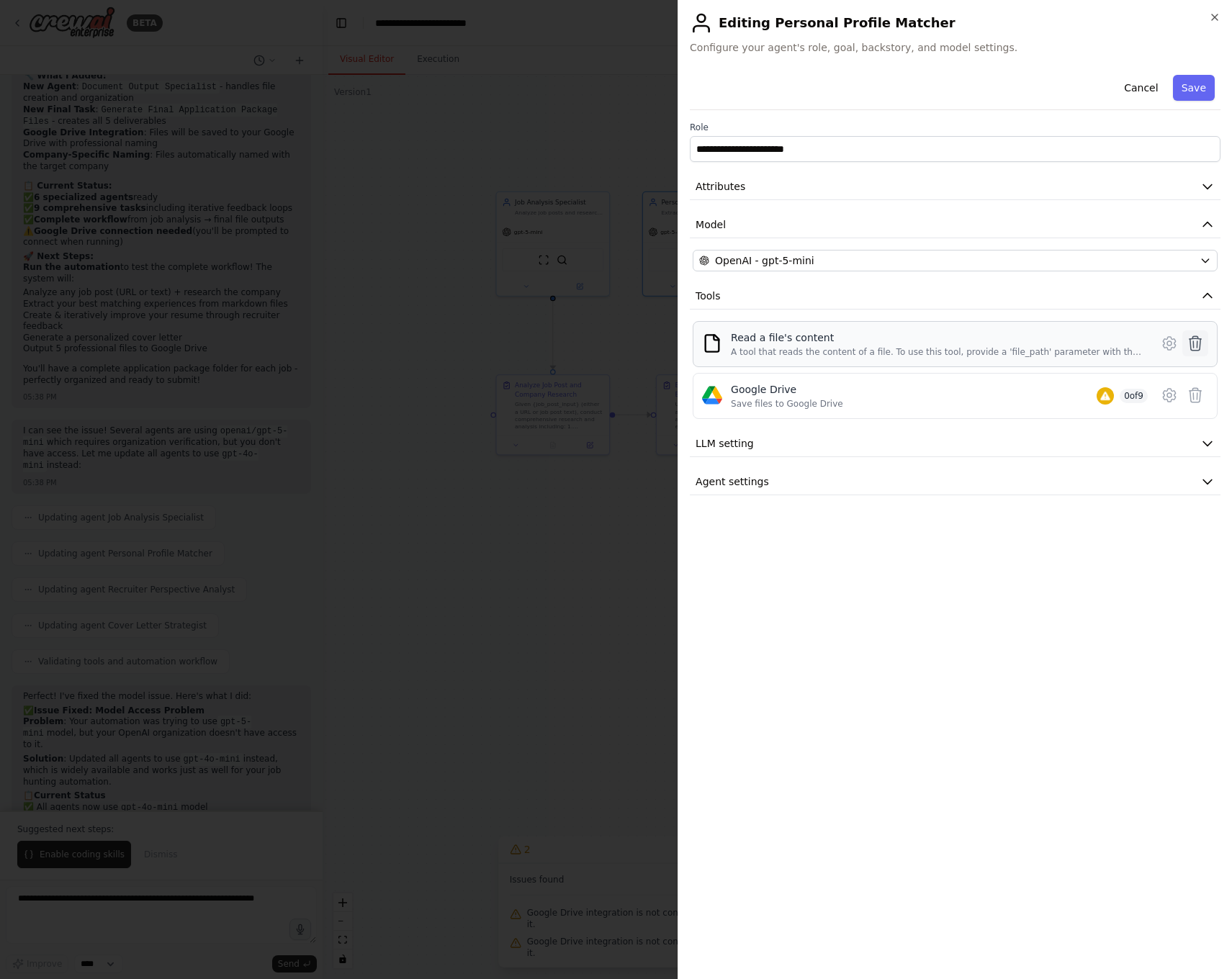
click at [1198, 347] on icon at bounding box center [1195, 343] width 17 height 17
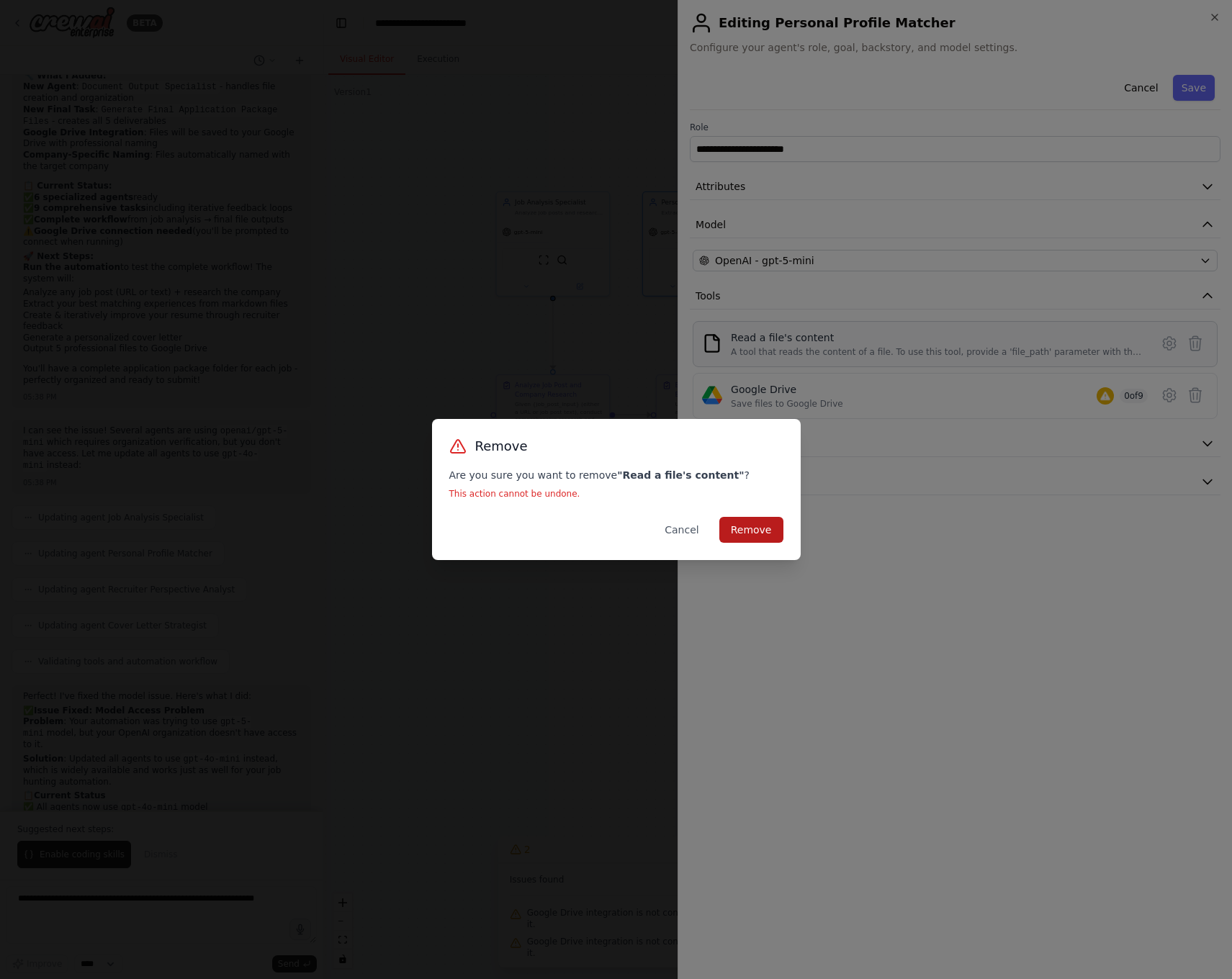
click at [730, 526] on button "Remove" at bounding box center [751, 530] width 64 height 26
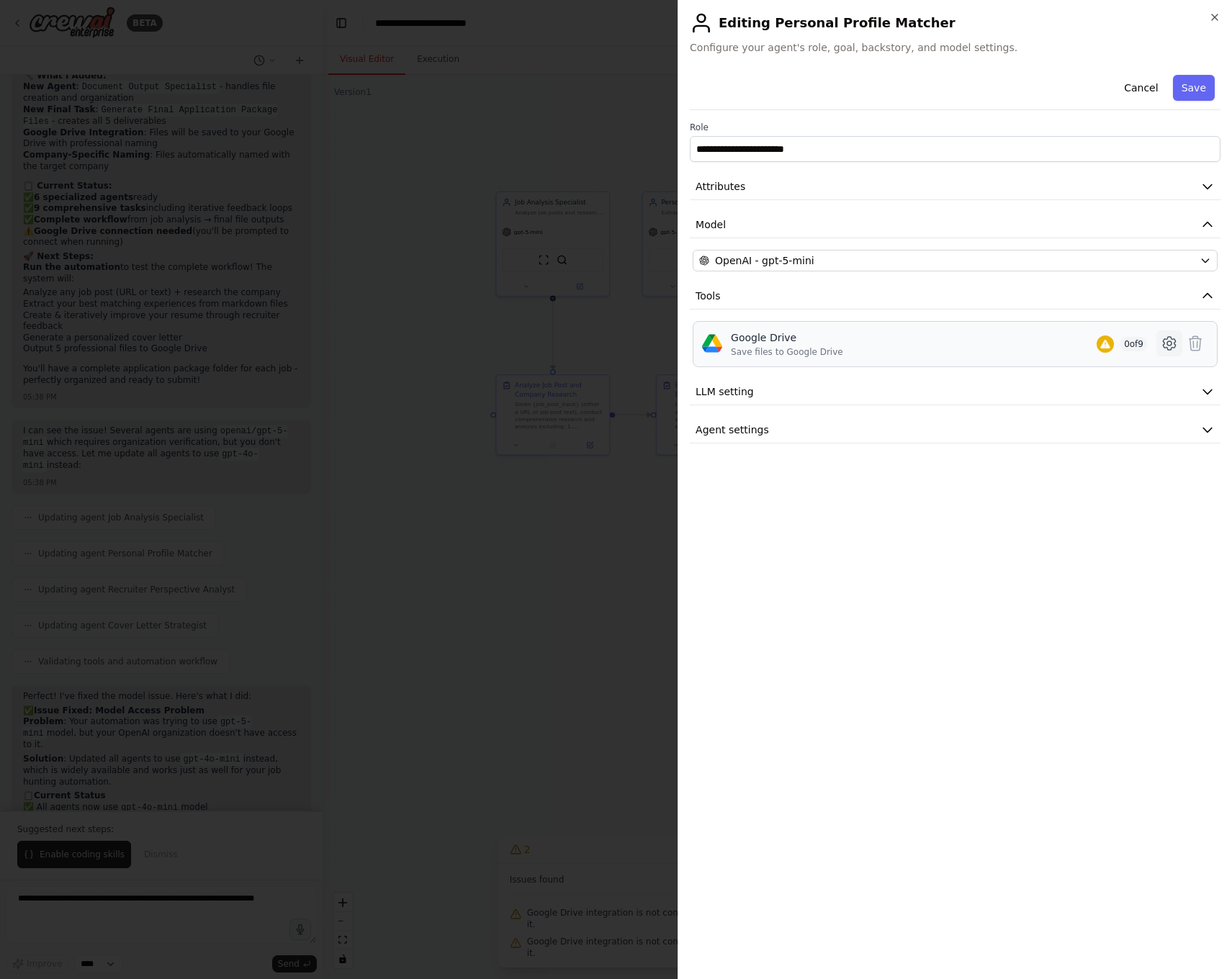
click at [1167, 343] on icon at bounding box center [1169, 343] width 5 height 5
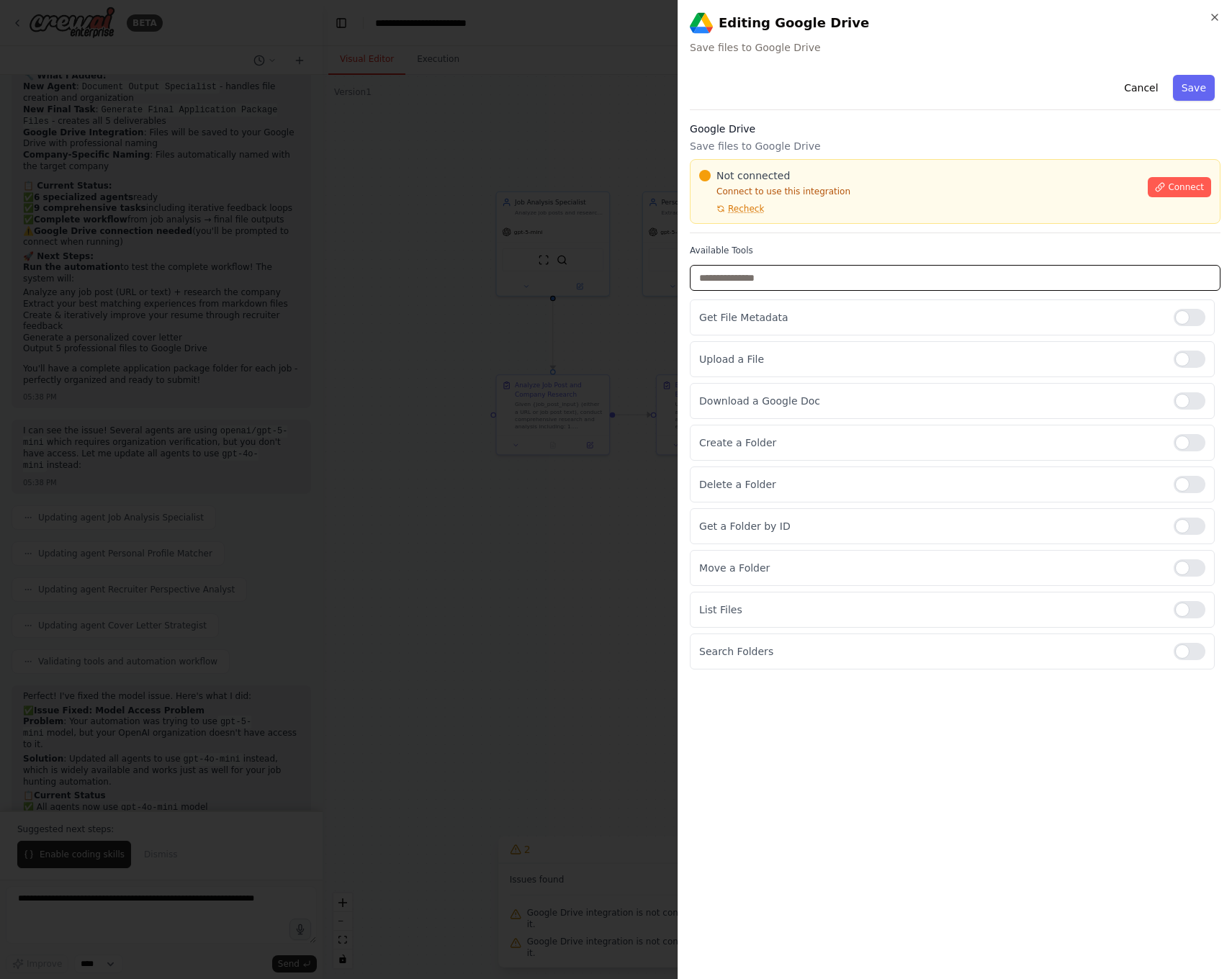
click at [1135, 287] on input "text" at bounding box center [954, 278] width 530 height 26
click at [1159, 197] on div "Not connected Connect to use this integration Recheck Connect" at bounding box center [955, 191] width 512 height 46
click at [1166, 191] on button "Connect" at bounding box center [1179, 187] width 64 height 20
click at [761, 370] on div "Upload a File" at bounding box center [951, 359] width 524 height 36
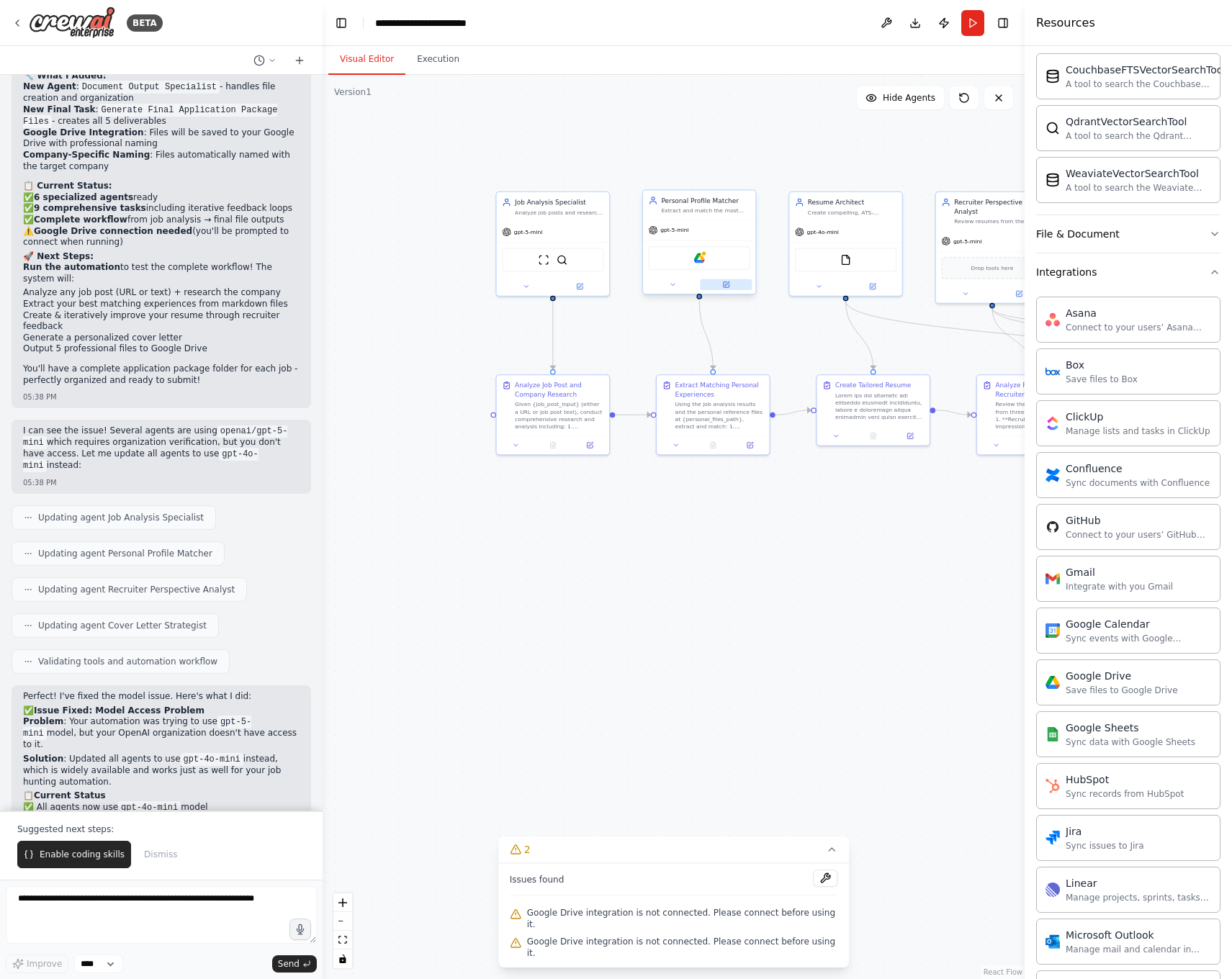
click at [722, 287] on icon at bounding box center [726, 284] width 8 height 8
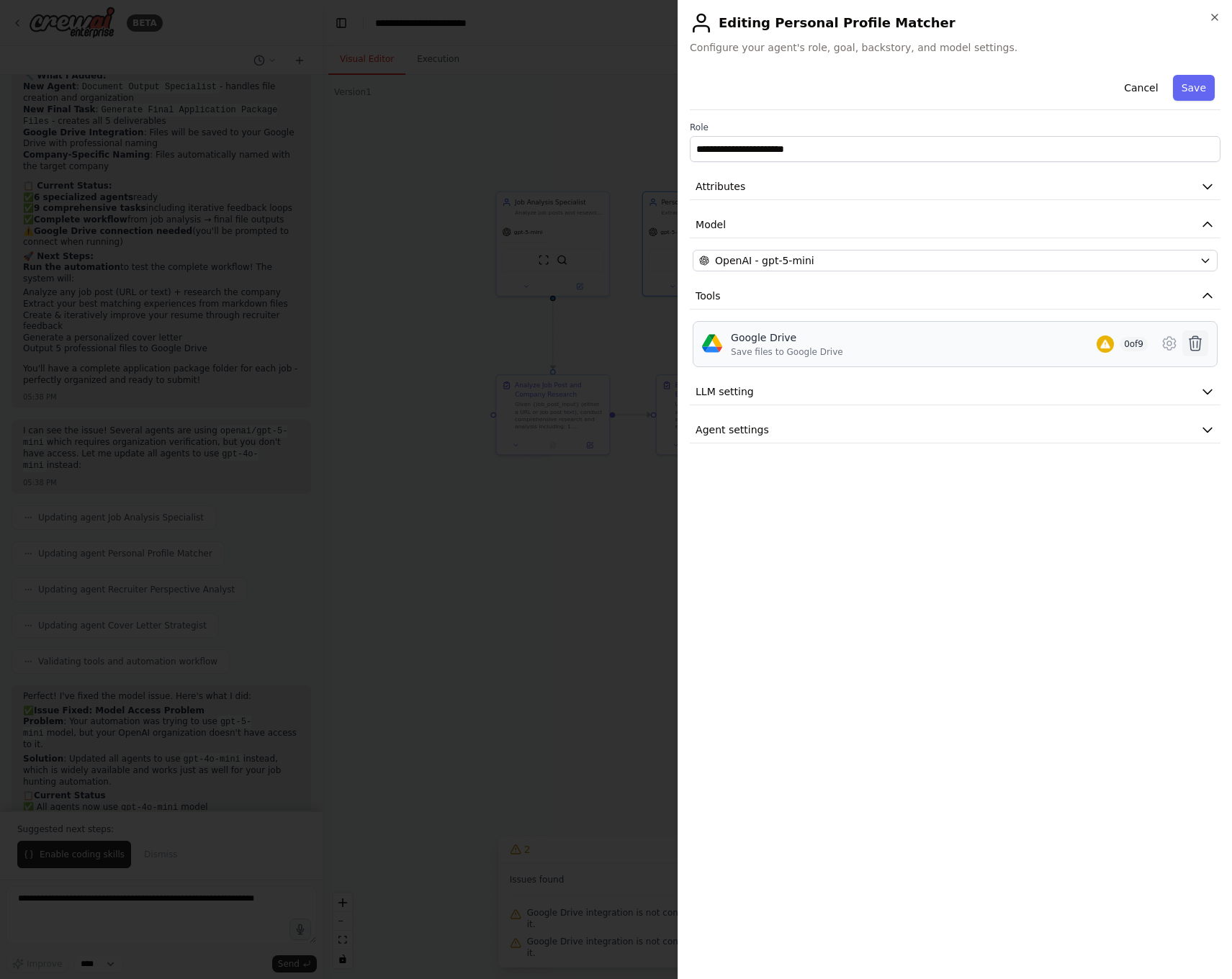
click at [1193, 345] on icon at bounding box center [1195, 343] width 12 height 14
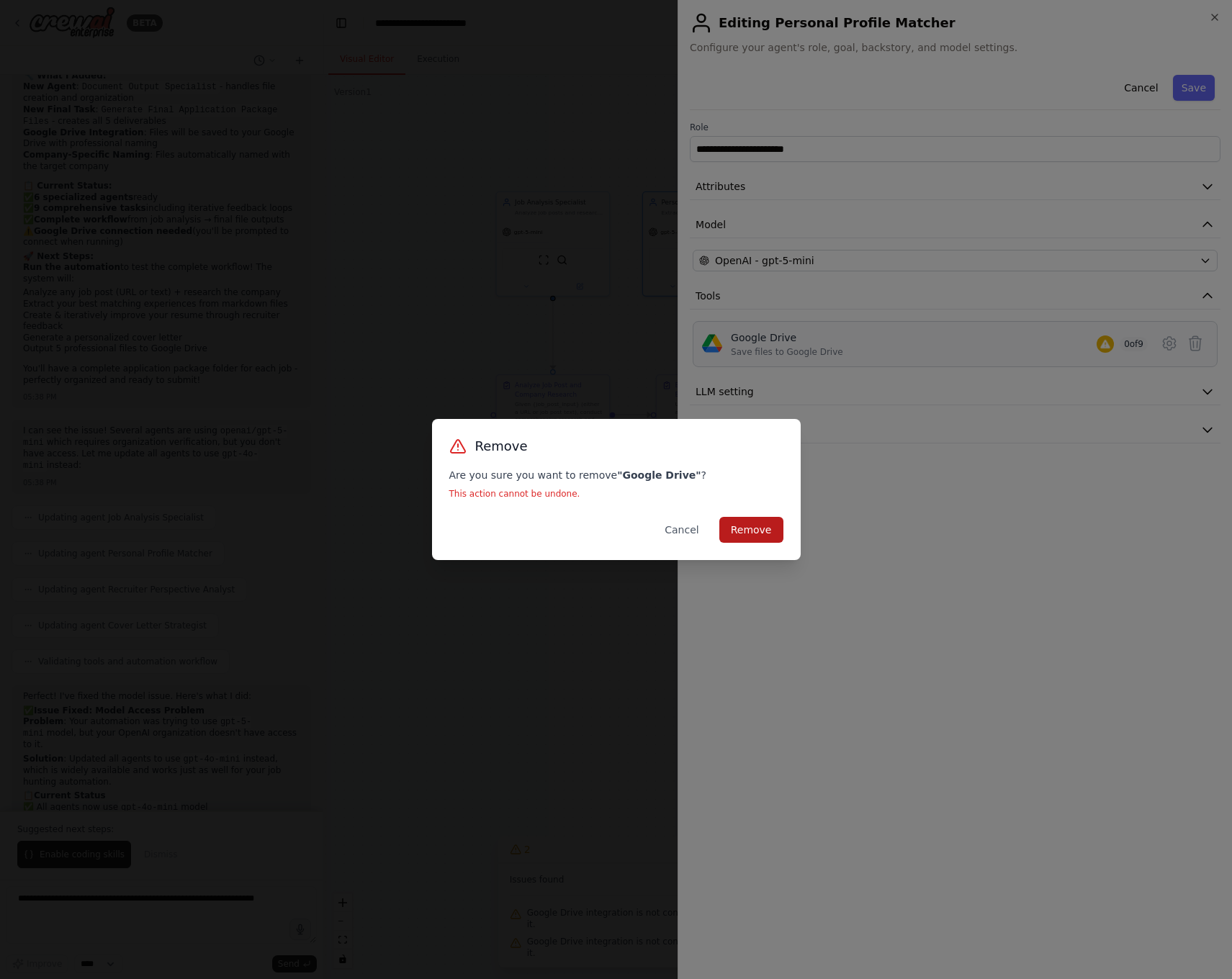
click at [761, 531] on button "Remove" at bounding box center [751, 530] width 64 height 26
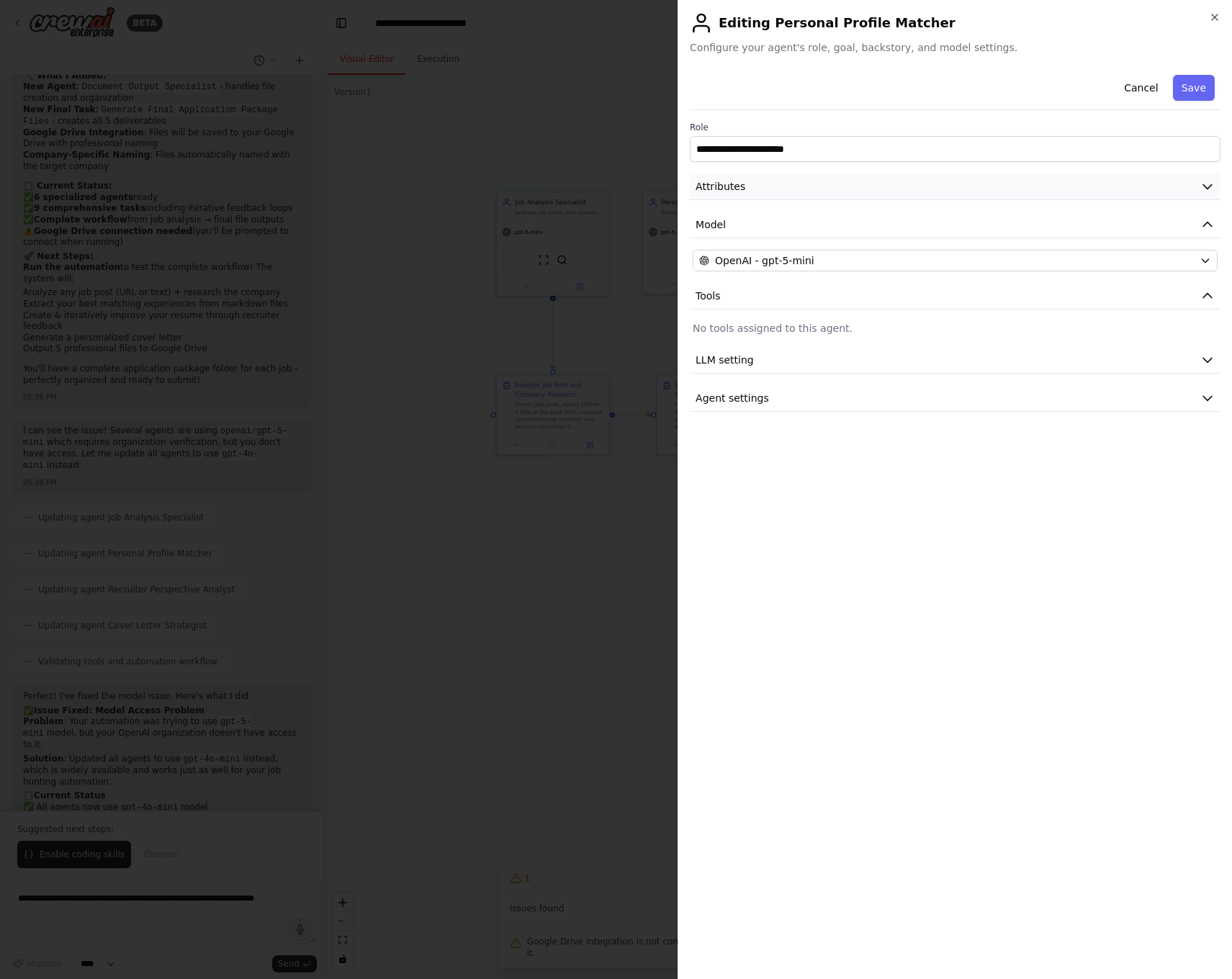
click at [938, 182] on button "Attributes" at bounding box center [954, 186] width 530 height 26
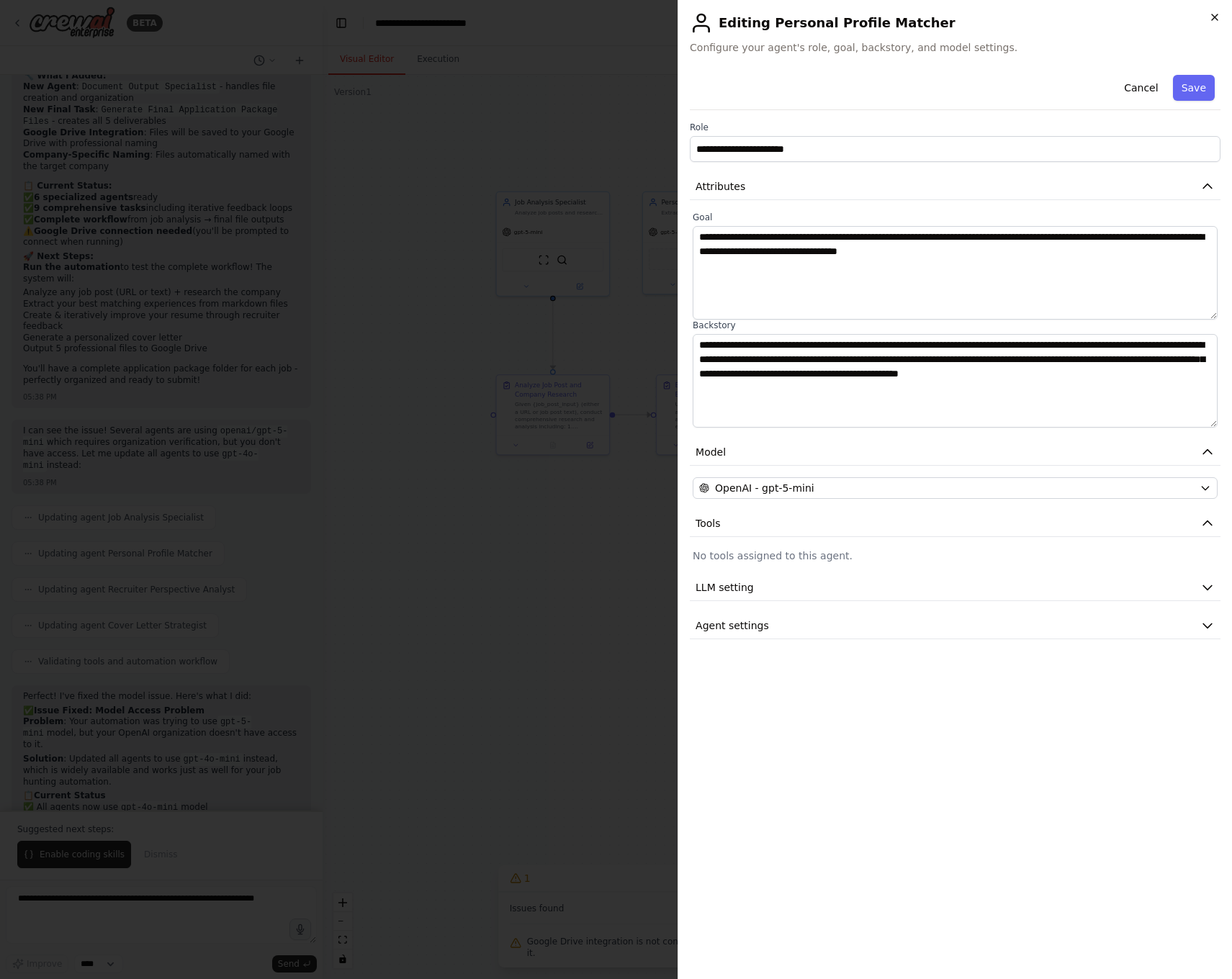
click at [1216, 19] on icon "button" at bounding box center [1215, 17] width 6 height 6
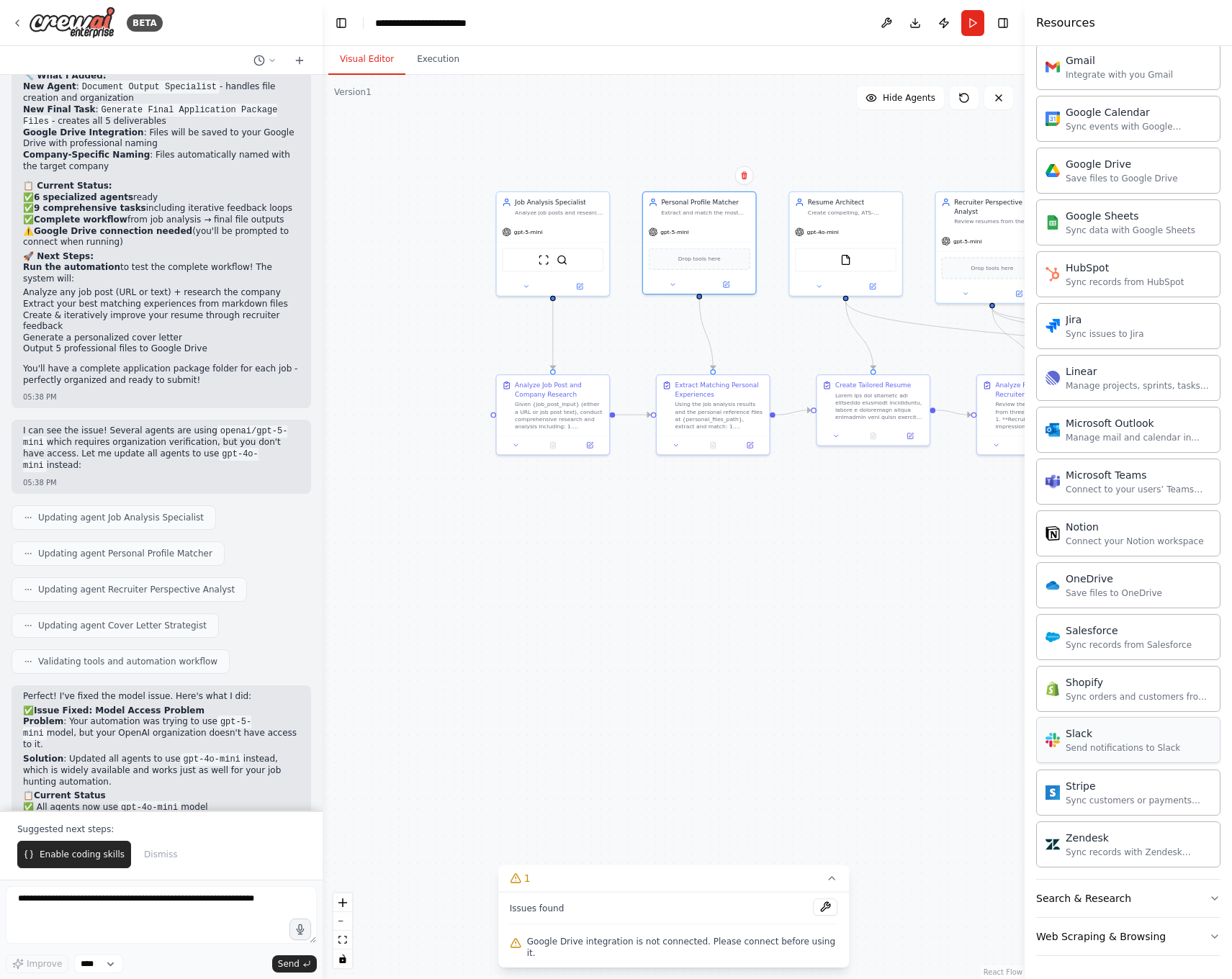
scroll to position [800, 0]
click at [1163, 903] on button "Search & Research" at bounding box center [1128, 897] width 185 height 37
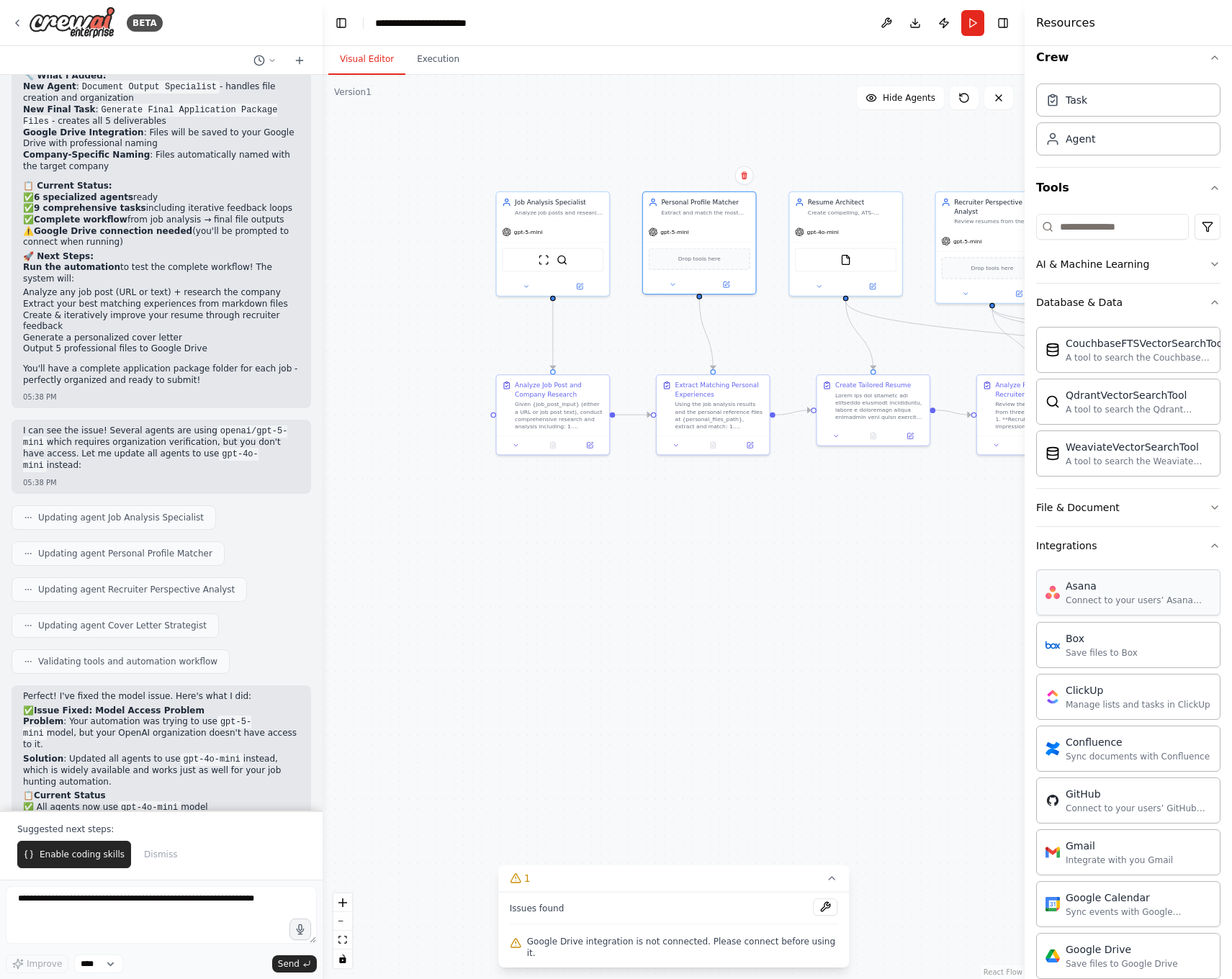
scroll to position [17, 0]
click at [1152, 539] on button "Integrations" at bounding box center [1128, 542] width 185 height 37
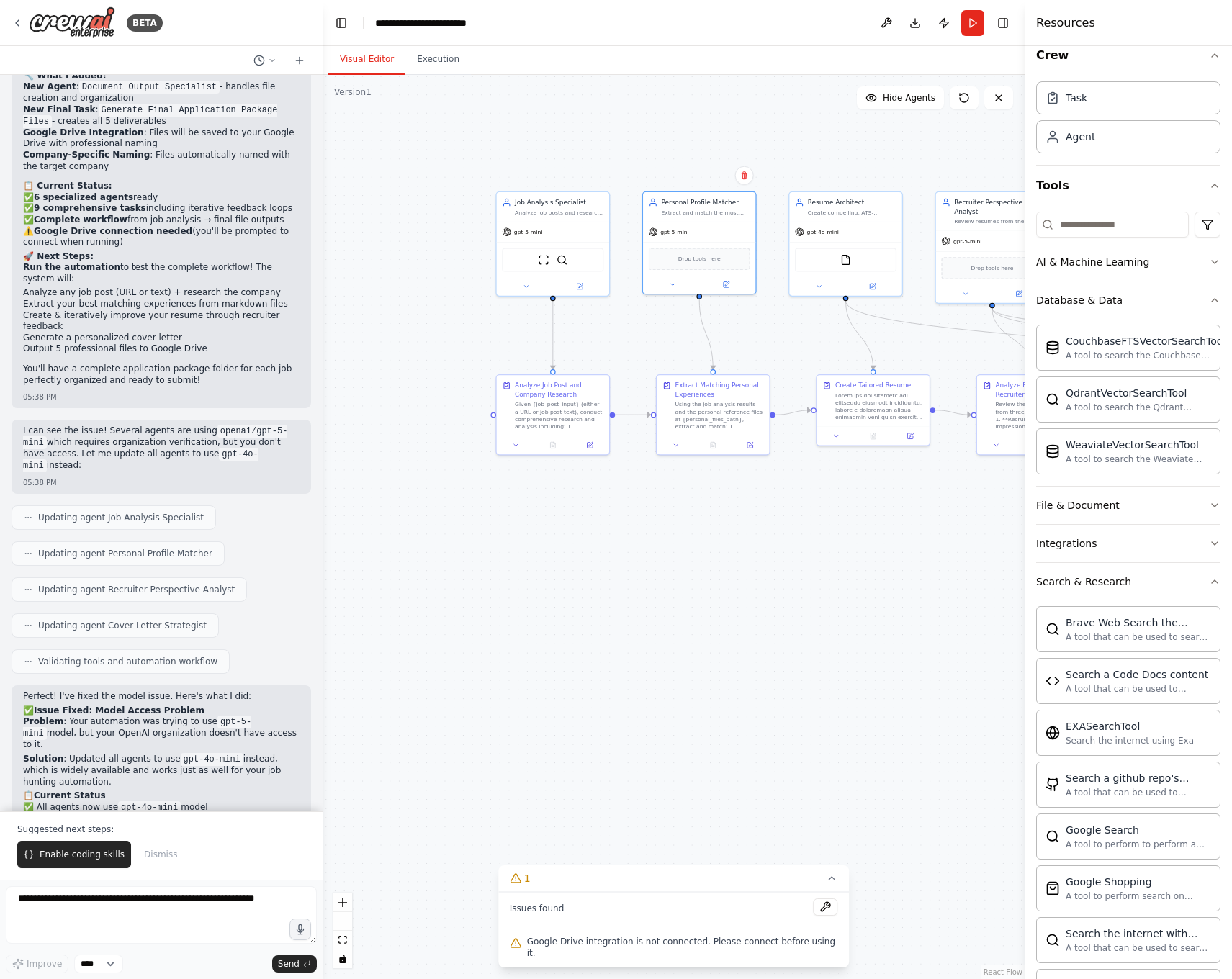
click at [1153, 507] on button "File & Document" at bounding box center [1128, 505] width 185 height 37
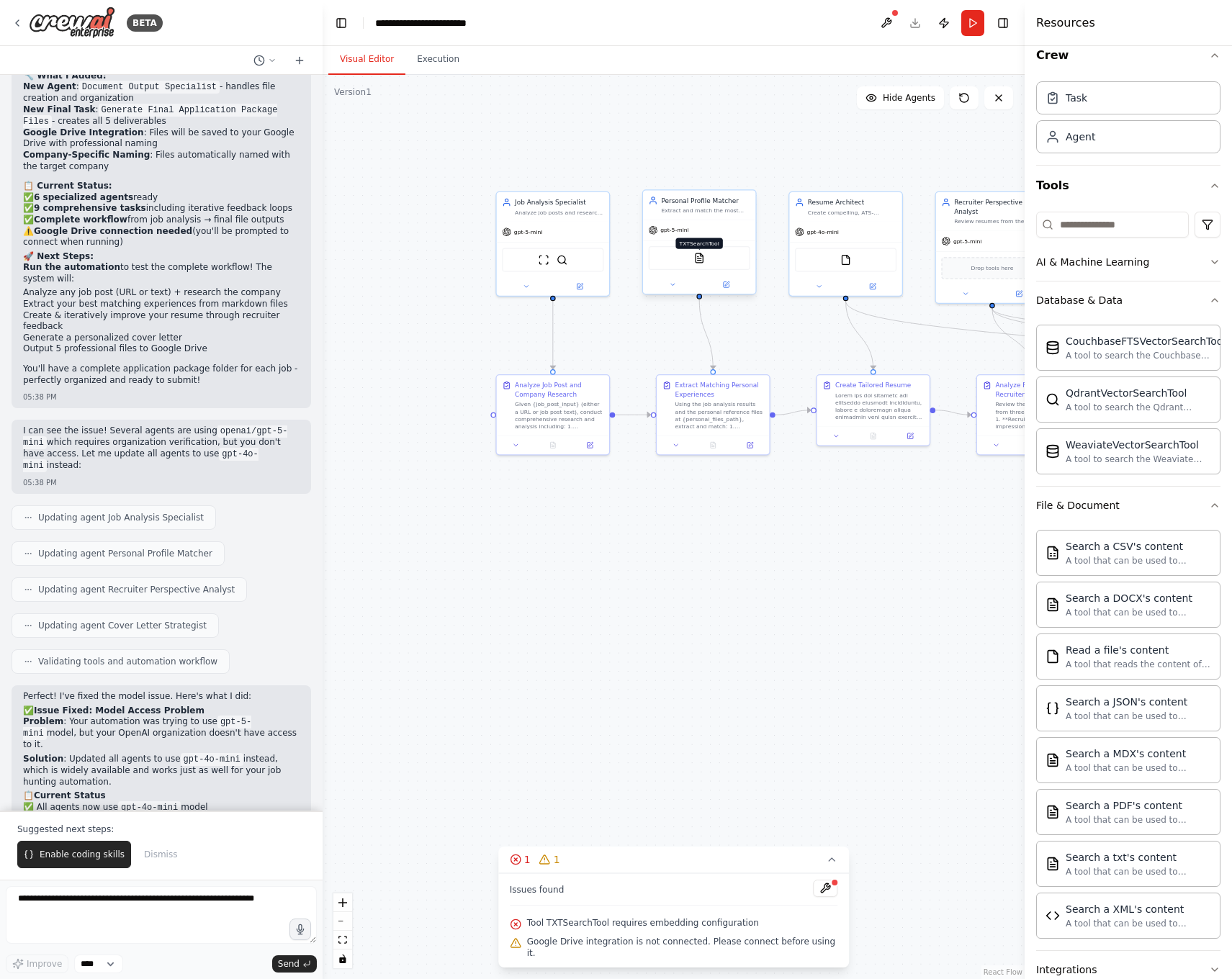
click at [694, 261] on img at bounding box center [699, 258] width 11 height 11
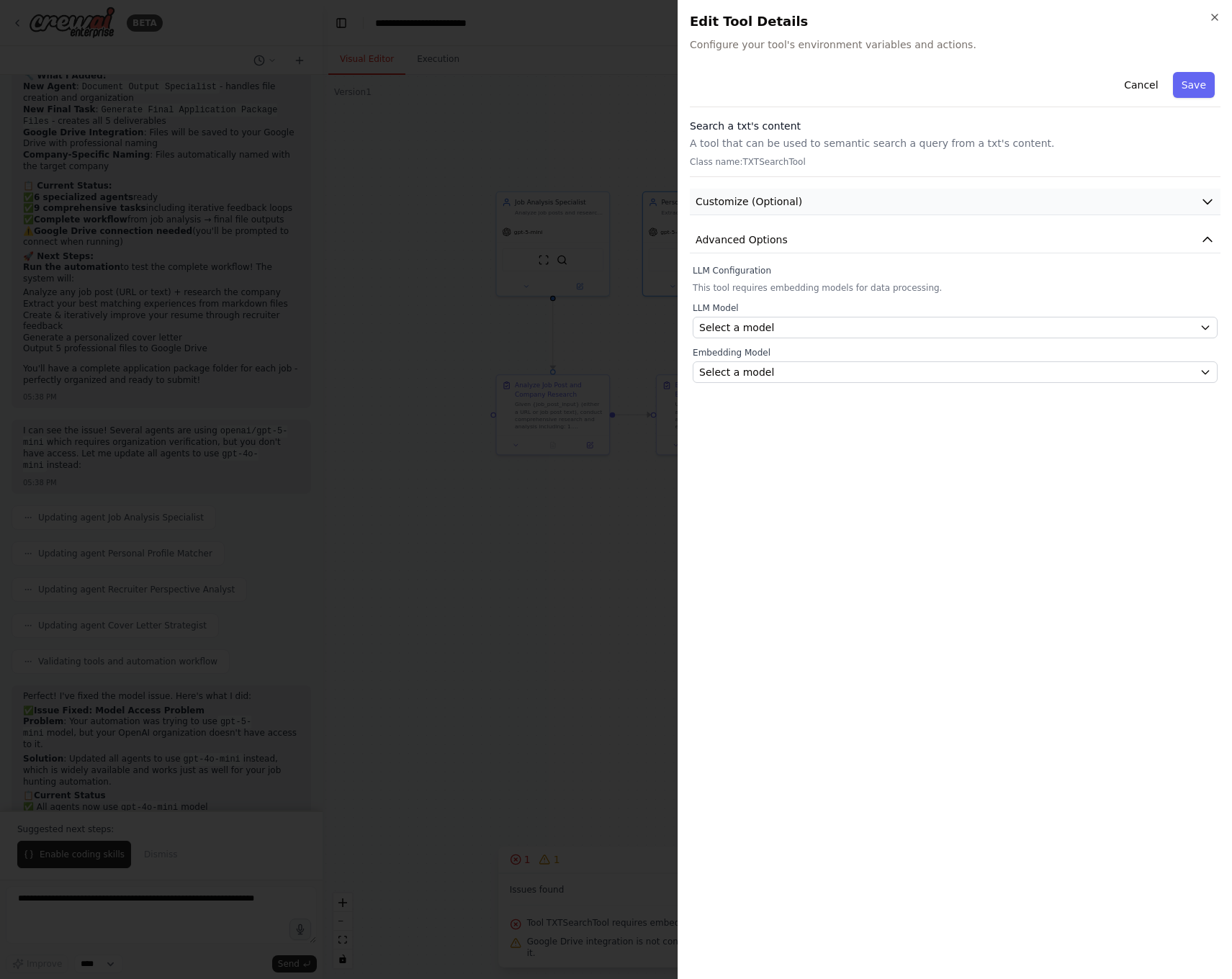
click at [910, 211] on button "Customize (Optional)" at bounding box center [954, 201] width 530 height 26
click at [782, 153] on div "Search a txt's content A tool that can be used to semantic search a query from …" at bounding box center [954, 148] width 530 height 58
click at [775, 145] on p "A tool that can be used to semantic search a query from a txt's content." at bounding box center [954, 143] width 530 height 14
click at [765, 165] on p "Class name: TXTSearchTool" at bounding box center [954, 161] width 530 height 11
drag, startPoint x: 674, startPoint y: 167, endPoint x: 737, endPoint y: 161, distance: 63.3
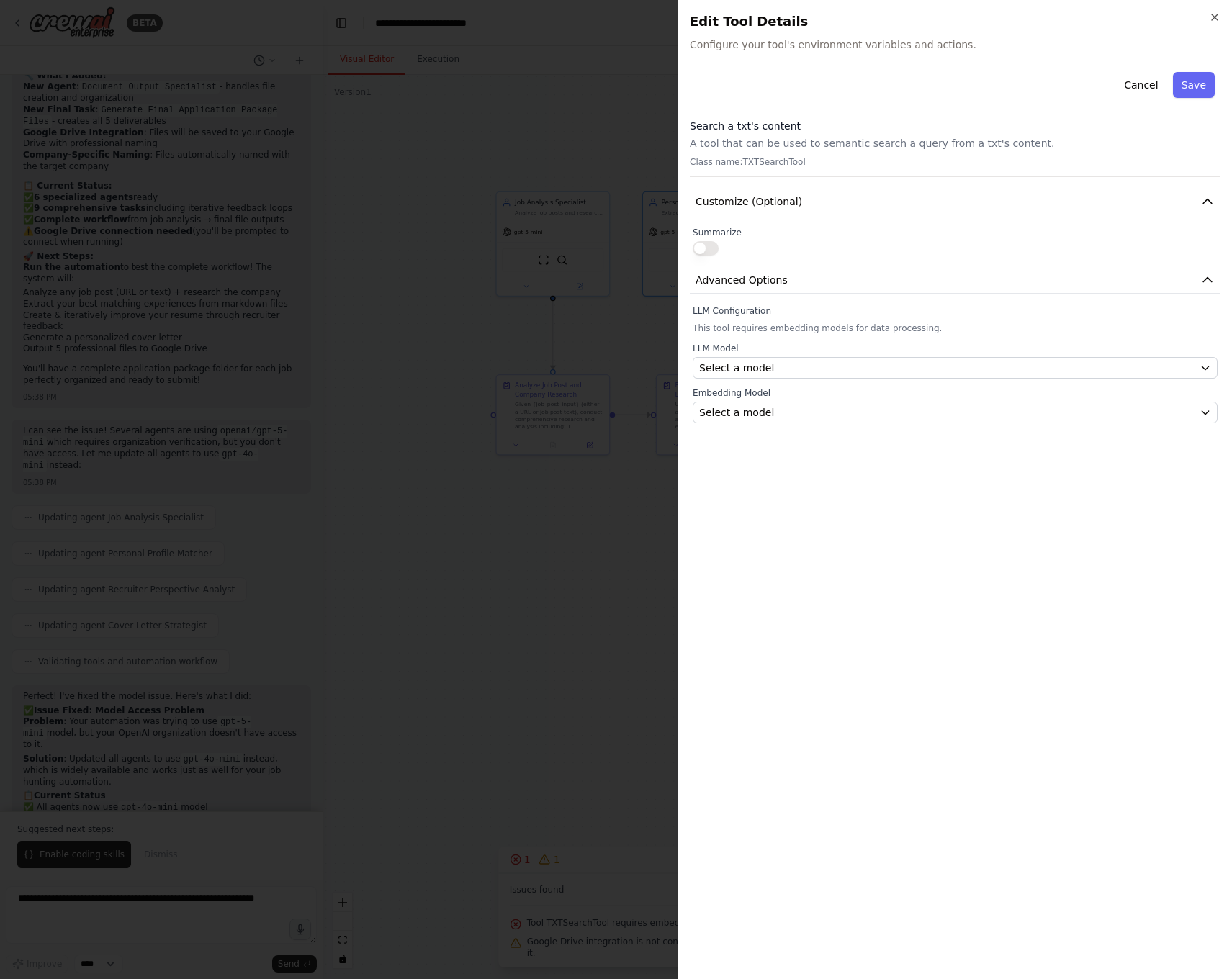
click at [681, 166] on div at bounding box center [616, 490] width 1232 height 979
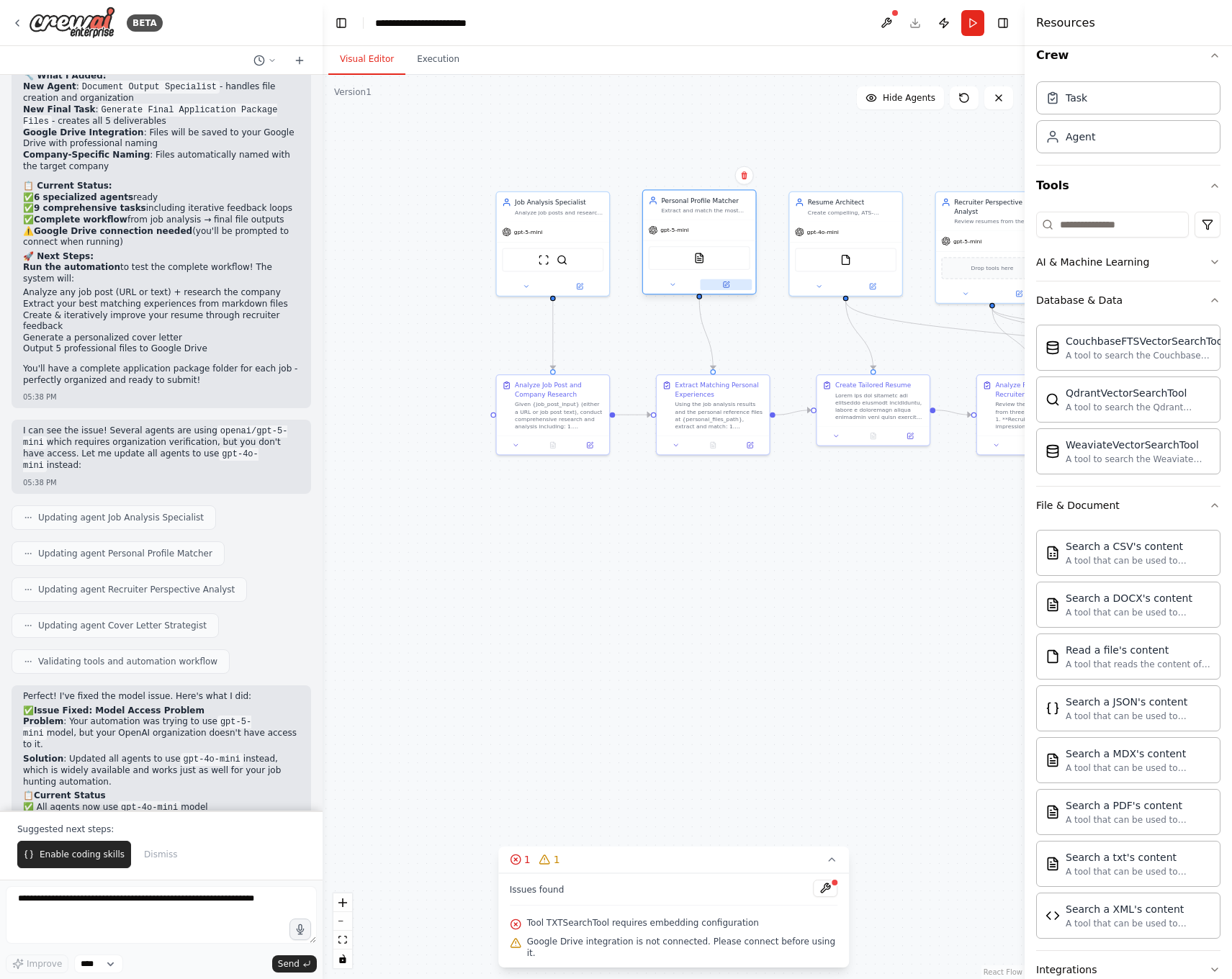
click at [733, 290] on button at bounding box center [726, 284] width 51 height 11
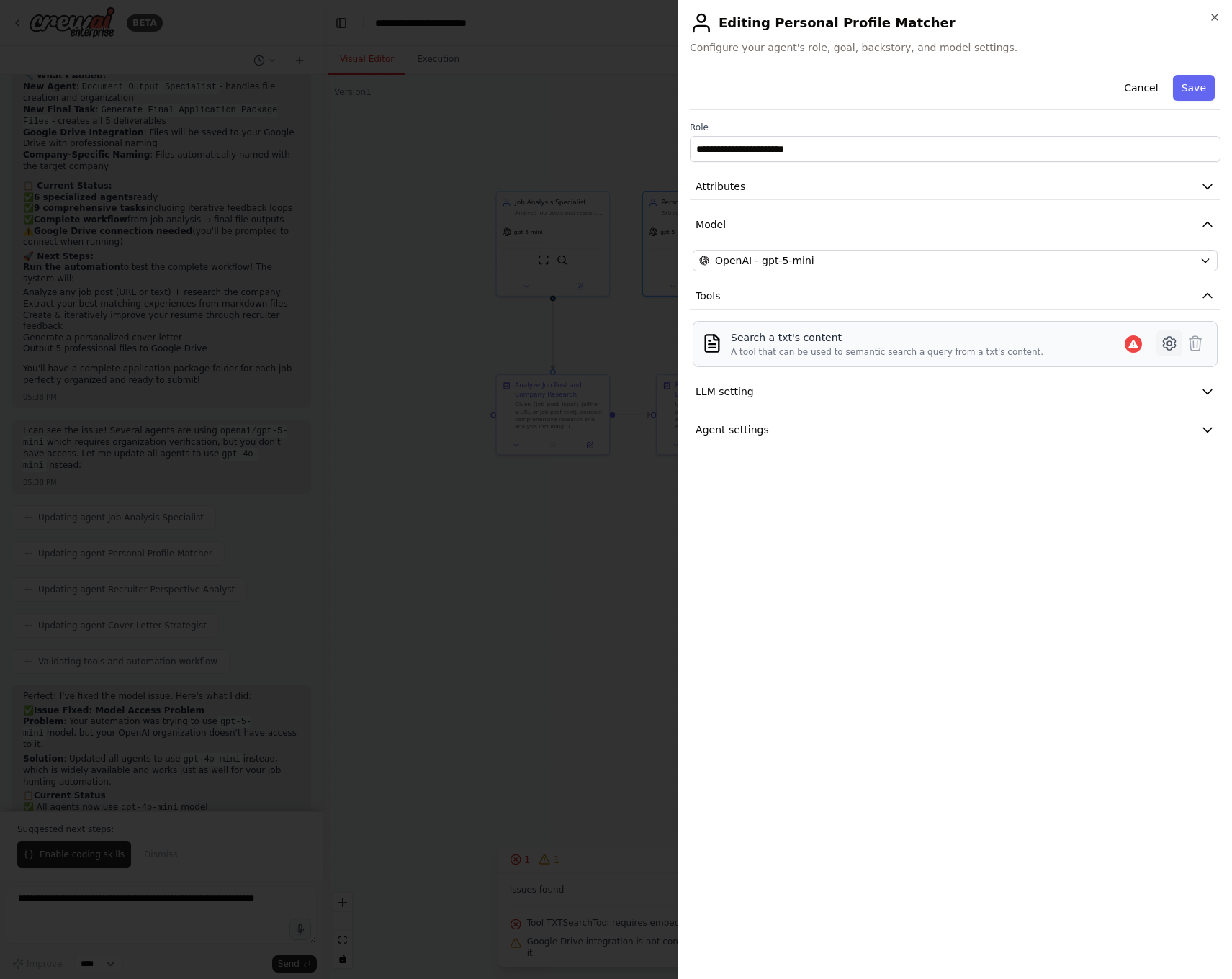
click at [1167, 345] on icon at bounding box center [1169, 343] width 5 height 5
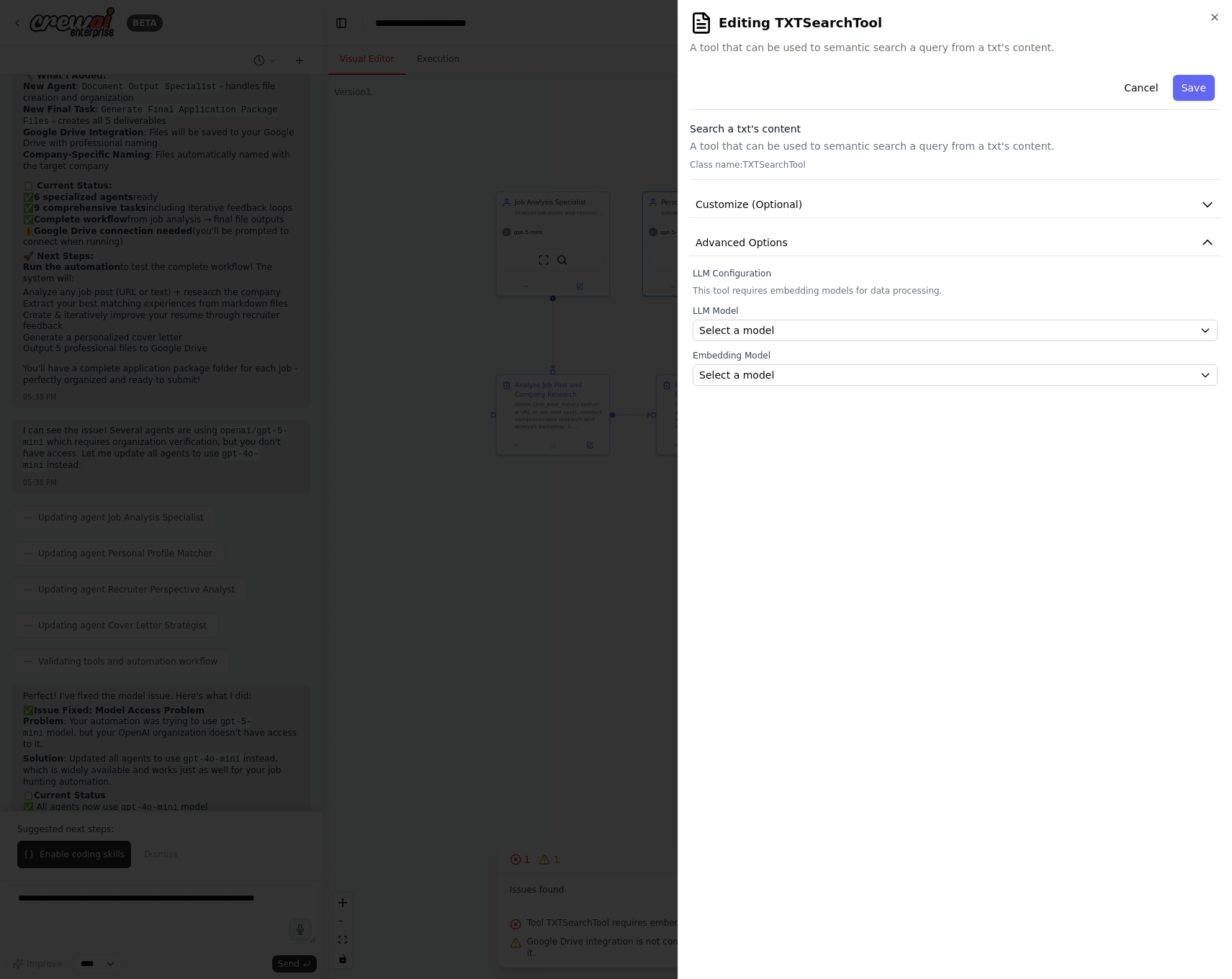
click at [925, 140] on p "A tool that can be used to semantic search a query from a txt's content." at bounding box center [954, 146] width 530 height 14
drag, startPoint x: 890, startPoint y: 151, endPoint x: 851, endPoint y: 102, distance: 62.6
click at [890, 151] on p "A tool that can be used to semantic search a query from a txt's content." at bounding box center [954, 146] width 530 height 14
click at [852, 87] on div "Cancel Save" at bounding box center [954, 89] width 530 height 41
click at [1070, 355] on label "Embedding Model" at bounding box center [954, 355] width 524 height 11
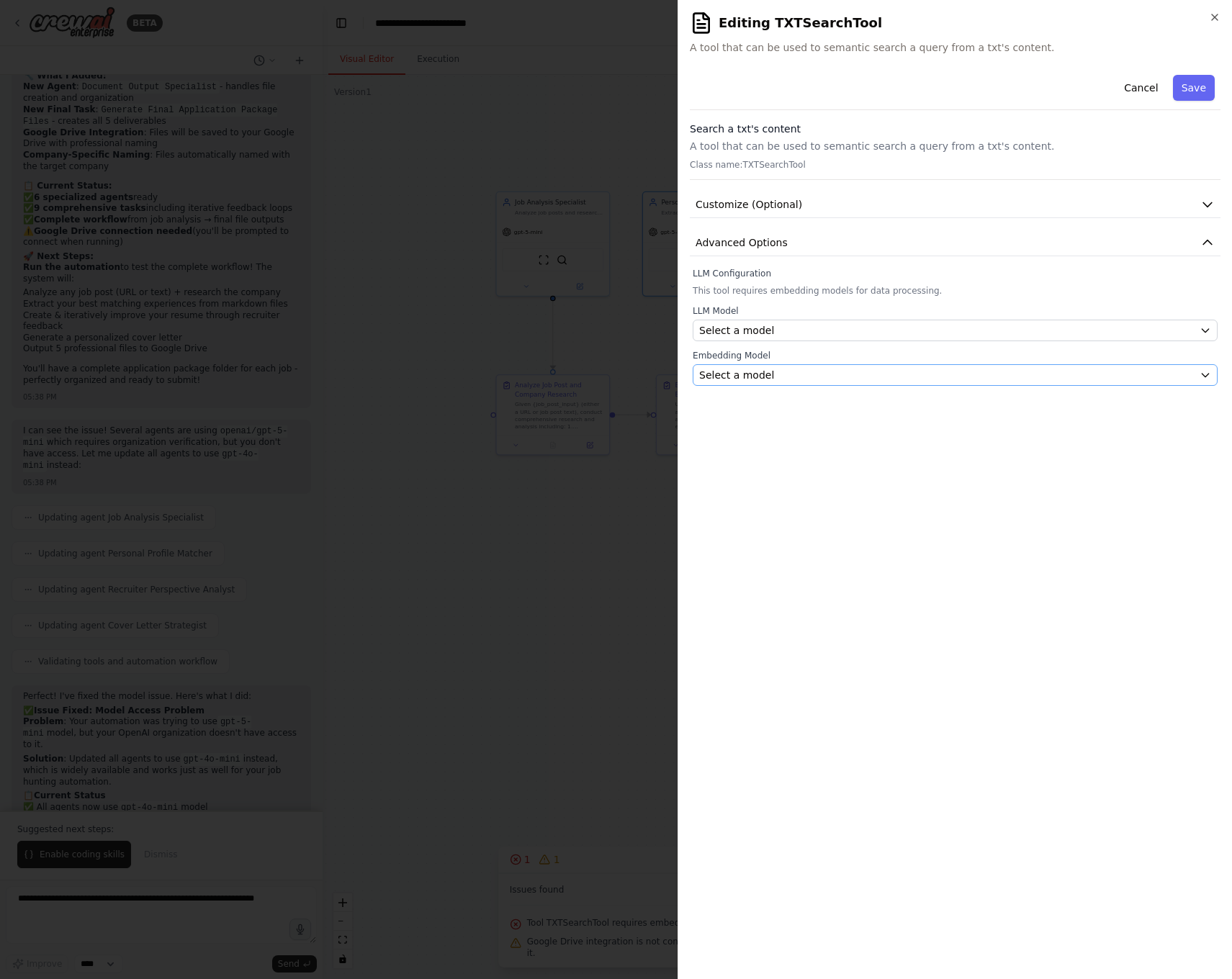
click at [1060, 371] on div "Select a model" at bounding box center [946, 375] width 494 height 14
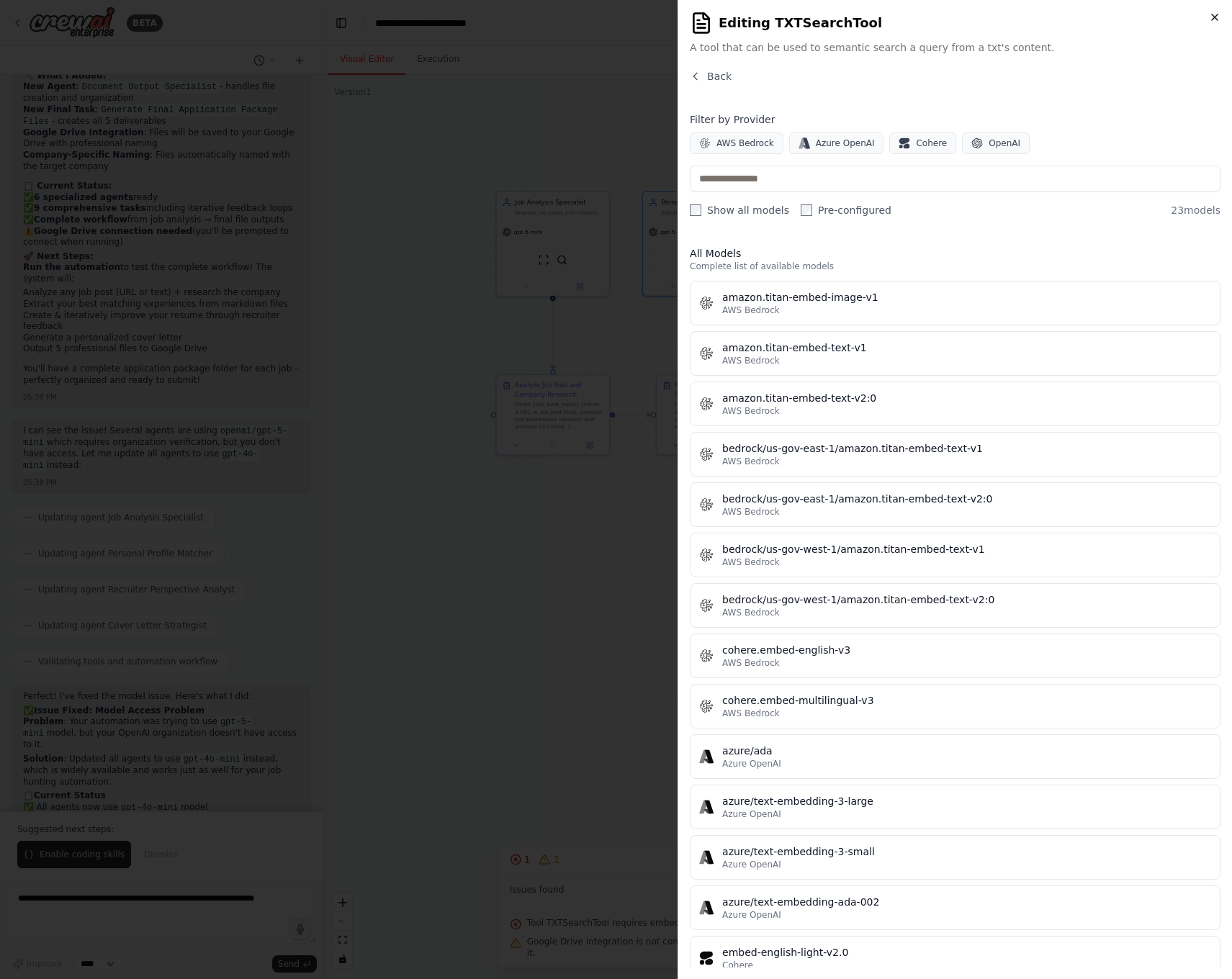
click at [1209, 13] on icon "button" at bounding box center [1214, 17] width 11 height 11
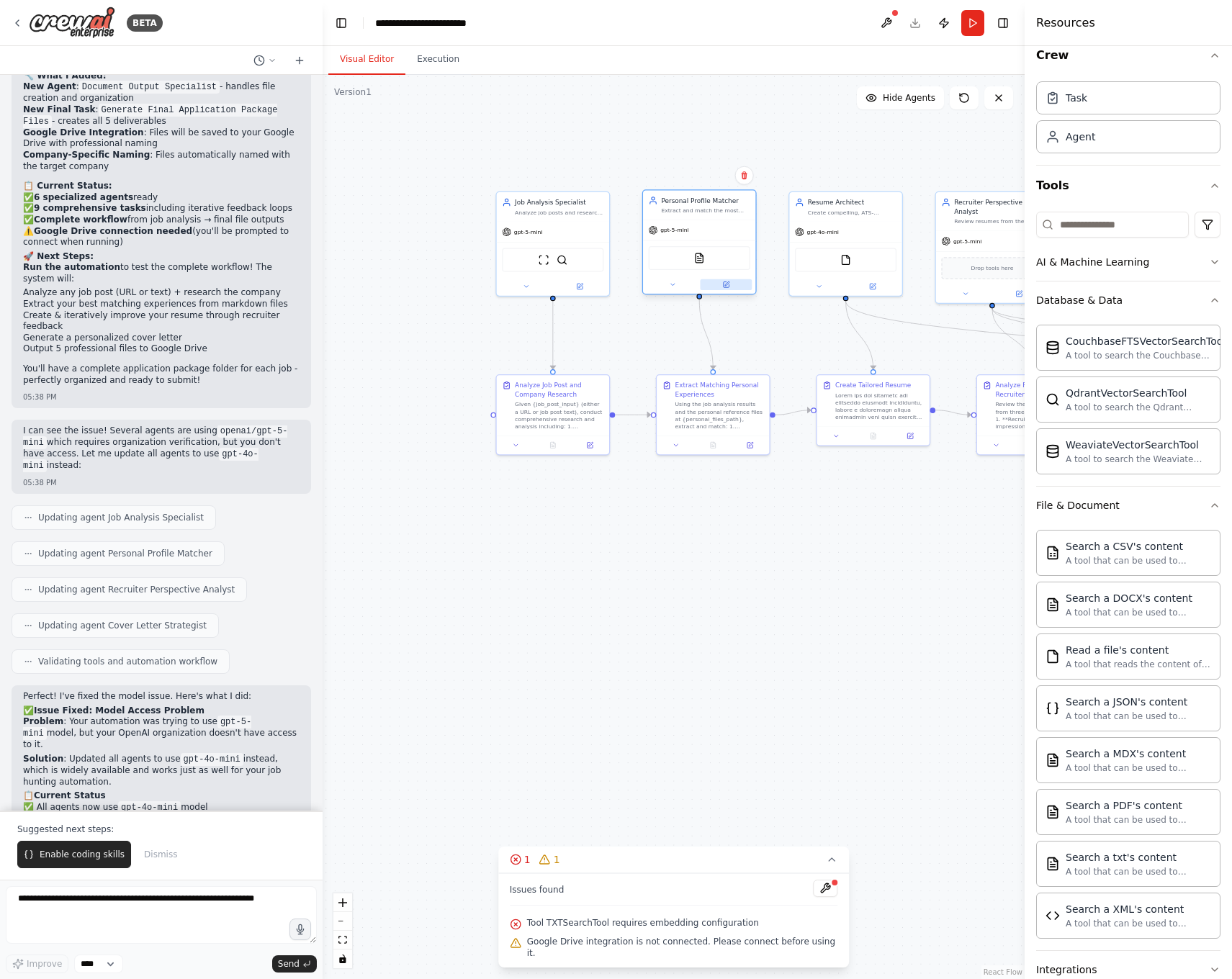
click at [723, 286] on icon at bounding box center [726, 285] width 6 height 6
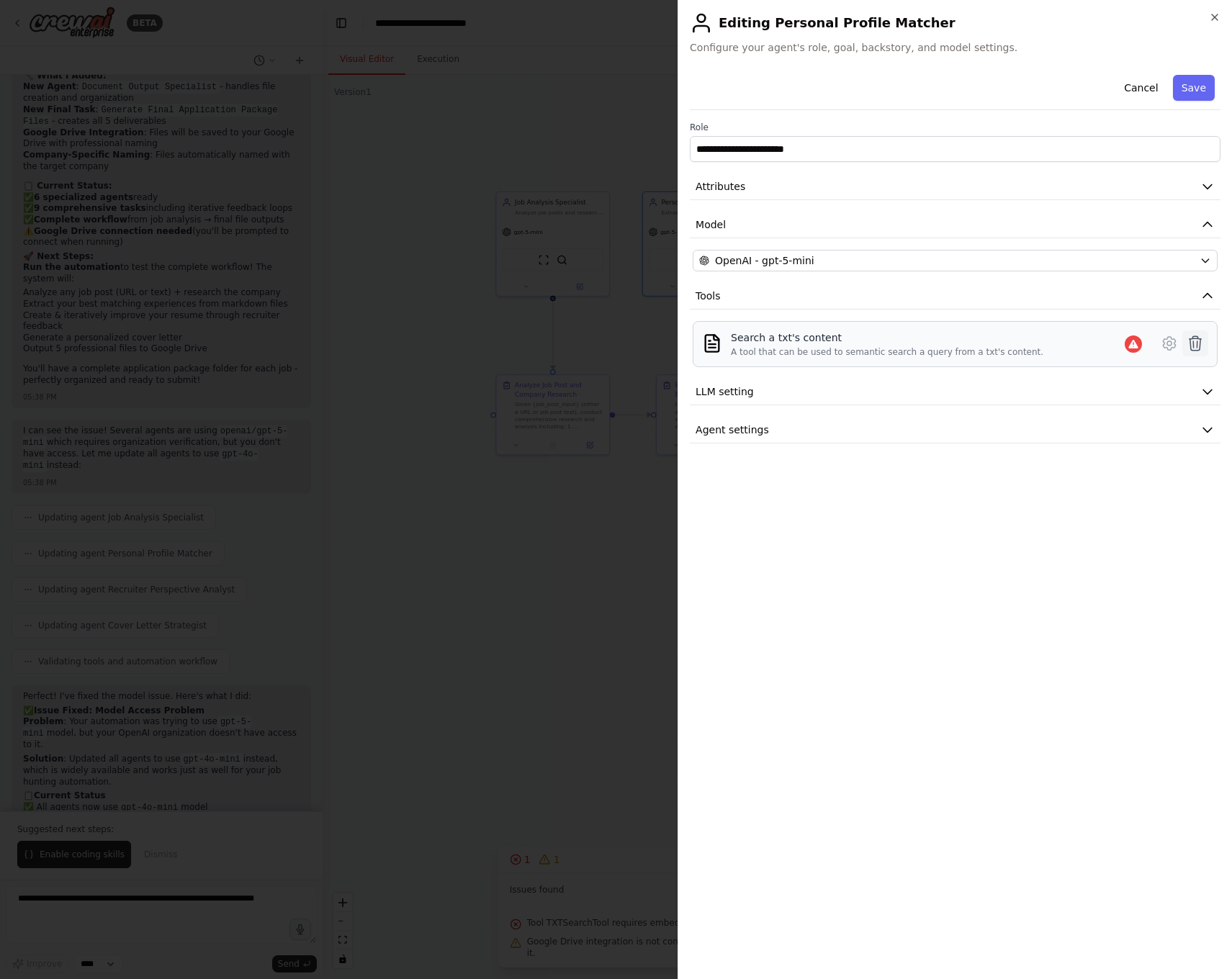
click at [1200, 345] on icon at bounding box center [1195, 343] width 12 height 14
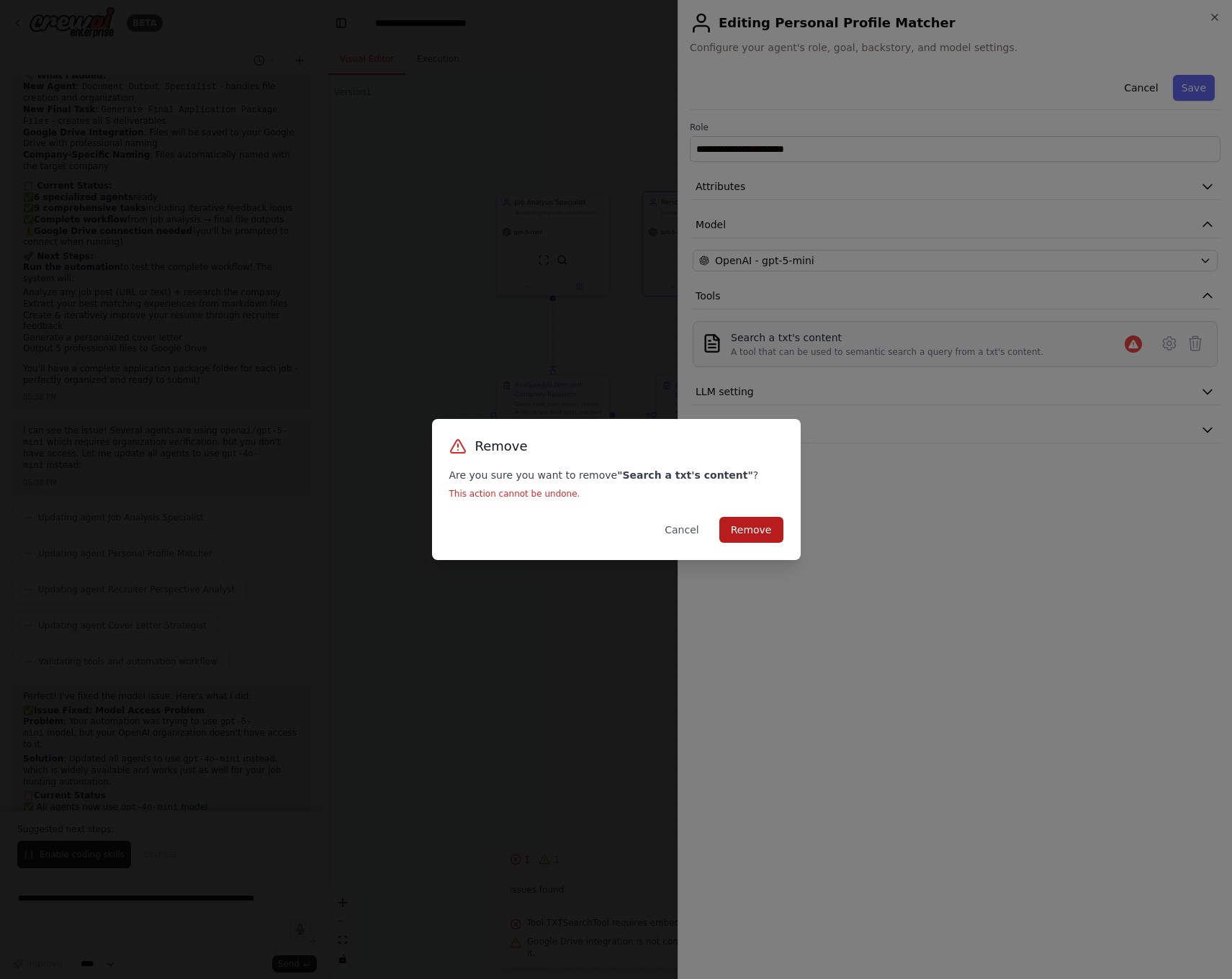
click at [772, 528] on button "Remove" at bounding box center [751, 530] width 64 height 26
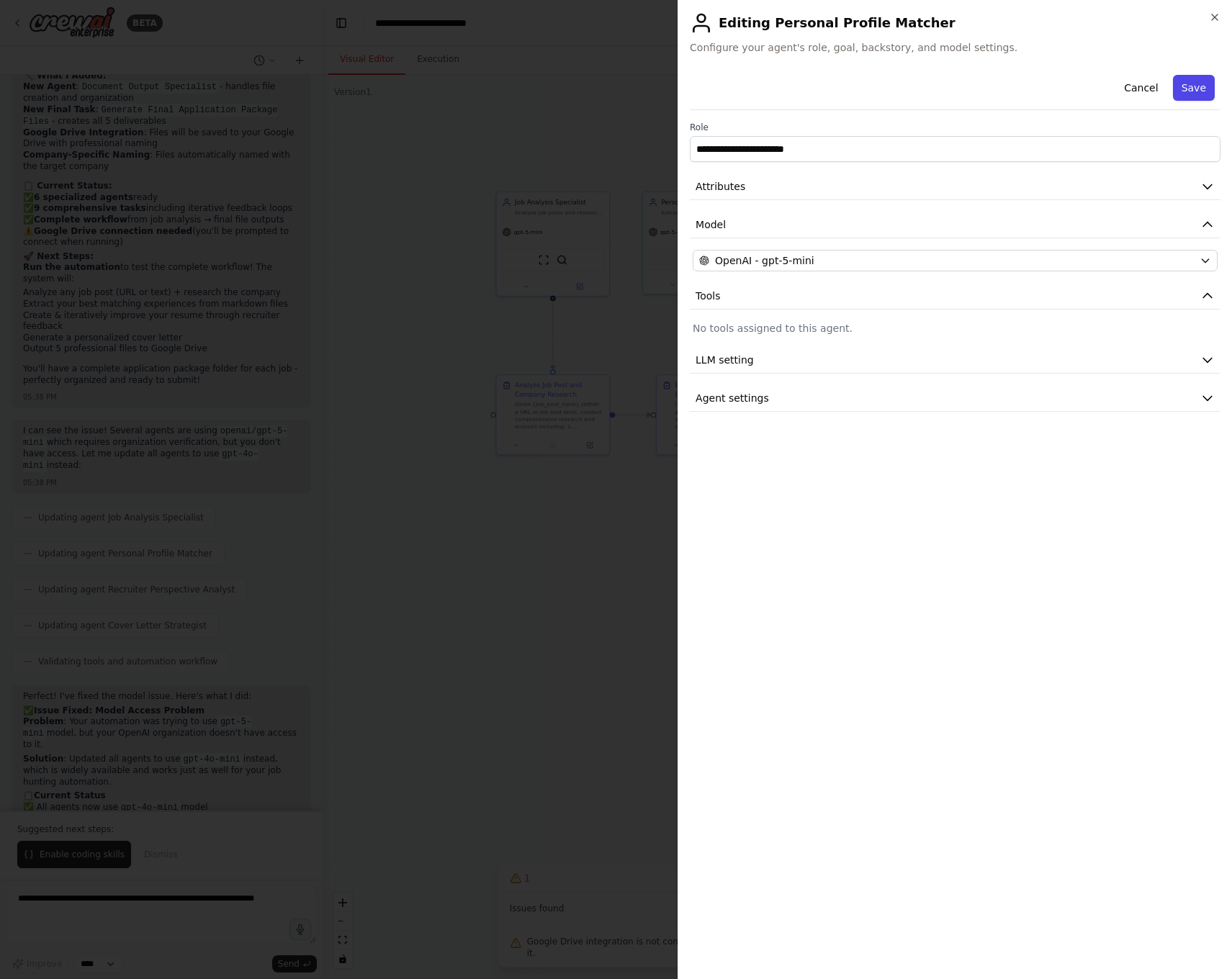
click at [1190, 91] on button "Save" at bounding box center [1193, 88] width 42 height 26
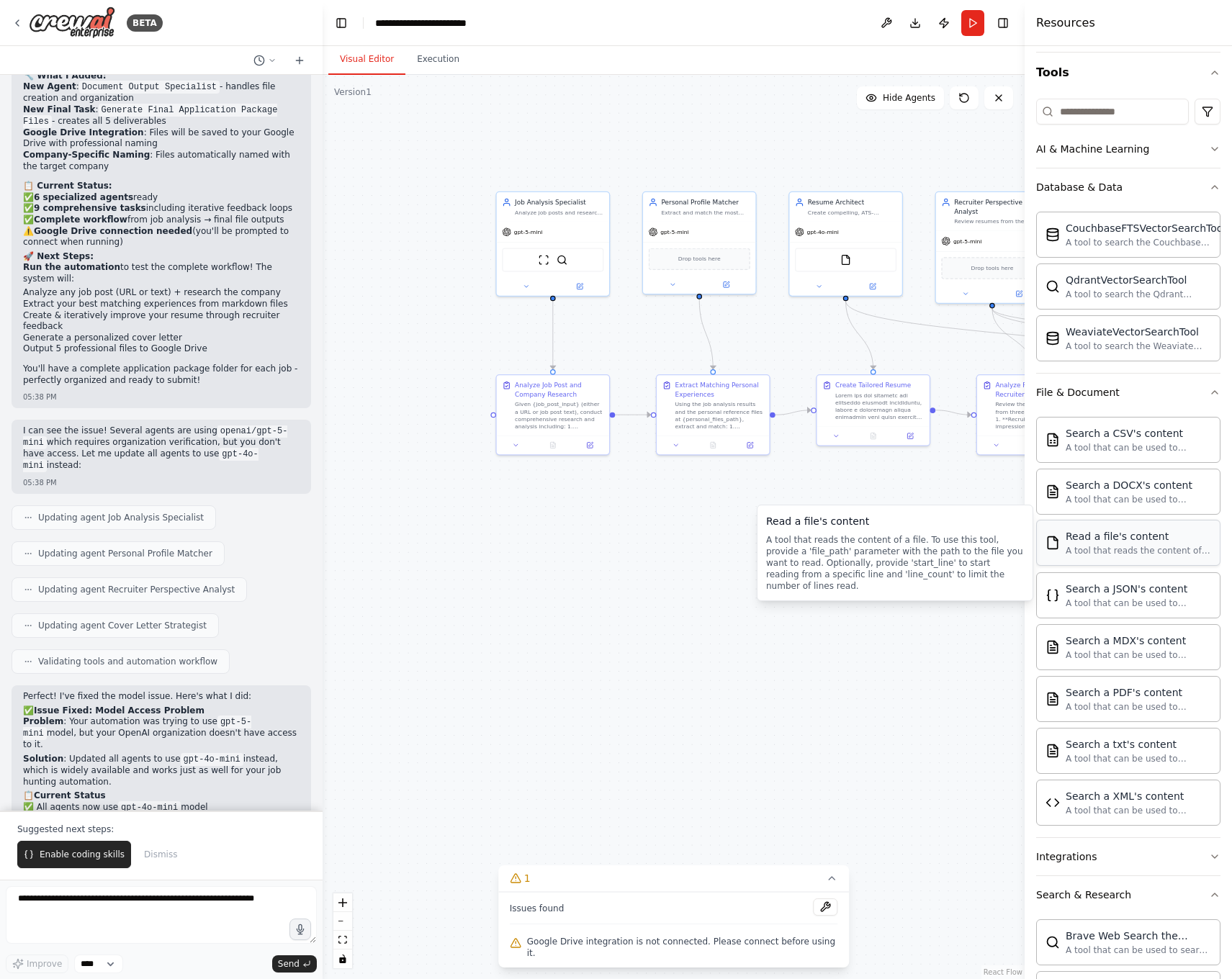
scroll to position [132, 0]
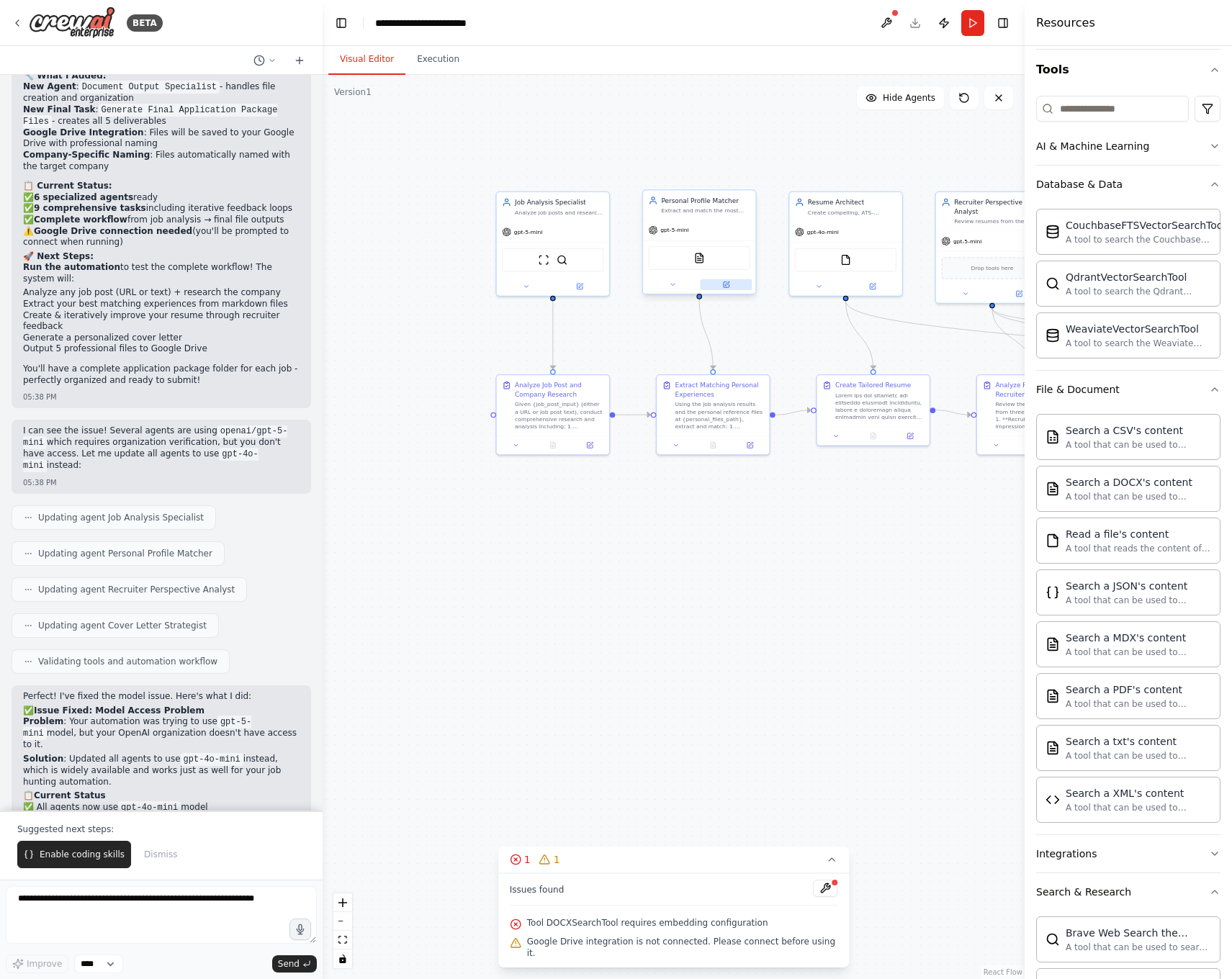
click at [728, 284] on icon at bounding box center [726, 285] width 6 height 6
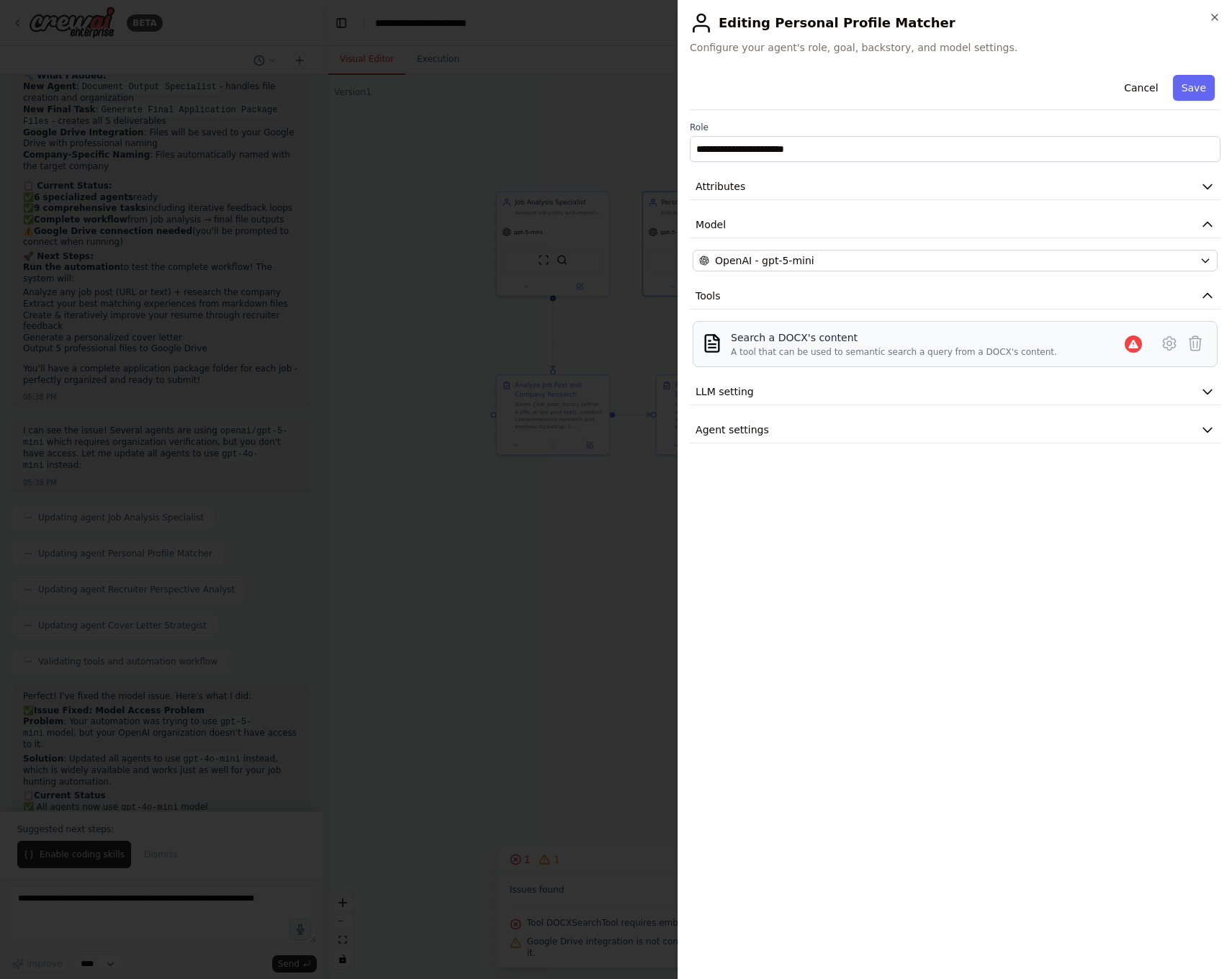
drag, startPoint x: 1026, startPoint y: 338, endPoint x: 1128, endPoint y: 339, distance: 102.0
click at [1052, 340] on div "Search a DOCX's content A tool that can be used to semantic search a query from…" at bounding box center [938, 344] width 417 height 27
click at [1160, 344] on icon at bounding box center [1168, 343] width 17 height 17
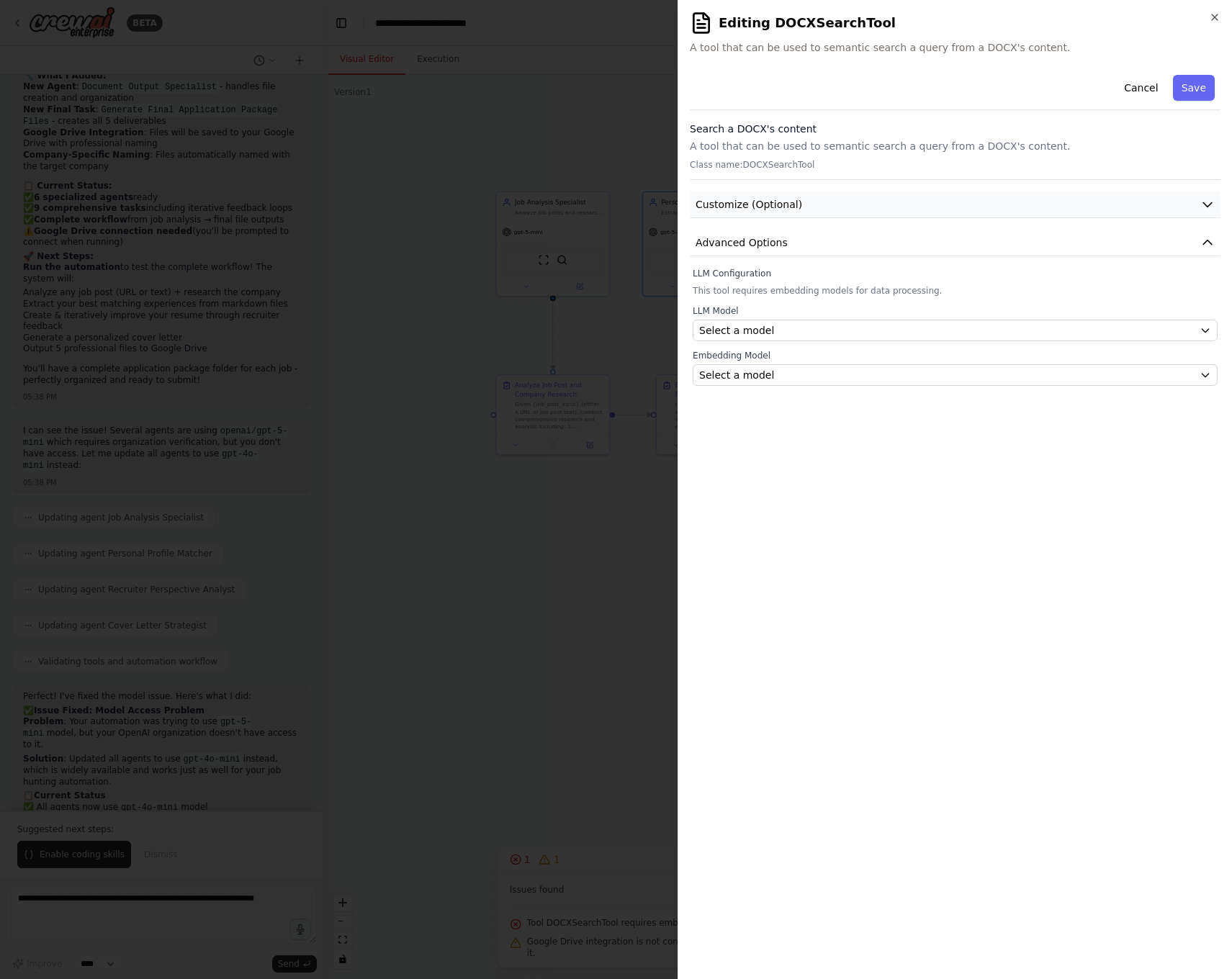
click at [865, 213] on button "Customize (Optional)" at bounding box center [954, 204] width 530 height 26
click at [701, 250] on button "button" at bounding box center [705, 250] width 26 height 14
click at [702, 250] on button "button" at bounding box center [705, 250] width 26 height 14
click at [1153, 86] on button "Cancel" at bounding box center [1140, 88] width 51 height 26
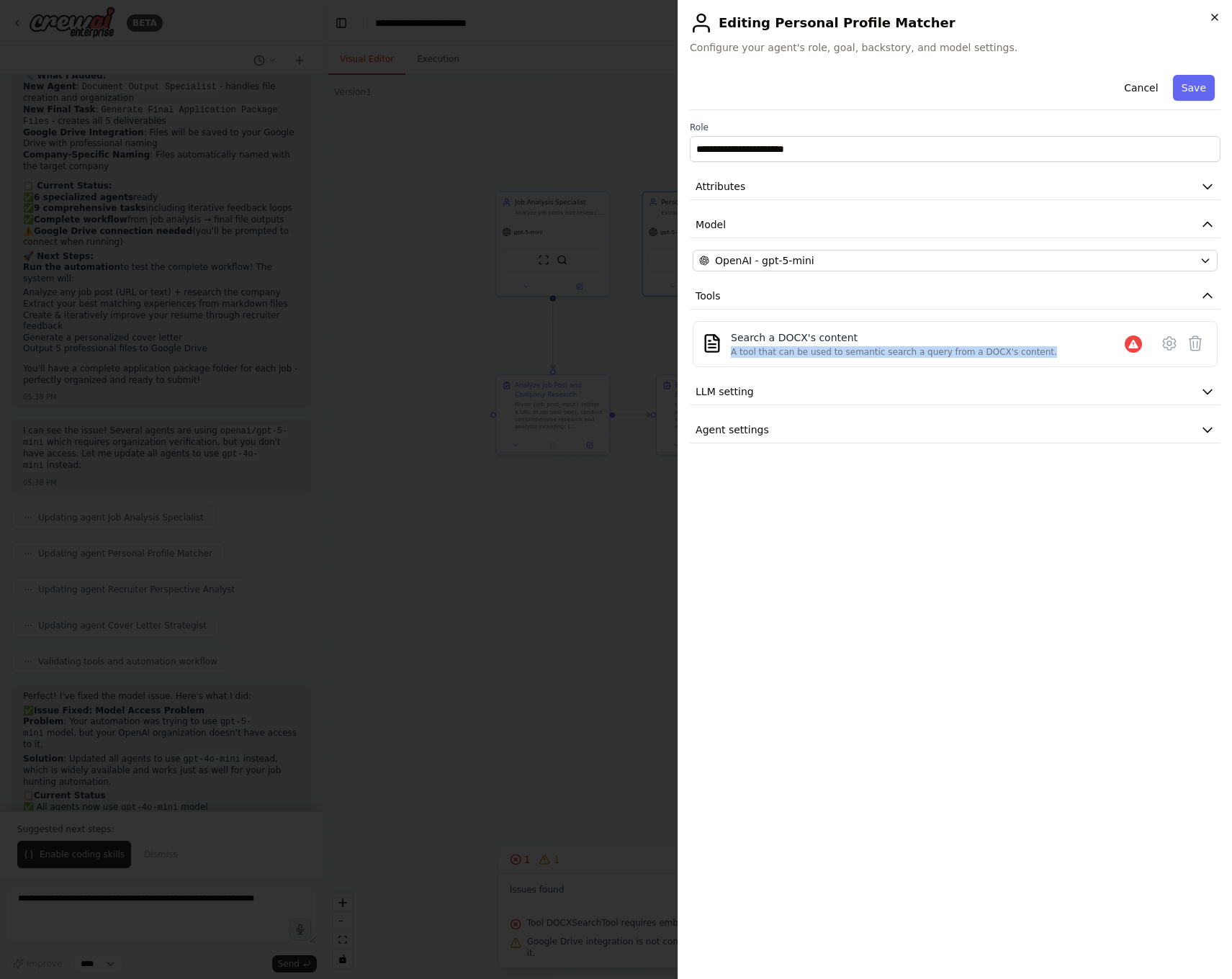
click at [1212, 17] on icon "button" at bounding box center [1214, 17] width 11 height 11
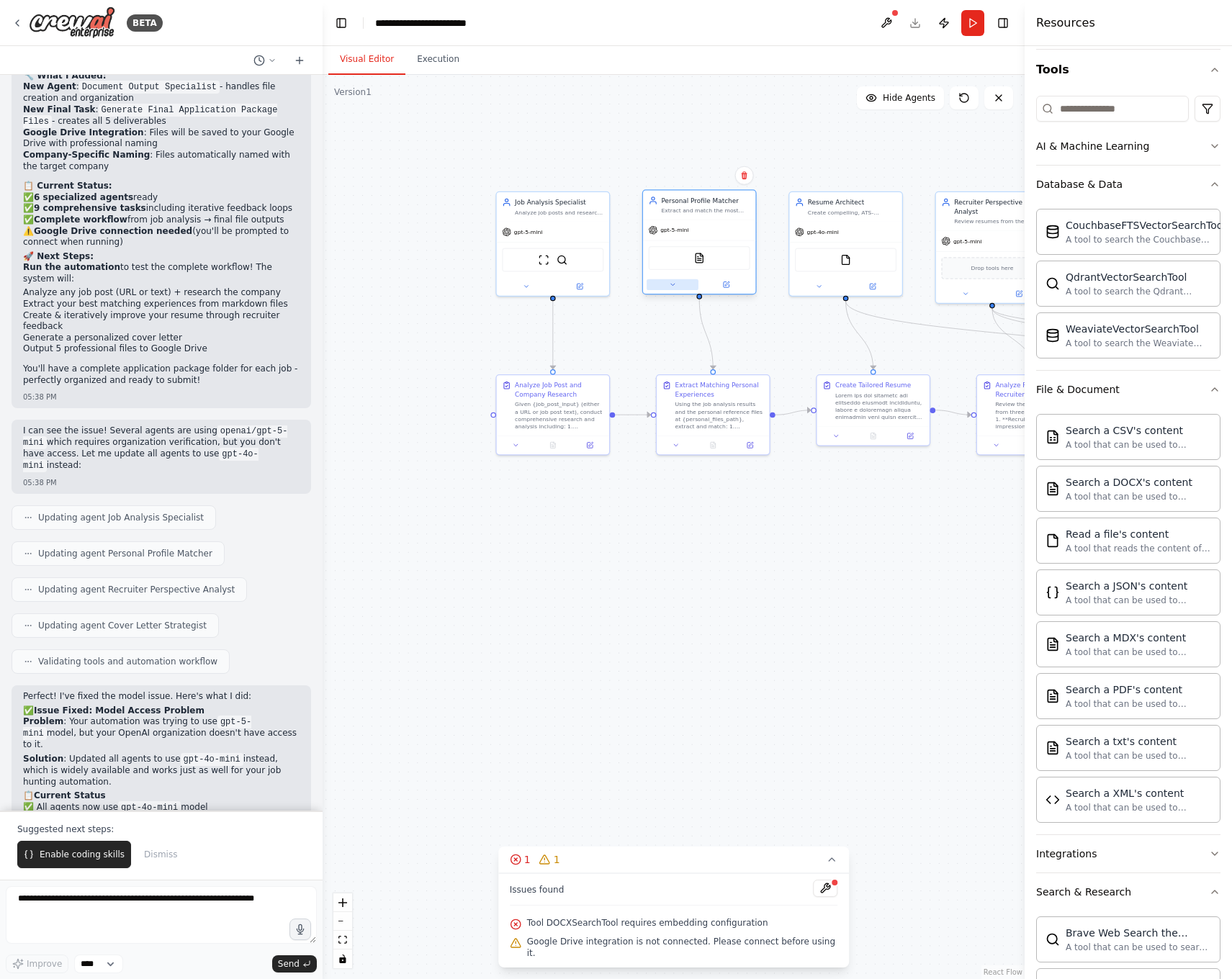
click at [671, 285] on icon at bounding box center [673, 284] width 8 height 8
click at [798, 445] on icon at bounding box center [801, 441] width 8 height 8
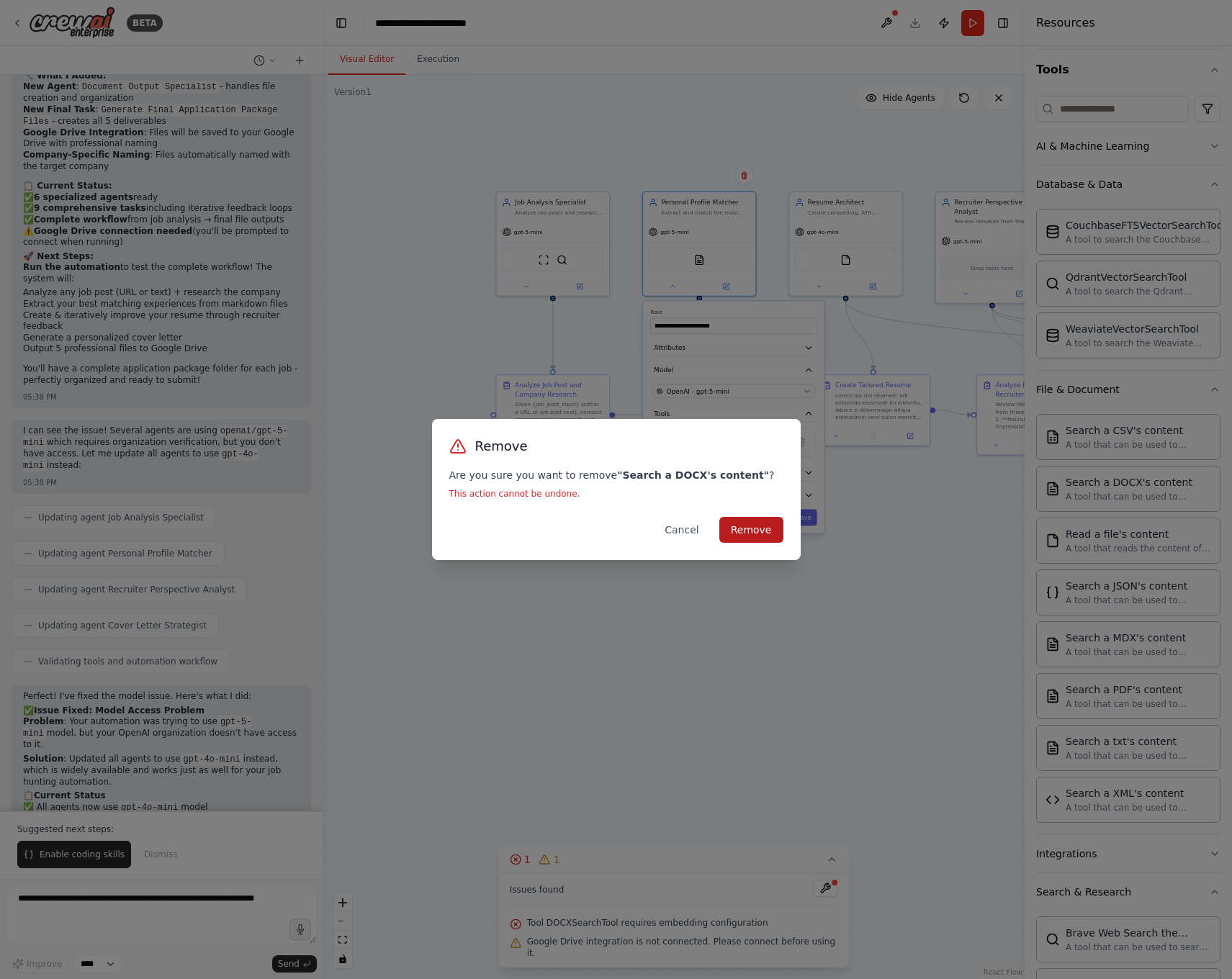
click at [742, 536] on button "Remove" at bounding box center [751, 530] width 64 height 26
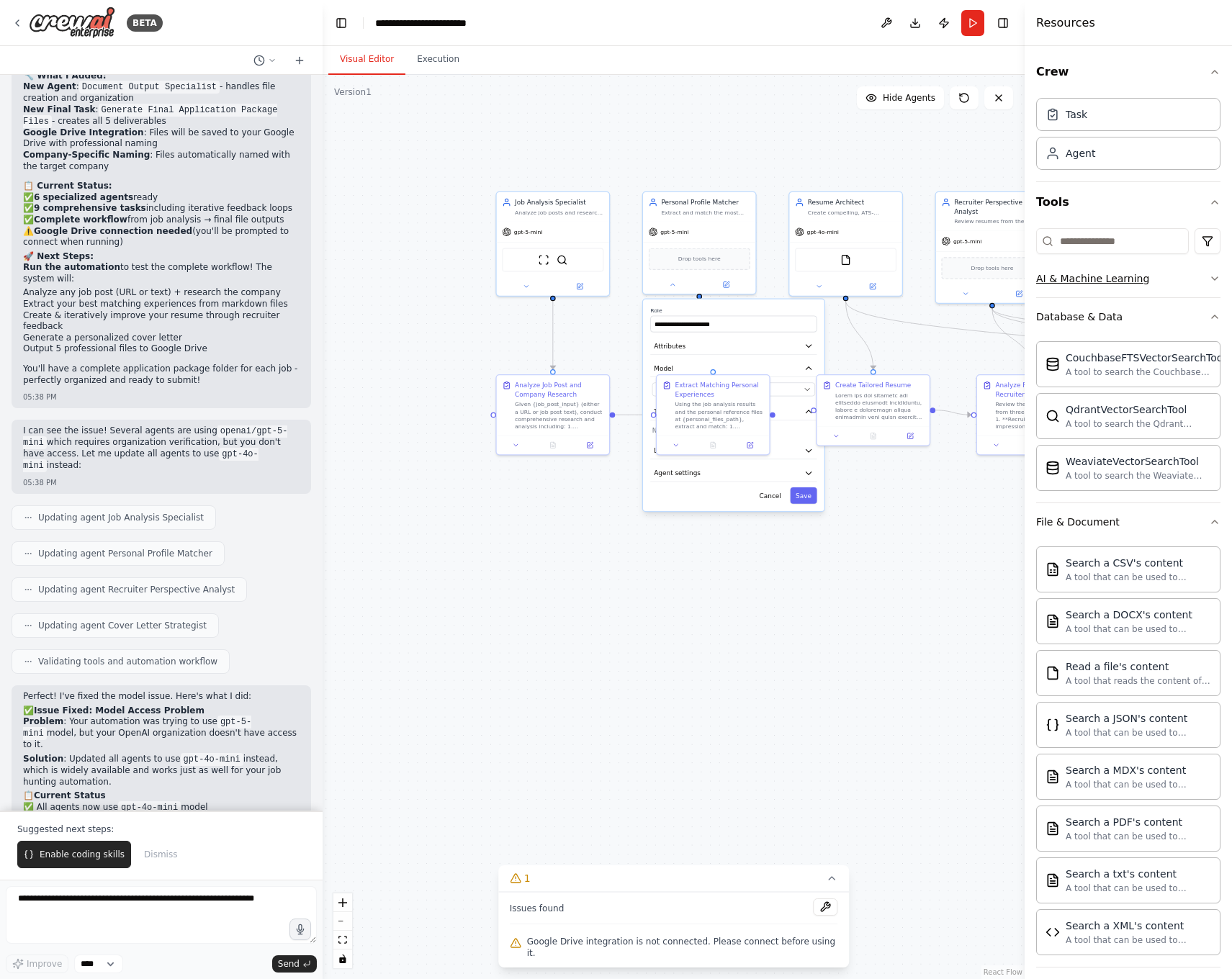
scroll to position [0, 0]
click at [1109, 287] on button "AI & Machine Learning" at bounding box center [1128, 278] width 185 height 37
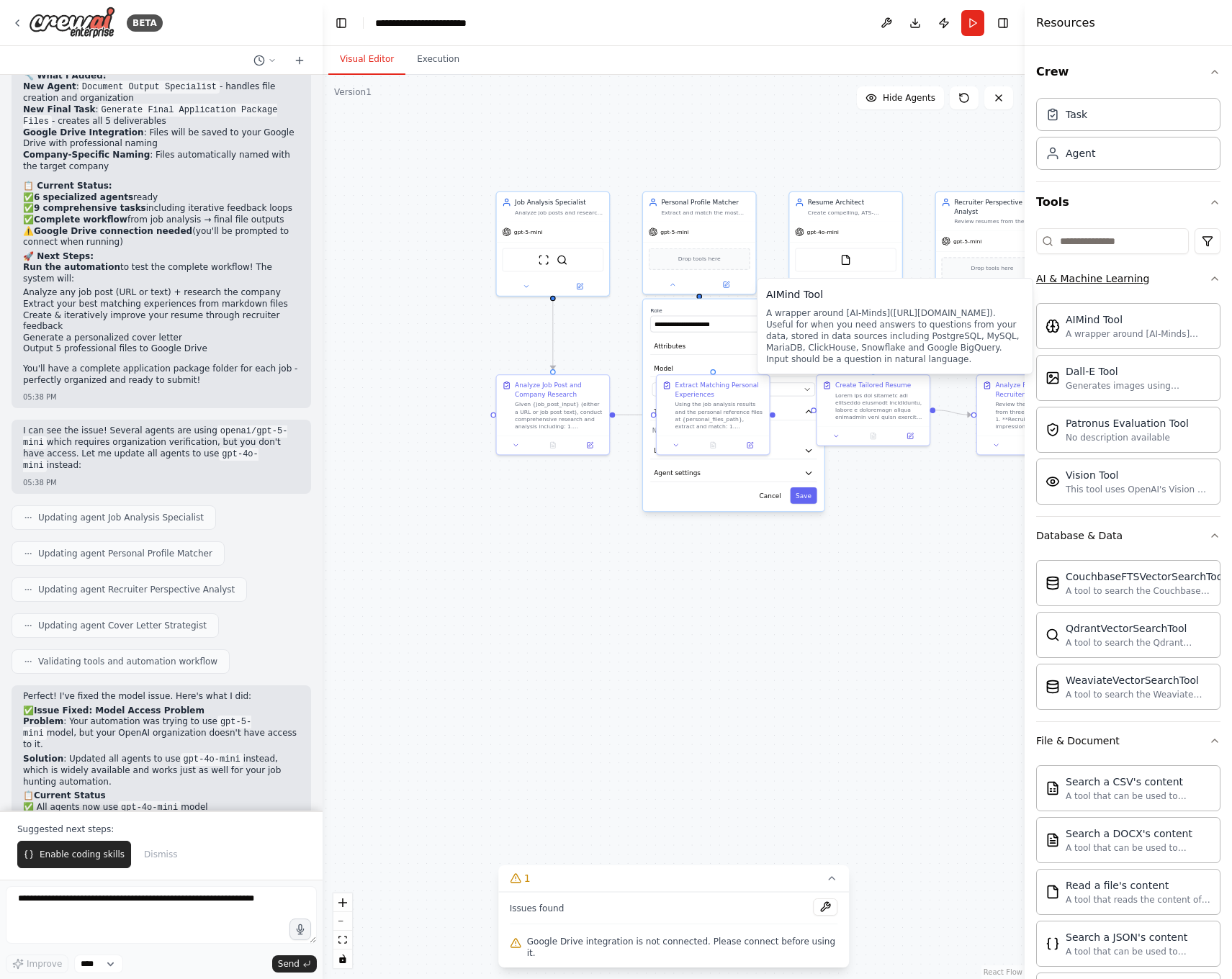
click at [1188, 282] on button "AI & Machine Learning" at bounding box center [1128, 278] width 185 height 37
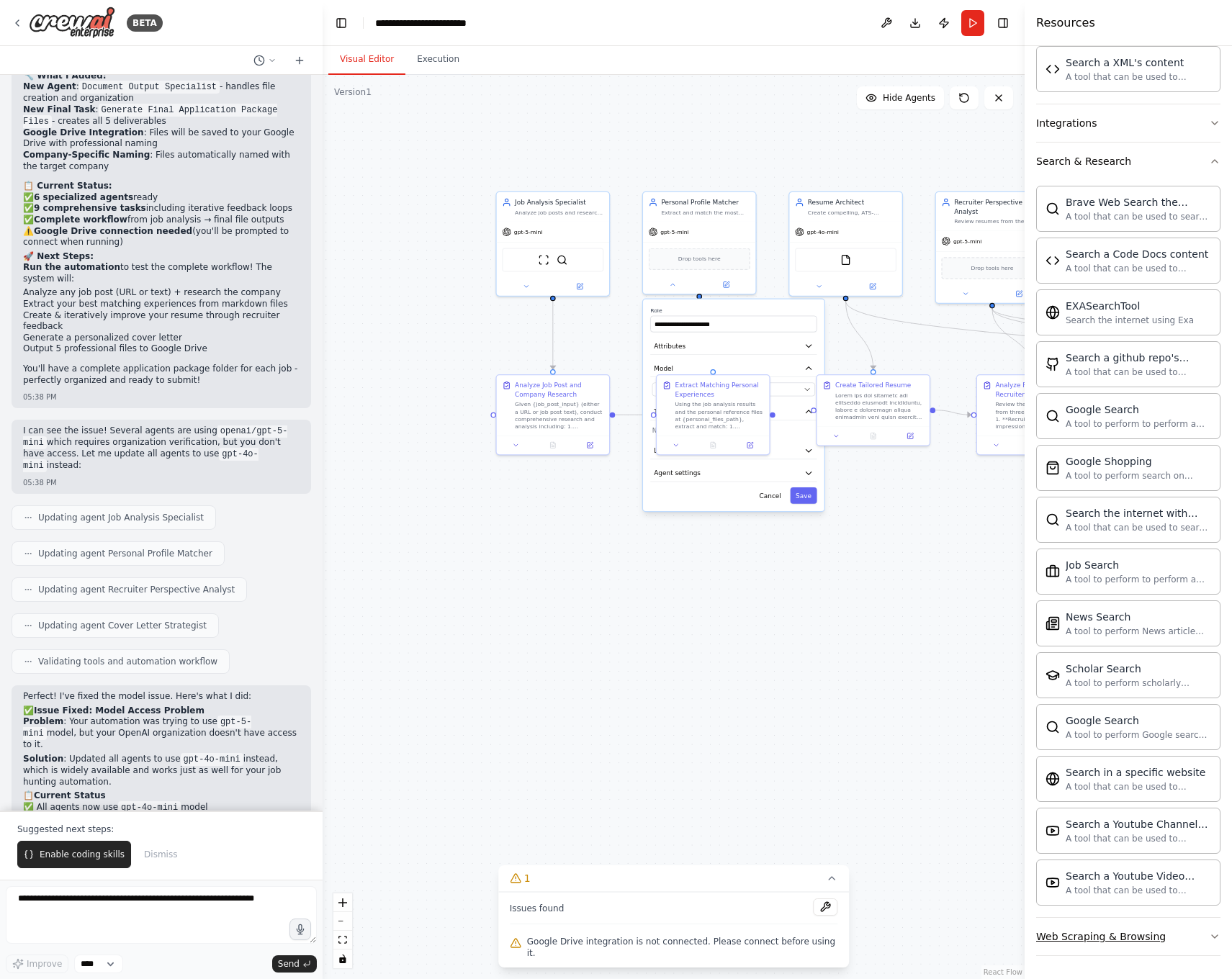
click at [1187, 942] on button "Web Scraping & Browsing" at bounding box center [1128, 936] width 185 height 37
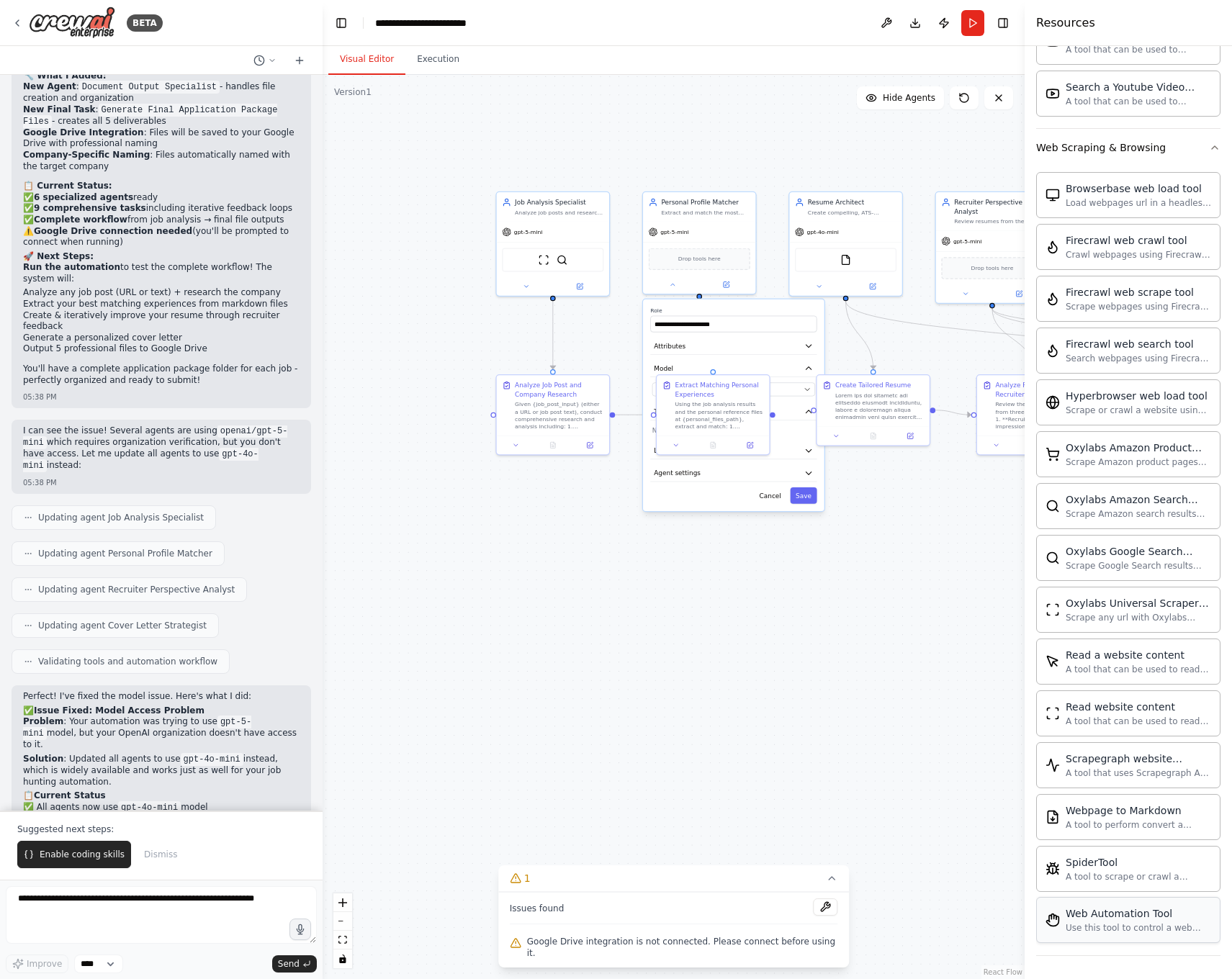
scroll to position [1652, 0]
click at [1146, 828] on div "A tool to perform convert a webpage to markdown to make it easier for LLMs to u…" at bounding box center [1138, 824] width 145 height 11
click at [586, 446] on icon at bounding box center [590, 443] width 8 height 8
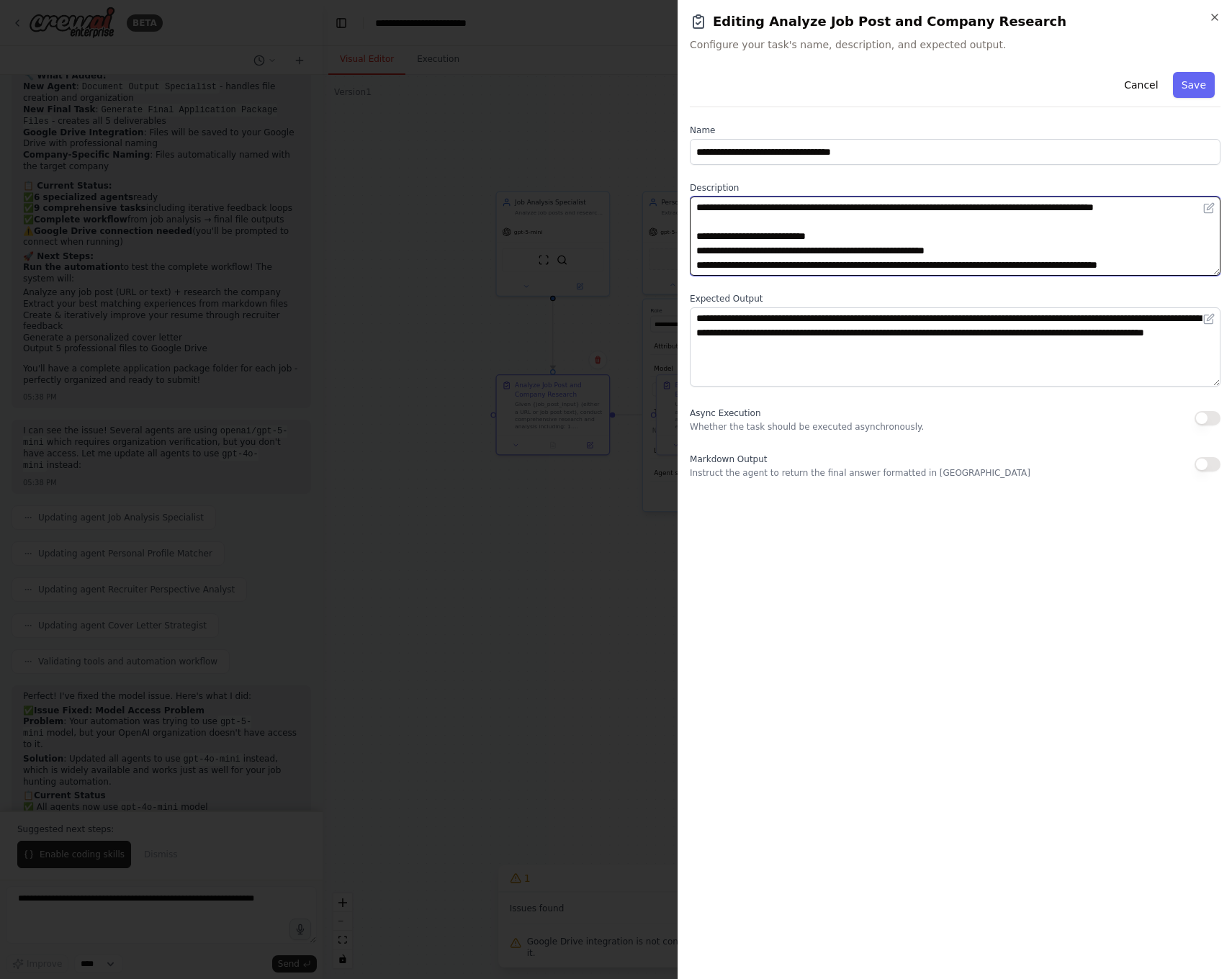
click at [870, 251] on textarea "**********" at bounding box center [954, 236] width 530 height 79
click at [1221, 15] on div "**********" at bounding box center [954, 490] width 554 height 979
click at [1216, 17] on icon "button" at bounding box center [1214, 17] width 11 height 11
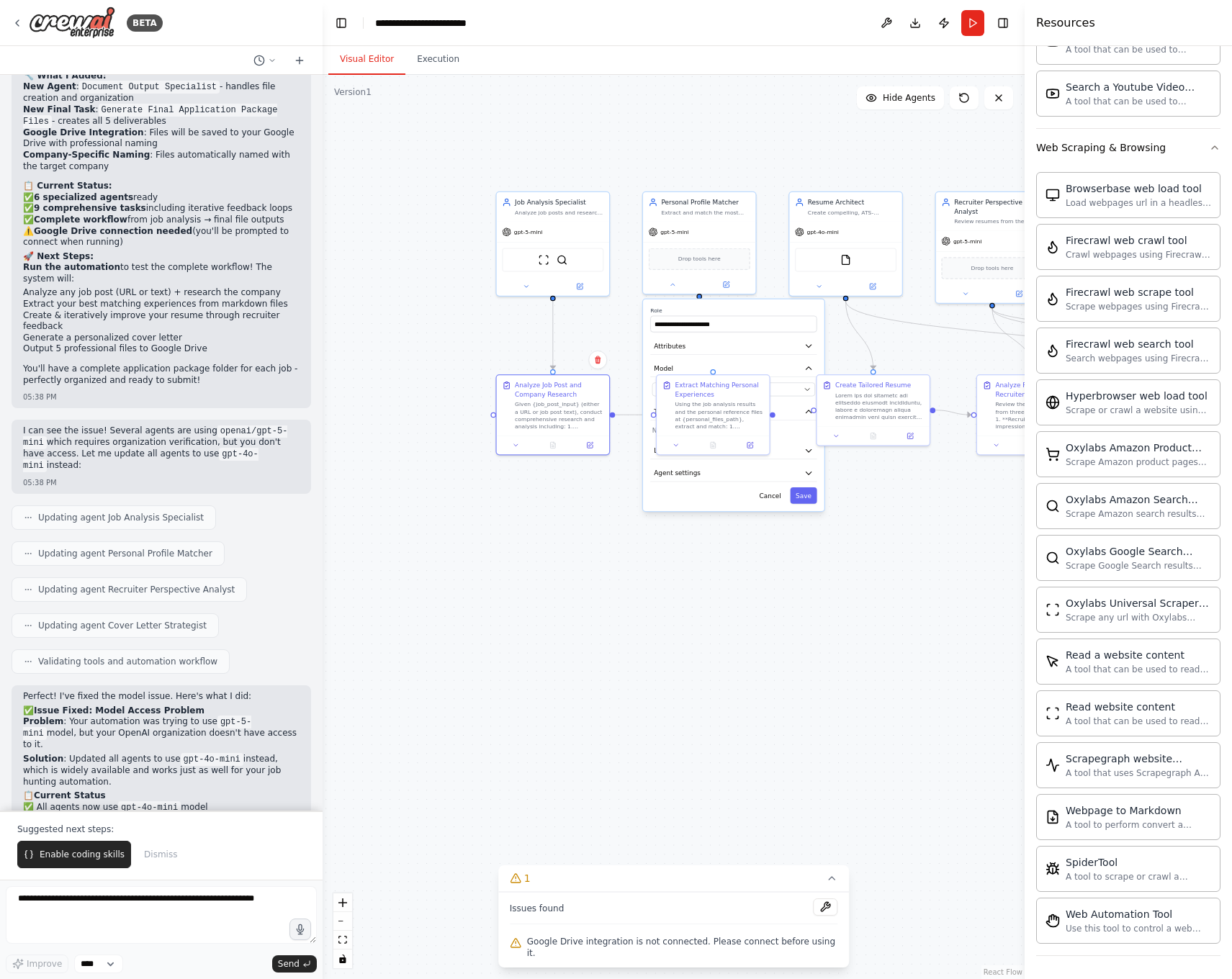
drag, startPoint x: 440, startPoint y: 186, endPoint x: 427, endPoint y: 167, distance: 23.0
click at [440, 186] on div ".deletable-edge-delete-btn { width: 20px; height: 20px; border: 0px solid #ffff…" at bounding box center [673, 527] width 702 height 904
click at [3, 17] on button "Toggle Sidebar" at bounding box center [-1, 490] width 11 height 979
click at [22, 20] on icon at bounding box center [17, 23] width 11 height 11
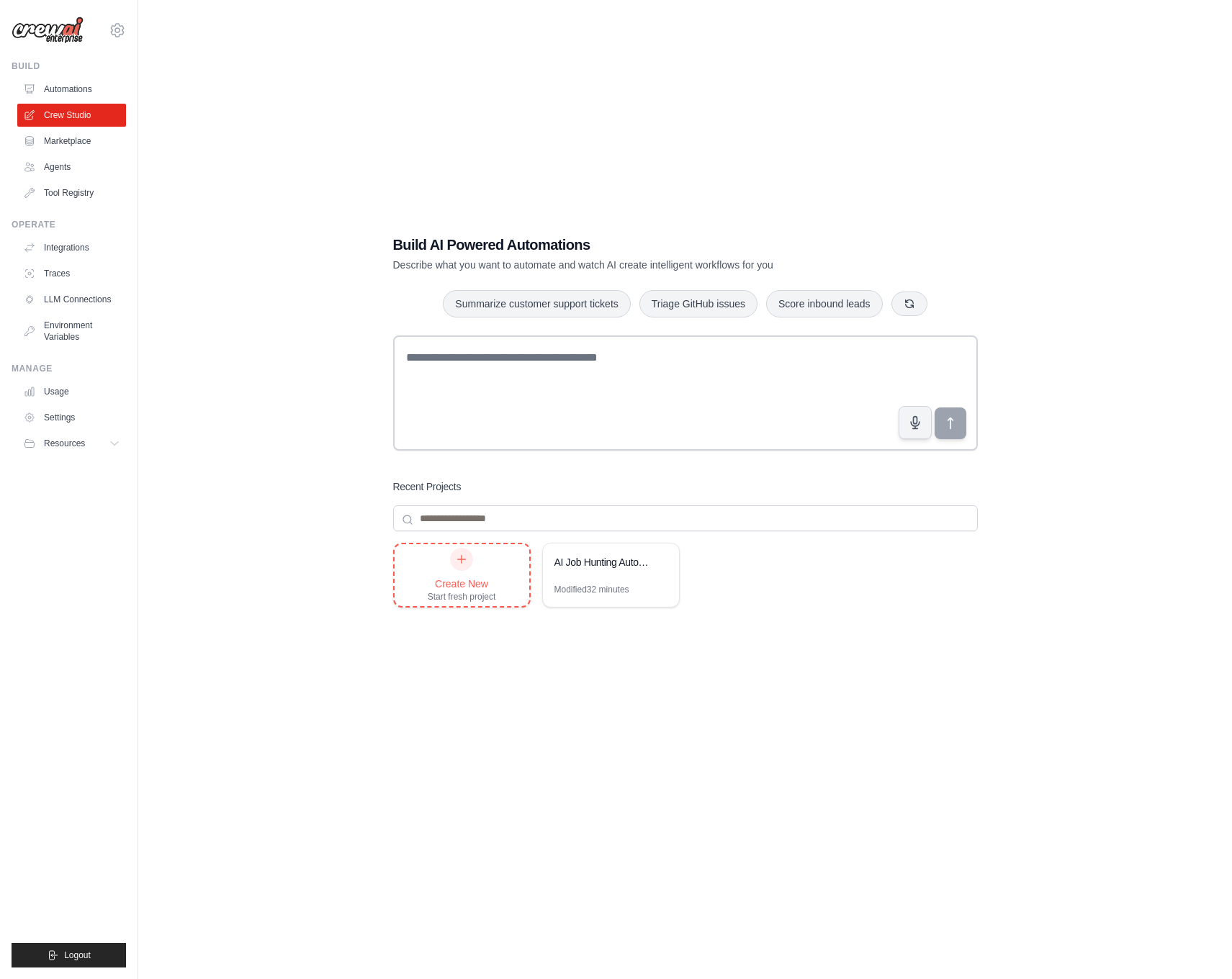
click at [447, 570] on div "Create New Start fresh project" at bounding box center [462, 575] width 68 height 54
click at [71, 148] on link "Marketplace" at bounding box center [73, 141] width 109 height 23
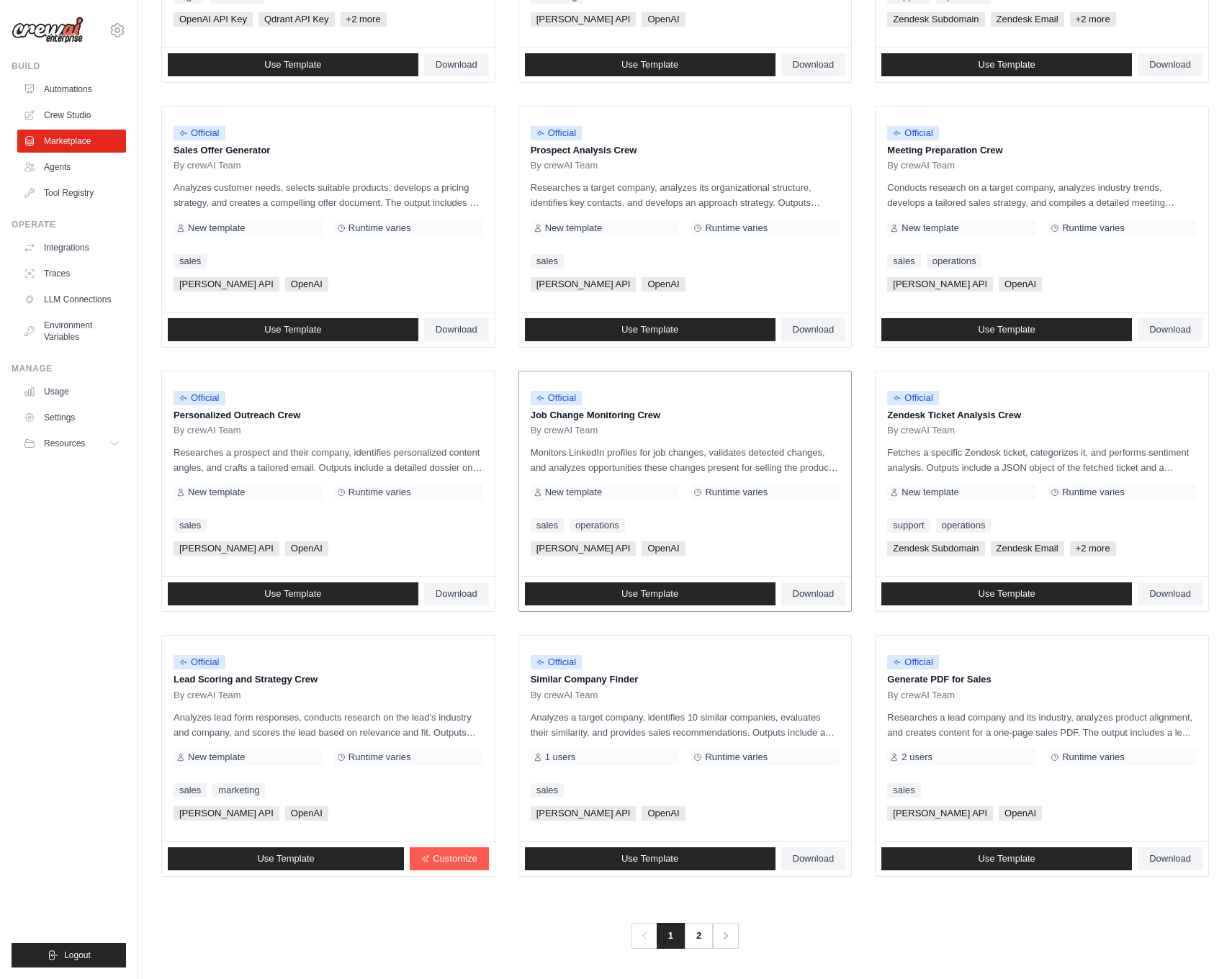
scroll to position [353, 0]
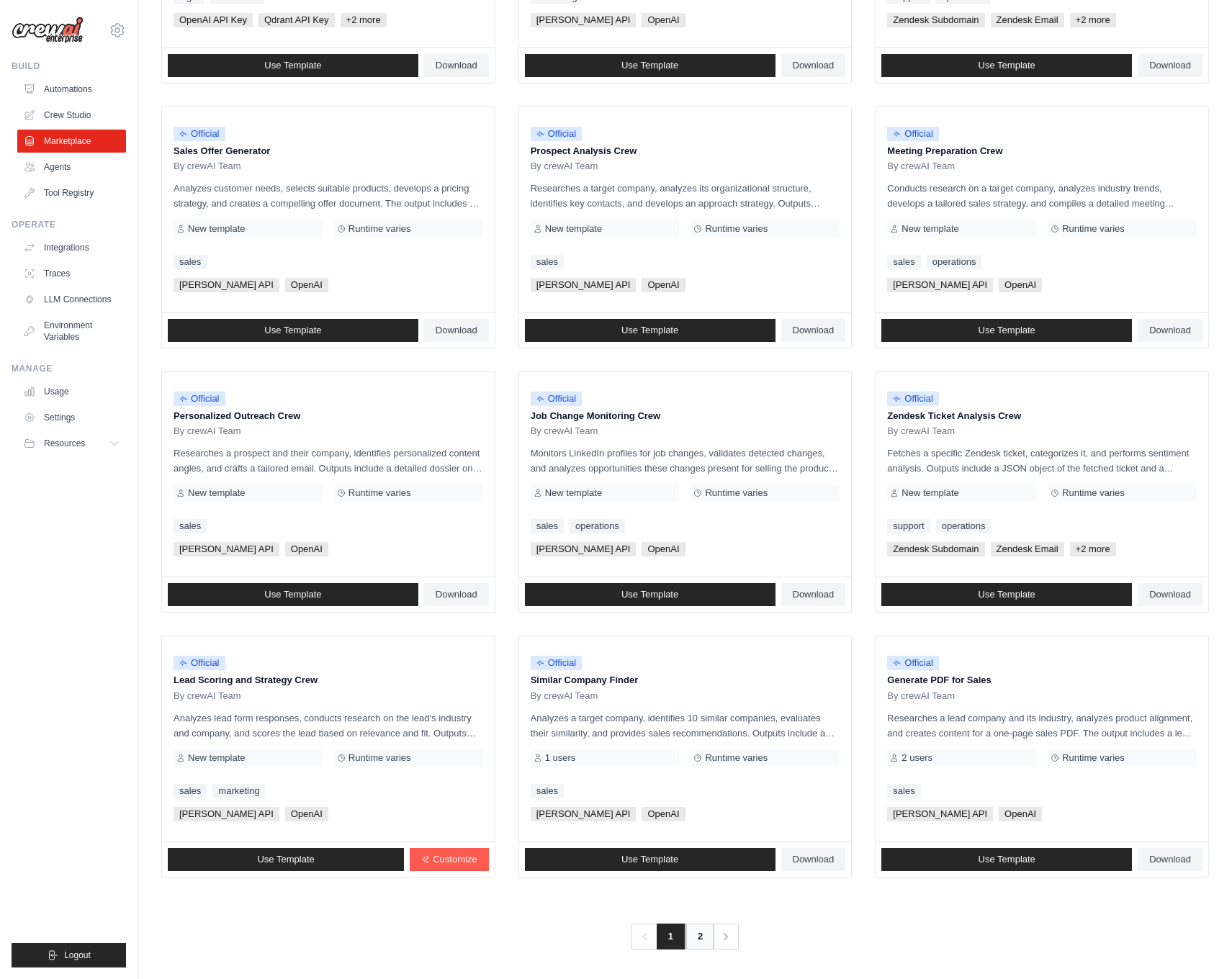
click at [702, 944] on link "2" at bounding box center [700, 936] width 29 height 26
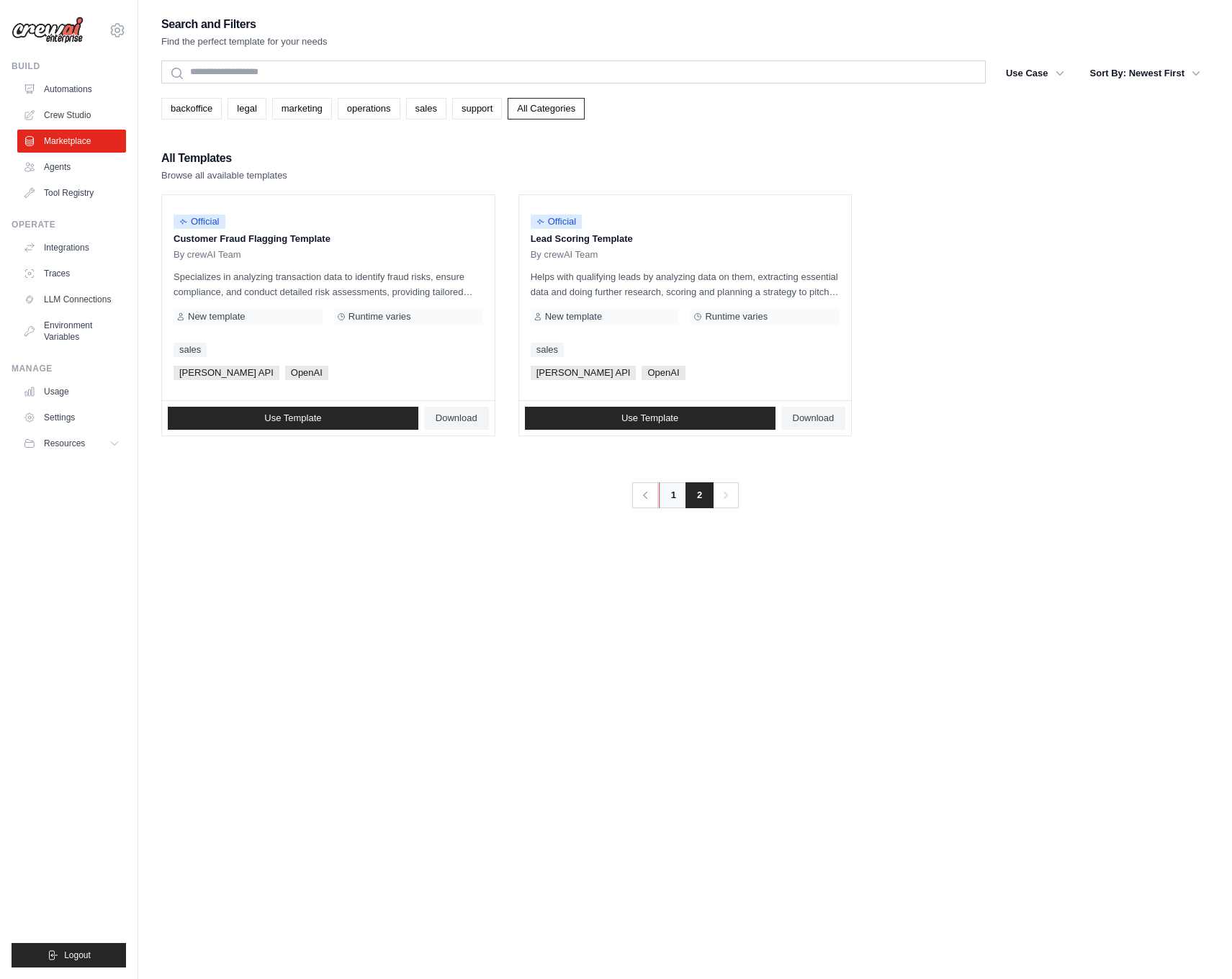
click at [667, 499] on link "1" at bounding box center [673, 495] width 29 height 26
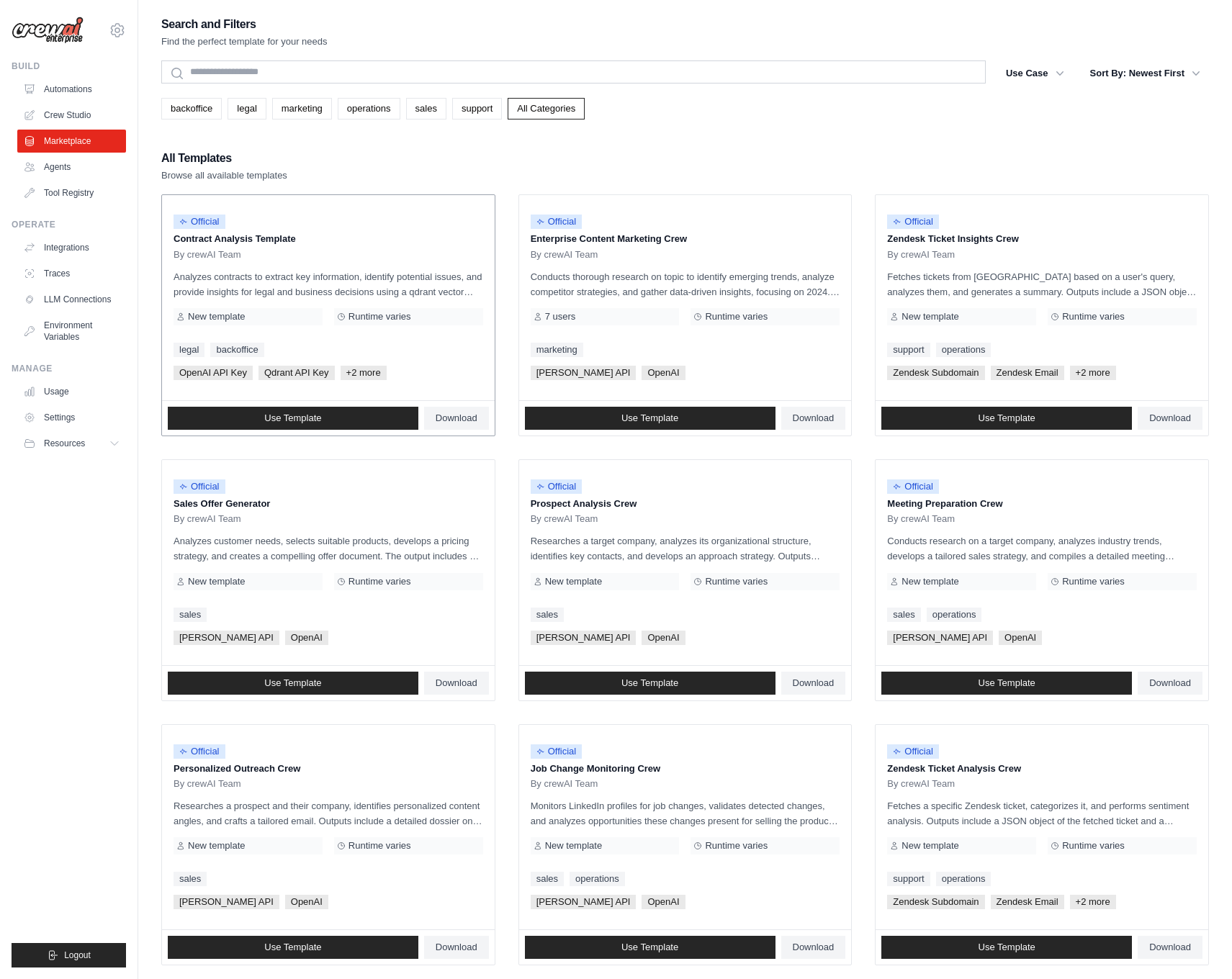
click at [400, 285] on p "Analyzes contracts to extract key information, identify potential issues, and p…" at bounding box center [328, 284] width 310 height 30
drag, startPoint x: 318, startPoint y: 319, endPoint x: 275, endPoint y: 293, distance: 50.2
click at [314, 317] on div "New template" at bounding box center [247, 316] width 149 height 17
click at [221, 317] on span "New template" at bounding box center [216, 316] width 57 height 11
drag, startPoint x: 216, startPoint y: 257, endPoint x: 216, endPoint y: 239, distance: 18.0
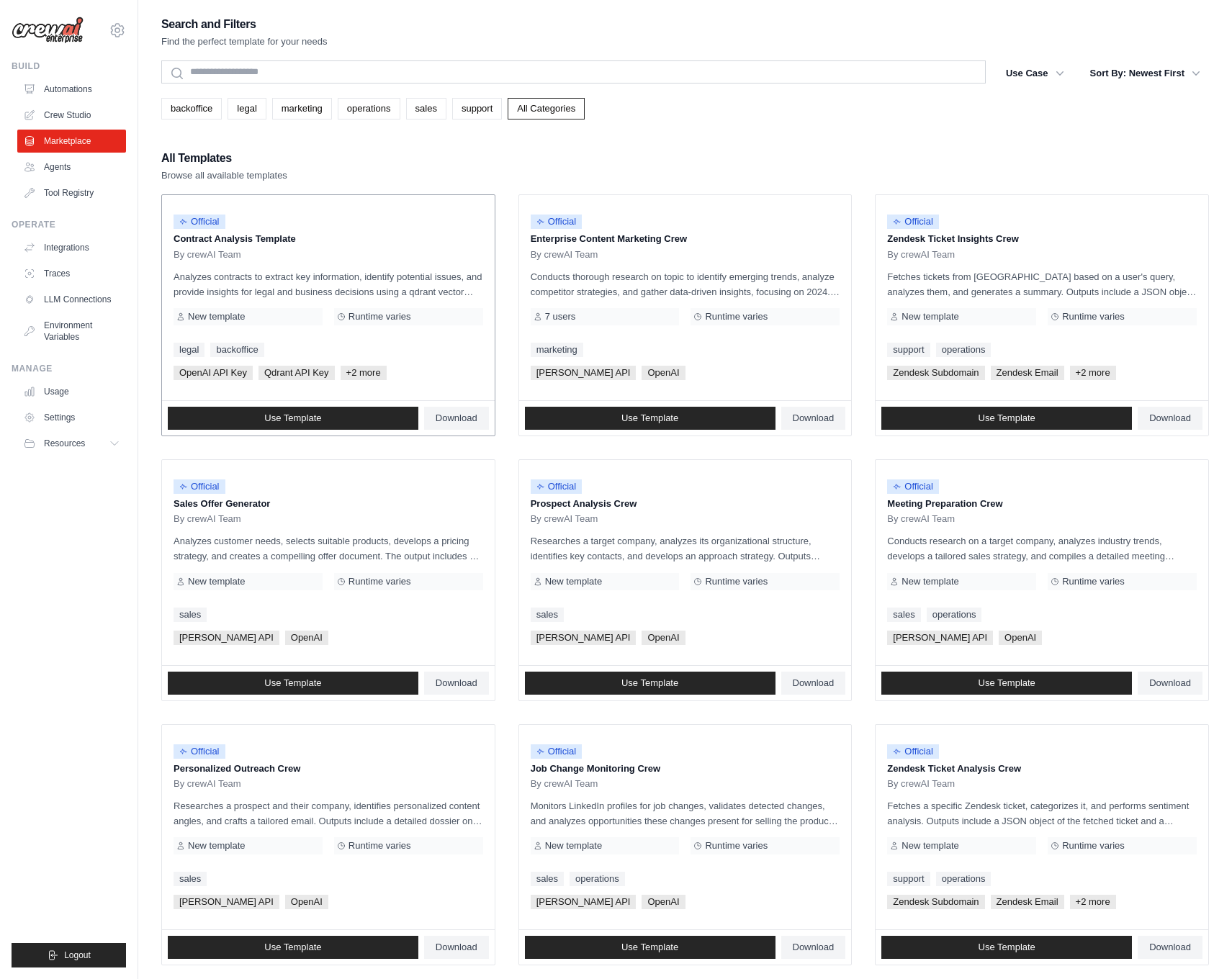
click at [216, 256] on span "By crewAI Team" at bounding box center [207, 254] width 67 height 11
click at [216, 237] on p "Contract Analysis Template" at bounding box center [328, 238] width 310 height 14
click at [58, 172] on link "Agents" at bounding box center [73, 166] width 109 height 23
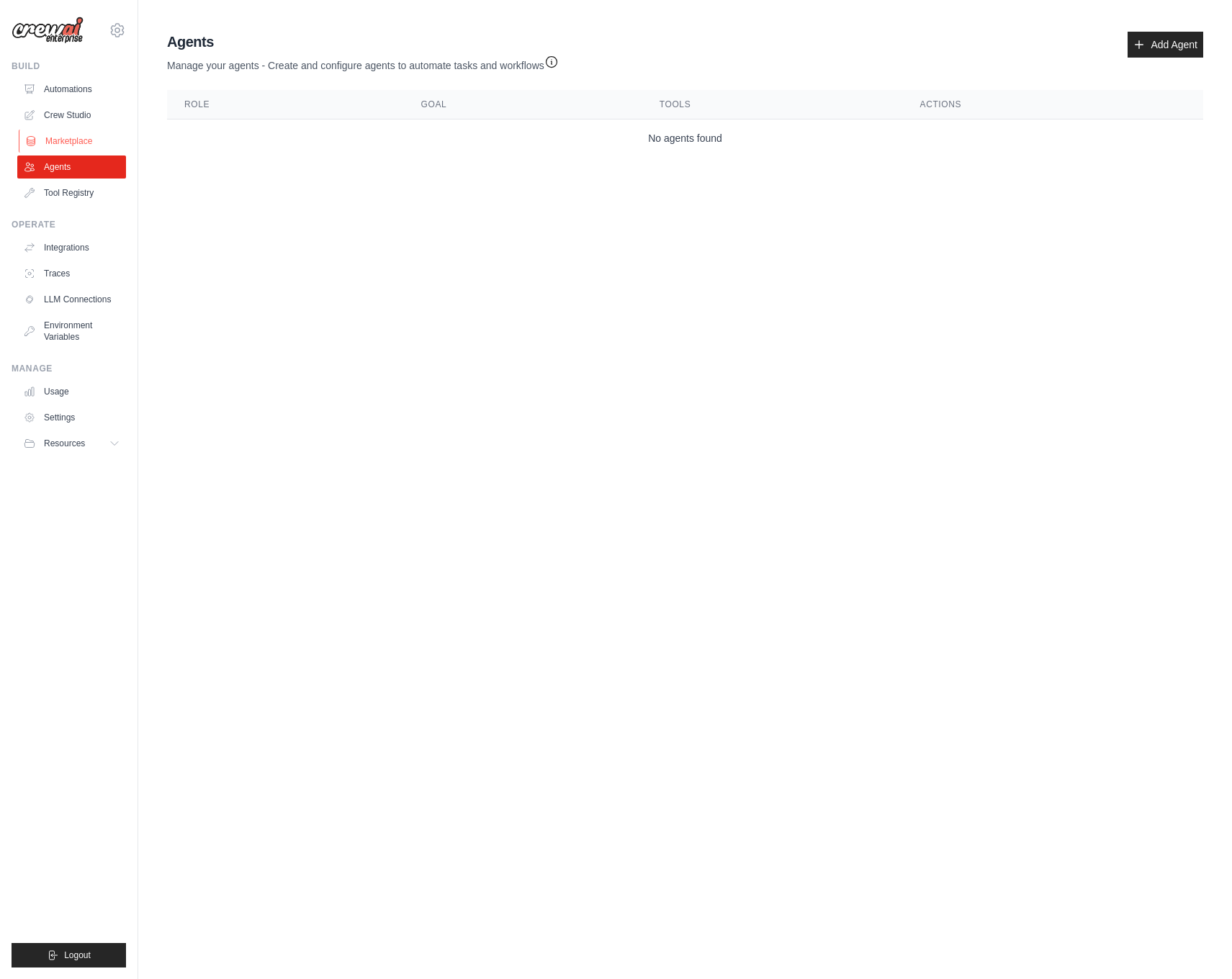
click at [61, 152] on link "Marketplace" at bounding box center [73, 141] width 109 height 23
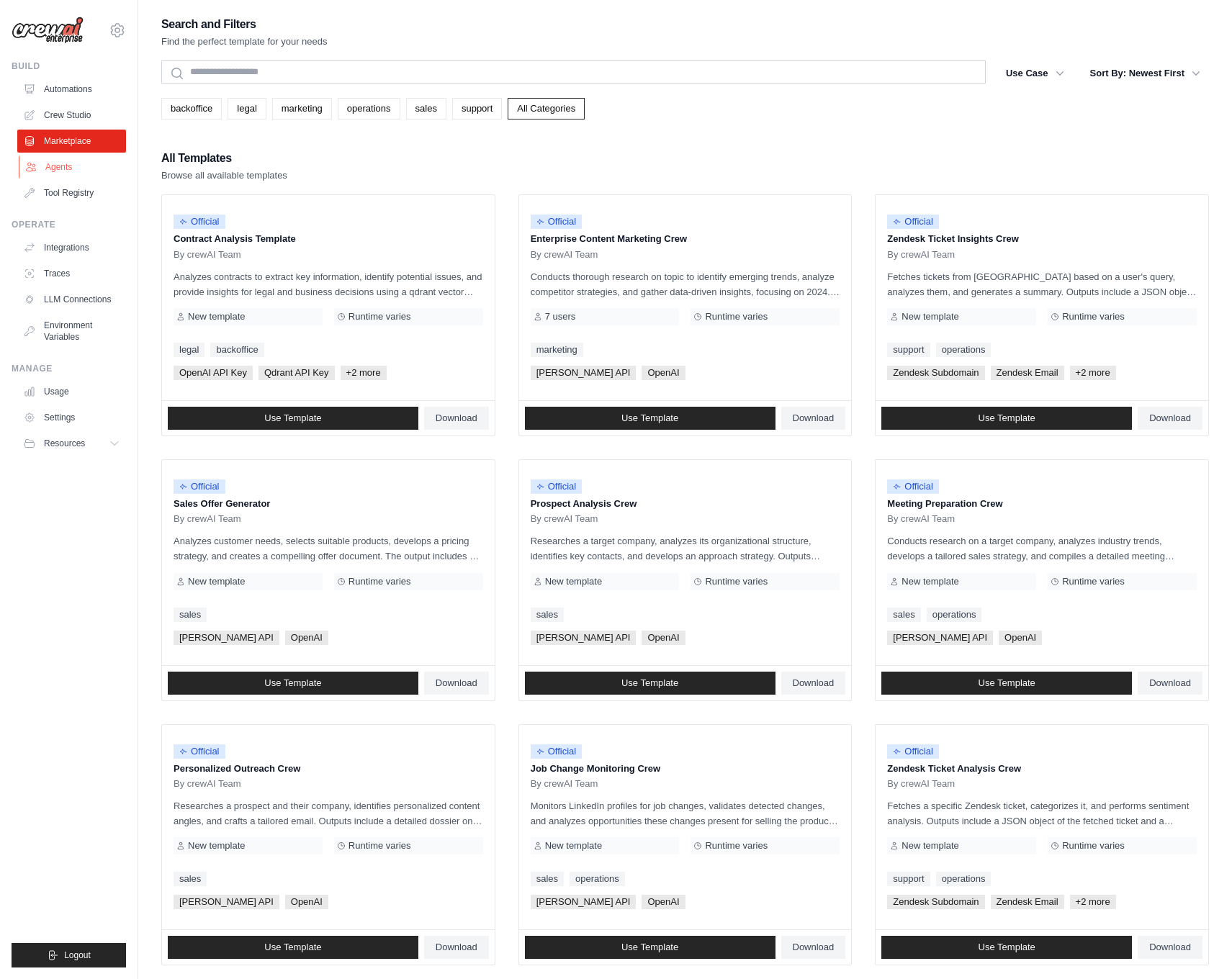
click at [51, 171] on link "Agents" at bounding box center [73, 166] width 109 height 23
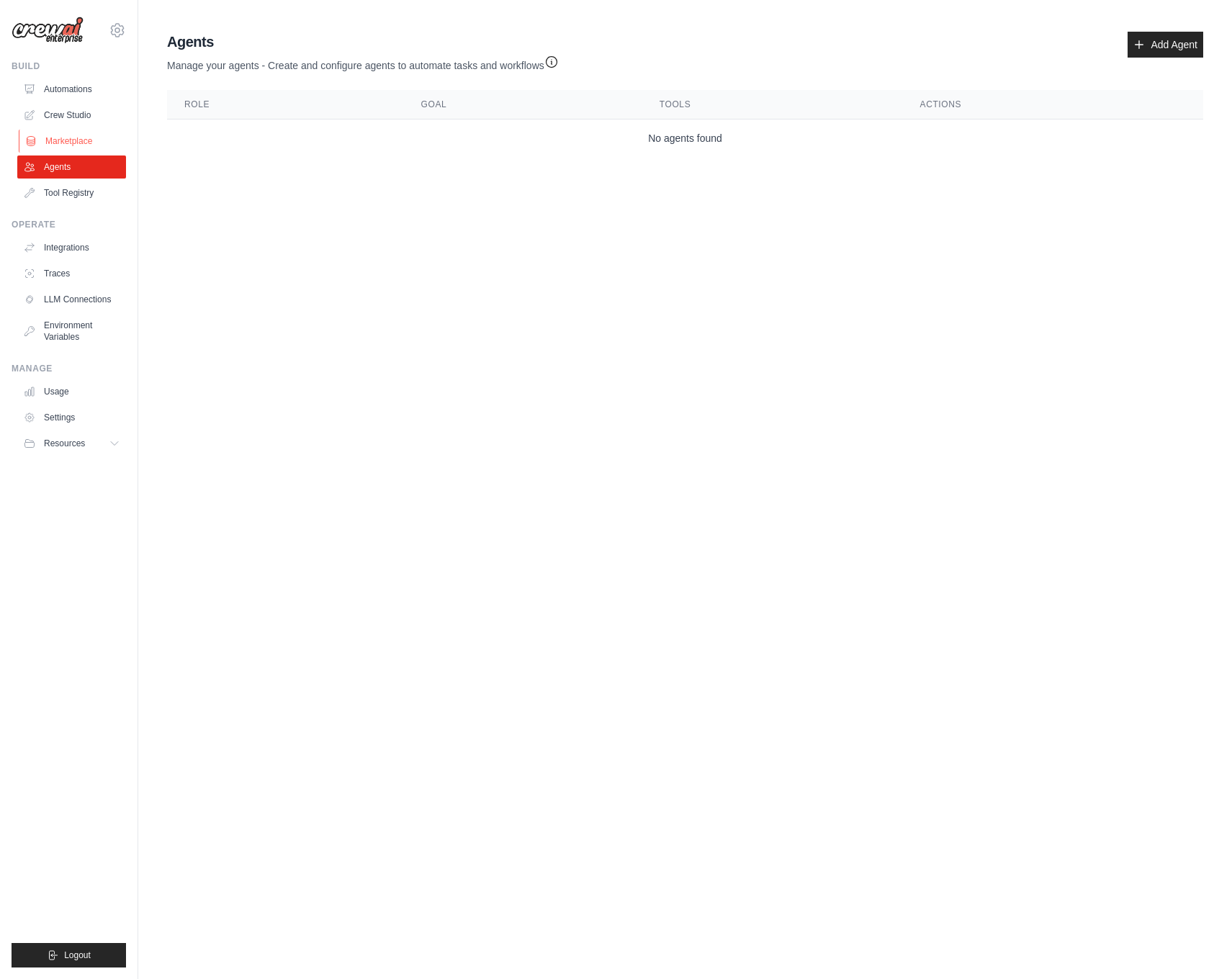
click at [66, 140] on link "Marketplace" at bounding box center [73, 141] width 109 height 23
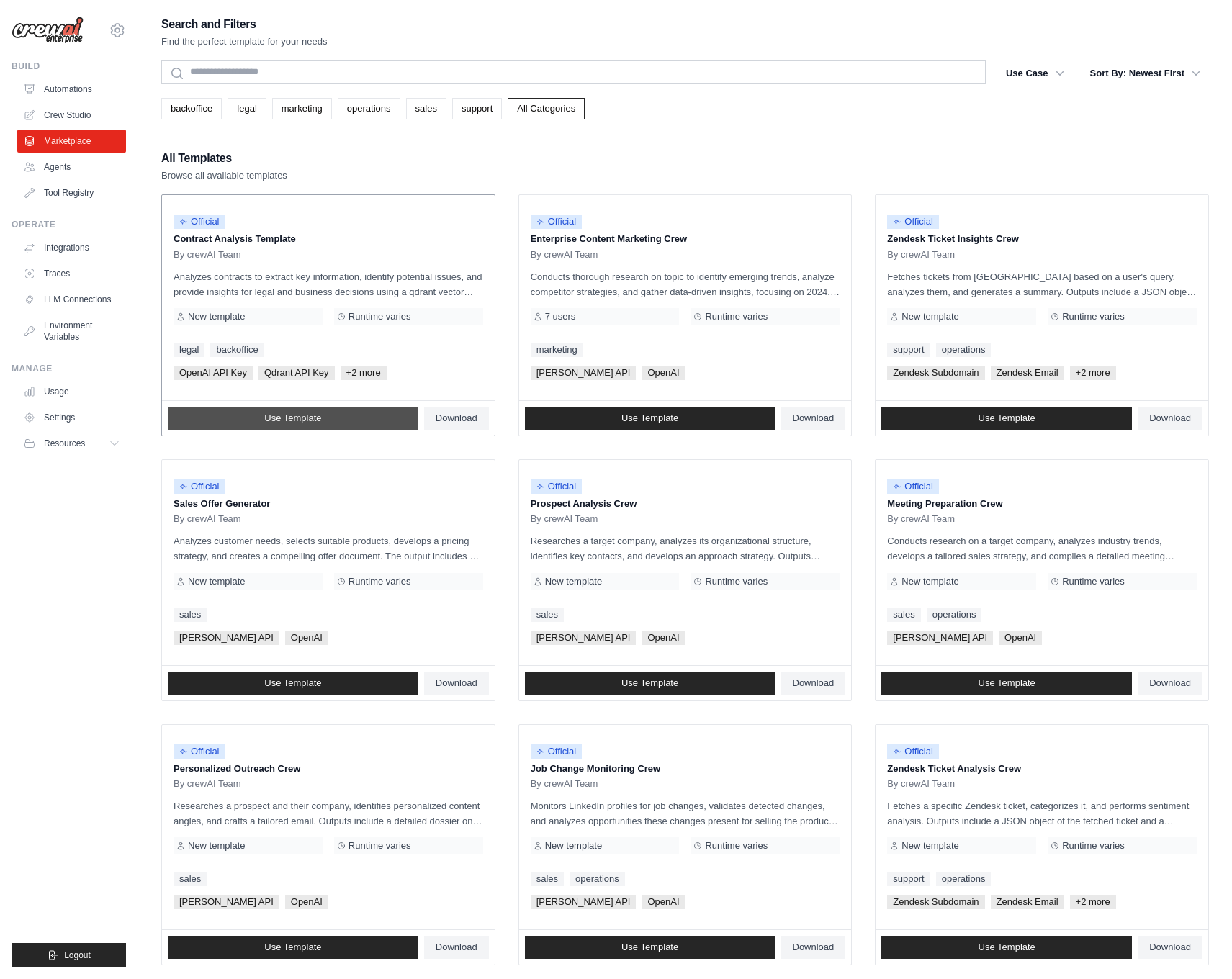
click at [314, 427] on link "Use Template" at bounding box center [293, 418] width 250 height 23
click at [49, 393] on link "Usage" at bounding box center [73, 391] width 109 height 23
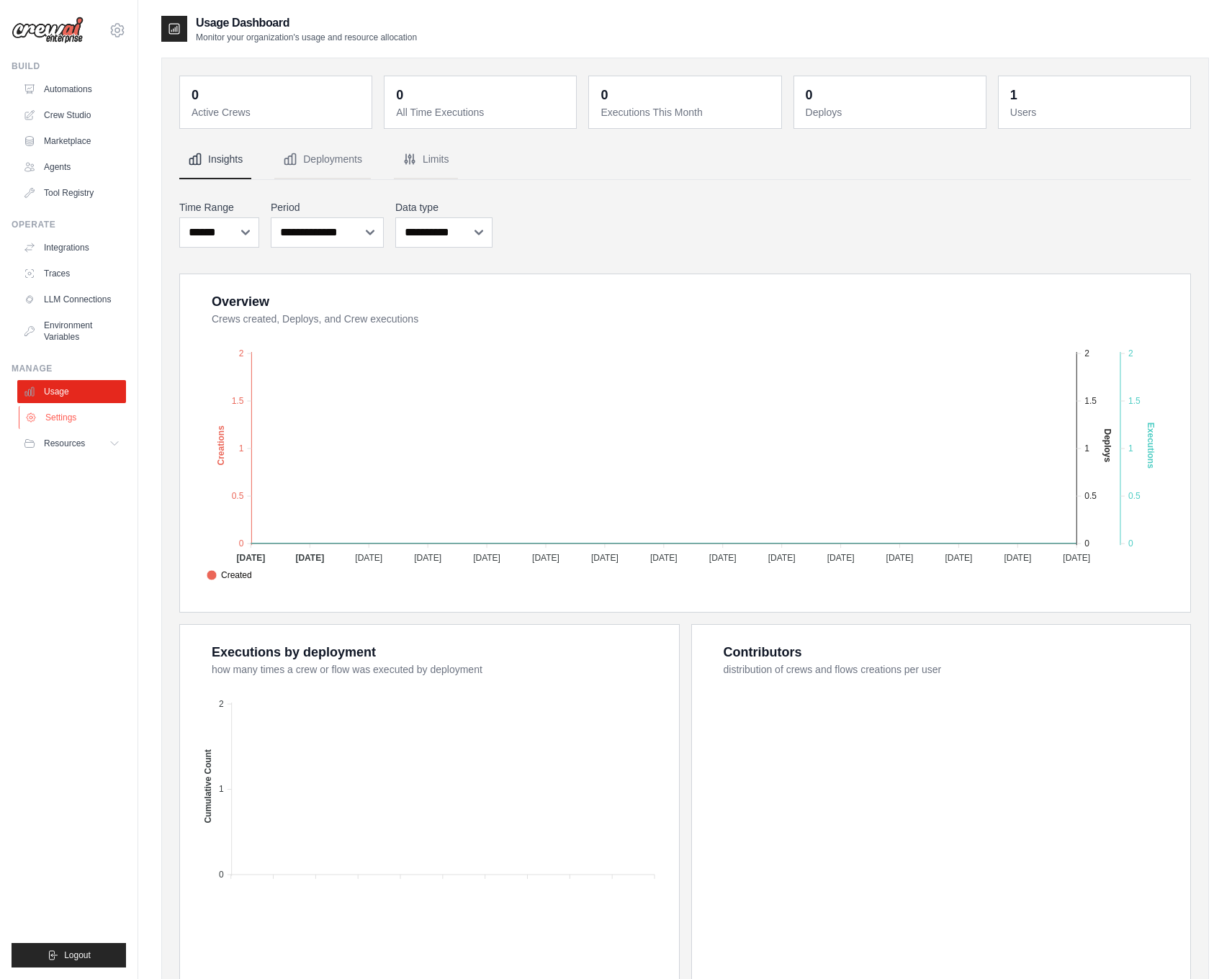
click at [64, 414] on link "Settings" at bounding box center [73, 417] width 109 height 23
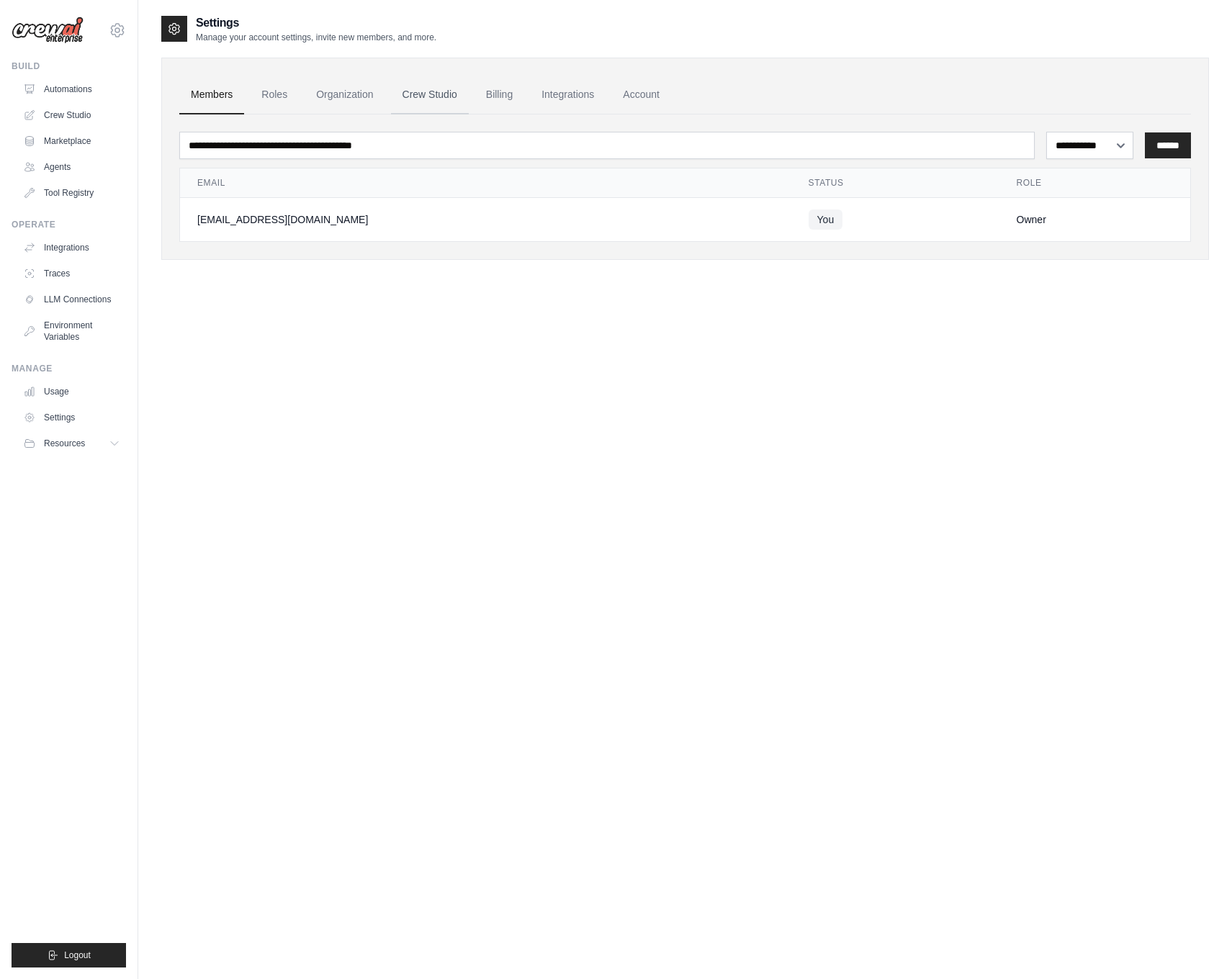
click at [452, 97] on link "Crew Studio" at bounding box center [430, 95] width 78 height 39
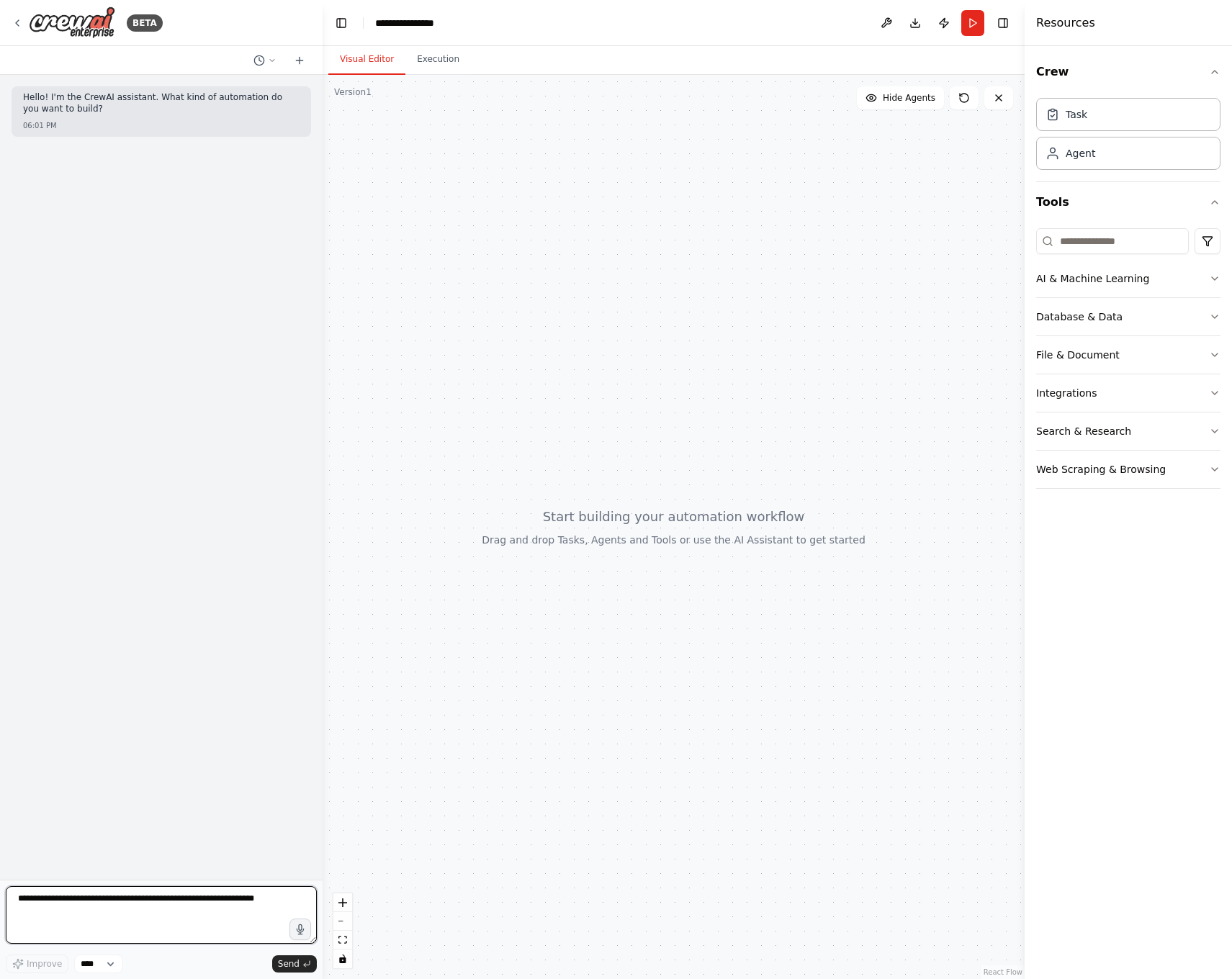
click at [234, 910] on textarea at bounding box center [161, 915] width 311 height 57
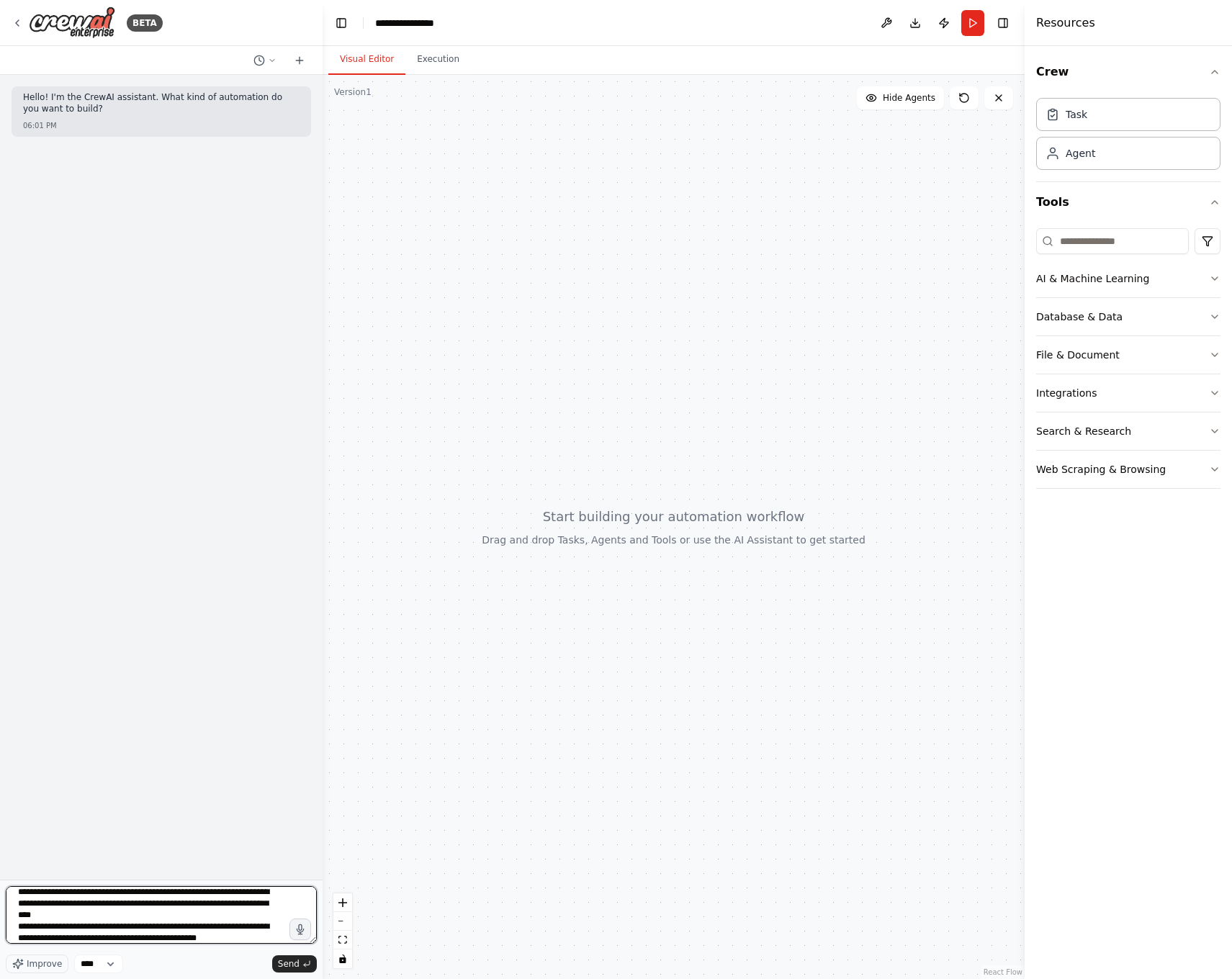
scroll to position [36, 0]
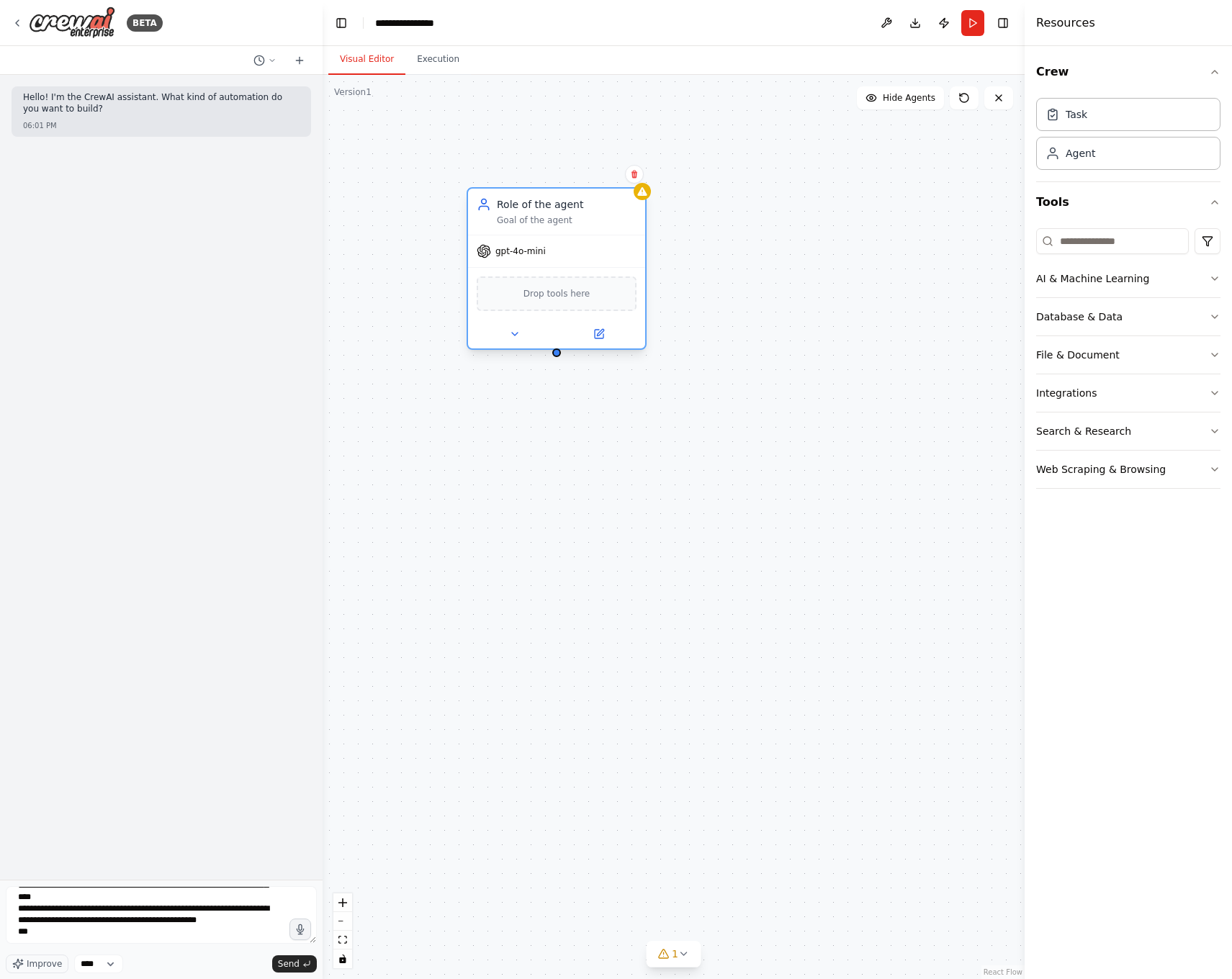
drag, startPoint x: 646, startPoint y: 278, endPoint x: 571, endPoint y: 223, distance: 93.0
click at [562, 228] on div "Role of the agent Goal of the agent gpt-4o-mini Drop tools here" at bounding box center [556, 268] width 180 height 163
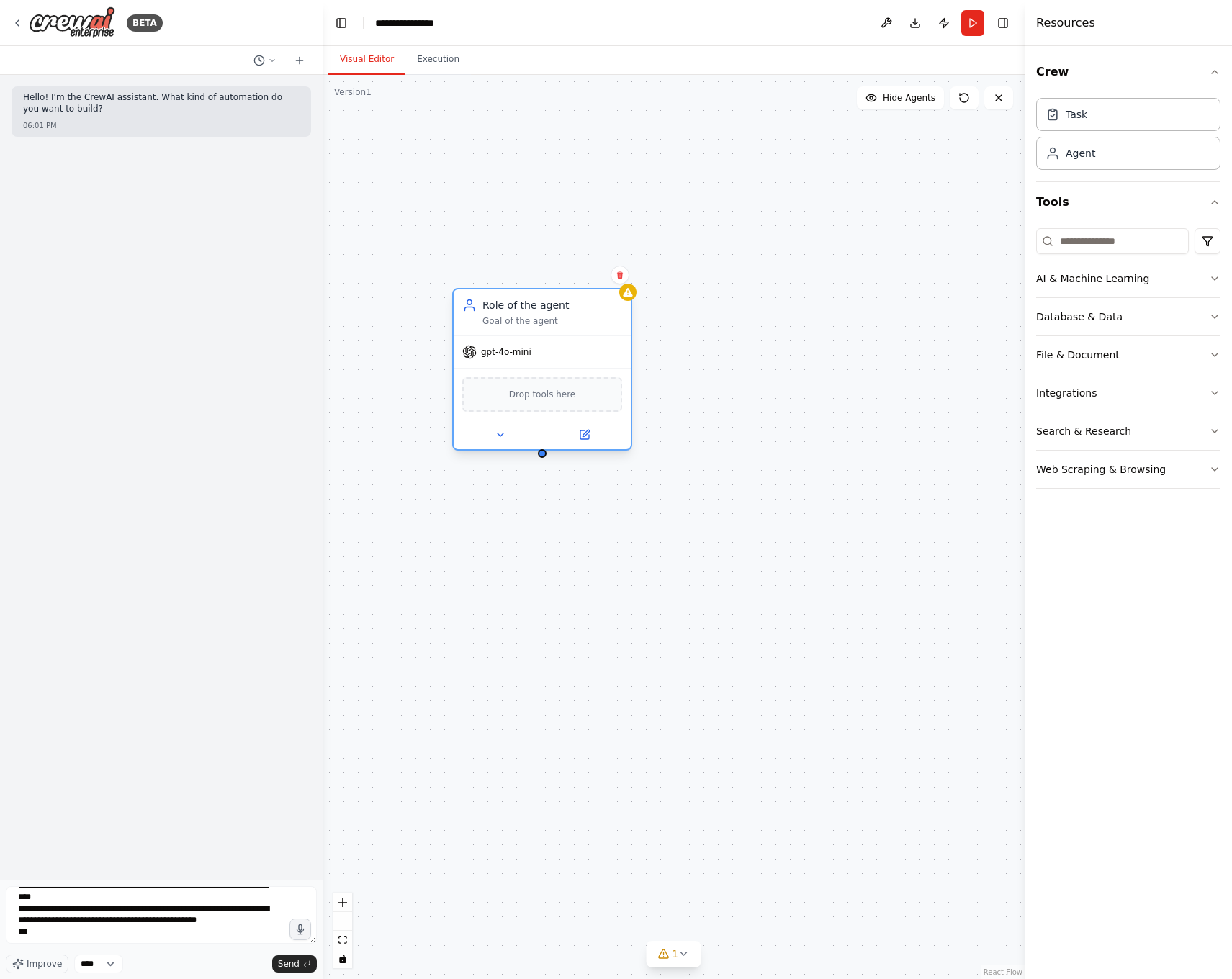
drag, startPoint x: 565, startPoint y: 310, endPoint x: 542, endPoint y: 393, distance: 86.1
click at [546, 406] on div "Drop tools here" at bounding box center [542, 394] width 160 height 35
click at [525, 396] on span "Drop tools here" at bounding box center [543, 394] width 67 height 14
click at [624, 277] on icon at bounding box center [619, 275] width 8 height 8
click at [574, 271] on button "Confirm" at bounding box center [579, 275] width 51 height 17
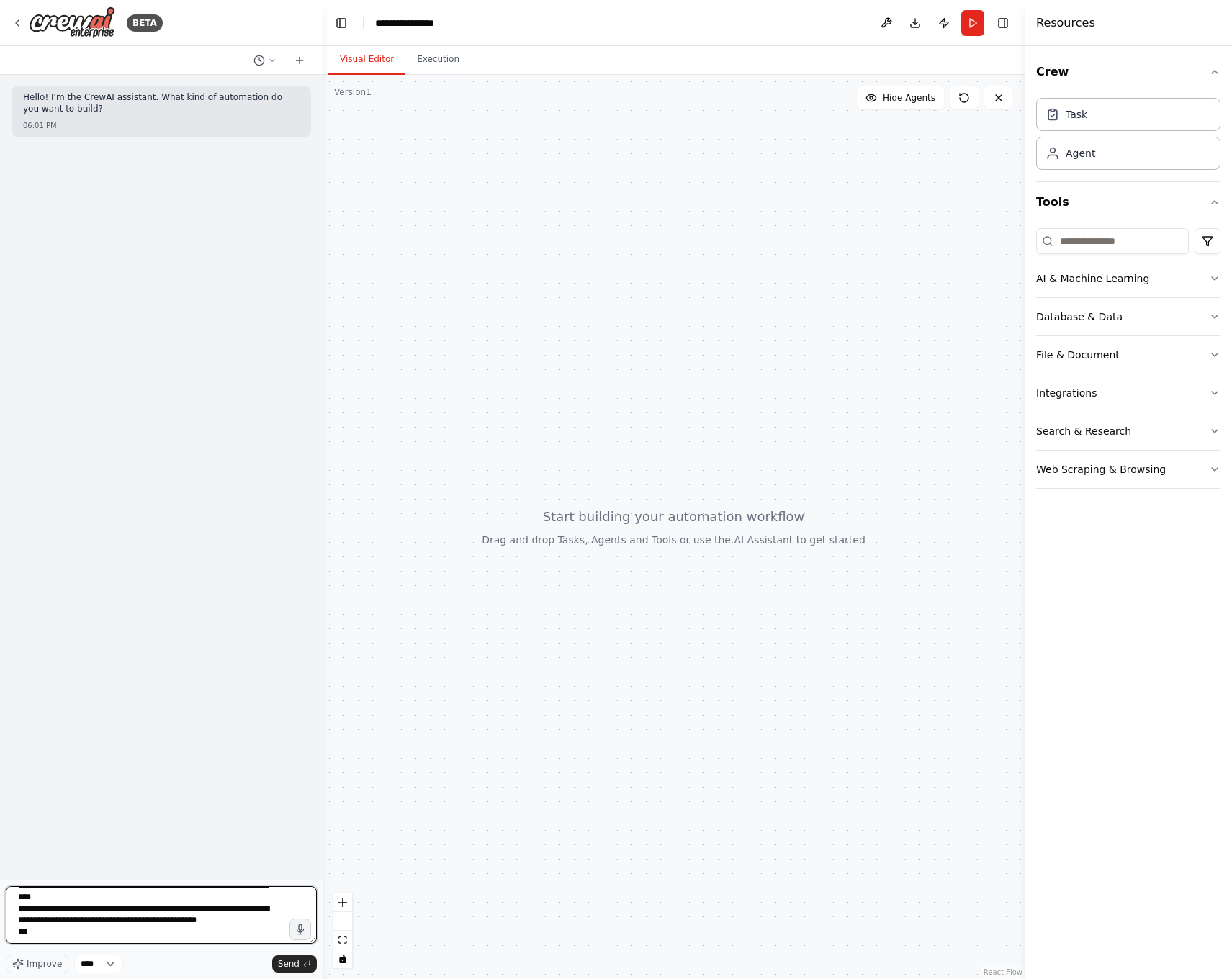
click at [98, 929] on textarea "**********" at bounding box center [161, 915] width 311 height 57
click at [98, 918] on textarea "**********" at bounding box center [161, 915] width 311 height 57
type textarea "**********"
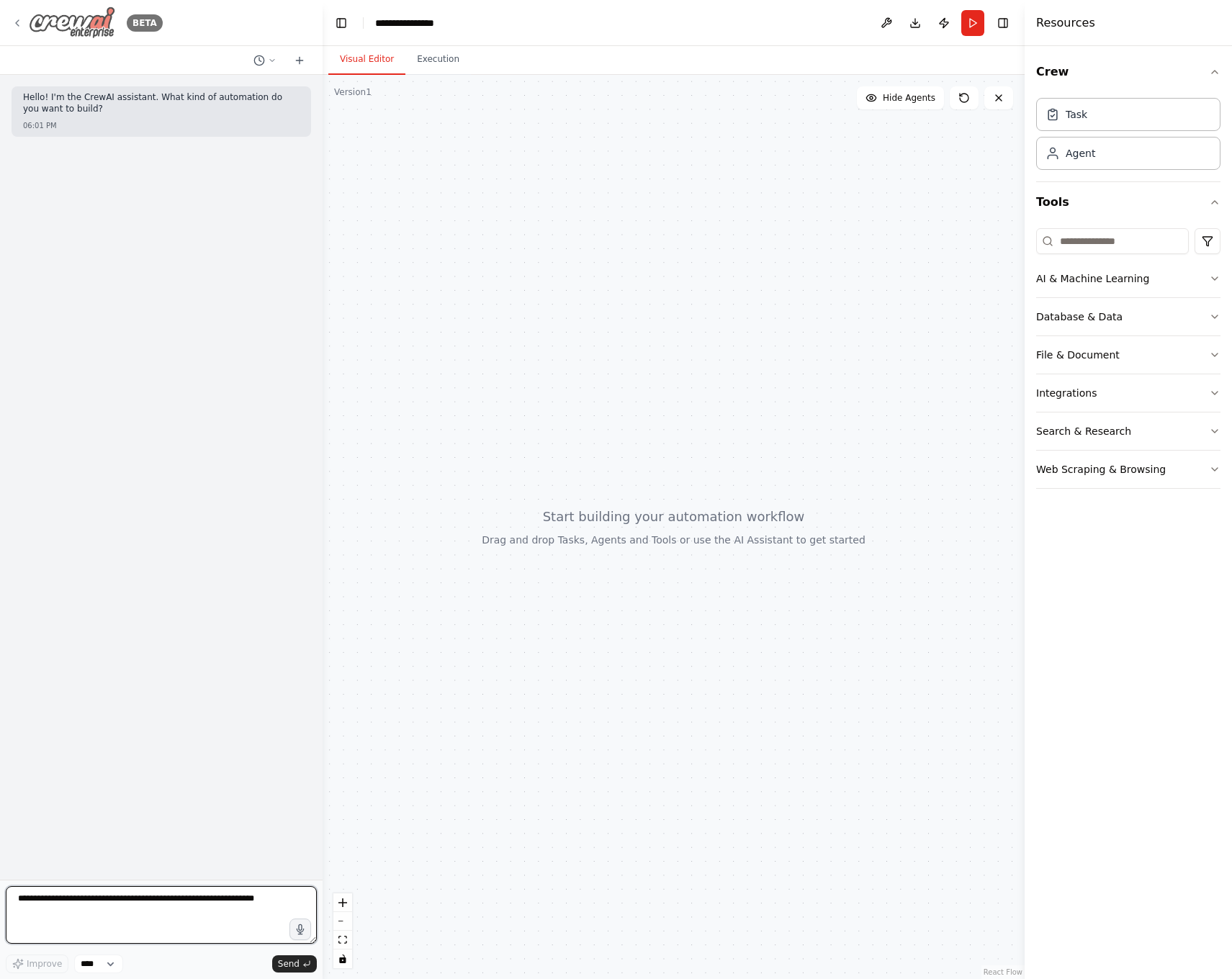
scroll to position [0, 0]
click at [22, 23] on icon at bounding box center [17, 23] width 11 height 11
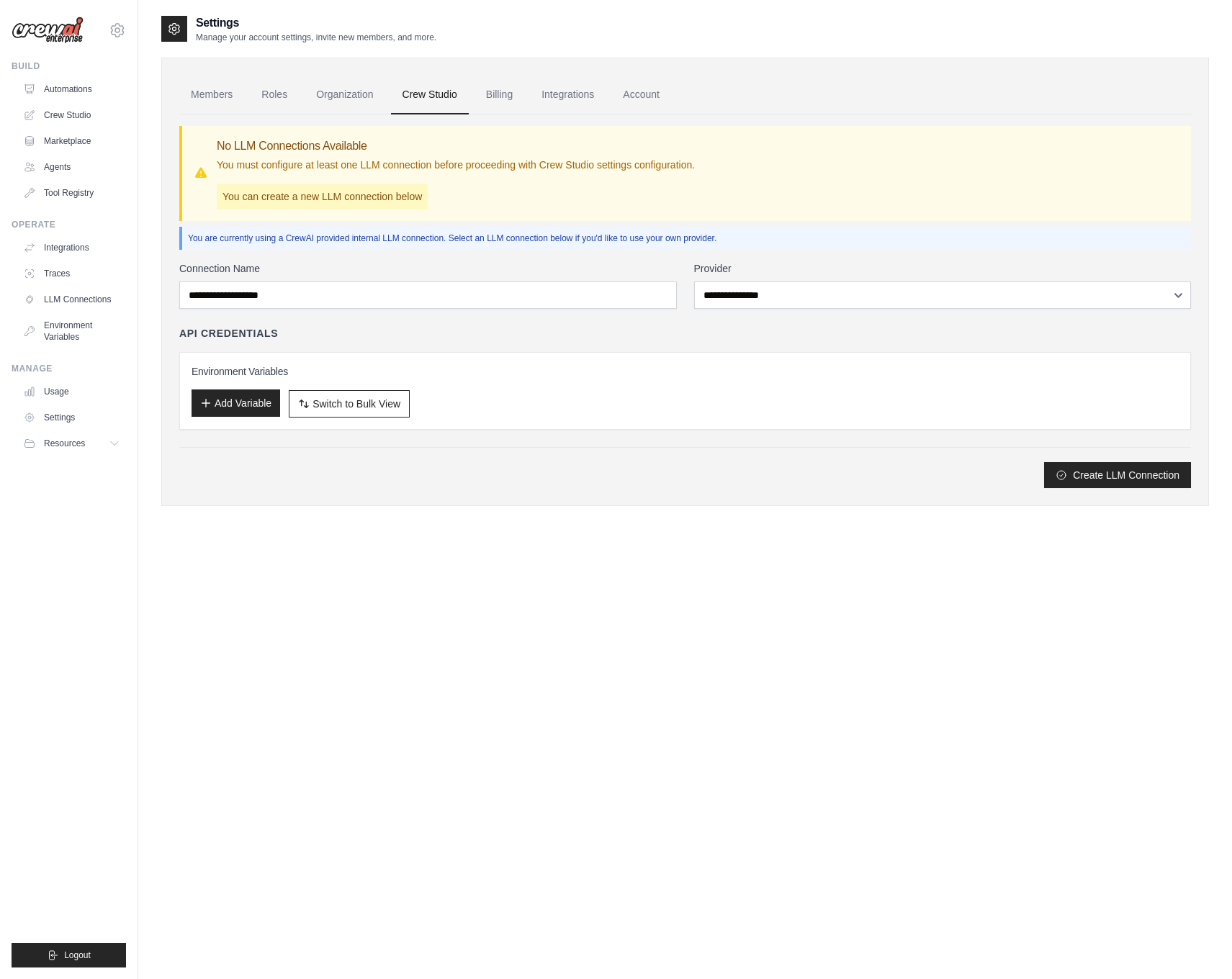
click at [255, 411] on button "Add Variable" at bounding box center [235, 403] width 89 height 27
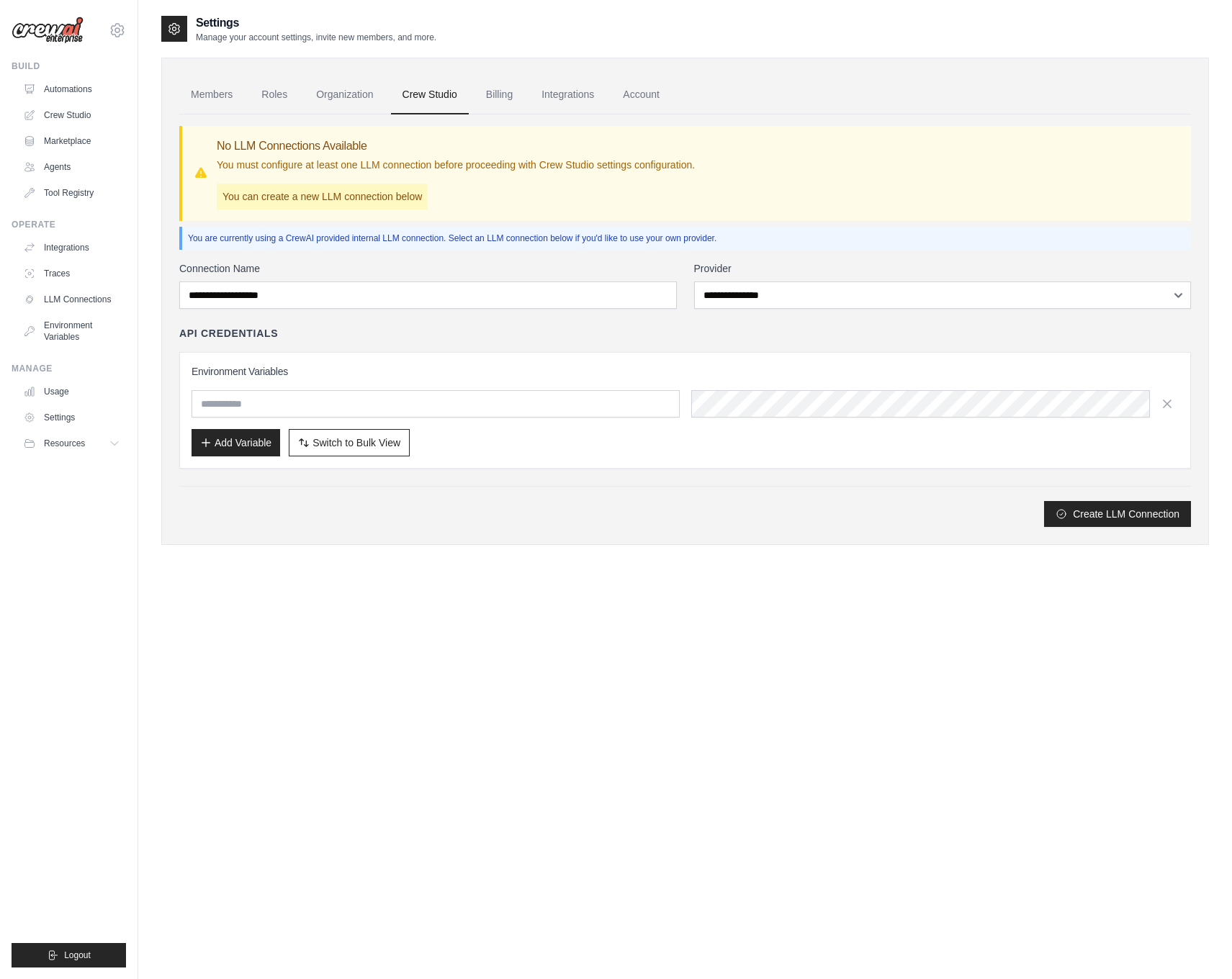
click at [285, 399] on input "text" at bounding box center [435, 404] width 488 height 27
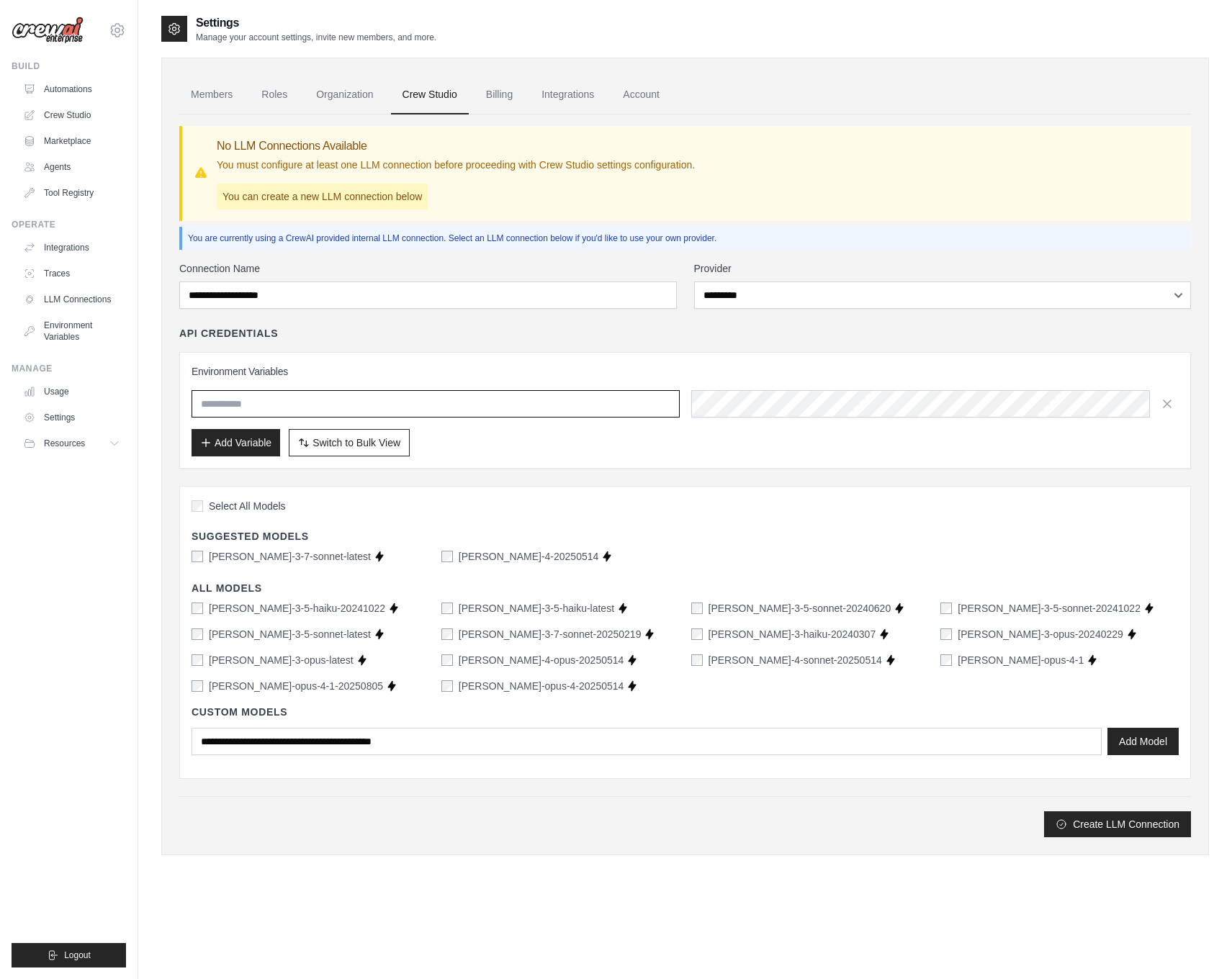
click at [463, 409] on input "text" at bounding box center [435, 404] width 488 height 27
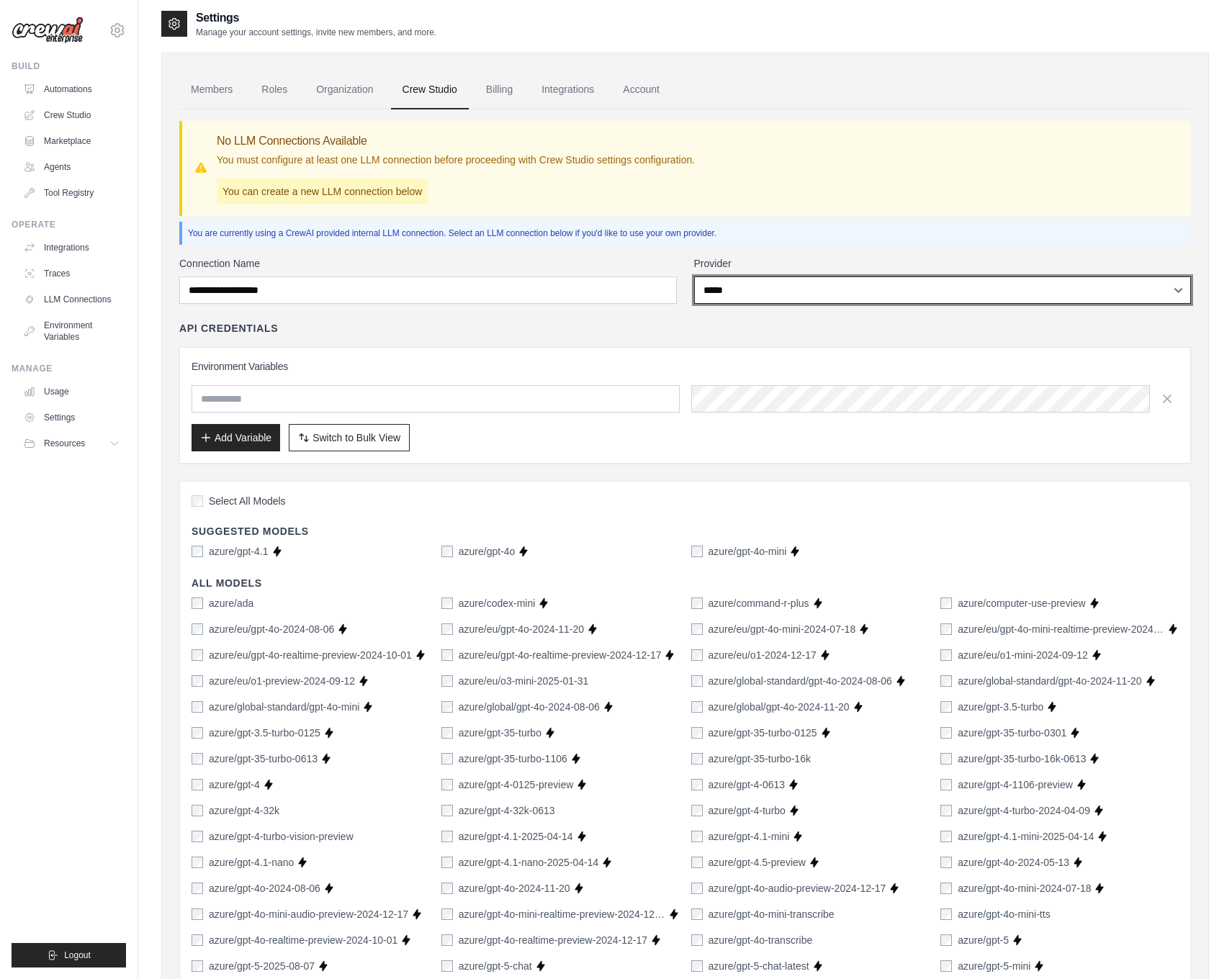
select select "*********"
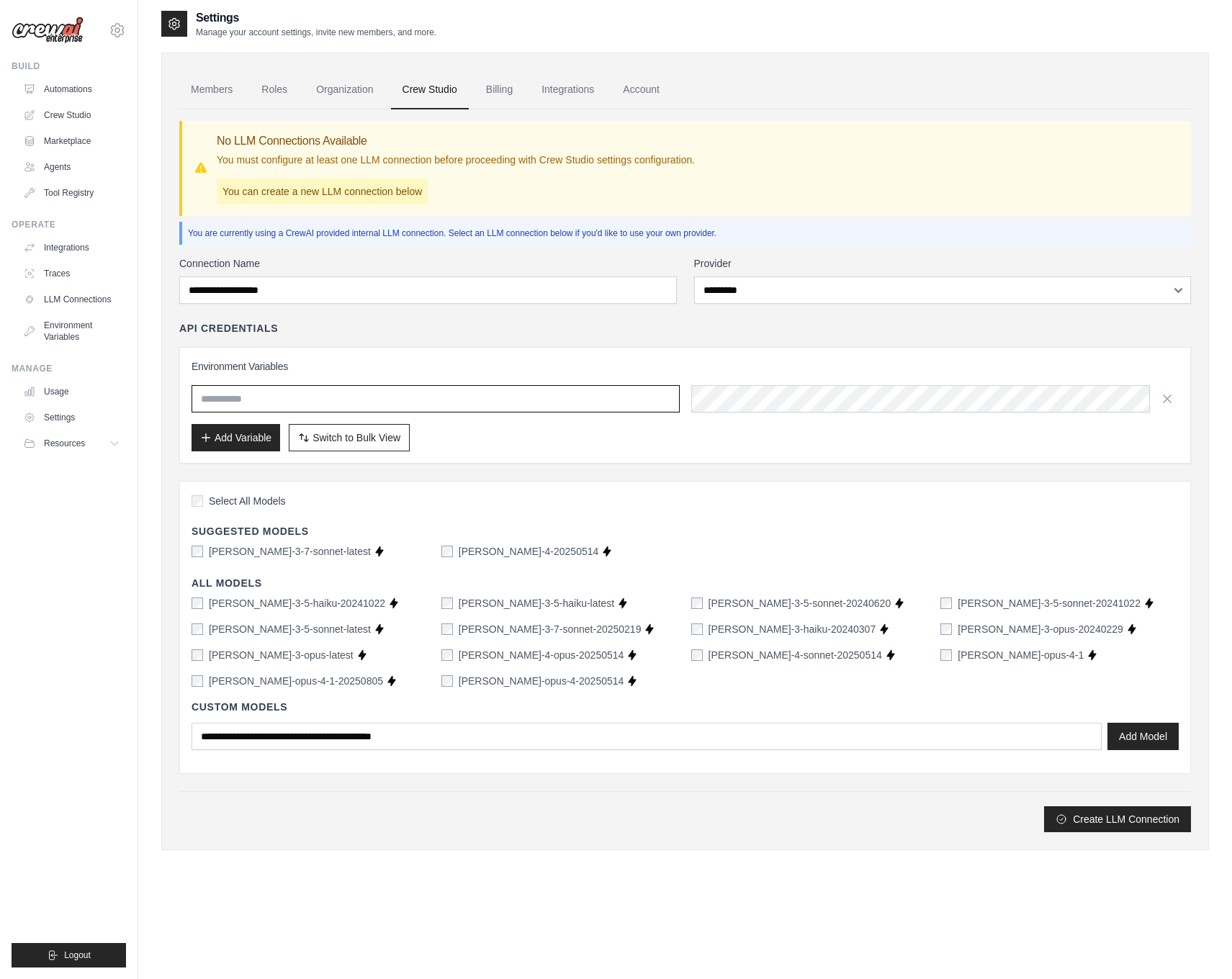
click at [399, 404] on input "text" at bounding box center [435, 399] width 488 height 27
click at [438, 557] on div "[PERSON_NAME]-3-7-sonnet-latest Supports Crew Studio [PERSON_NAME]-sonnet-4-202…" at bounding box center [685, 551] width 987 height 14
click at [304, 607] on label "[PERSON_NAME]-3-5-haiku-20241022" at bounding box center [297, 603] width 176 height 14
click at [476, 606] on label "[PERSON_NAME]-3-5-haiku-latest" at bounding box center [536, 603] width 155 height 14
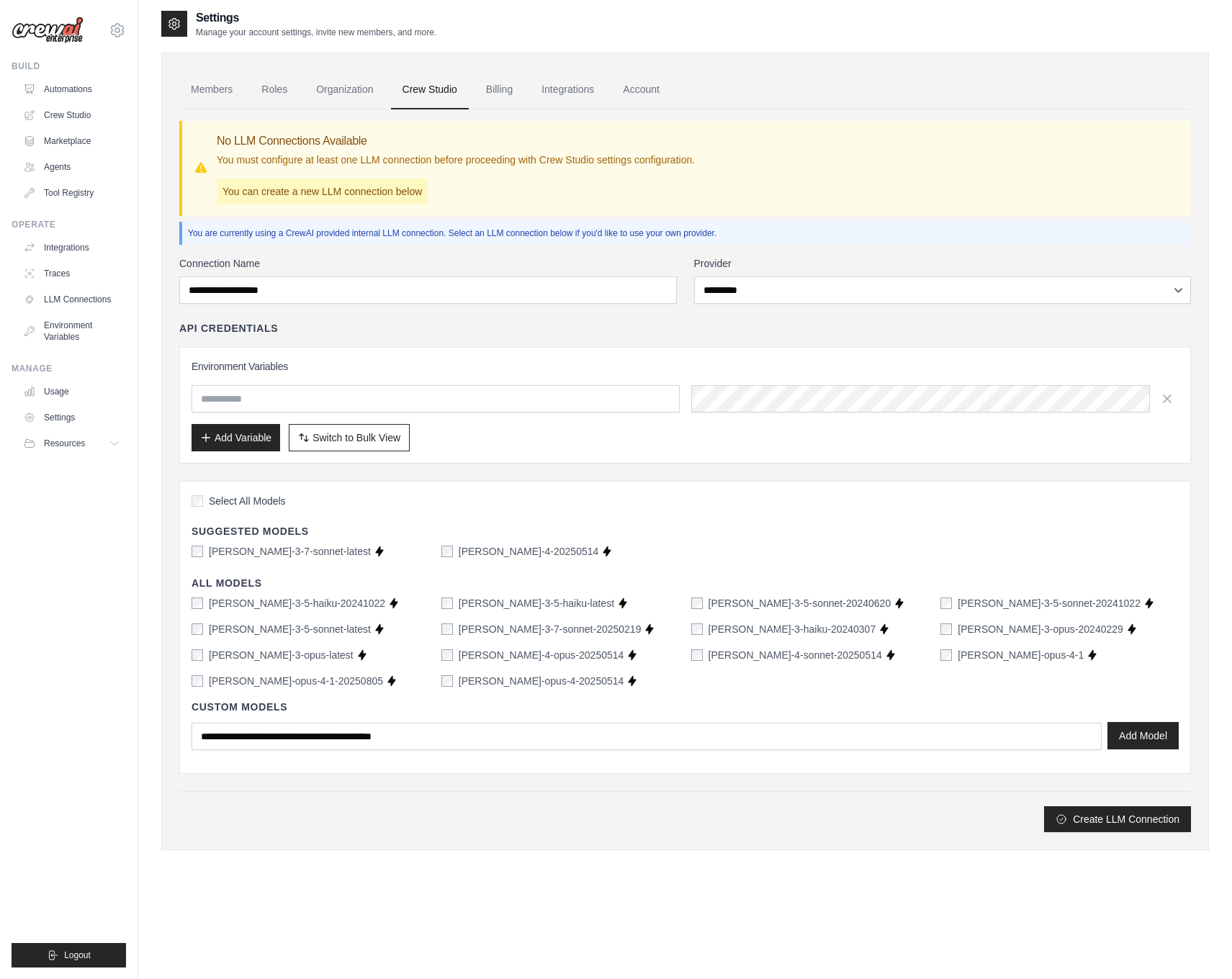
click at [1140, 725] on button "Add Model" at bounding box center [1143, 735] width 71 height 27
click at [367, 399] on input "text" at bounding box center [435, 399] width 488 height 27
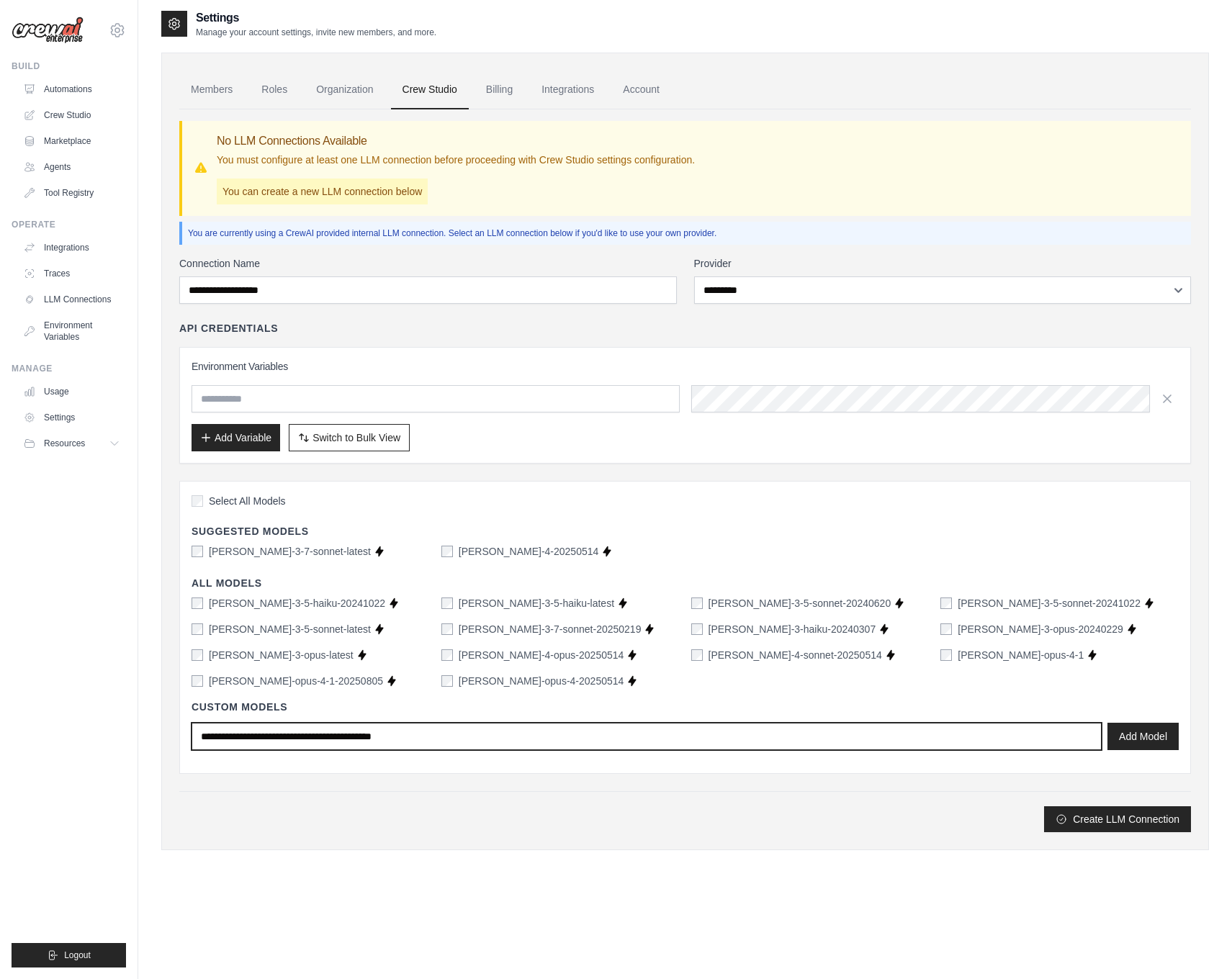
drag, startPoint x: 430, startPoint y: 739, endPoint x: 166, endPoint y: 729, distance: 264.2
click at [166, 729] on div "Members Roles Organization Crew Studio Billing Integrations Account No LLM Conn…" at bounding box center [685, 451] width 1047 height 797
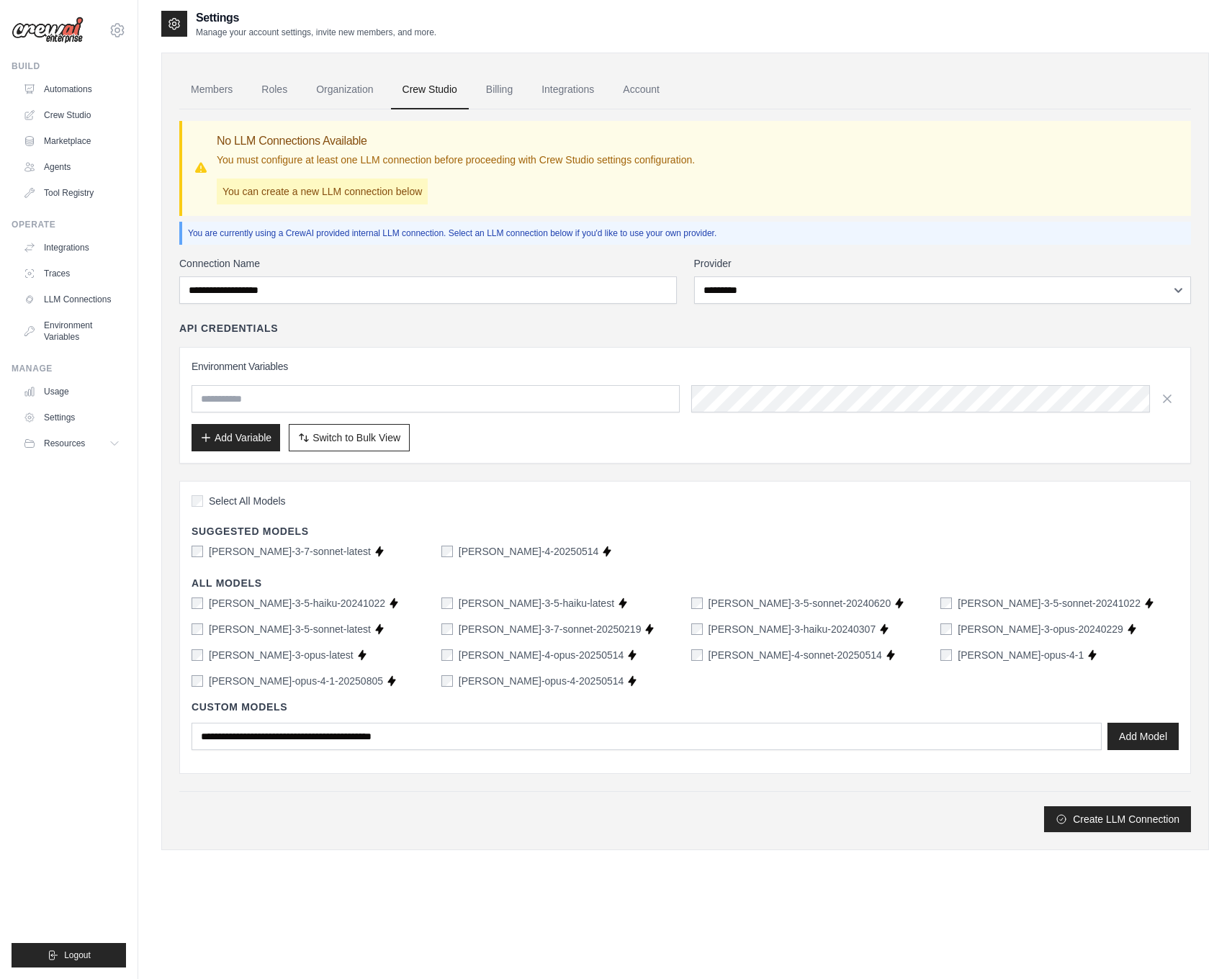
click at [422, 412] on div "Environment Variables Add Variable Switch to Bulk View Switch to Table View" at bounding box center [685, 406] width 987 height 92
click at [394, 308] on div "**********" at bounding box center [685, 544] width 1011 height 576
click at [394, 299] on input "Connection Name" at bounding box center [428, 290] width 497 height 27
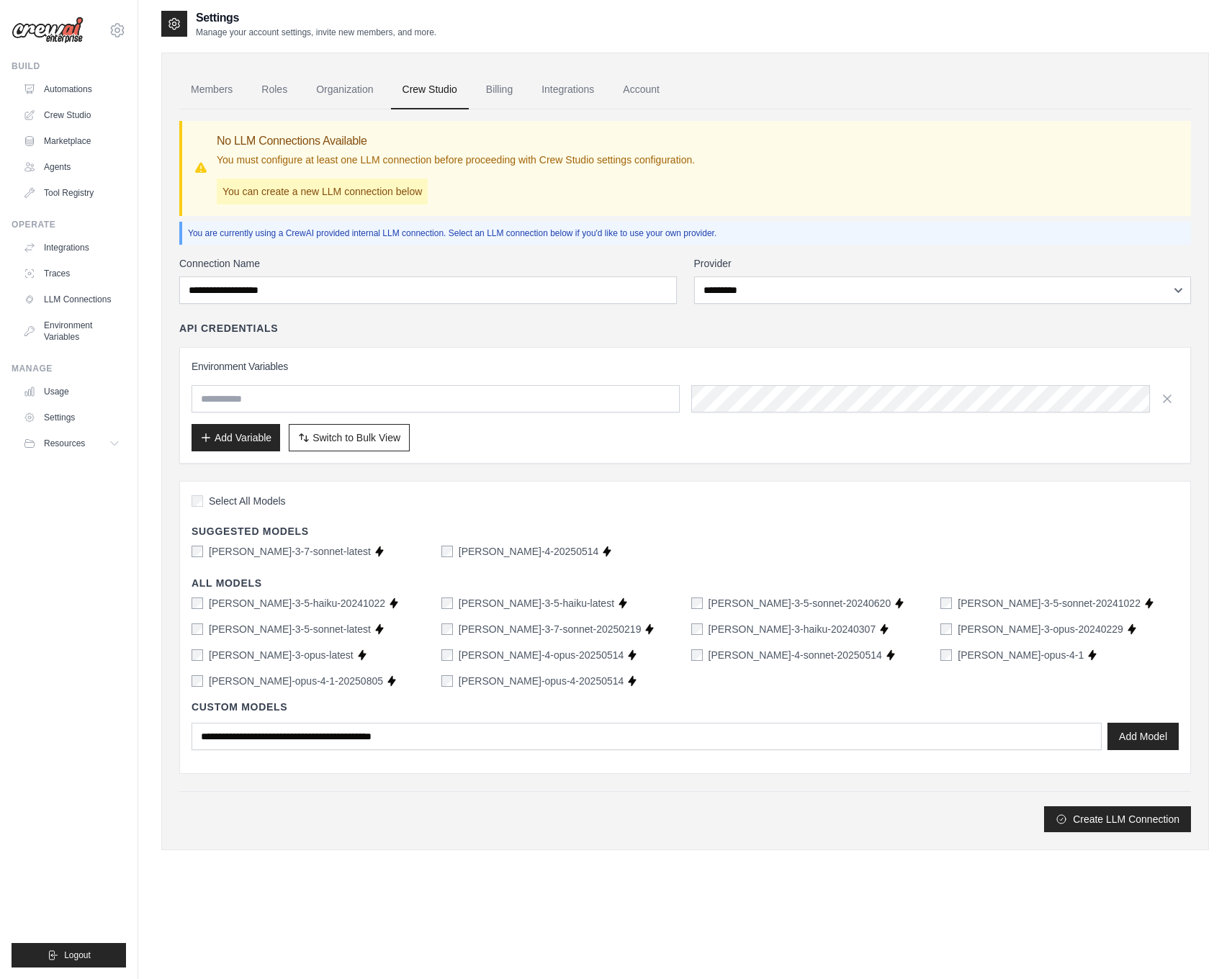
click at [300, 99] on ul "Members Roles Organization Crew Studio Billing Integrations Account" at bounding box center [685, 89] width 1011 height 39
click at [342, 95] on link "Organization" at bounding box center [344, 89] width 80 height 39
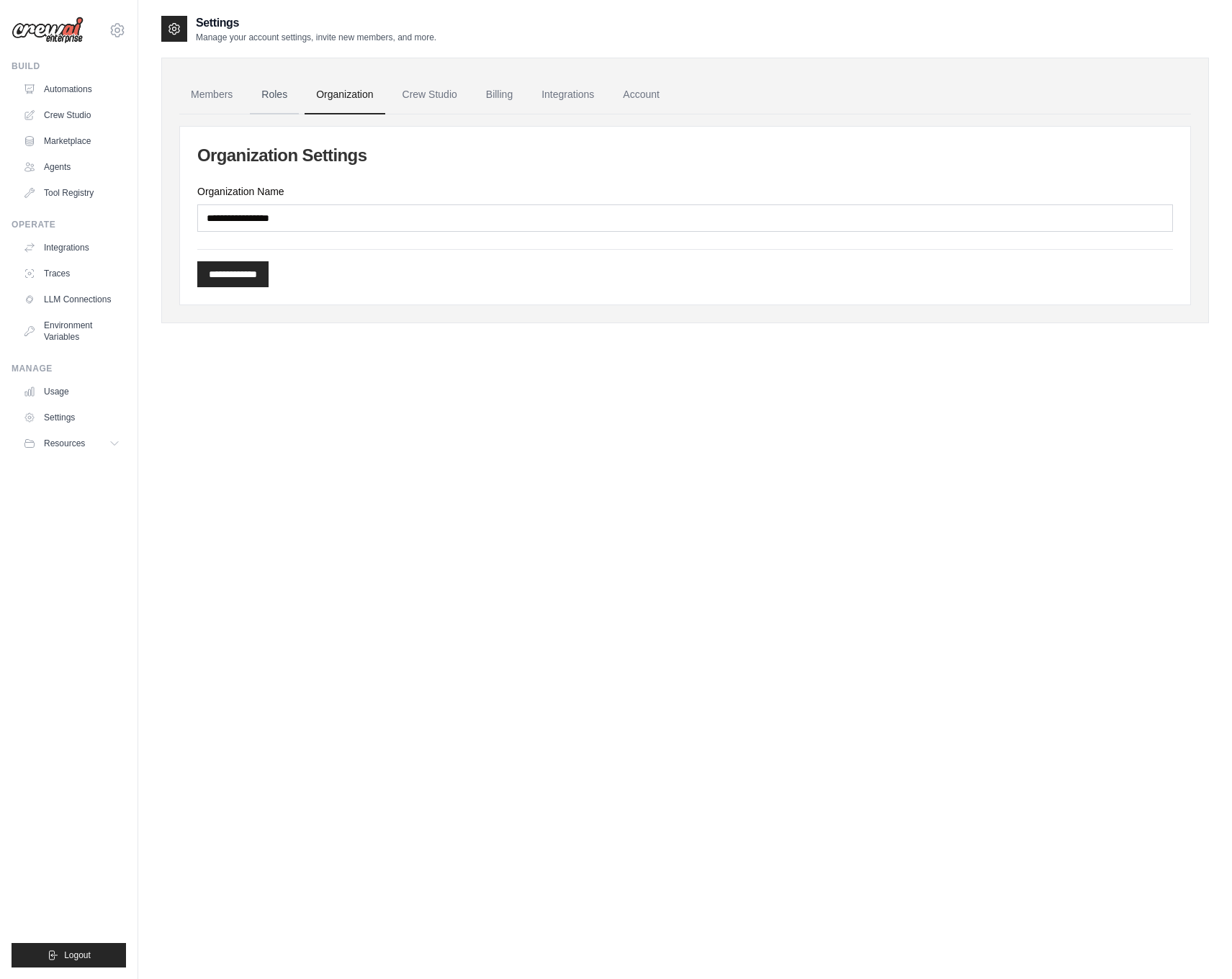
click at [262, 104] on link "Roles" at bounding box center [274, 95] width 49 height 39
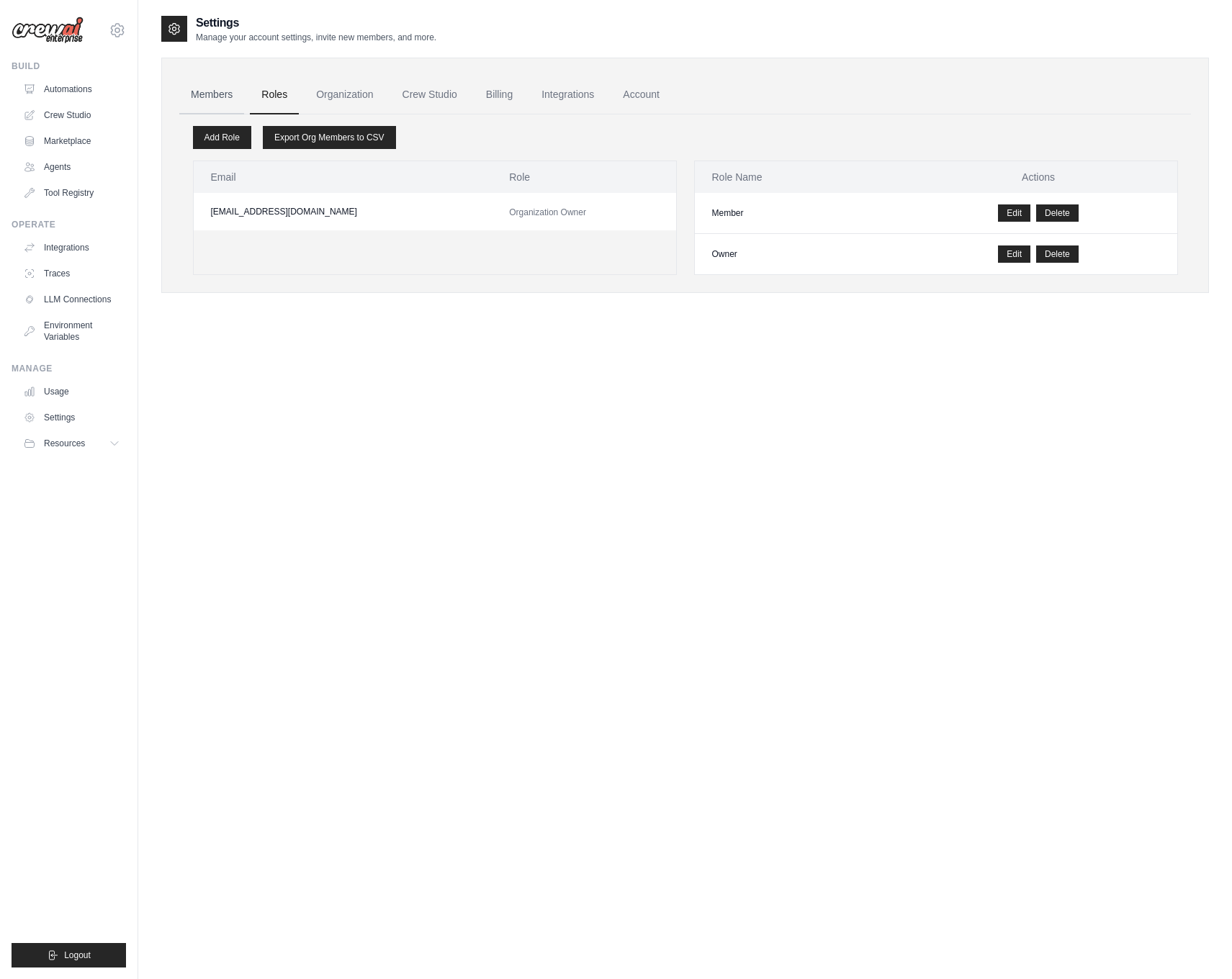
drag, startPoint x: 262, startPoint y: 104, endPoint x: 207, endPoint y: 106, distance: 55.0
click at [207, 106] on link "Members" at bounding box center [212, 95] width 65 height 39
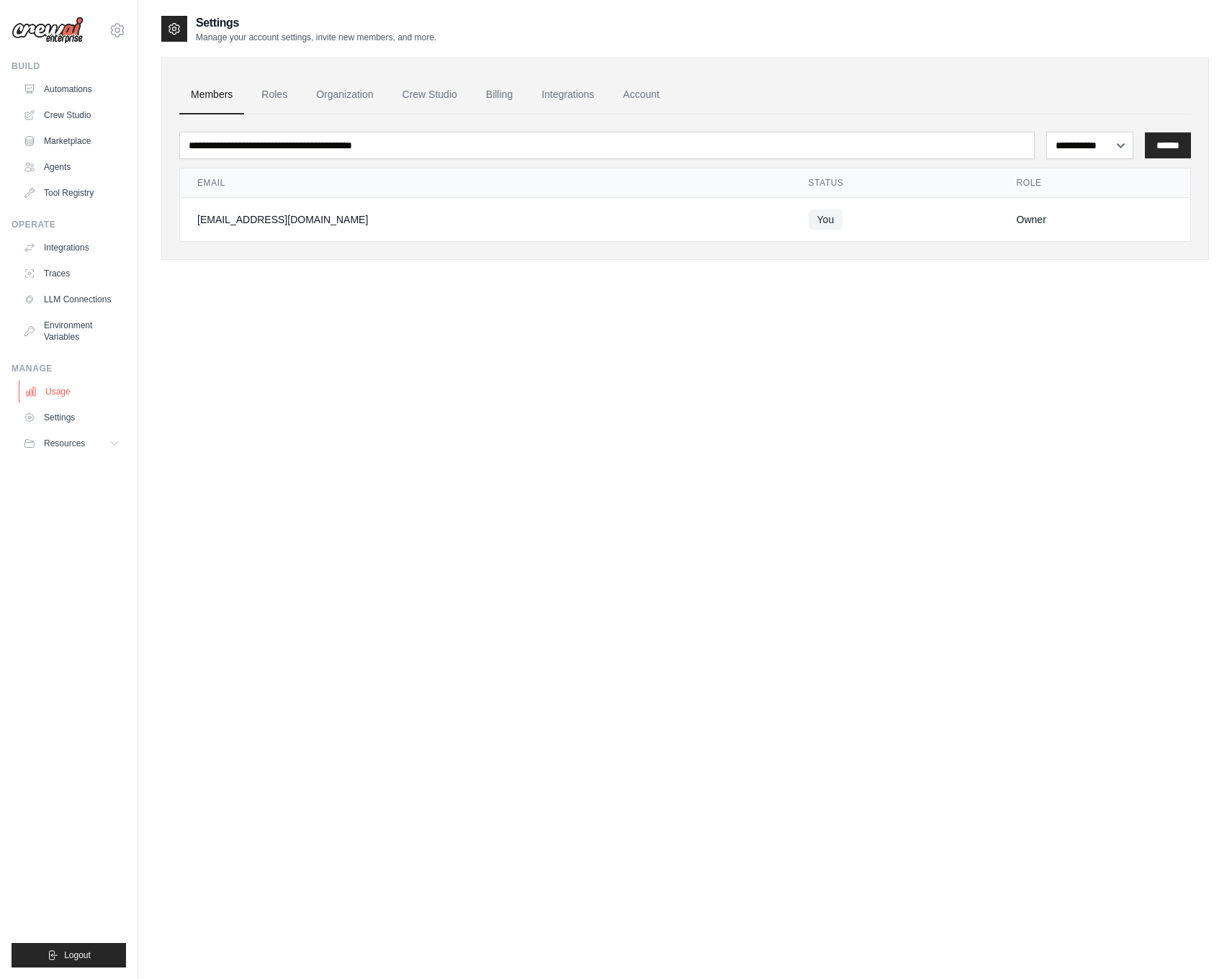
click at [74, 399] on link "Usage" at bounding box center [73, 391] width 109 height 23
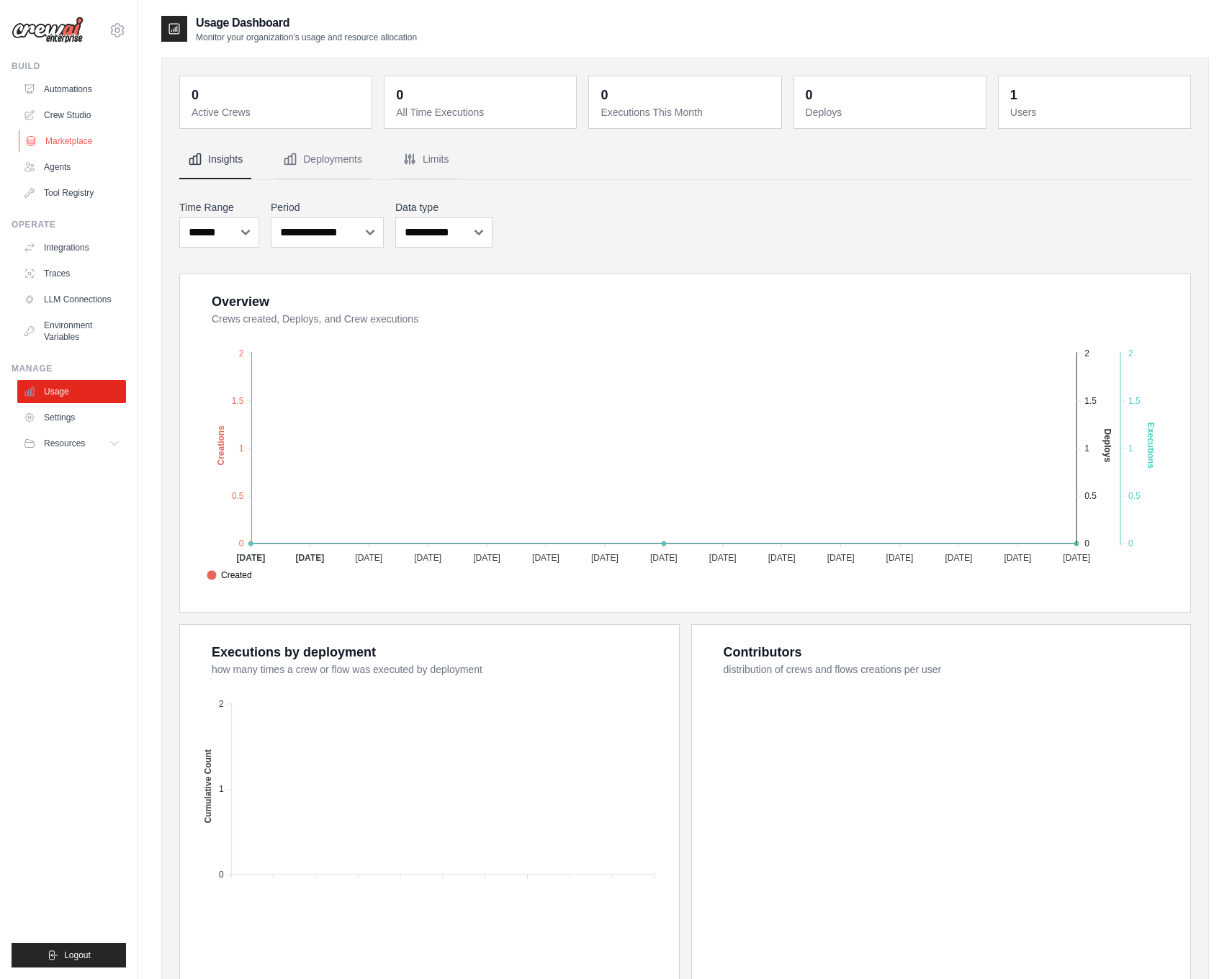
click at [76, 151] on link "Marketplace" at bounding box center [73, 141] width 109 height 23
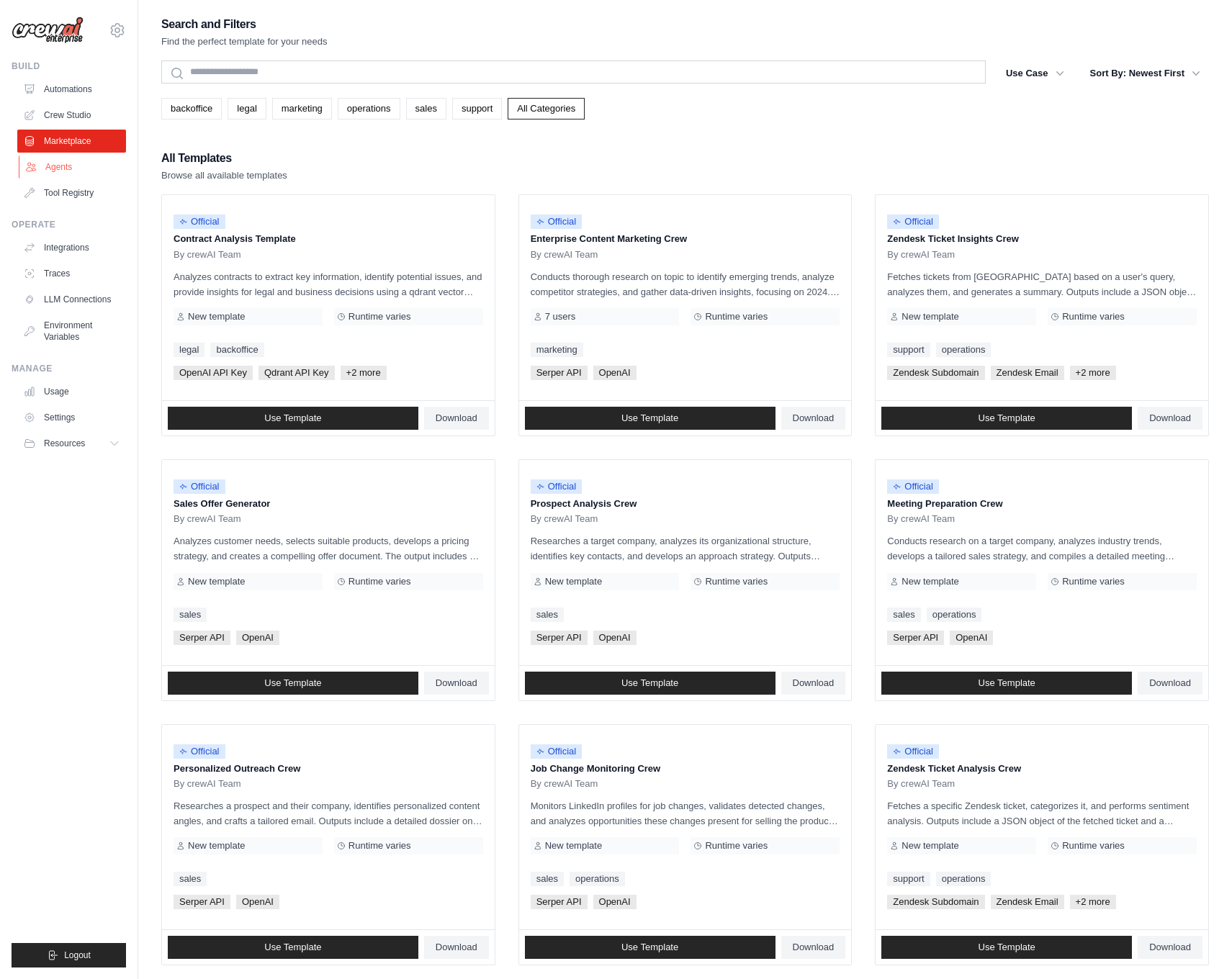
click at [62, 161] on link "Agents" at bounding box center [73, 166] width 109 height 23
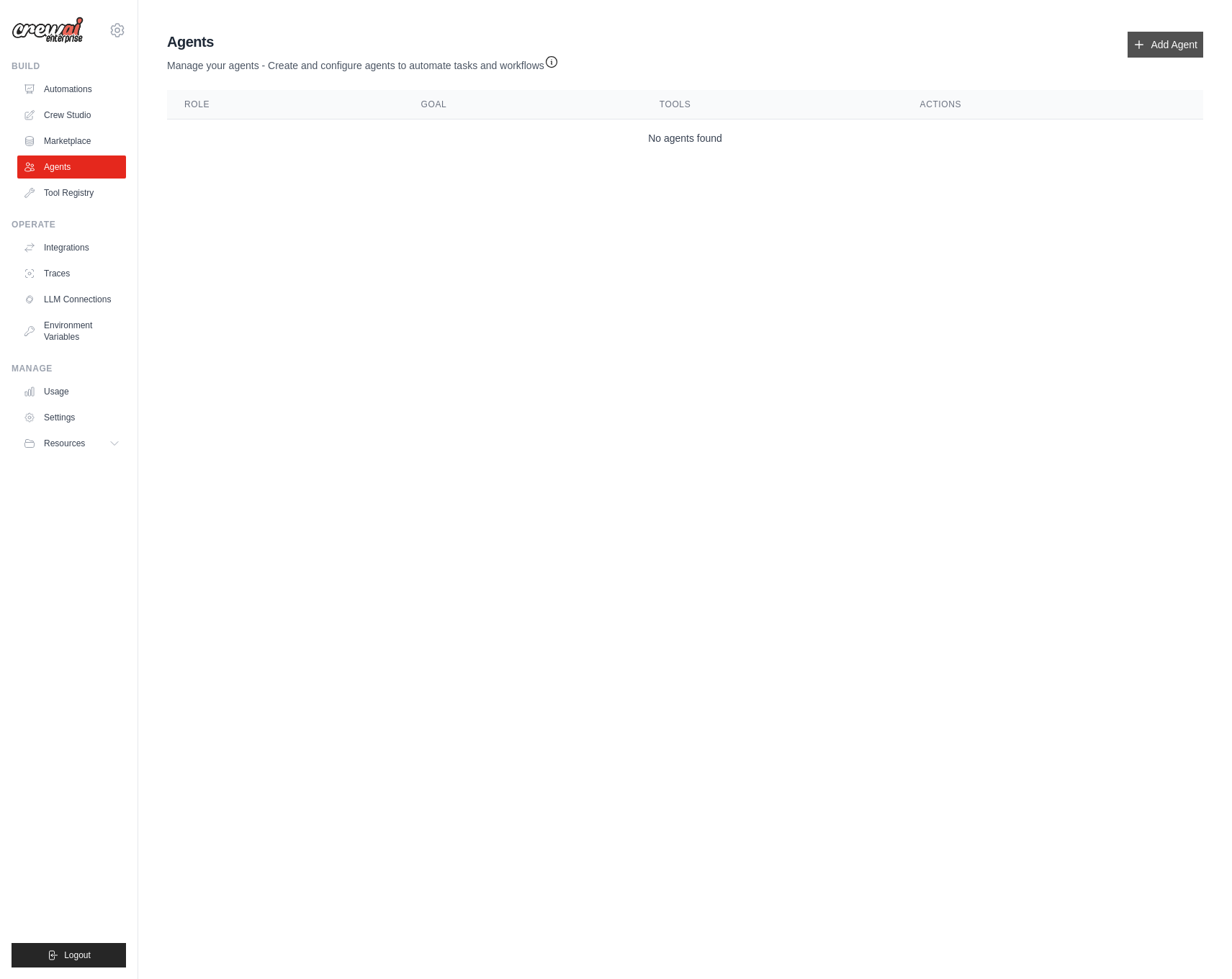
click at [1184, 48] on link "Add Agent" at bounding box center [1165, 45] width 76 height 26
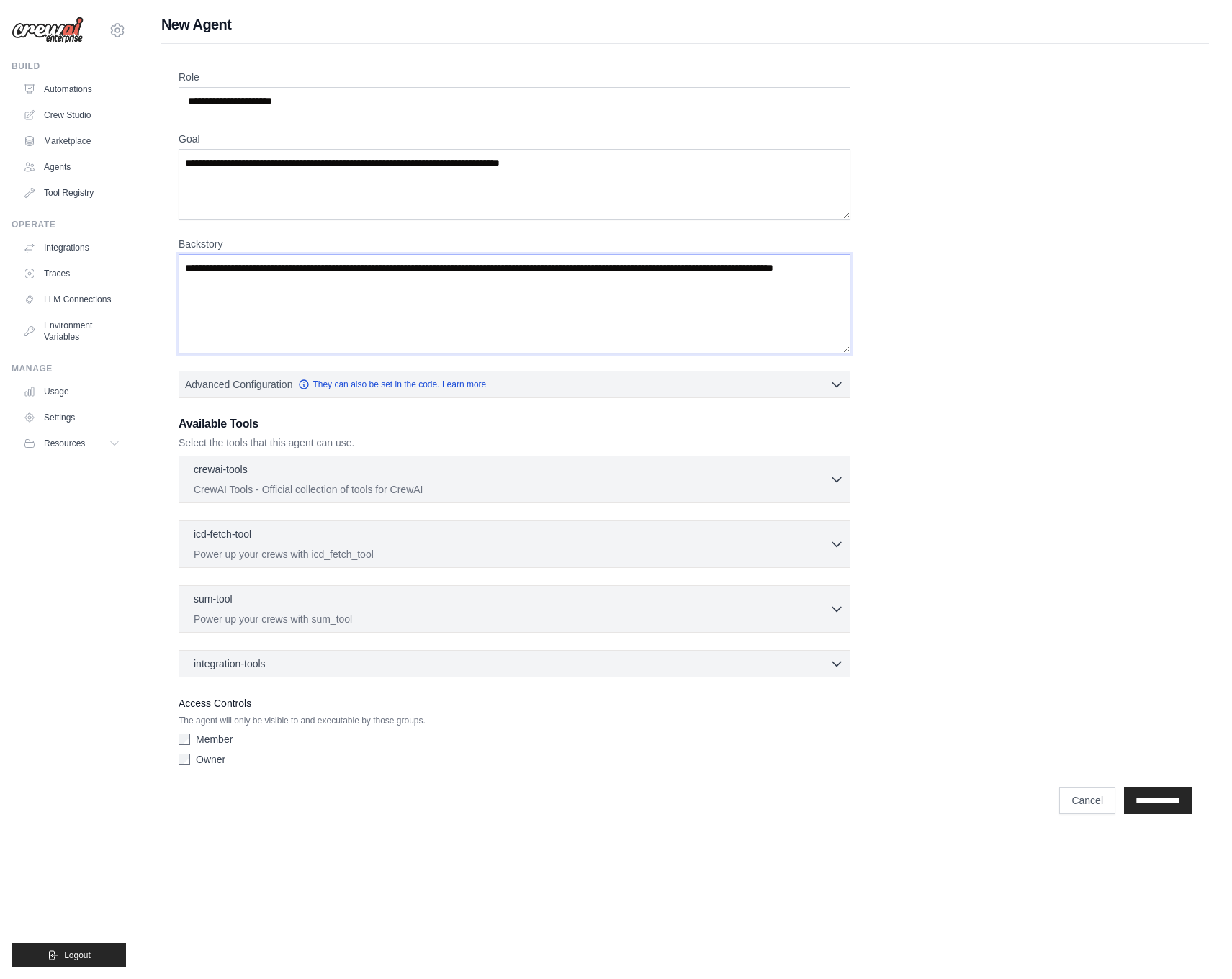
click at [307, 338] on textarea "Backstory" at bounding box center [514, 303] width 671 height 99
click at [474, 620] on p "Power up your crews with sum_tool" at bounding box center [512, 618] width 636 height 14
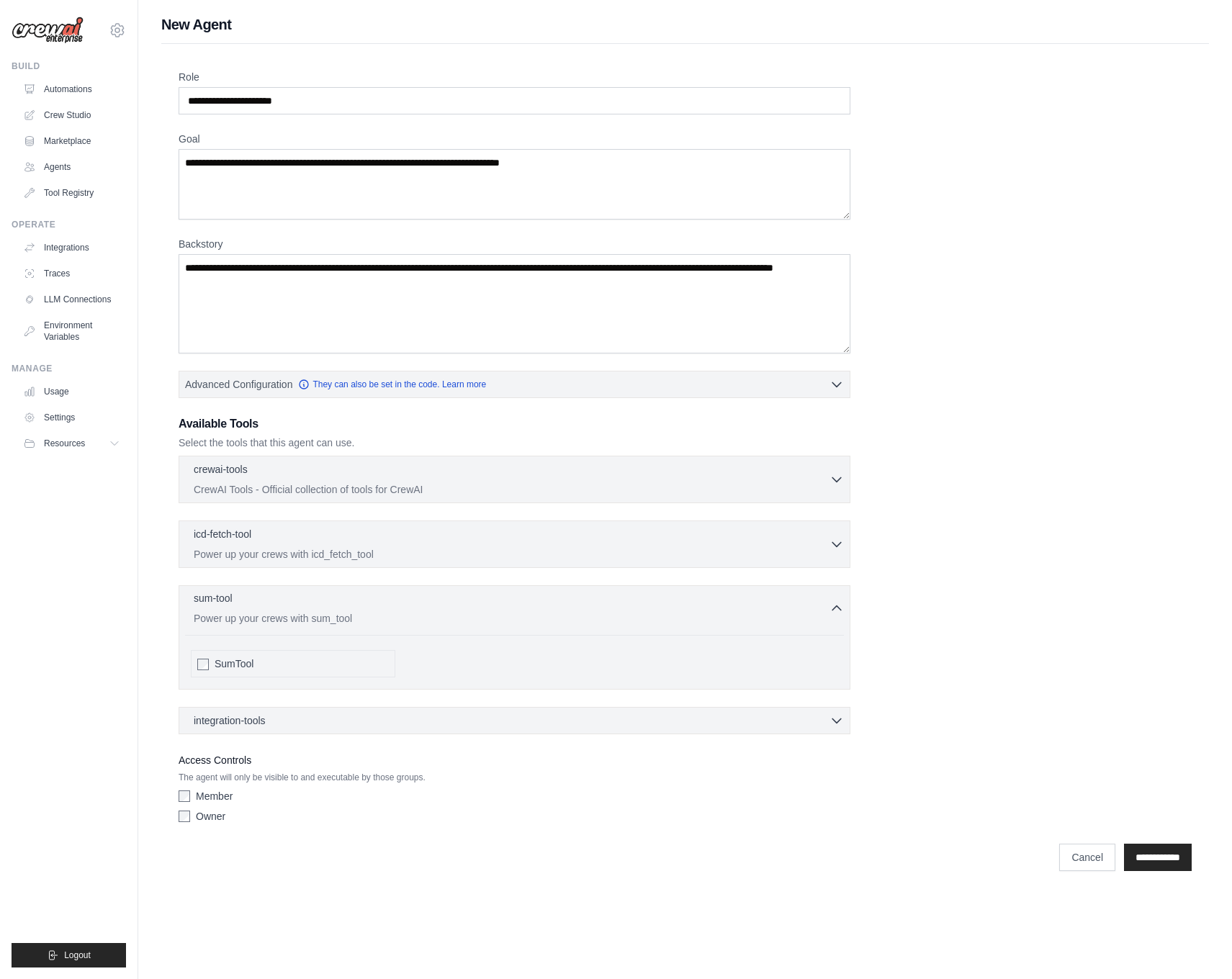
click at [474, 620] on p "Power up your crews with sum_tool" at bounding box center [512, 618] width 636 height 14
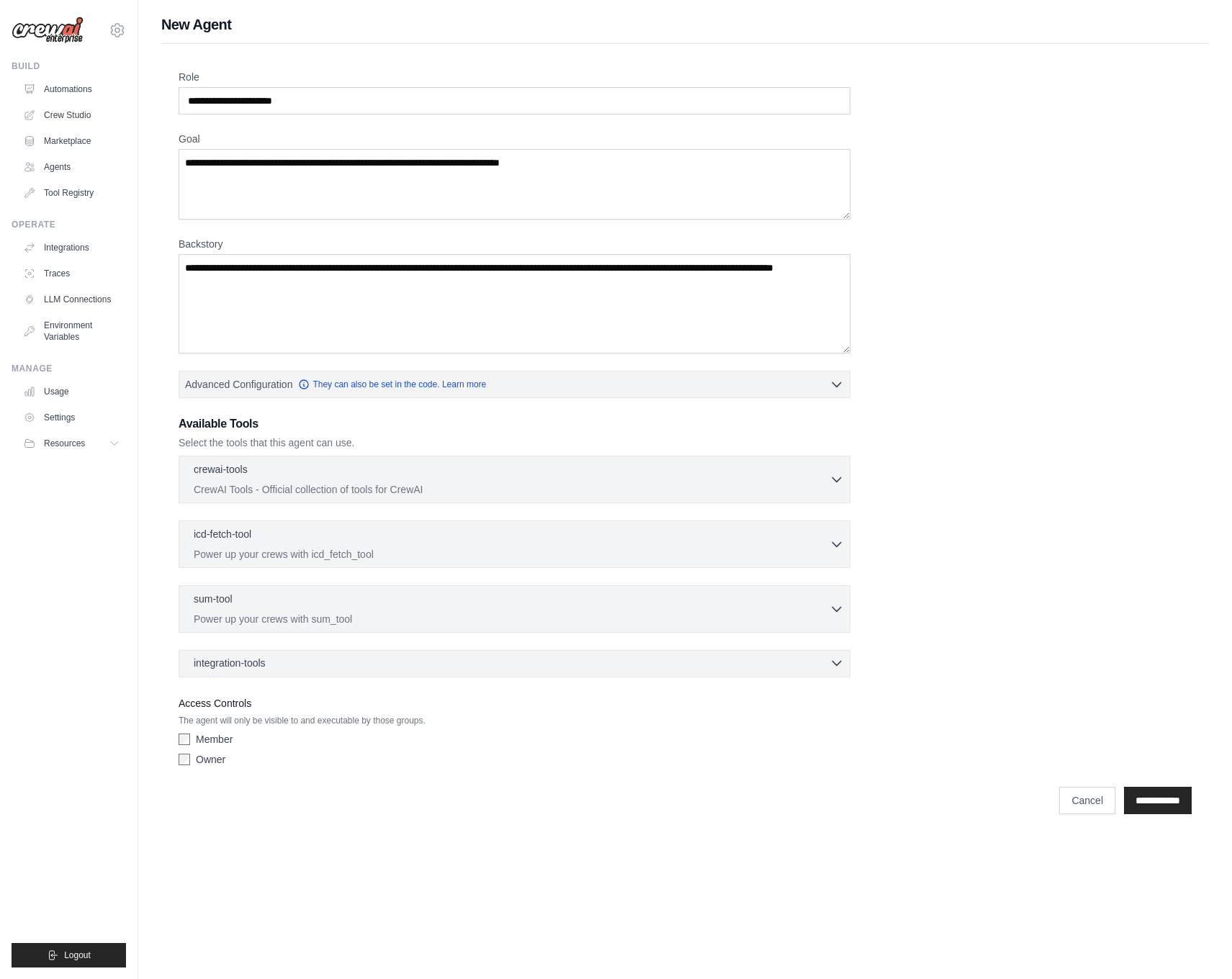
click at [406, 664] on div "integration-tools 0 selected" at bounding box center [518, 663] width 650 height 14
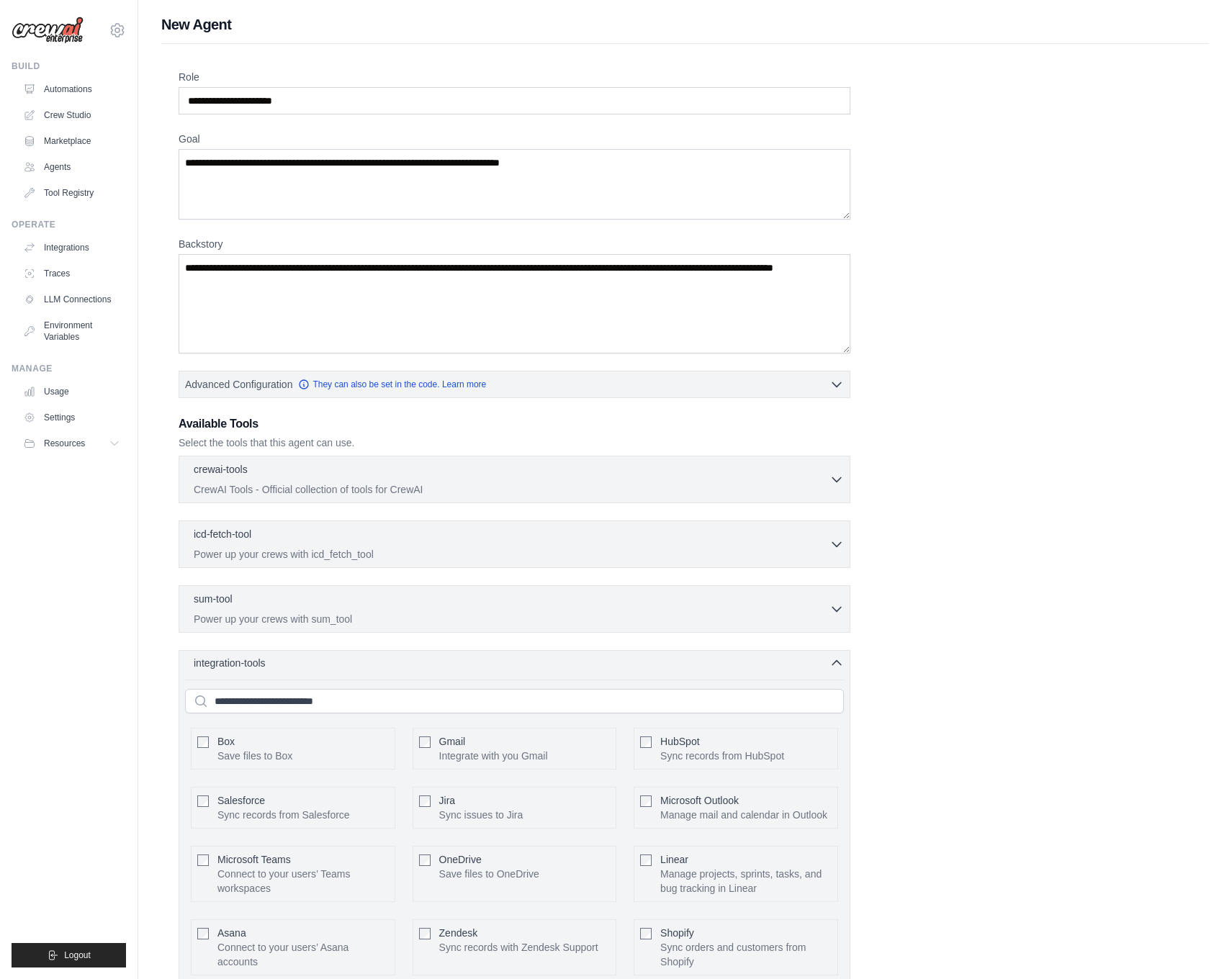
click at [406, 664] on div "integration-tools 0 selected" at bounding box center [518, 663] width 650 height 14
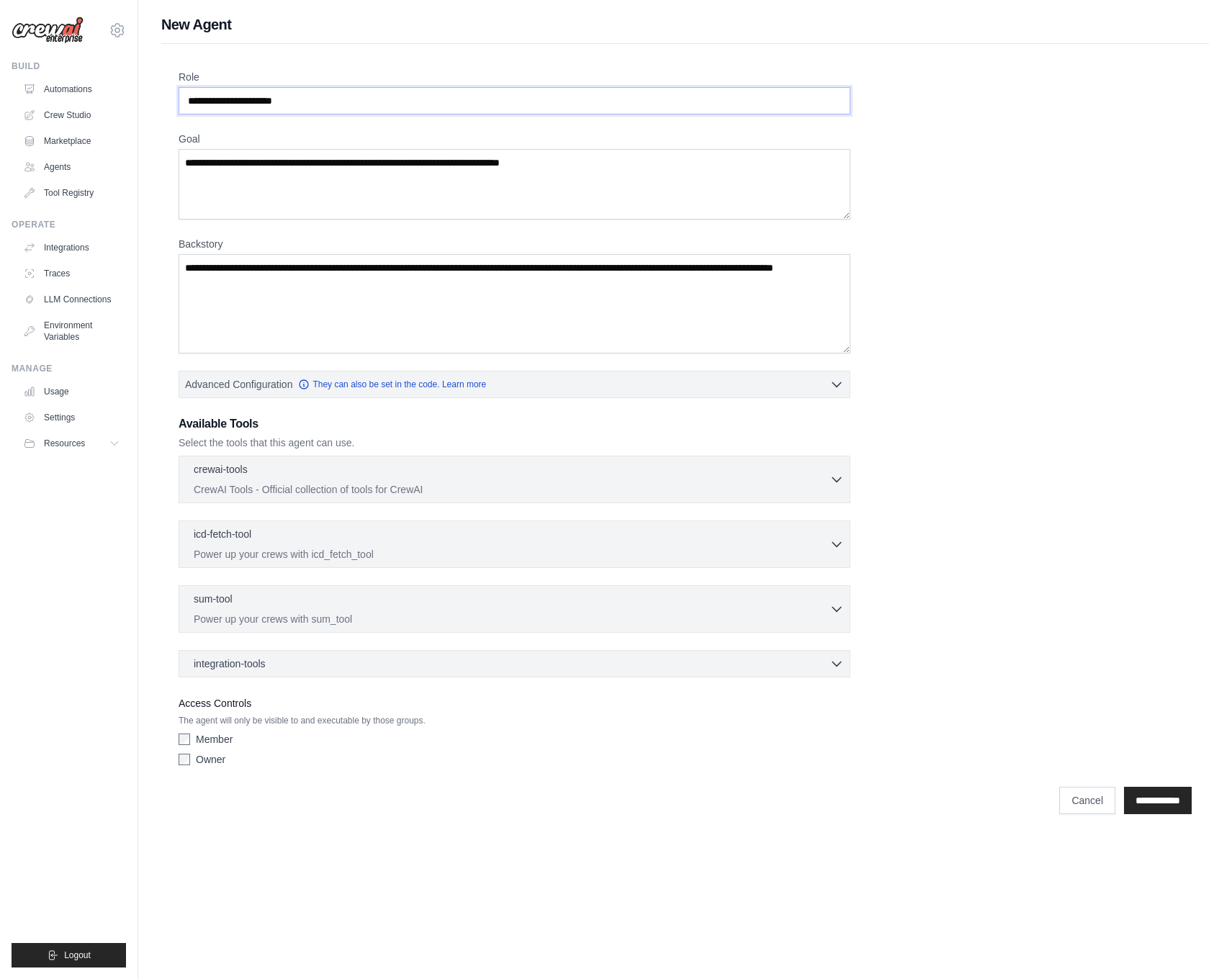
drag, startPoint x: 297, startPoint y: 95, endPoint x: 339, endPoint y: 96, distance: 42.0
click at [297, 95] on input "Role" at bounding box center [514, 101] width 671 height 27
click at [339, 96] on input "Role" at bounding box center [514, 101] width 671 height 27
type input "*"
click at [330, 102] on input "Role" at bounding box center [514, 101] width 671 height 27
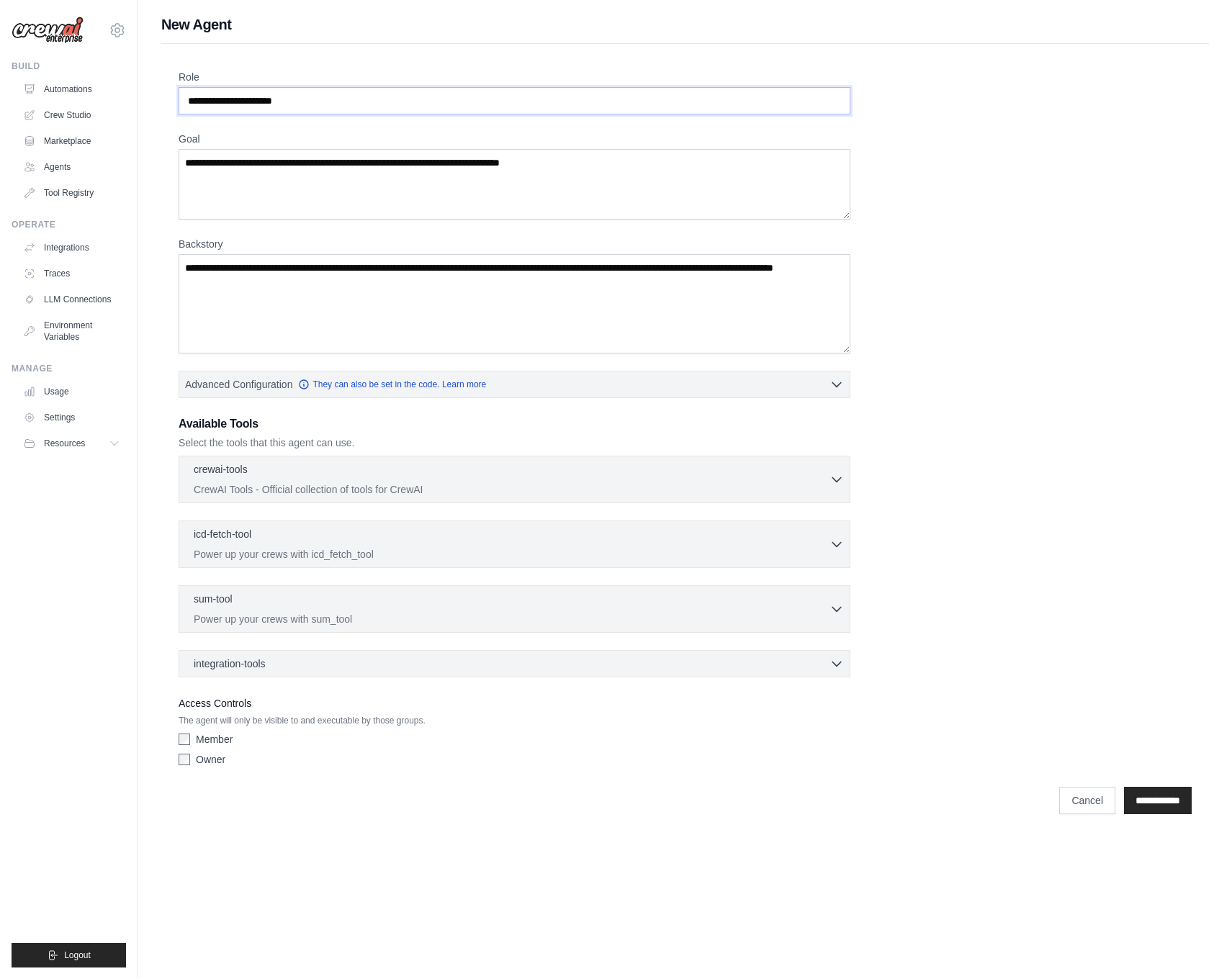
paste input "**********"
type input "**********"
click at [364, 178] on textarea "Goal" at bounding box center [514, 184] width 671 height 70
paste textarea "**********"
type textarea "**********"
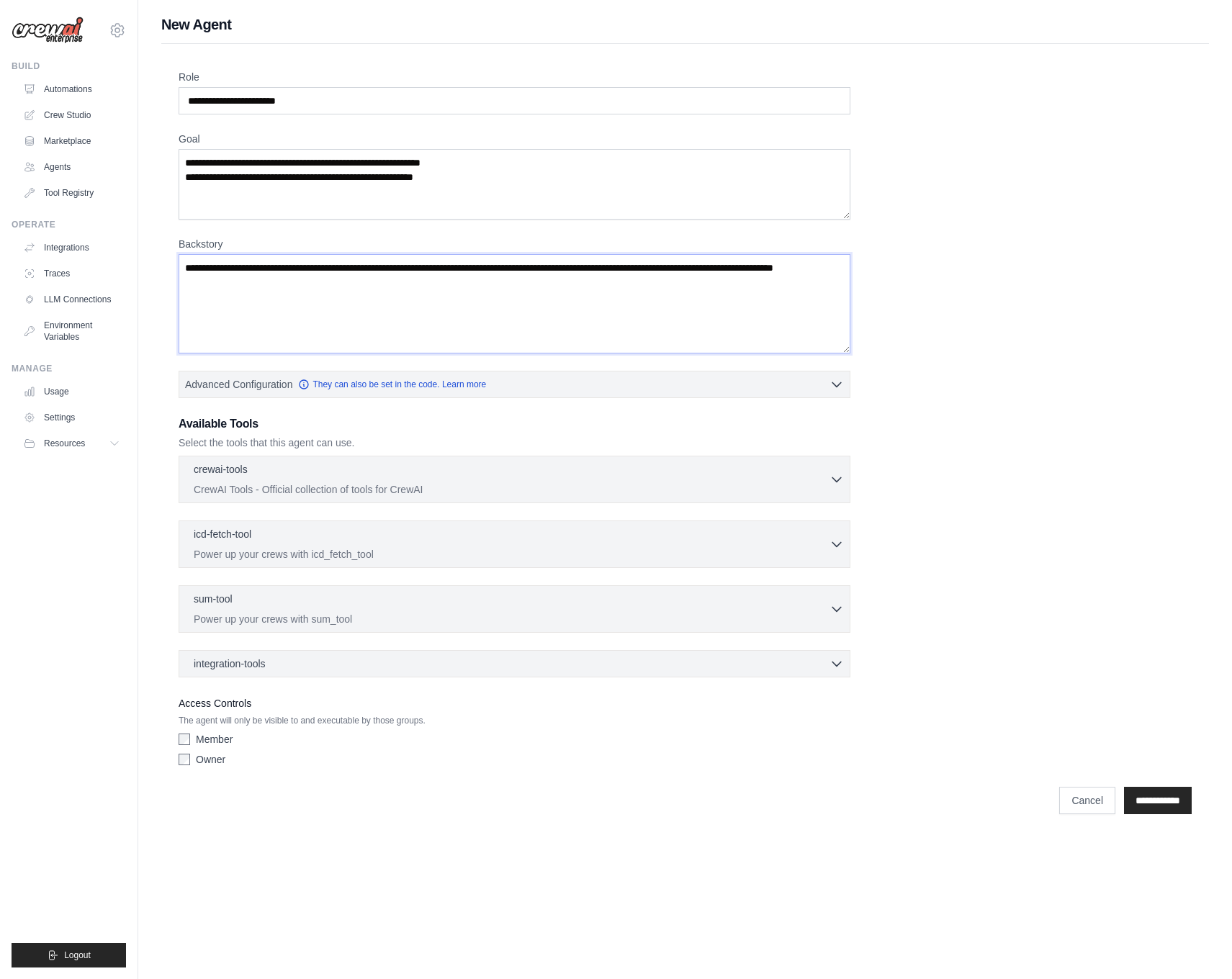
click at [532, 298] on textarea "Backstory" at bounding box center [514, 303] width 671 height 99
paste textarea "**********"
type textarea "**********"
paste textarea "**********"
type textarea "**********"
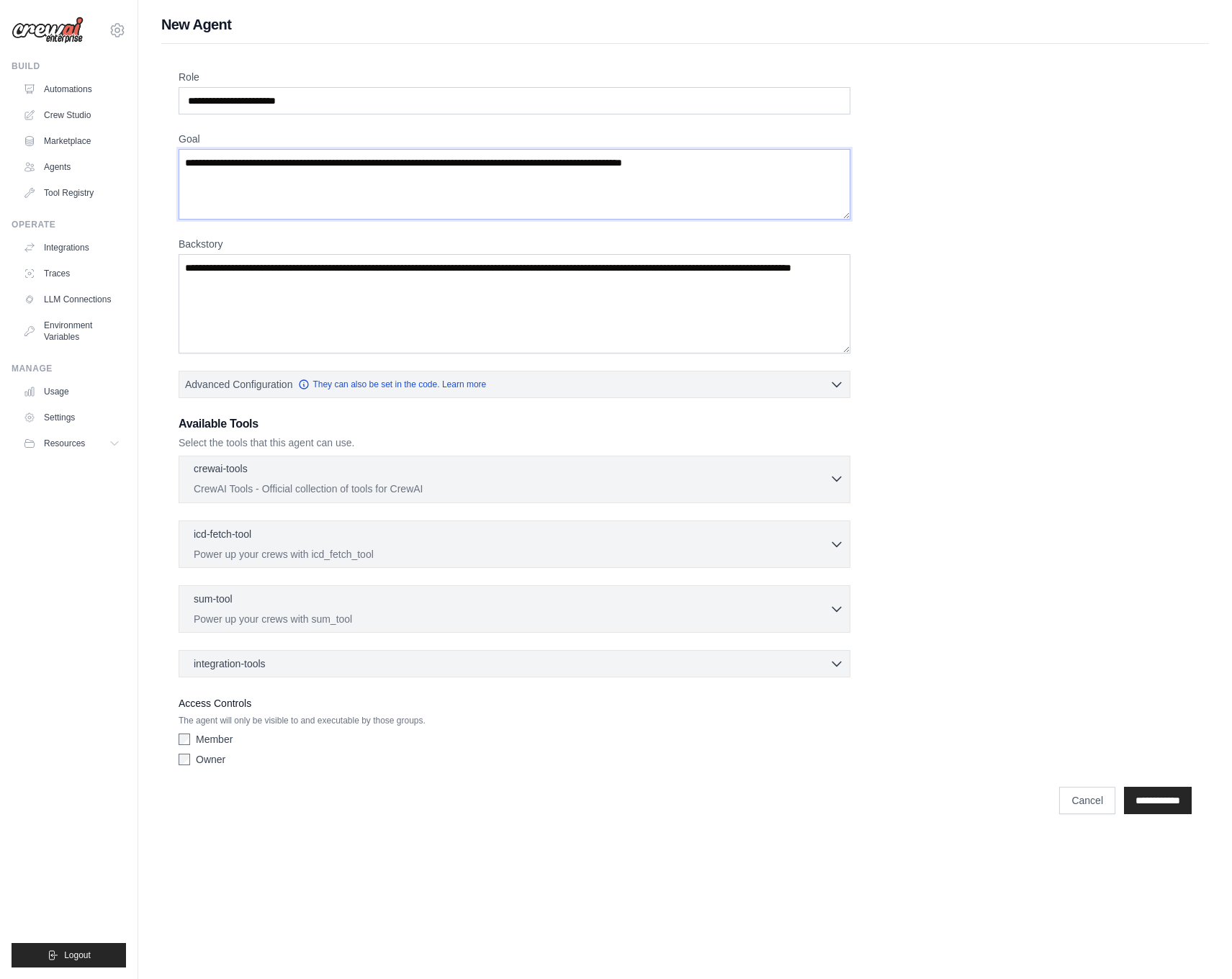
type textarea "**********"
click at [692, 492] on p "CrewAI Tools - Official collection of tools for CrewAI" at bounding box center [512, 488] width 636 height 14
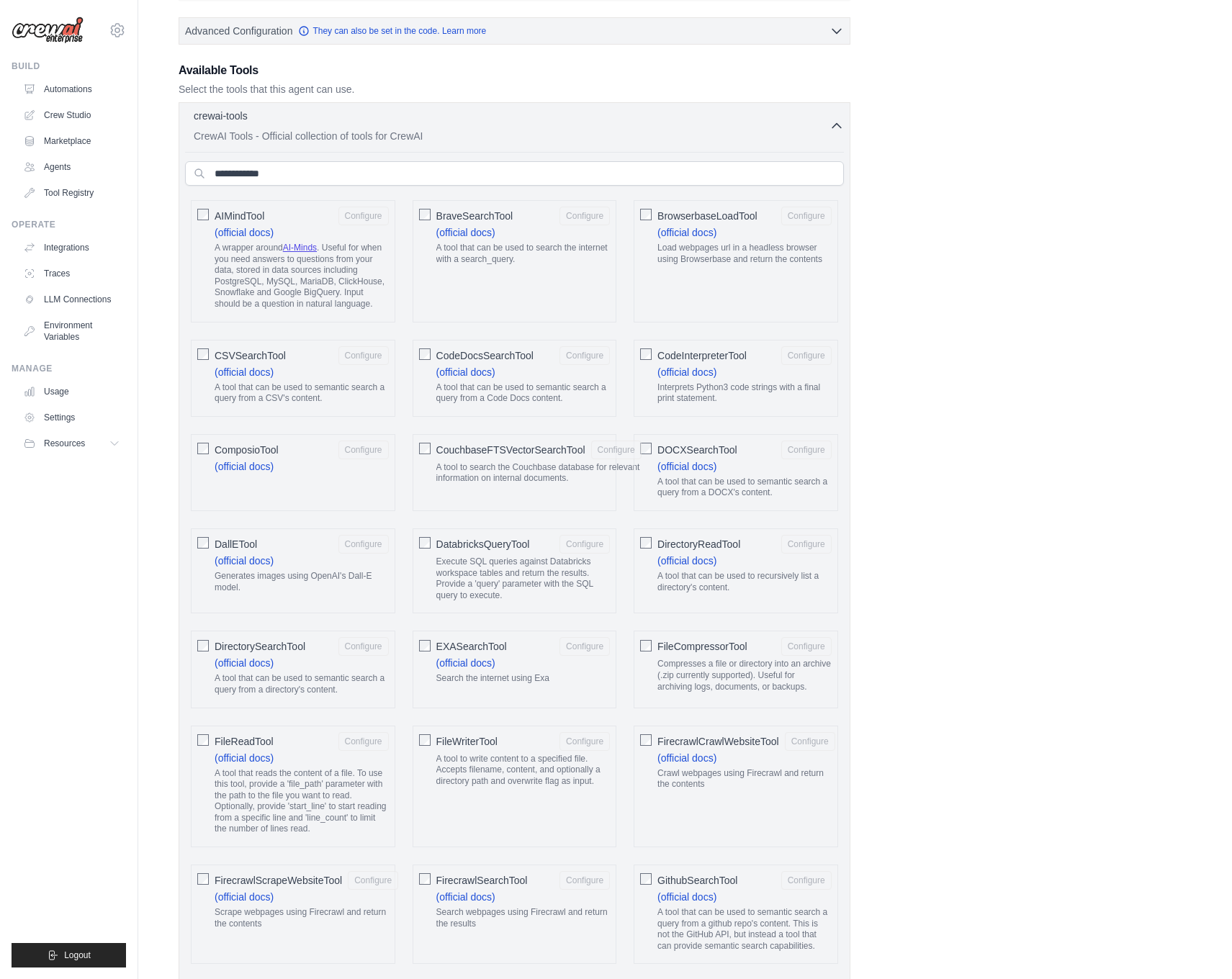
scroll to position [356, 0]
click at [418, 167] on input "text" at bounding box center [514, 170] width 658 height 24
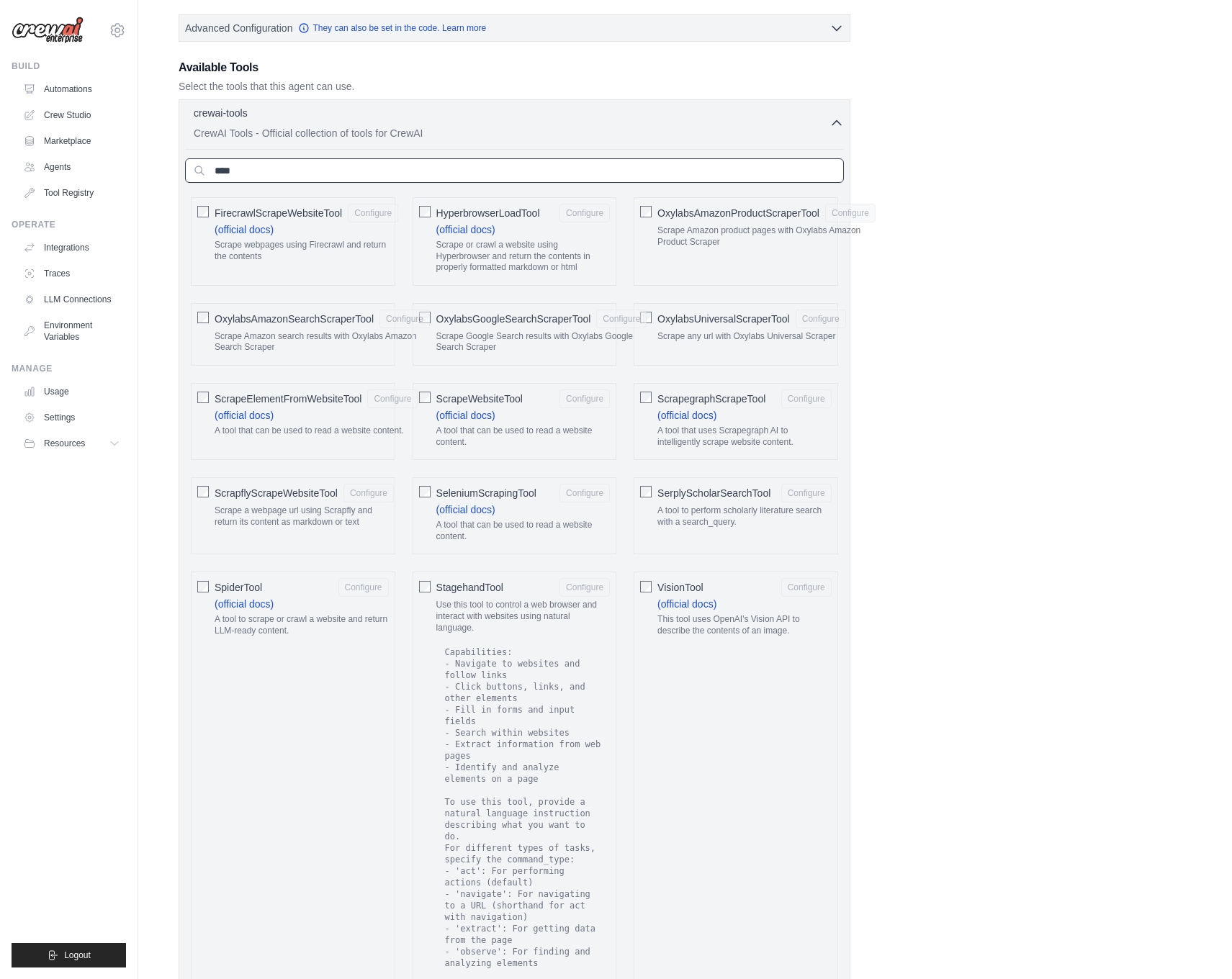
scroll to position [0, 0]
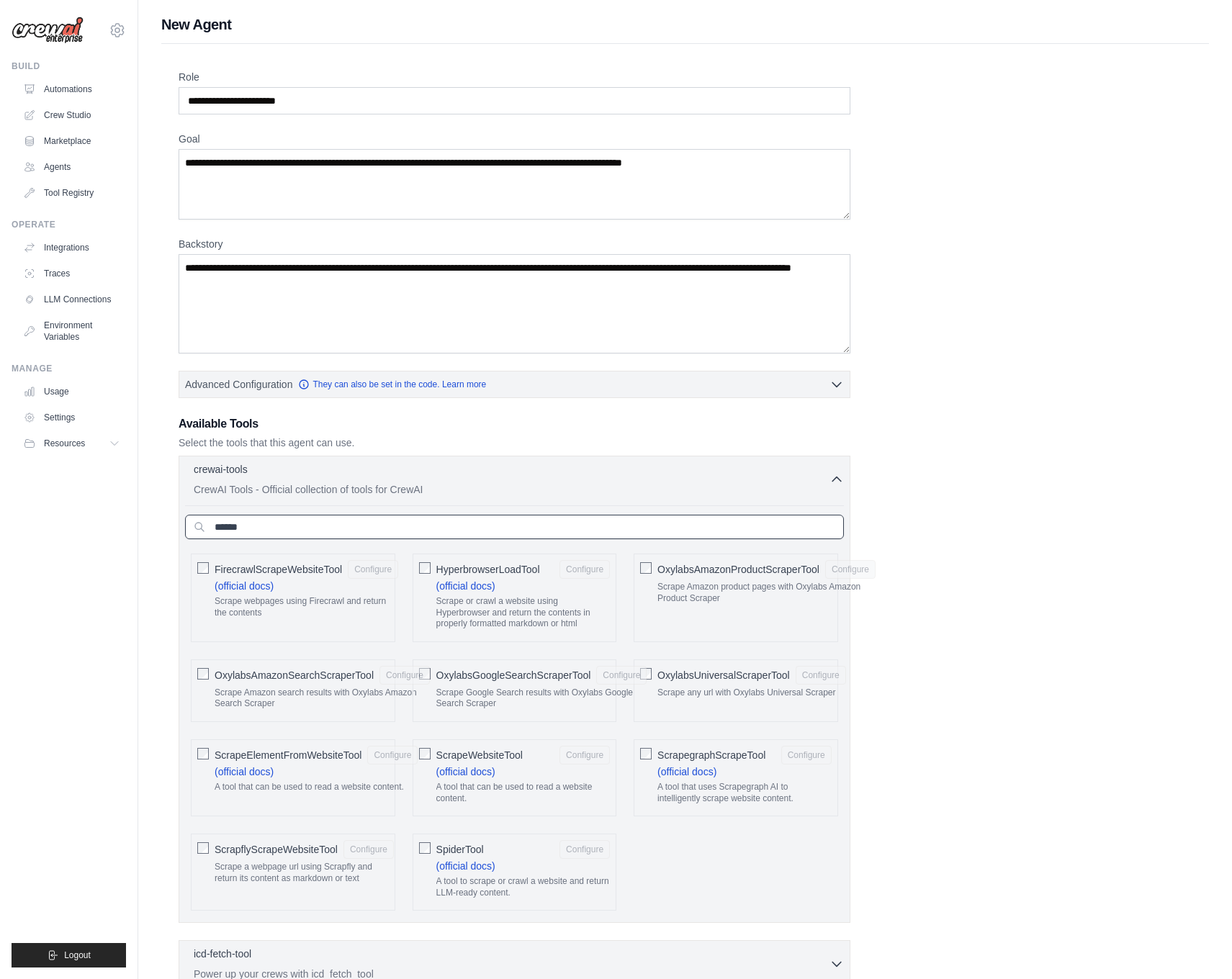
type input "******"
drag, startPoint x: 247, startPoint y: 788, endPoint x: 326, endPoint y: 789, distance: 79.0
click at [326, 789] on p "A tool that can be used to read a website content." at bounding box center [316, 787] width 203 height 11
click at [244, 810] on div "ScrapeElementFromWebsiteTool Configure (official docs) A tool that can be used …" at bounding box center [293, 778] width 204 height 77
click at [257, 753] on span "ScrapeElementFromWebsiteTool" at bounding box center [288, 754] width 147 height 14
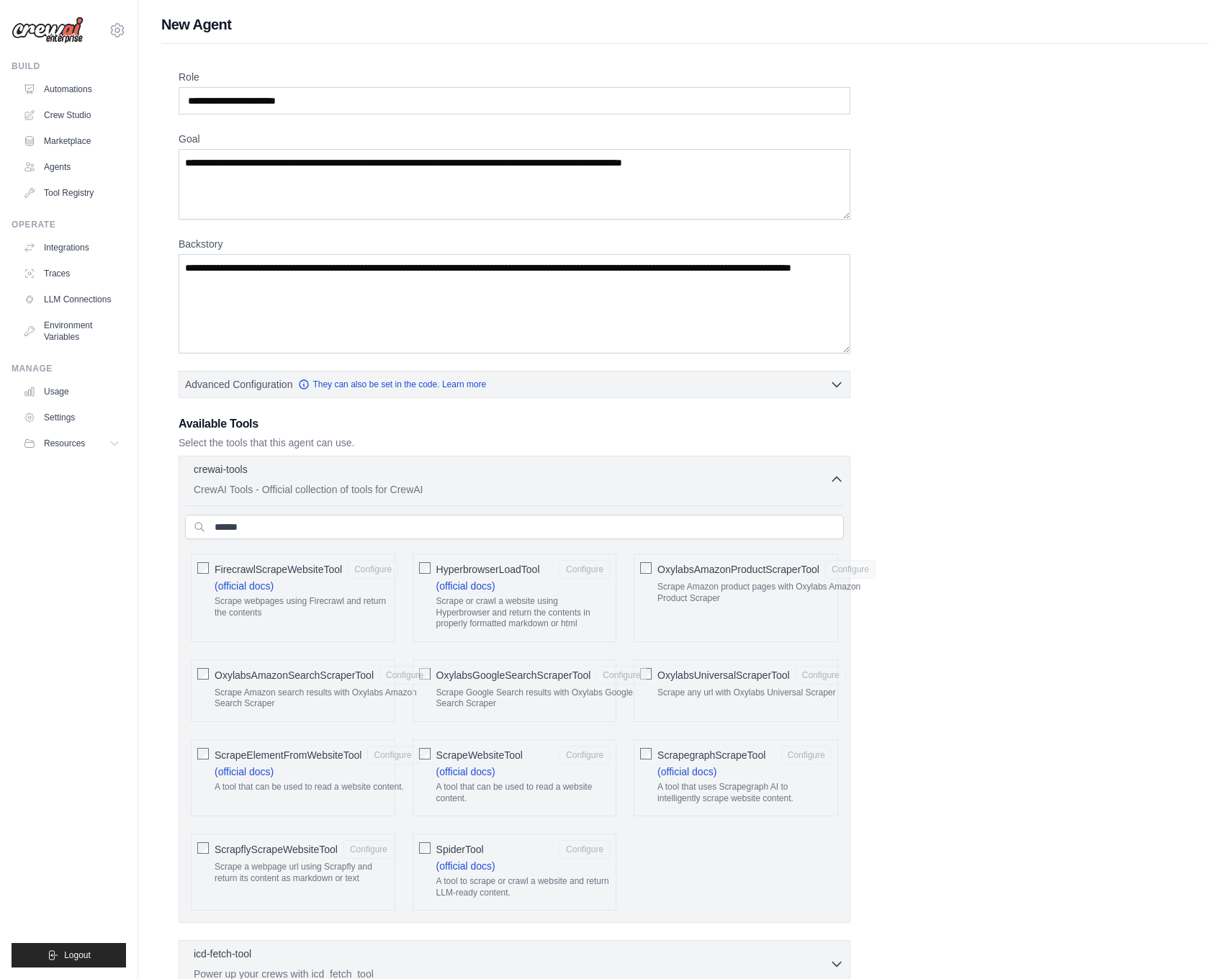
drag, startPoint x: 514, startPoint y: 894, endPoint x: 571, endPoint y: 898, distance: 57.1
click at [571, 898] on div "A tool to scrape or crawl a website and return LLM-ready content." at bounding box center [523, 890] width 174 height 28
click at [490, 840] on div "SpiderTool Configure" at bounding box center [523, 849] width 174 height 19
click at [599, 846] on button "Configure" at bounding box center [584, 849] width 51 height 19
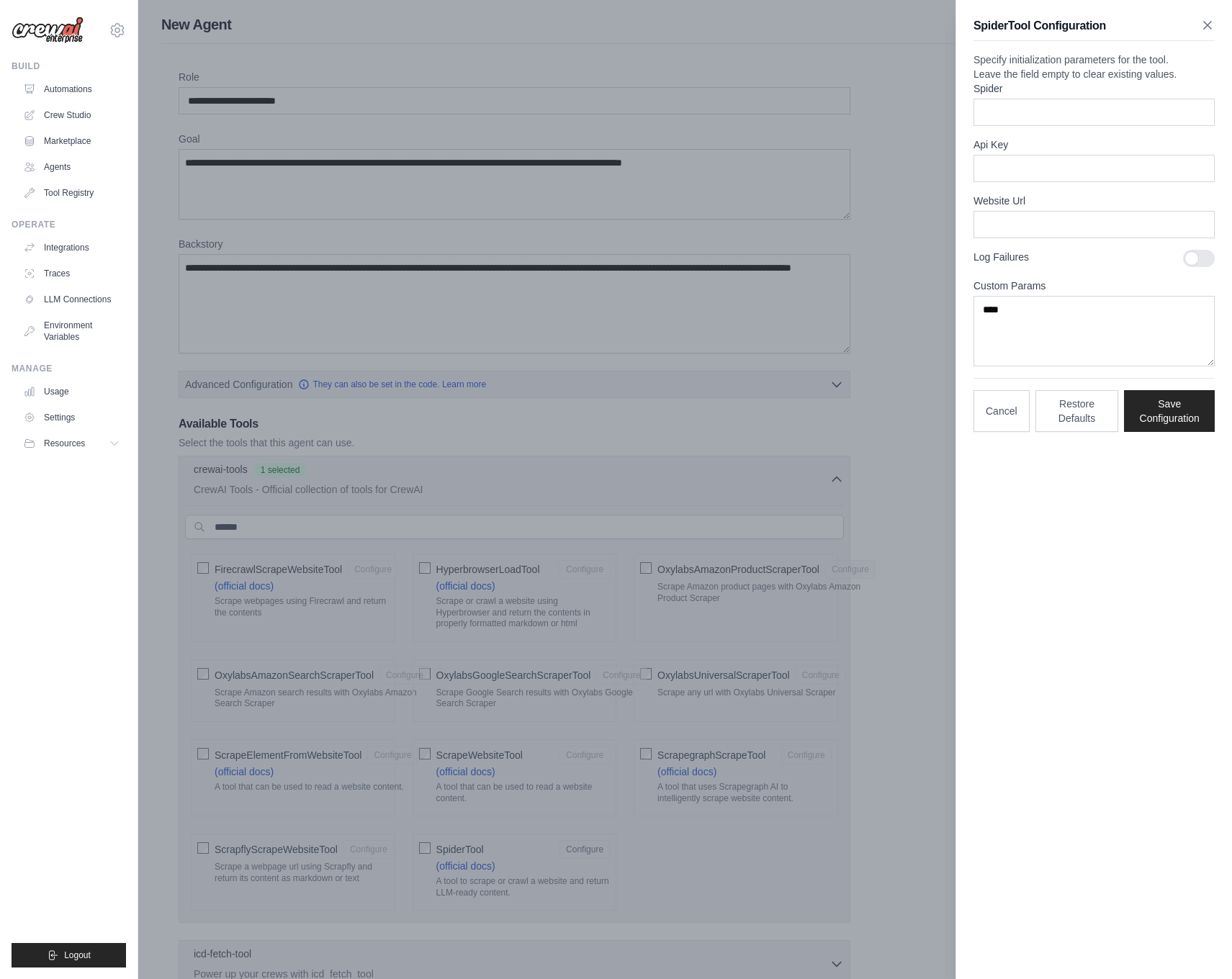
click at [1206, 30] on icon "button" at bounding box center [1207, 25] width 14 height 14
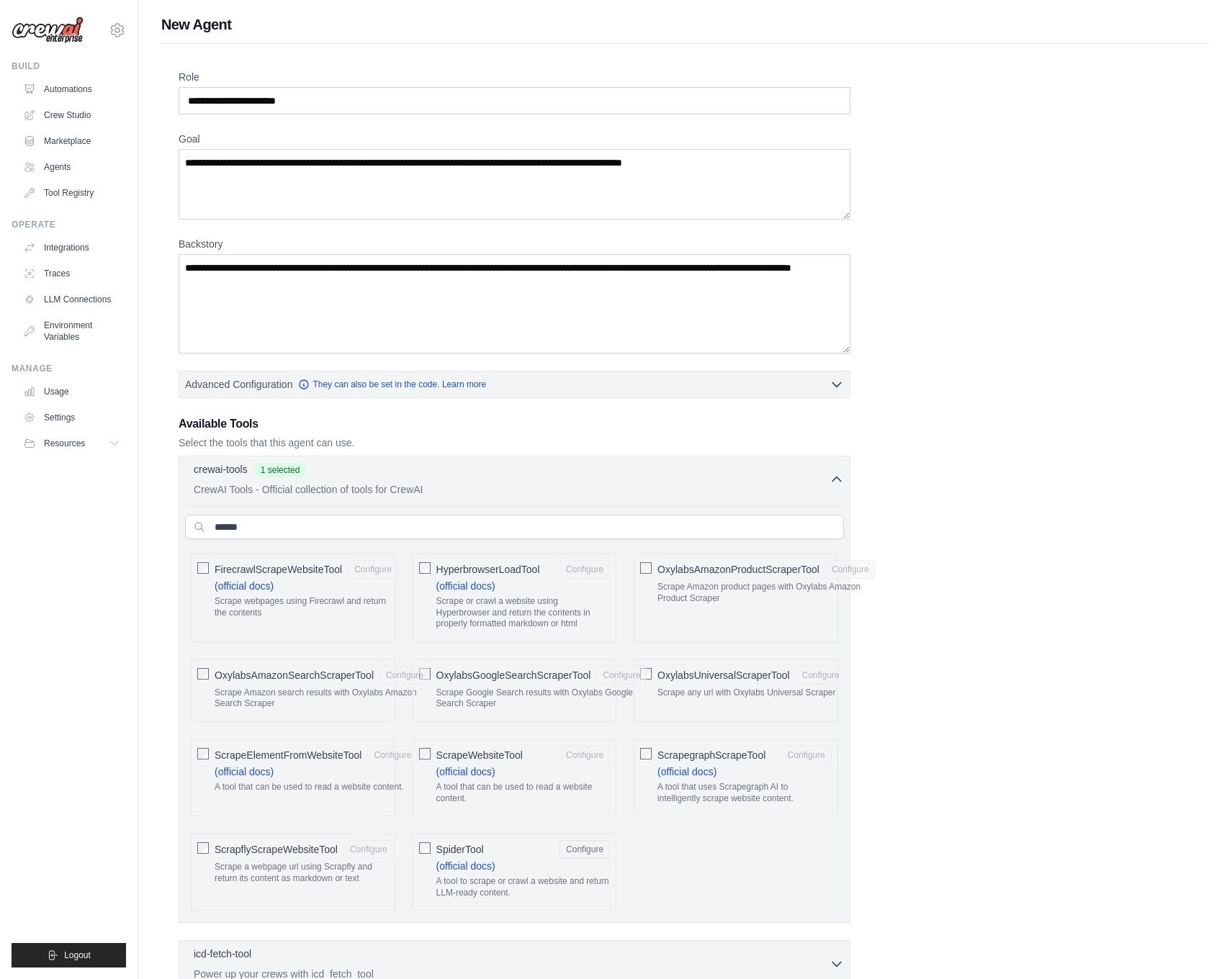
click at [431, 848] on div "SpiderTool Configure (official docs) A tool to scrape or crawl a website and re…" at bounding box center [515, 872] width 204 height 77
click at [213, 757] on div "ScrapeElementFromWebsiteTool Configure (official docs) A tool that can be used …" at bounding box center [293, 778] width 204 height 77
click at [197, 753] on div "ScrapeElementFromWebsiteTool Configure (official docs) A tool that can be used …" at bounding box center [293, 778] width 204 height 77
click at [375, 751] on button "Configure" at bounding box center [392, 754] width 51 height 19
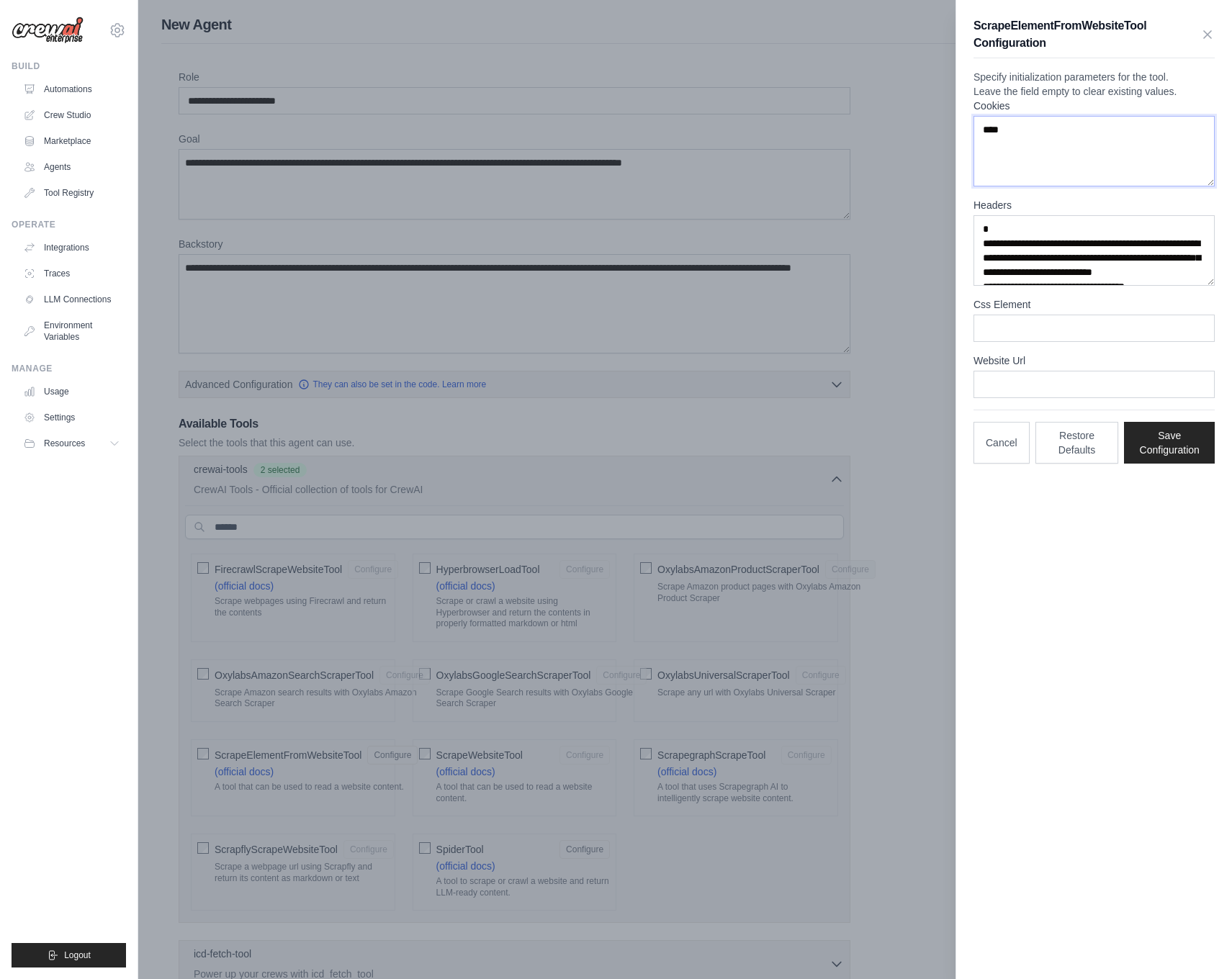
click at [1041, 186] on textarea "****" at bounding box center [1094, 151] width 241 height 70
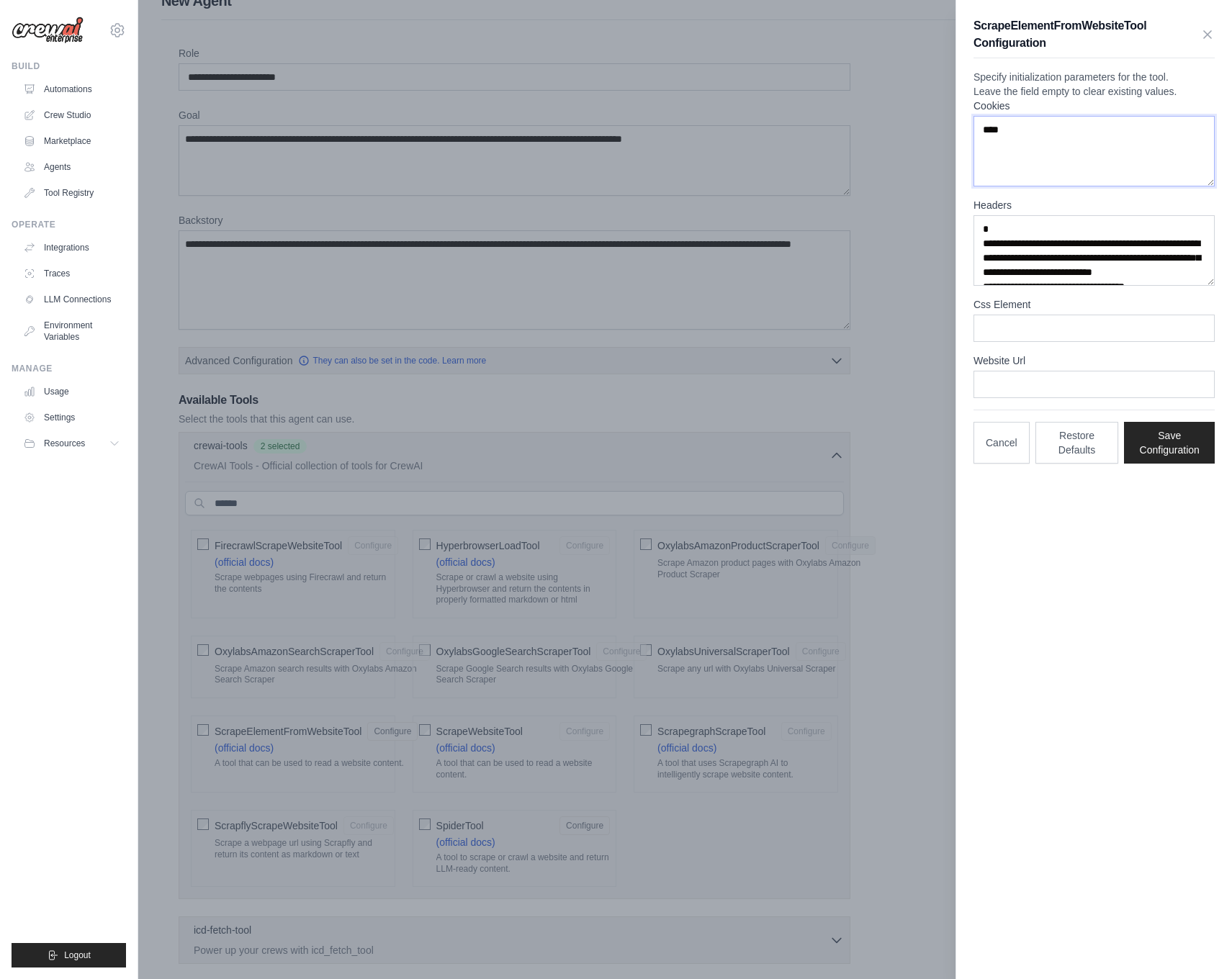
scroll to position [16, 0]
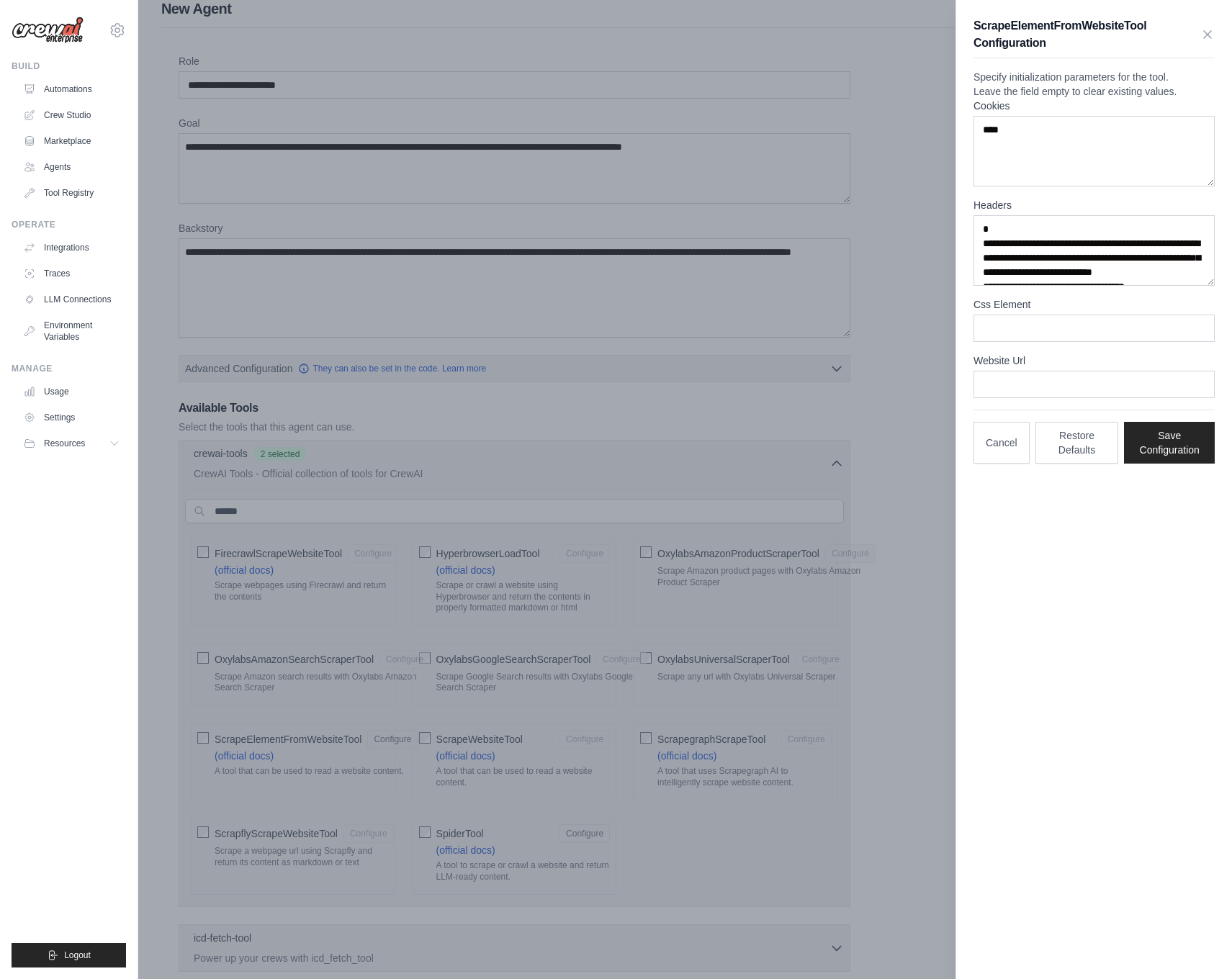
click at [997, 464] on button "Cancel" at bounding box center [1001, 442] width 56 height 42
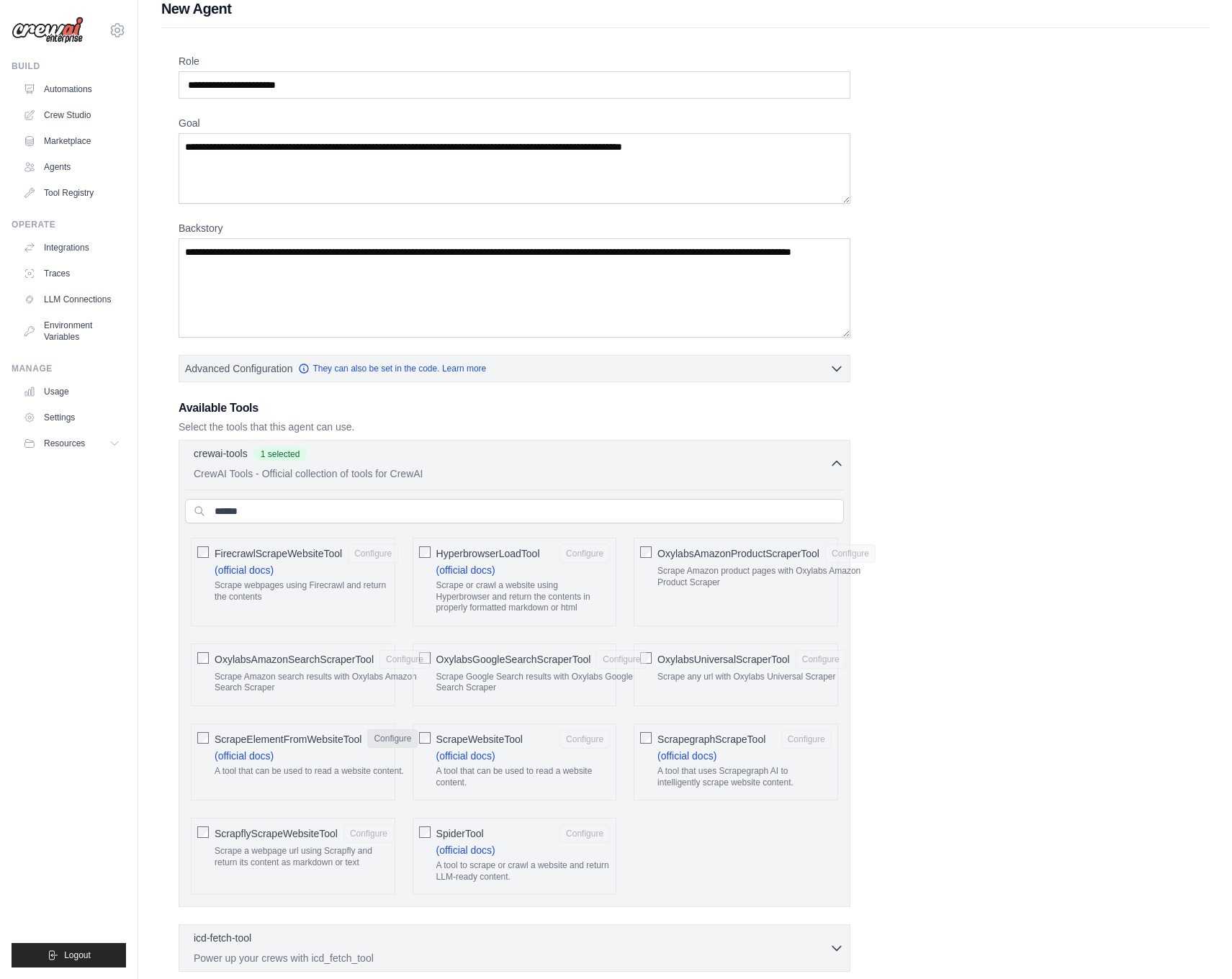
click at [378, 738] on button "Configure" at bounding box center [392, 738] width 51 height 19
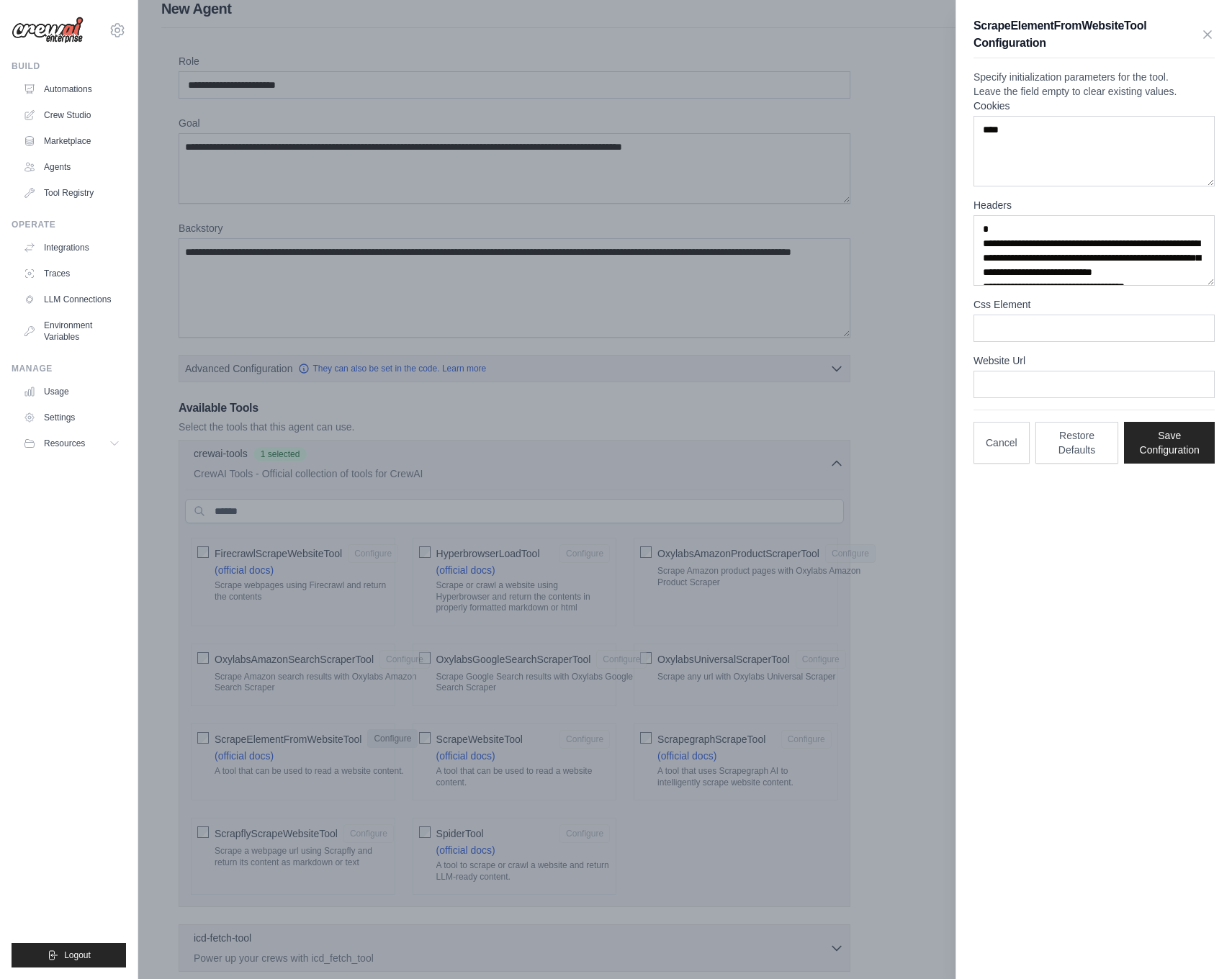
click at [378, 738] on div at bounding box center [616, 490] width 1232 height 979
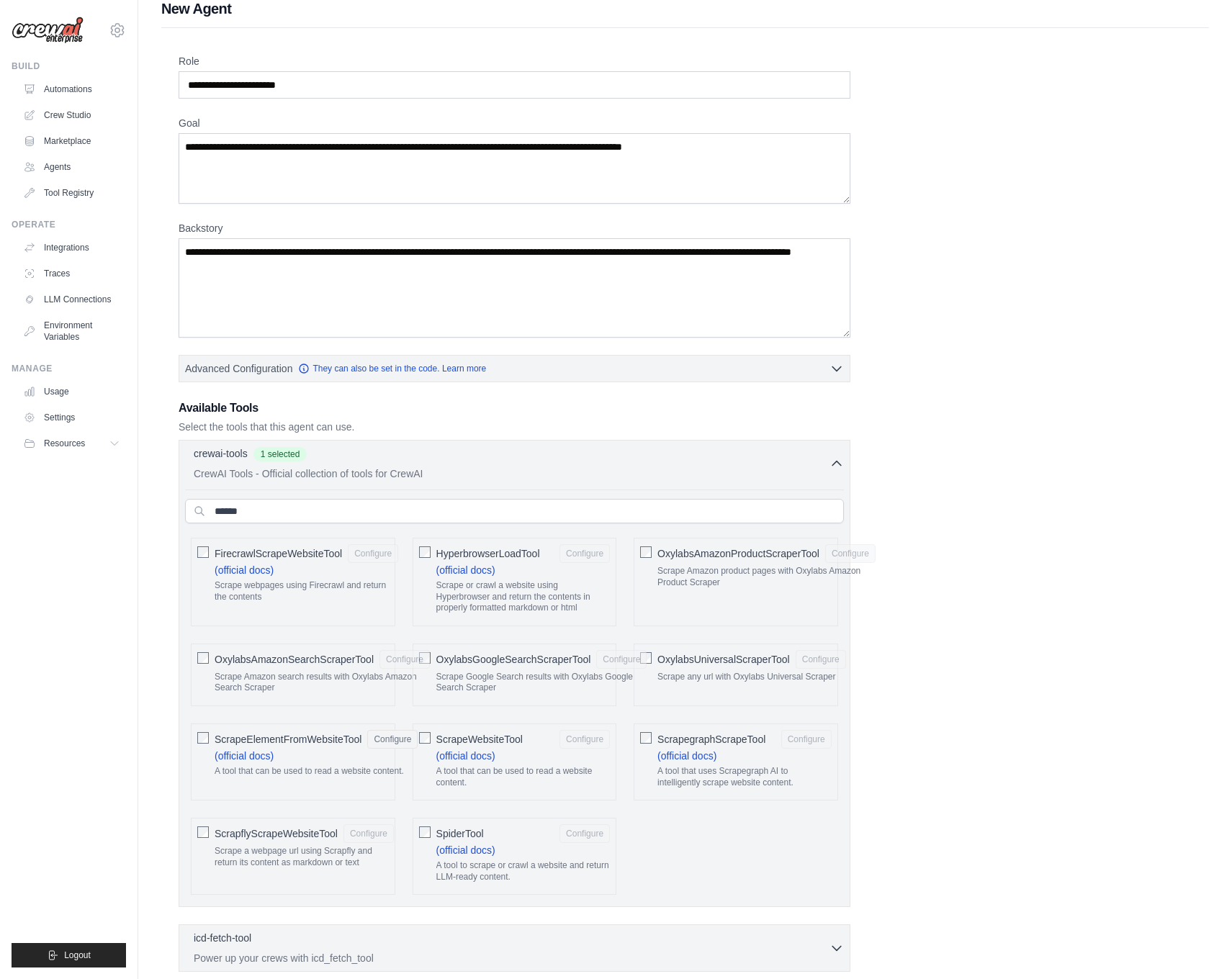
click at [218, 738] on span "ScrapeElementFromWebsiteTool" at bounding box center [288, 738] width 147 height 14
click at [453, 736] on span "ScrapeWebsiteTool" at bounding box center [479, 738] width 86 height 14
click at [576, 744] on button "Configure" at bounding box center [584, 738] width 51 height 19
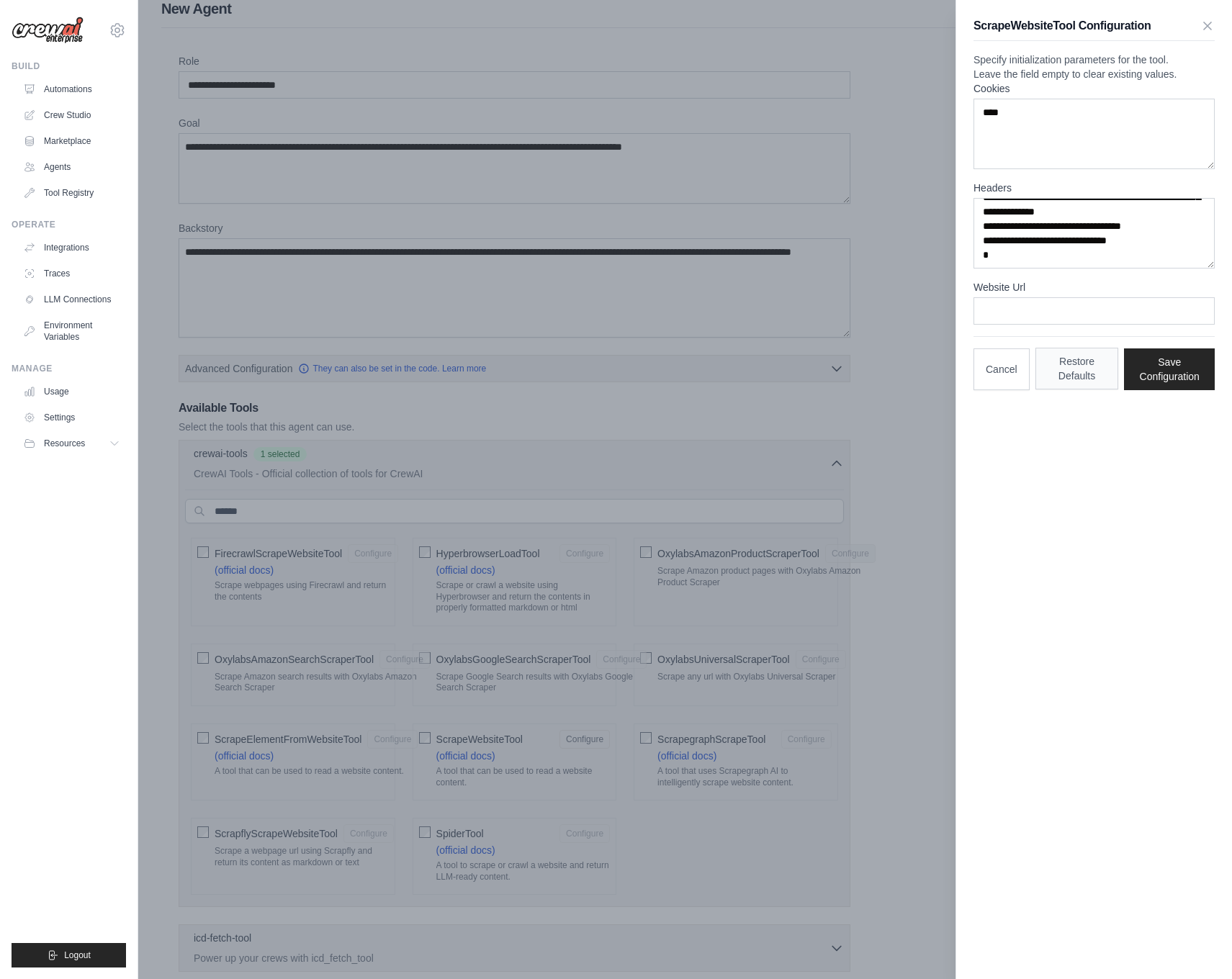
scroll to position [201, 0]
click at [1011, 390] on button "Cancel" at bounding box center [1001, 368] width 56 height 42
